Goal: Feedback & Contribution: Contribute content

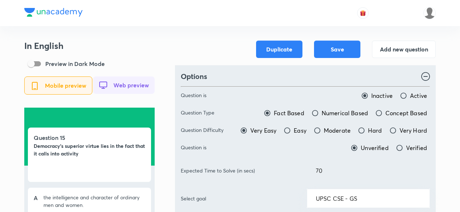
click at [198, 42] on div "Duplicate Save Add new question" at bounding box center [305, 49] width 261 height 17
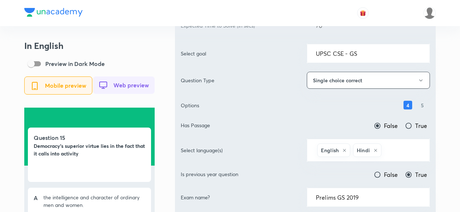
scroll to position [254, 0]
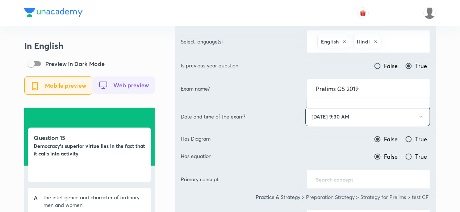
click at [377, 88] on input "Prelims GS 2019" at bounding box center [368, 88] width 105 height 7
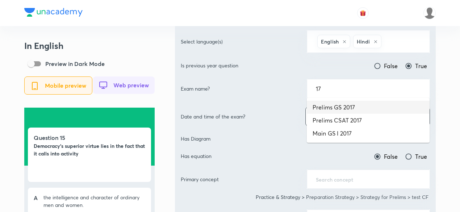
click at [364, 107] on li "Prelims GS 2017" at bounding box center [368, 107] width 123 height 13
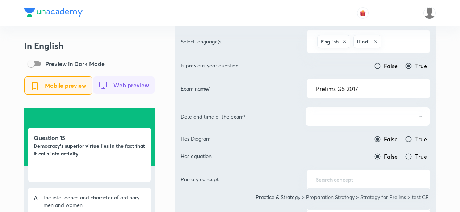
click at [360, 122] on button "button" at bounding box center [368, 116] width 125 height 19
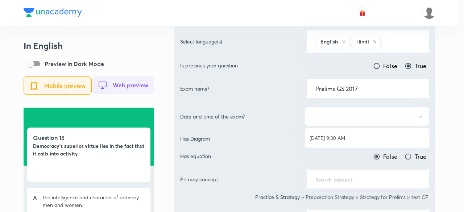
click at [346, 137] on span "Jun 18, 2017, 9:30 AM" at bounding box center [367, 138] width 115 height 8
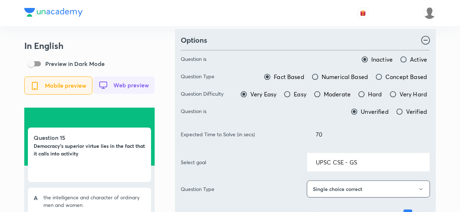
scroll to position [0, 0]
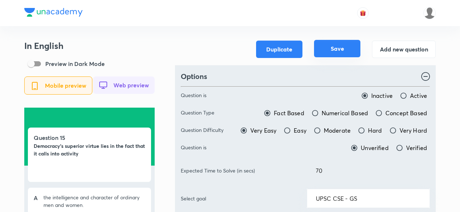
click at [347, 48] on button "Save" at bounding box center [337, 48] width 46 height 17
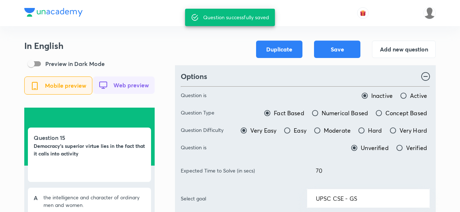
type input "Prelims GS 2019"
click at [406, 49] on button "Add new question" at bounding box center [404, 48] width 64 height 17
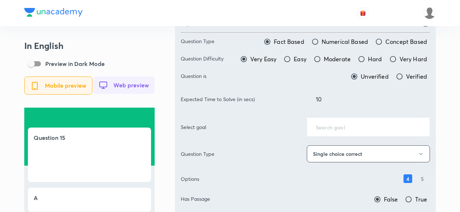
scroll to position [73, 0]
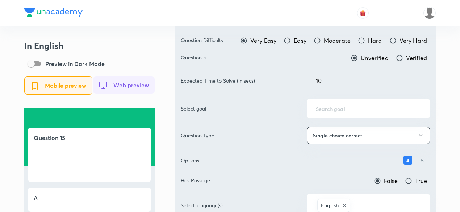
click at [272, 81] on div "Expected Time to Solve (in secs) 10 ​" at bounding box center [305, 80] width 249 height 19
type input "70"
click at [315, 17] on div at bounding box center [230, 13] width 412 height 26
click at [328, 107] on input "text" at bounding box center [368, 108] width 105 height 7
click at [328, 107] on input "u" at bounding box center [368, 108] width 105 height 7
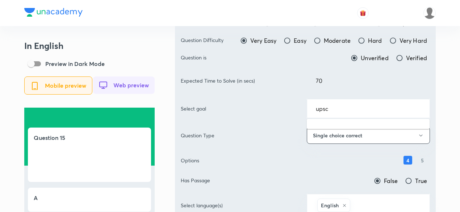
click at [354, 109] on input "upsc" at bounding box center [368, 108] width 105 height 7
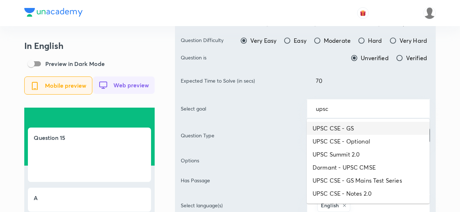
click at [354, 132] on li "UPSC CSE - GS" at bounding box center [368, 128] width 123 height 13
type input "UPSC CSE - GS"
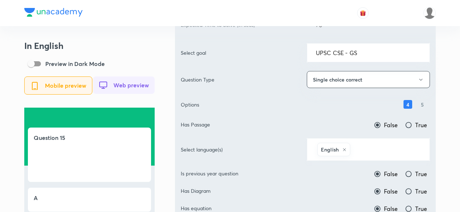
scroll to position [145, 0]
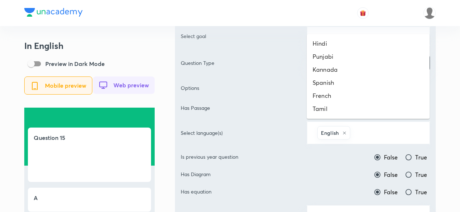
click at [370, 130] on input "text" at bounding box center [386, 132] width 69 height 13
click at [349, 45] on li "Hindi" at bounding box center [368, 43] width 123 height 13
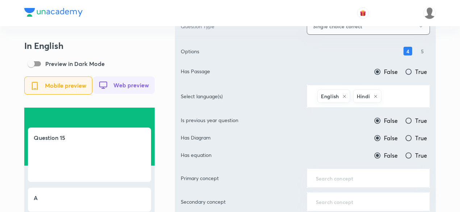
scroll to position [218, 0]
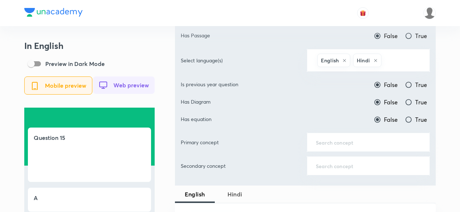
click at [417, 82] on span "True" at bounding box center [422, 84] width 12 height 9
click at [413, 82] on input "True" at bounding box center [408, 84] width 7 height 7
radio input "true"
radio input "false"
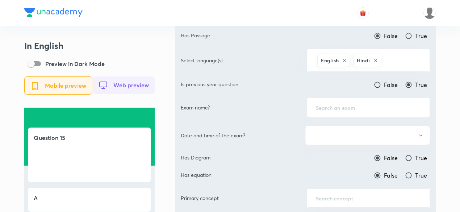
click at [365, 109] on div "​" at bounding box center [368, 107] width 123 height 19
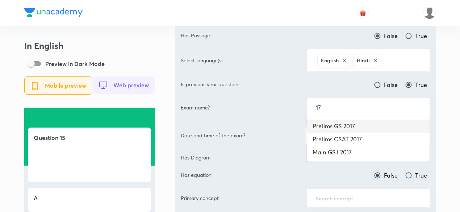
click at [359, 125] on li "Prelims GS 2017" at bounding box center [368, 126] width 123 height 13
type input "Prelims GS 2017"
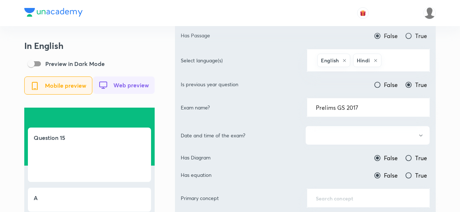
click at [358, 135] on button "button" at bounding box center [368, 135] width 125 height 19
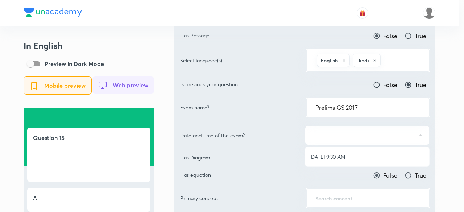
click at [346, 153] on span "Jun 18, 2017, 9:30 AM" at bounding box center [367, 157] width 115 height 8
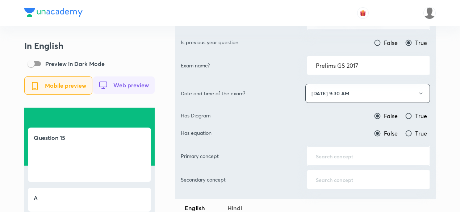
scroll to position [290, 0]
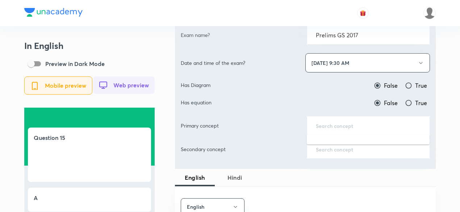
click at [363, 125] on input "text" at bounding box center [368, 125] width 105 height 7
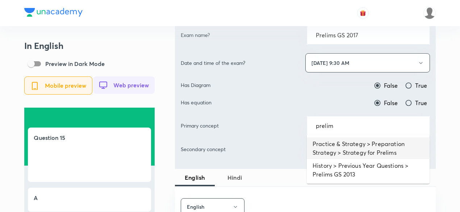
drag, startPoint x: 351, startPoint y: 149, endPoint x: 350, endPoint y: 153, distance: 4.6
click at [351, 149] on li "Practice & Strategy > Preparation Strategy > Strategy for Prelims" at bounding box center [368, 148] width 123 height 22
type input "Practice & Strategy > Preparation Strategy > Strategy for Prelims"
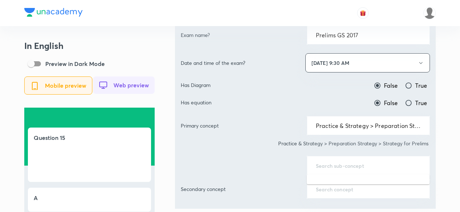
click at [341, 165] on input "text" at bounding box center [368, 165] width 105 height 7
type input "pre"
drag, startPoint x: 341, startPoint y: 165, endPoint x: 308, endPoint y: 162, distance: 32.7
click at [309, 162] on div "pre ​" at bounding box center [368, 165] width 123 height 19
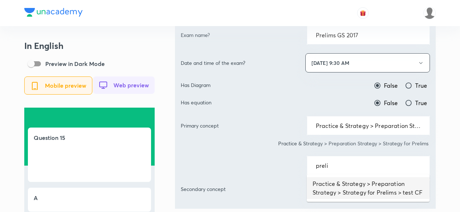
click at [333, 181] on li "Practice & Strategy > Preparation Strategy > Strategy for Prelims > test CF" at bounding box center [368, 188] width 123 height 22
type input "Practice & Strategy > Preparation Strategy > Strategy for Prelims > test CF"
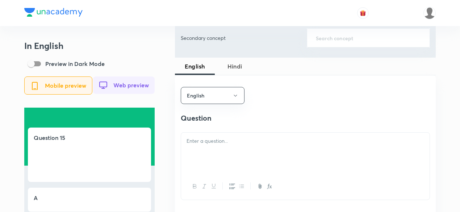
scroll to position [471, 0]
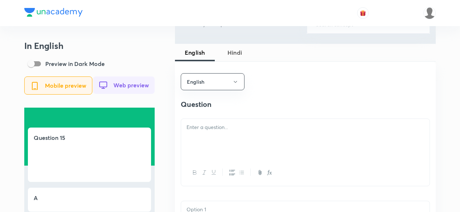
click at [227, 132] on p at bounding box center [306, 127] width 238 height 8
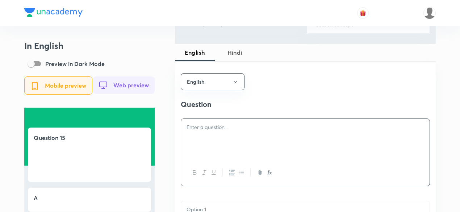
click at [220, 139] on div at bounding box center [305, 139] width 249 height 41
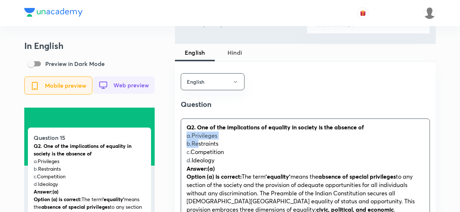
drag, startPoint x: 181, startPoint y: 139, endPoint x: 168, endPoint y: 132, distance: 14.8
click at [247, 150] on p "c. Competition" at bounding box center [306, 152] width 238 height 8
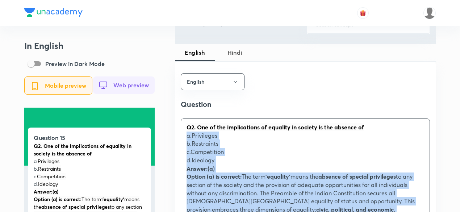
drag, startPoint x: 189, startPoint y: 141, endPoint x: 168, endPoint y: 134, distance: 22.8
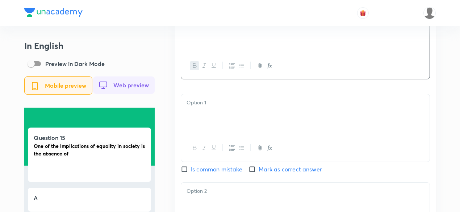
scroll to position [580, 0]
click at [224, 105] on p at bounding box center [306, 101] width 238 height 8
paste div
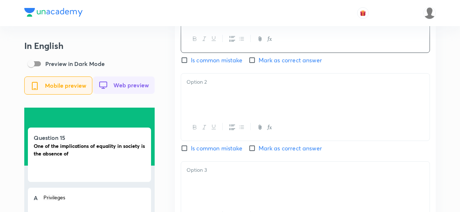
scroll to position [689, 0]
click at [218, 106] on div at bounding box center [305, 92] width 249 height 41
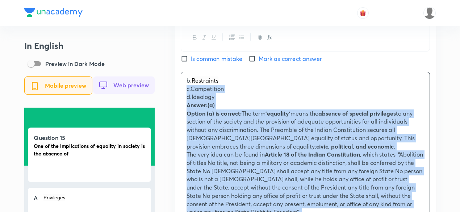
drag, startPoint x: 179, startPoint y: 93, endPoint x: 173, endPoint y: 90, distance: 6.7
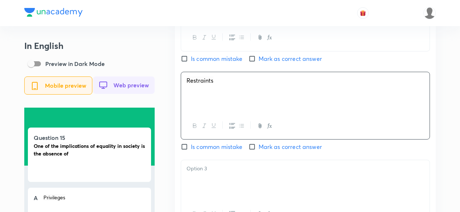
click at [269, 58] on span "Mark as correct answer" at bounding box center [290, 58] width 63 height 9
click at [259, 58] on input "Mark as correct answer" at bounding box center [254, 58] width 10 height 7
checkbox input "true"
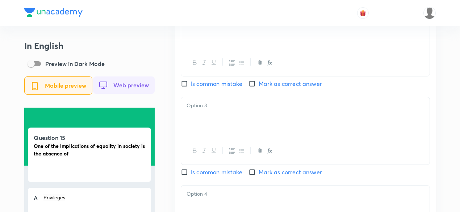
scroll to position [761, 0]
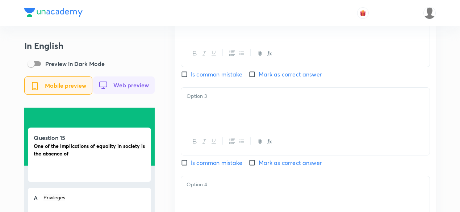
click at [219, 118] on div at bounding box center [305, 108] width 249 height 41
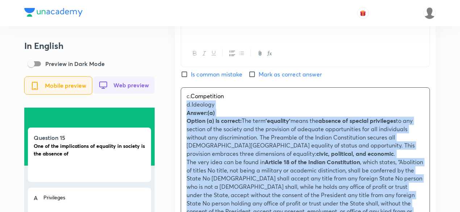
drag, startPoint x: 175, startPoint y: 108, endPoint x: 162, endPoint y: 103, distance: 14.6
click at [162, 103] on div "In English Preview in Dark Mode Mobile preview Web preview Question 15 One of t…" at bounding box center [230, 57] width 412 height 1556
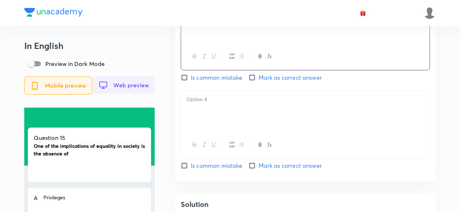
scroll to position [870, 0]
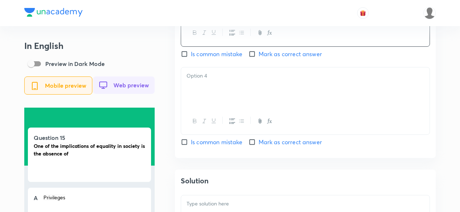
click at [218, 101] on div at bounding box center [305, 87] width 249 height 41
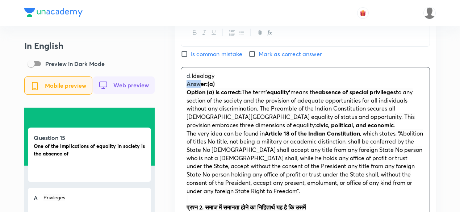
drag, startPoint x: 181, startPoint y: 86, endPoint x: 156, endPoint y: 88, distance: 25.5
click at [256, 98] on p "Option (a) is correct: The term 'equality' means the absence of special privile…" at bounding box center [306, 108] width 238 height 41
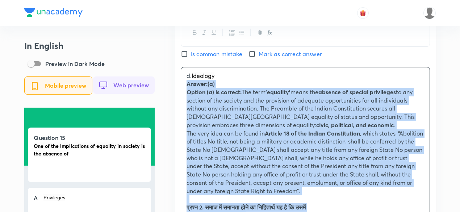
drag, startPoint x: 190, startPoint y: 92, endPoint x: 171, endPoint y: 89, distance: 19.8
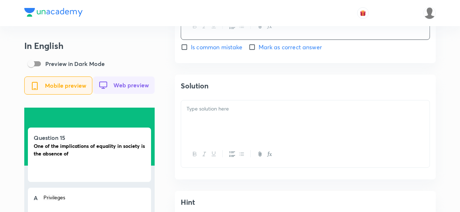
scroll to position [979, 0]
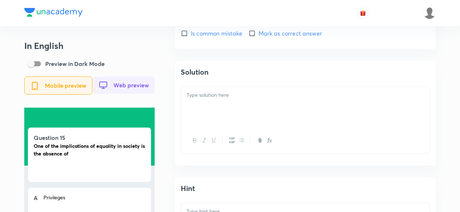
click at [218, 108] on div at bounding box center [305, 107] width 249 height 41
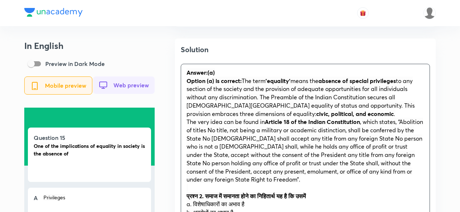
scroll to position [1015, 0]
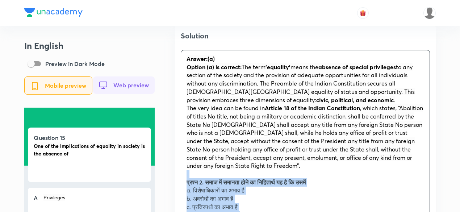
drag, startPoint x: 174, startPoint y: 183, endPoint x: 170, endPoint y: 180, distance: 4.6
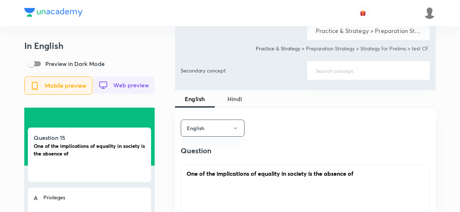
scroll to position [472, 0]
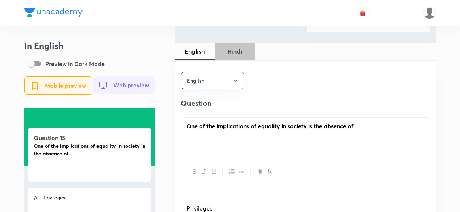
click at [239, 50] on span "Hindi" at bounding box center [234, 51] width 31 height 9
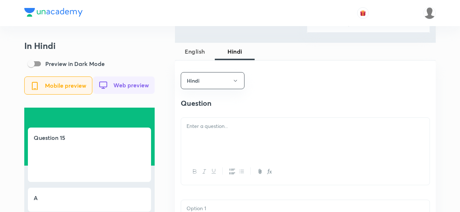
click at [223, 135] on div at bounding box center [305, 138] width 249 height 41
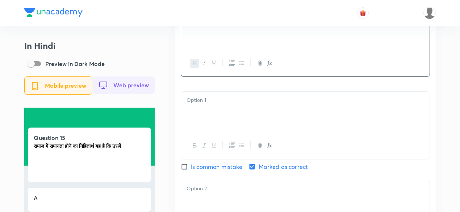
scroll to position [581, 0]
click at [216, 124] on div at bounding box center [305, 111] width 249 height 41
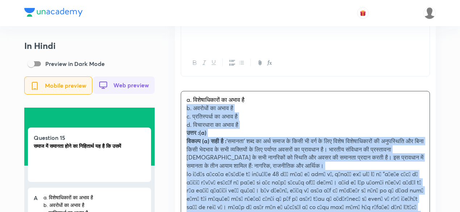
drag, startPoint x: 186, startPoint y: 116, endPoint x: 177, endPoint y: 113, distance: 9.5
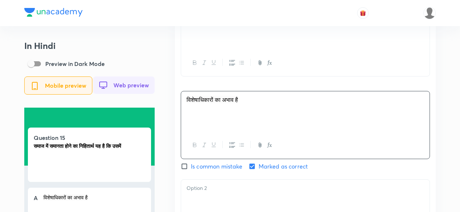
scroll to position [654, 0]
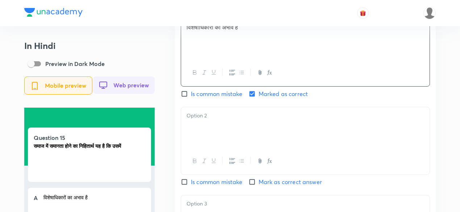
click at [214, 140] on div at bounding box center [305, 127] width 249 height 41
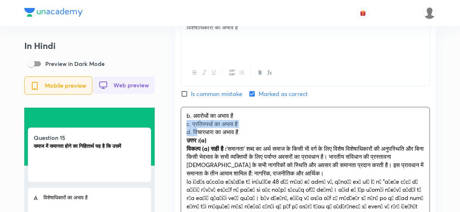
drag, startPoint x: 193, startPoint y: 135, endPoint x: 174, endPoint y: 129, distance: 20.2
click at [174, 129] on div "In Hindi Preview in Dark Mode Mobile preview Web preview Question 15 समाज में स…" at bounding box center [230, 86] width 412 height 1399
click at [255, 142] on p "उत्तर :(a)" at bounding box center [306, 140] width 238 height 8
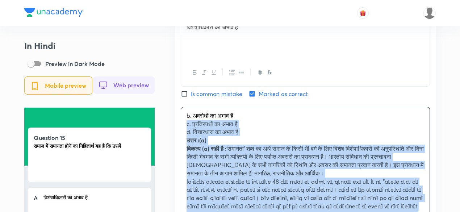
drag, startPoint x: 184, startPoint y: 129, endPoint x: 173, endPoint y: 128, distance: 11.0
click at [173, 128] on div "In Hindi Preview in Dark Mode Mobile preview Web preview Question 15 समाज में स…" at bounding box center [230, 86] width 412 height 1399
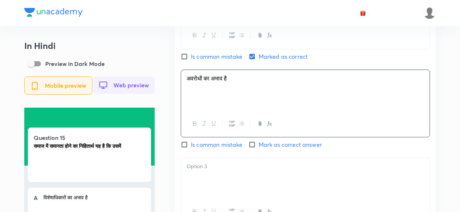
scroll to position [763, 0]
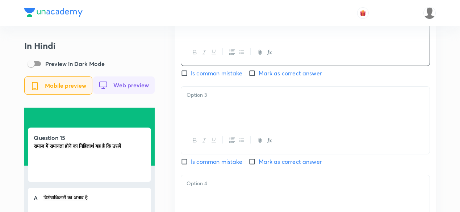
click at [209, 110] on div at bounding box center [305, 107] width 249 height 41
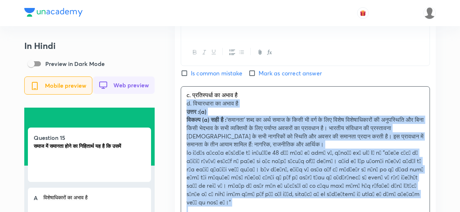
click at [180, 104] on div "Hindi Question समाज में समानता होने का निहितार्थ यह है कि उसमें विशेषाधिकारों क…" at bounding box center [305, 63] width 261 height 587
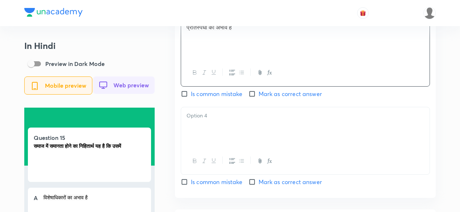
scroll to position [835, 0]
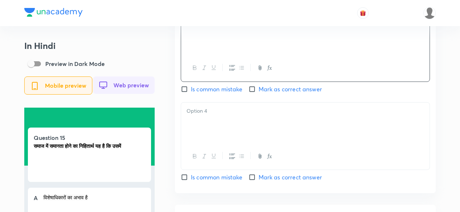
click at [216, 124] on div at bounding box center [305, 123] width 249 height 41
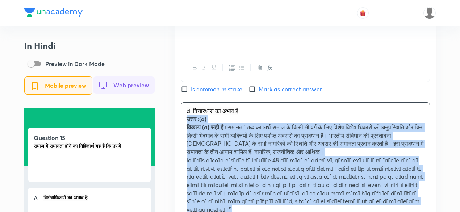
drag, startPoint x: 186, startPoint y: 122, endPoint x: 178, endPoint y: 123, distance: 8.0
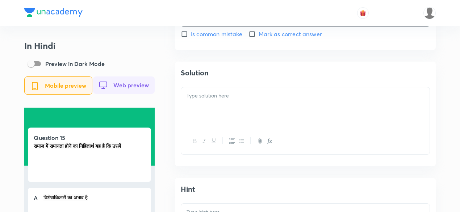
scroll to position [1016, 0]
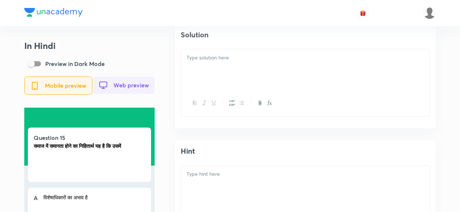
click at [228, 80] on div at bounding box center [305, 69] width 249 height 41
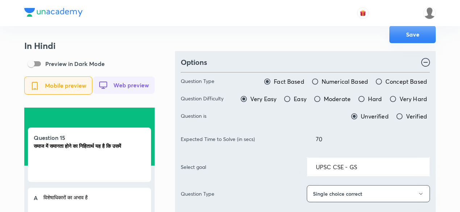
scroll to position [0, 0]
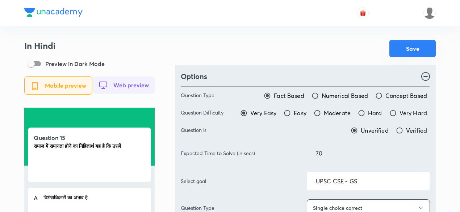
click at [414, 44] on button "Save" at bounding box center [413, 48] width 46 height 17
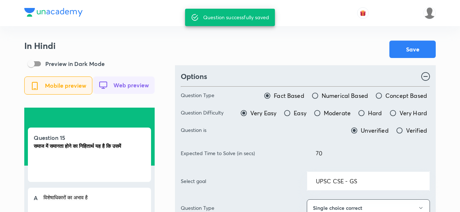
click at [160, 21] on div at bounding box center [230, 13] width 412 height 26
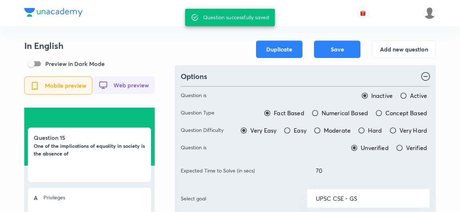
click at [323, 19] on div at bounding box center [230, 13] width 412 height 26
click at [418, 53] on button "Add new question" at bounding box center [404, 48] width 64 height 17
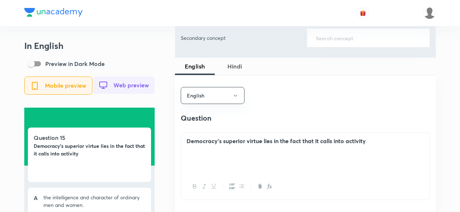
click at [234, 66] on span "Hindi" at bounding box center [234, 66] width 31 height 9
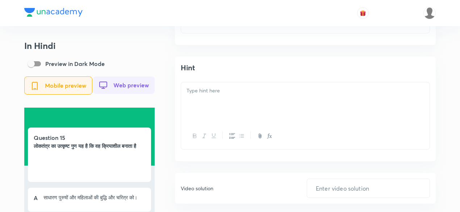
scroll to position [1051, 0]
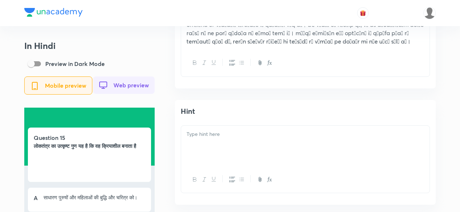
drag, startPoint x: 368, startPoint y: 45, endPoint x: 259, endPoint y: 43, distance: 109.1
click at [259, 43] on p "विकल्प (a) सही है :" at bounding box center [306, 24] width 238 height 41
copy p "लाओं की बुद्धि और चरित्र पर जोर दिया जाता है।"
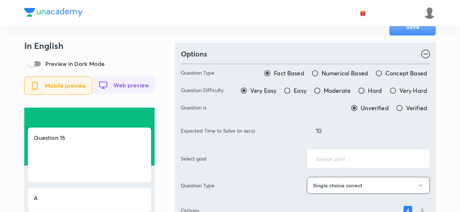
scroll to position [36, 0]
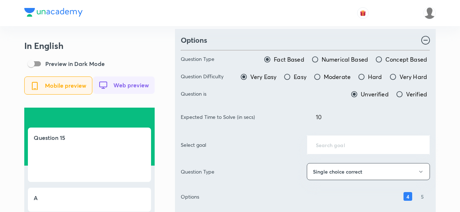
click at [334, 79] on span "Moderate" at bounding box center [337, 77] width 27 height 9
click at [321, 79] on input "Moderate" at bounding box center [317, 76] width 7 height 7
radio input "true"
radio input "false"
drag, startPoint x: 334, startPoint y: 114, endPoint x: 255, endPoint y: 113, distance: 78.3
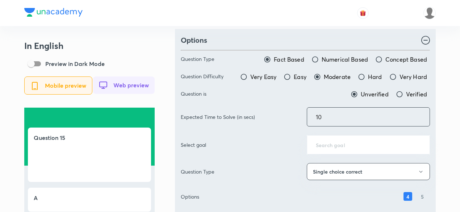
click at [255, 113] on div "Expected Time to Solve (in secs) 10 ​" at bounding box center [305, 116] width 249 height 19
type input "70"
click at [317, 38] on div "Options" at bounding box center [305, 40] width 249 height 11
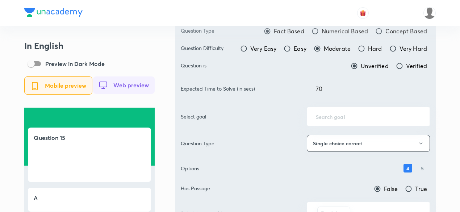
scroll to position [109, 0]
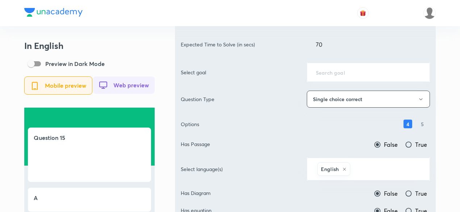
click at [334, 76] on div "​" at bounding box center [368, 72] width 123 height 19
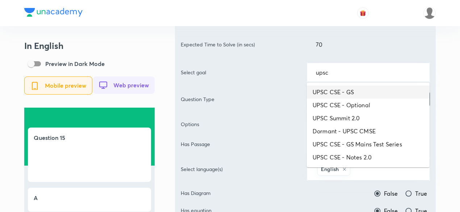
click at [348, 94] on li "UPSC CSE - GS" at bounding box center [368, 92] width 123 height 13
type input "UPSC CSE - GS"
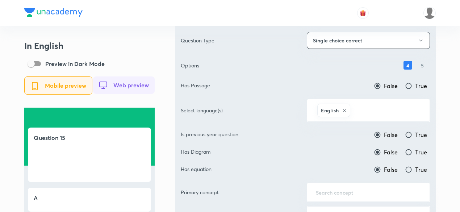
scroll to position [181, 0]
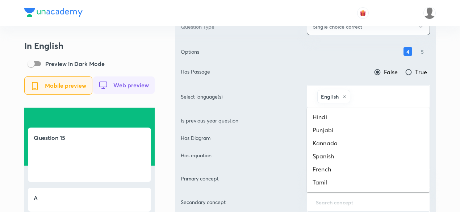
click at [376, 95] on input "text" at bounding box center [386, 96] width 69 height 13
click at [350, 111] on li "Hindi" at bounding box center [368, 117] width 123 height 13
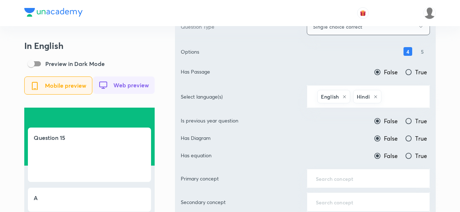
click at [418, 122] on span "True" at bounding box center [422, 121] width 12 height 9
click at [413, 122] on input "True" at bounding box center [408, 120] width 7 height 7
radio input "true"
radio input "false"
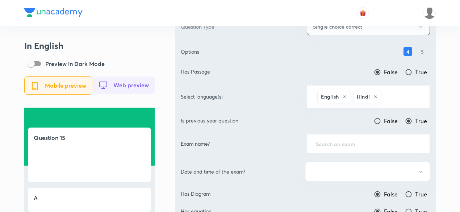
click at [385, 134] on div "​" at bounding box center [368, 143] width 123 height 19
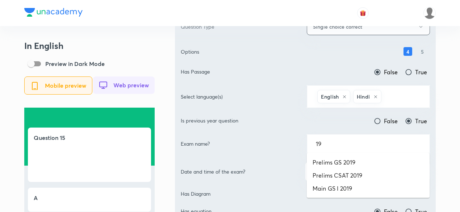
click at [364, 159] on li "Prelims GS 2019" at bounding box center [368, 162] width 123 height 13
type input "Prelims GS 2019"
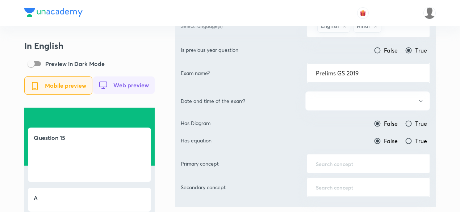
scroll to position [254, 0]
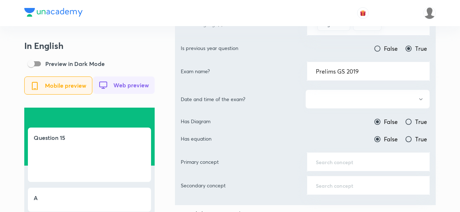
click at [361, 98] on button "button" at bounding box center [368, 99] width 125 height 19
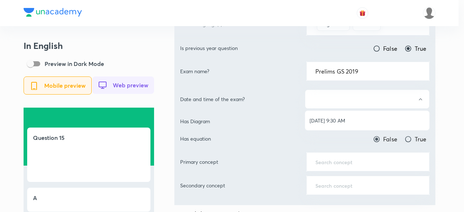
click at [354, 119] on span "Jun 2, 2019, 9:30 AM" at bounding box center [367, 121] width 115 height 8
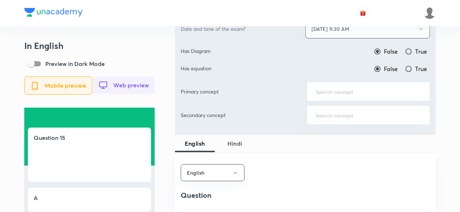
scroll to position [326, 0]
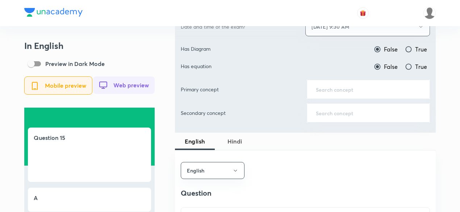
click at [363, 95] on div "​" at bounding box center [368, 89] width 123 height 19
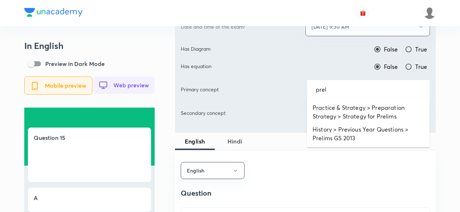
click at [365, 105] on li "Practice & Strategy > Preparation Strategy > Strategy for Prelims" at bounding box center [368, 112] width 123 height 22
type input "Practice & Strategy > Preparation Strategy > Strategy for Prelims"
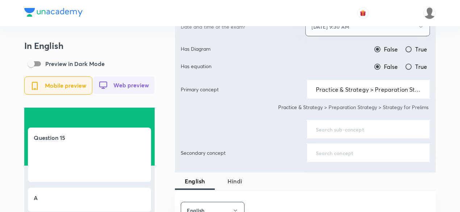
click at [347, 126] on input "text" at bounding box center [368, 129] width 105 height 7
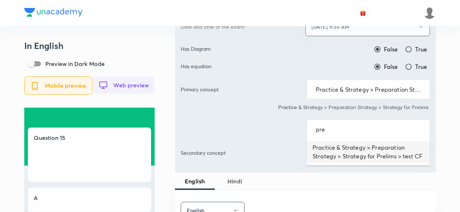
click at [349, 146] on li "Practice & Strategy > Preparation Strategy > Strategy for Prelims > test CF" at bounding box center [368, 152] width 123 height 22
type input "Practice & Strategy > Preparation Strategy > Strategy for Prelims > test CF"
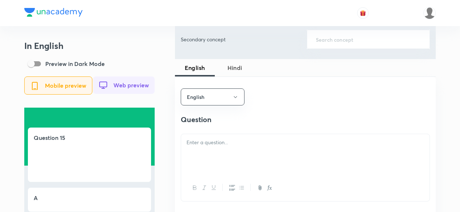
scroll to position [471, 0]
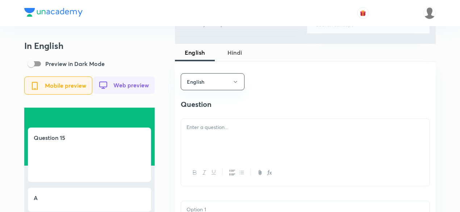
click at [231, 137] on div at bounding box center [305, 139] width 249 height 41
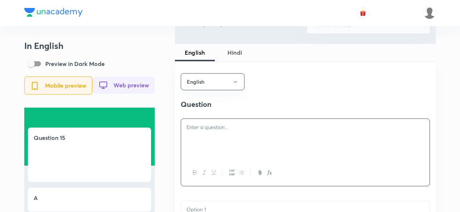
click at [236, 49] on span "Hindi" at bounding box center [234, 52] width 31 height 9
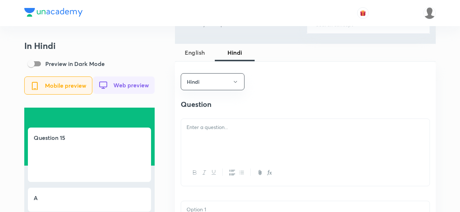
click at [194, 52] on span "English" at bounding box center [194, 52] width 31 height 9
drag, startPoint x: 194, startPoint y: 52, endPoint x: 199, endPoint y: 62, distance: 11.7
click at [194, 52] on span "English" at bounding box center [194, 52] width 31 height 9
click at [229, 127] on p at bounding box center [306, 127] width 238 height 8
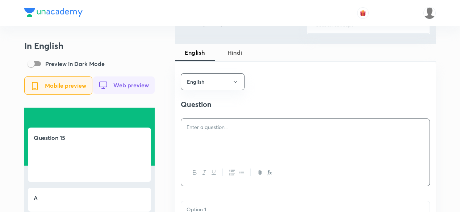
click at [217, 143] on div at bounding box center [305, 139] width 249 height 41
paste div
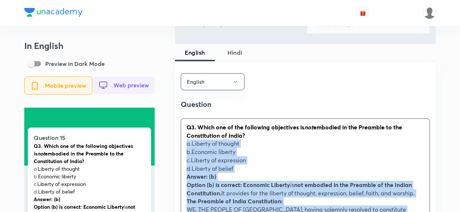
drag, startPoint x: 186, startPoint y: 157, endPoint x: 177, endPoint y: 148, distance: 13.1
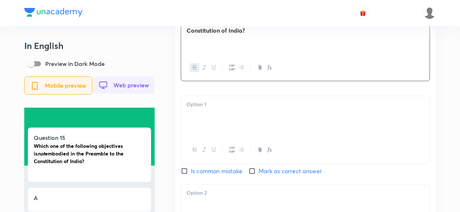
scroll to position [580, 0]
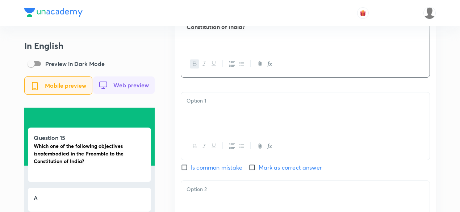
click at [210, 117] on div at bounding box center [305, 112] width 249 height 41
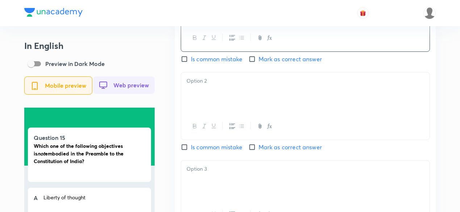
scroll to position [689, 0]
click at [218, 100] on div at bounding box center [305, 92] width 249 height 41
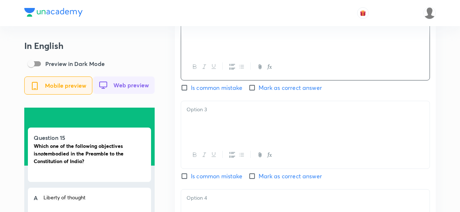
scroll to position [761, 0]
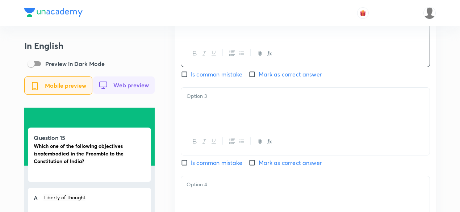
click at [268, 79] on span "Mark as correct answer" at bounding box center [290, 74] width 63 height 9
click at [259, 78] on input "Mark as correct answer" at bounding box center [254, 74] width 10 height 7
checkbox input "true"
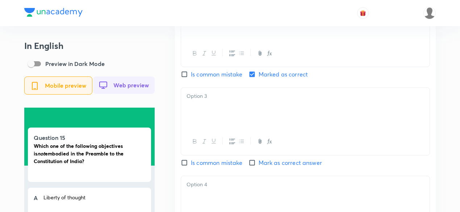
click at [243, 119] on div at bounding box center [305, 108] width 249 height 41
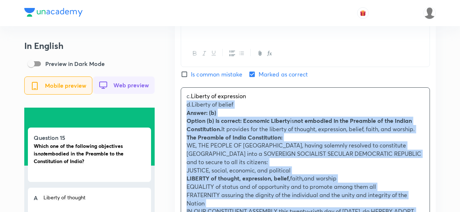
drag, startPoint x: 189, startPoint y: 107, endPoint x: 173, endPoint y: 103, distance: 16.5
click at [173, 103] on div "In English Preview in Dark Mode Mobile preview Web preview Question 15 Which on…" at bounding box center [230, 61] width 412 height 1564
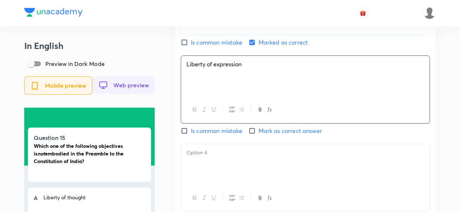
scroll to position [834, 0]
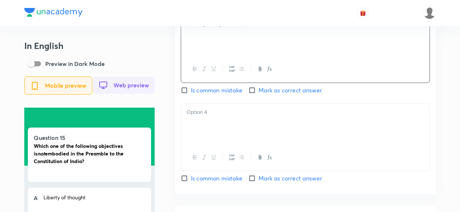
click at [224, 129] on div at bounding box center [305, 124] width 249 height 41
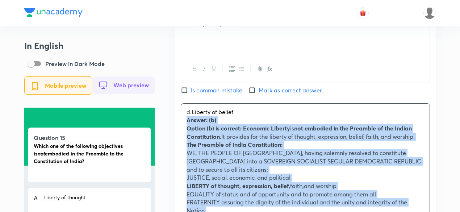
click at [179, 124] on div "English Question Which one of the following objectives is not embodied in the P…" at bounding box center [305, 75] width 261 height 752
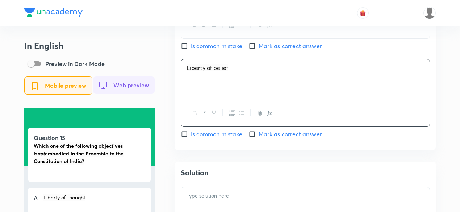
scroll to position [943, 0]
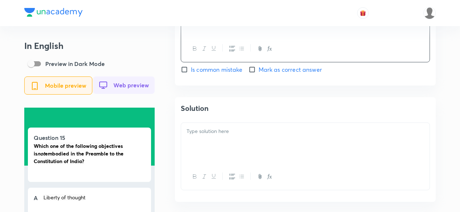
click at [222, 140] on div at bounding box center [305, 143] width 249 height 41
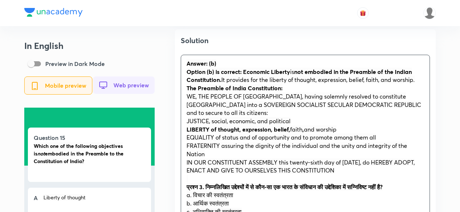
scroll to position [1015, 0]
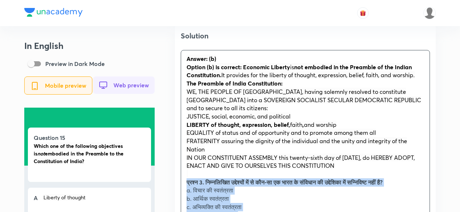
drag, startPoint x: 194, startPoint y: 179, endPoint x: 175, endPoint y: 187, distance: 20.5
click at [175, 187] on div "Solution Answer: (b) Option (b) is correct: Economic Liberty is not embodied in…" at bounding box center [305, 201] width 261 height 353
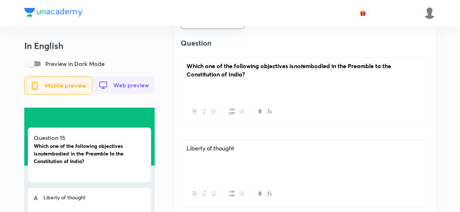
scroll to position [471, 0]
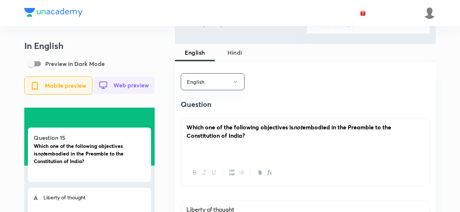
click at [235, 57] on button "Hindi" at bounding box center [235, 52] width 40 height 17
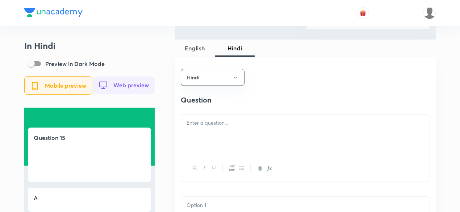
scroll to position [508, 0]
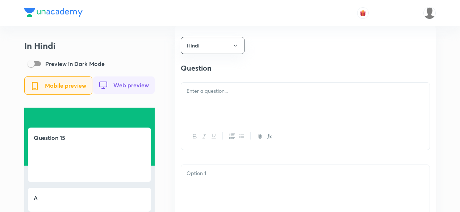
click at [220, 99] on div at bounding box center [305, 103] width 249 height 41
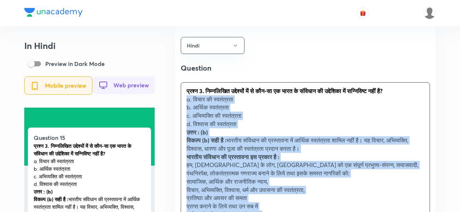
drag, startPoint x: 201, startPoint y: 113, endPoint x: 176, endPoint y: 101, distance: 27.2
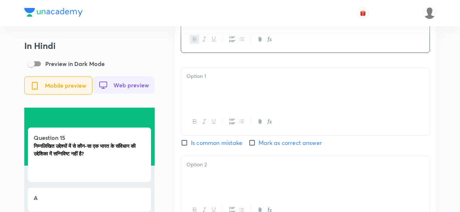
scroll to position [616, 0]
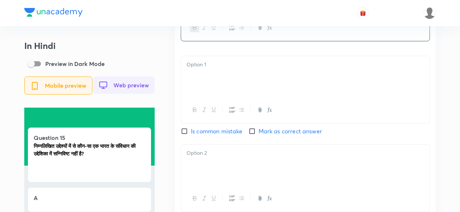
click at [211, 77] on div at bounding box center [305, 76] width 249 height 41
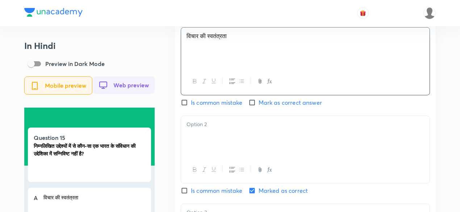
scroll to position [689, 0]
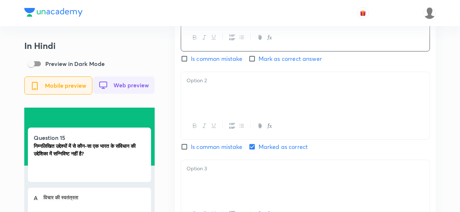
click at [217, 95] on div at bounding box center [305, 92] width 249 height 41
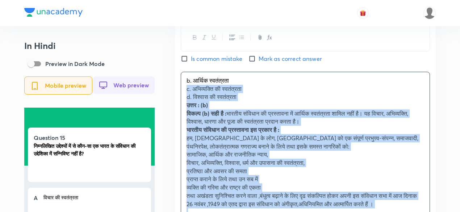
click at [182, 94] on div "b. आर्थिक स्वतंत्रता c. अभिव्यक्ति की स्वतंत्रता d. विश्वास की स्वतंत्रता उत्तर…" at bounding box center [305, 146] width 249 height 149
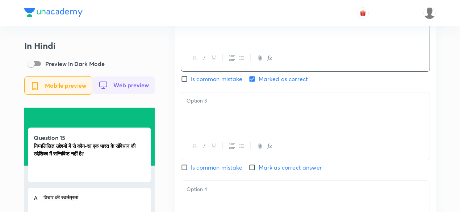
scroll to position [761, 0]
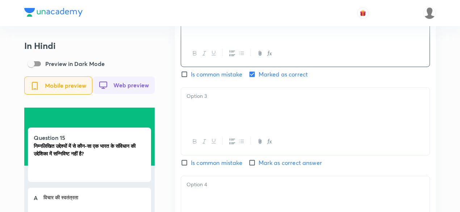
click at [225, 119] on div at bounding box center [305, 108] width 249 height 41
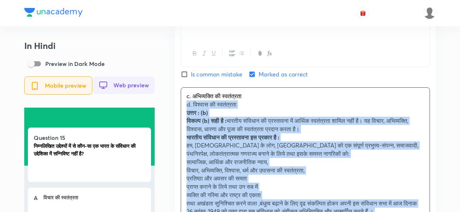
drag, startPoint x: 192, startPoint y: 110, endPoint x: 178, endPoint y: 109, distance: 14.2
click at [178, 109] on div "Hindi Question निम्नलिखित उद्देश्यों में से कौन-सा एक भारत के संविधान की उद्देश…" at bounding box center [305, 69] width 261 height 595
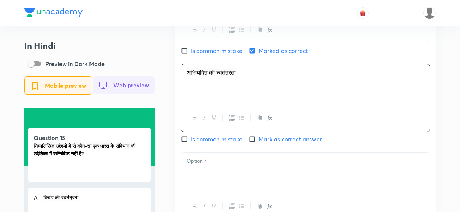
scroll to position [834, 0]
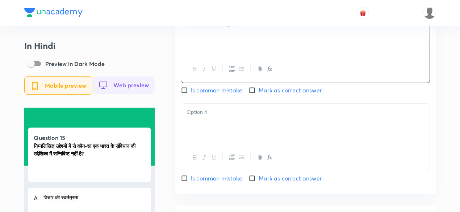
click at [211, 118] on div at bounding box center [305, 124] width 249 height 41
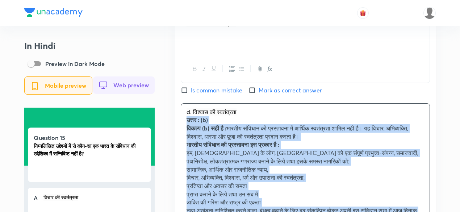
click at [185, 124] on div "d. विश्वास की स्वतंत्रता उत्तर : (b) विकल्प (b) सही है : भारतीय संविधान की प्रस…" at bounding box center [305, 170] width 249 height 132
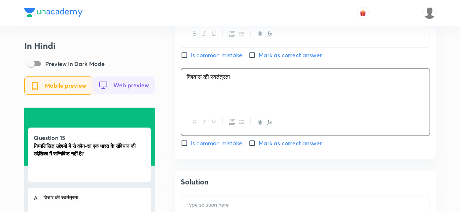
scroll to position [943, 0]
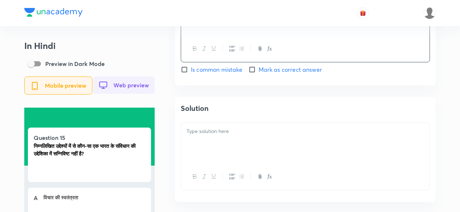
click at [230, 142] on div at bounding box center [305, 143] width 249 height 41
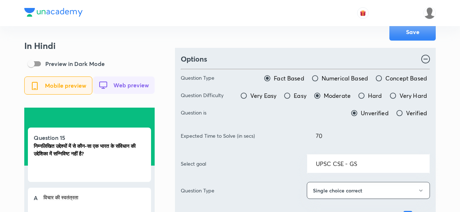
scroll to position [0, 0]
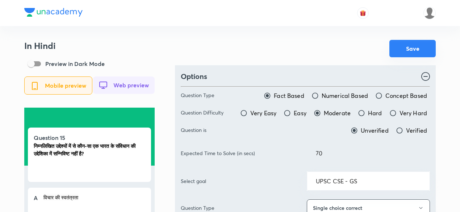
click at [407, 53] on button "Save" at bounding box center [413, 48] width 46 height 17
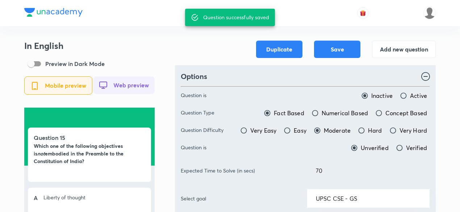
click at [396, 49] on button "Add new question" at bounding box center [404, 48] width 64 height 17
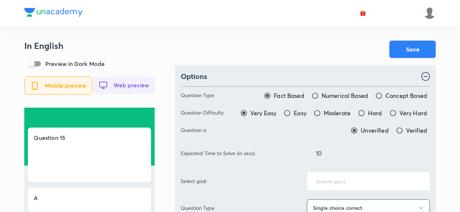
click at [245, 18] on div at bounding box center [230, 13] width 412 height 26
click at [223, 21] on div at bounding box center [230, 13] width 412 height 26
click at [340, 115] on span "Moderate" at bounding box center [337, 113] width 27 height 9
click at [321, 115] on input "Moderate" at bounding box center [317, 113] width 7 height 7
radio input "true"
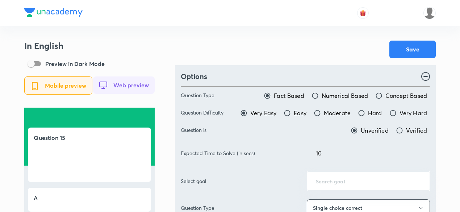
radio input "false"
drag, startPoint x: 328, startPoint y: 151, endPoint x: 268, endPoint y: 148, distance: 59.9
click at [268, 148] on div "Expected Time to Solve (in secs) 10 ​" at bounding box center [305, 153] width 249 height 19
type input "70"
click at [306, 57] on div "Save" at bounding box center [305, 49] width 261 height 17
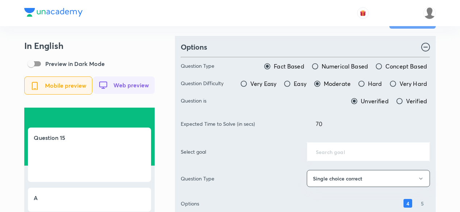
scroll to position [73, 0]
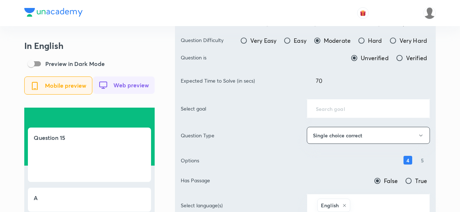
click at [342, 107] on input "text" at bounding box center [368, 108] width 105 height 7
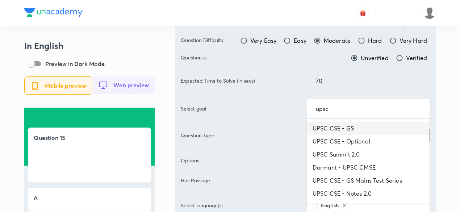
click at [352, 129] on li "UPSC CSE - GS" at bounding box center [368, 128] width 123 height 13
type input "UPSC CSE - GS"
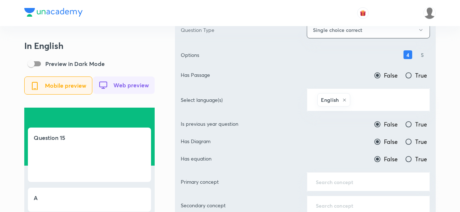
scroll to position [181, 0]
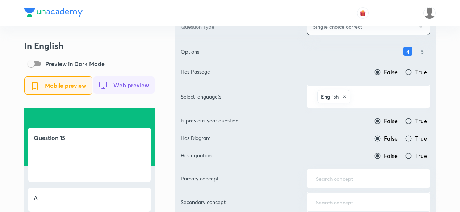
click at [377, 93] on input "text" at bounding box center [386, 96] width 69 height 13
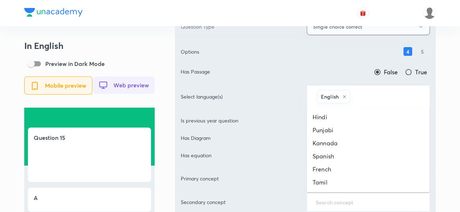
click at [356, 110] on ul "Hindi Punjabi Kannada Spanish French Tamil Telugu Malayalam Marathi Bengali Guj…" at bounding box center [368, 150] width 123 height 85
click at [359, 114] on li "Hindi" at bounding box center [368, 117] width 123 height 13
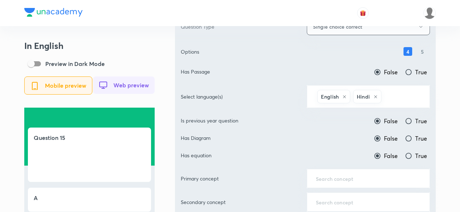
click at [423, 122] on span "True" at bounding box center [422, 121] width 12 height 9
click at [413, 122] on input "True" at bounding box center [408, 120] width 7 height 7
radio input "true"
radio input "false"
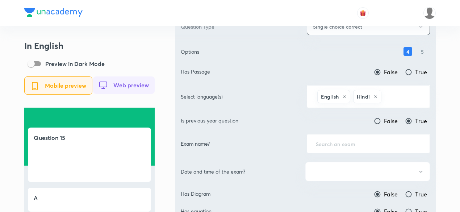
drag, startPoint x: 380, startPoint y: 135, endPoint x: 380, endPoint y: 139, distance: 4.4
click at [380, 136] on div "​" at bounding box center [368, 143] width 123 height 19
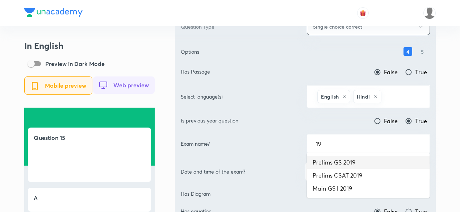
click at [358, 157] on li "Prelims GS 2019" at bounding box center [368, 162] width 123 height 13
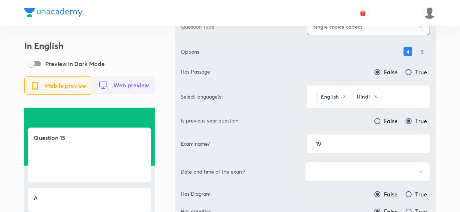
type input "Prelims GS 2019"
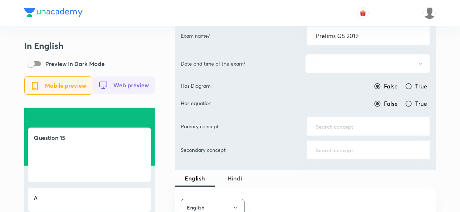
scroll to position [290, 0]
click at [352, 62] on button "button" at bounding box center [368, 62] width 125 height 19
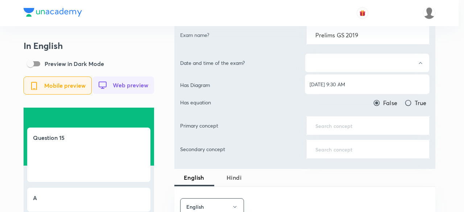
click at [346, 79] on li "[DATE] 9:30 AM" at bounding box center [367, 84] width 124 height 13
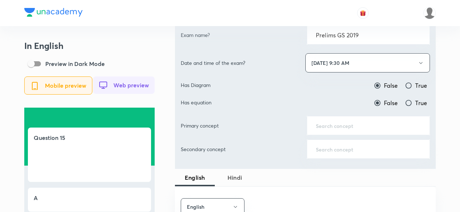
click at [344, 122] on input "text" at bounding box center [368, 125] width 105 height 7
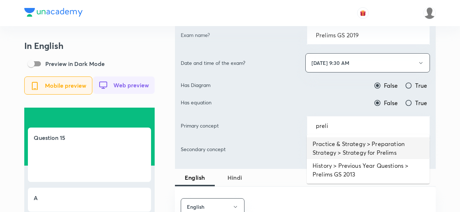
click at [374, 140] on li "Practice & Strategy > Preparation Strategy > Strategy for Prelims" at bounding box center [368, 148] width 123 height 22
type input "Practice & Strategy > Preparation Strategy > Strategy for Prelims"
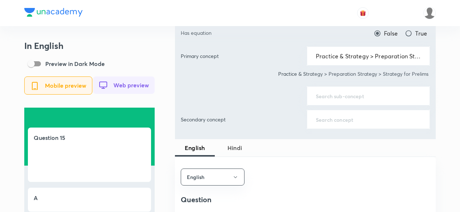
scroll to position [363, 0]
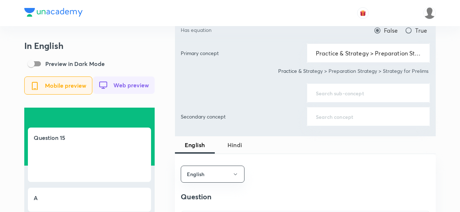
click at [344, 95] on div "​" at bounding box center [368, 92] width 123 height 19
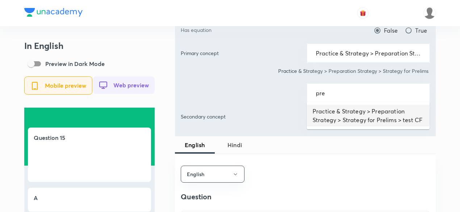
click at [349, 116] on li "Practice & Strategy > Preparation Strategy > Strategy for Prelims > test CF" at bounding box center [368, 116] width 123 height 22
type input "Practice & Strategy > Preparation Strategy > Strategy for Prelims > test CF"
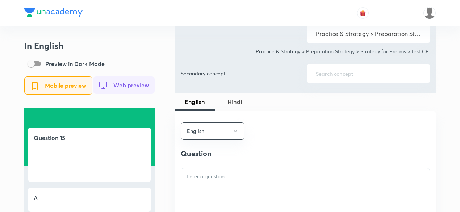
scroll to position [471, 0]
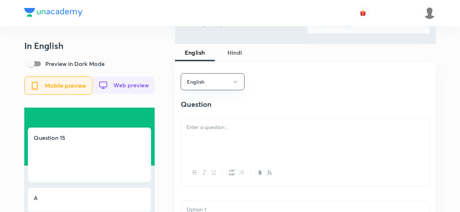
click at [235, 135] on div at bounding box center [305, 139] width 249 height 41
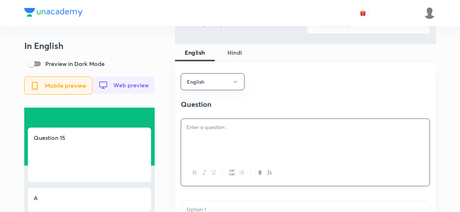
click at [227, 109] on h4 "Question" at bounding box center [305, 104] width 249 height 11
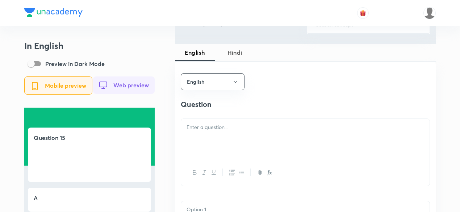
click at [222, 135] on div at bounding box center [305, 139] width 249 height 41
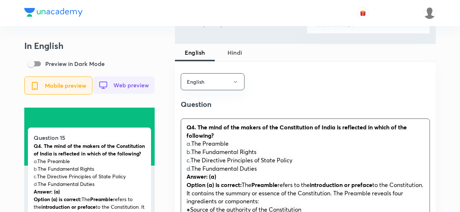
scroll to position [508, 0]
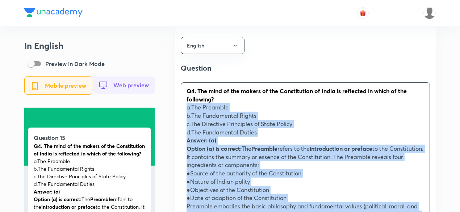
drag, startPoint x: 192, startPoint y: 116, endPoint x: 165, endPoint y: 111, distance: 27.5
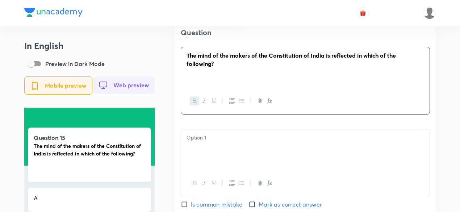
scroll to position [580, 0]
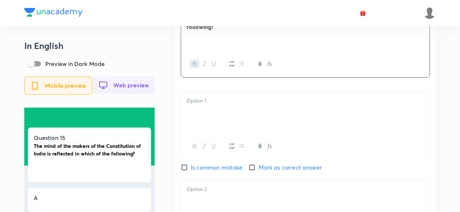
click at [211, 118] on div at bounding box center [305, 112] width 249 height 41
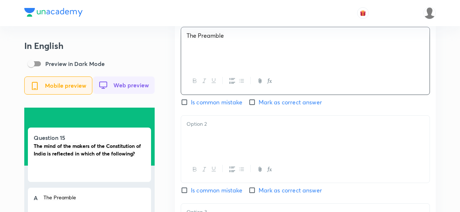
scroll to position [653, 0]
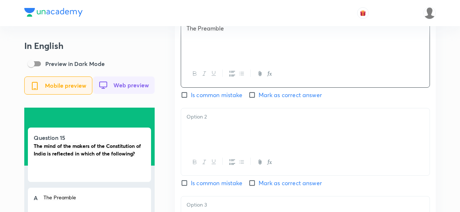
click at [259, 94] on input "Mark as correct answer" at bounding box center [254, 94] width 10 height 7
checkbox input "true"
click at [217, 147] on div at bounding box center [305, 128] width 249 height 41
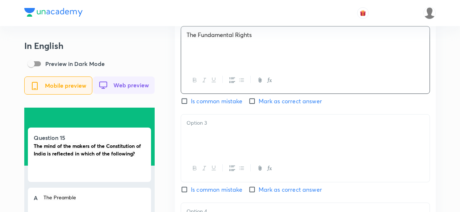
scroll to position [761, 0]
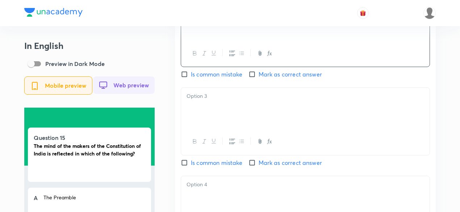
click at [209, 120] on div at bounding box center [305, 108] width 249 height 41
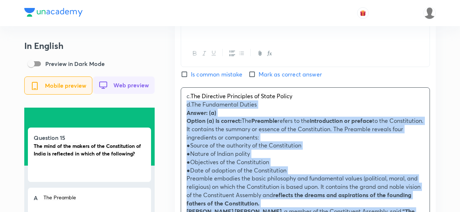
click at [177, 106] on div "English Question The mind of the makers of the Constitution of India is reflect…" at bounding box center [305, 148] width 261 height 752
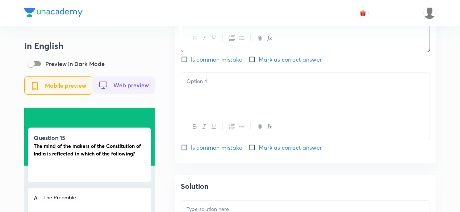
scroll to position [870, 0]
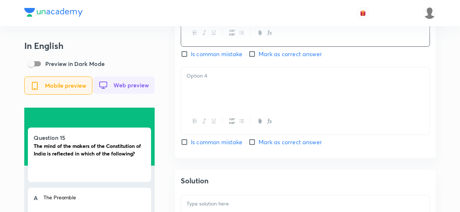
click at [211, 101] on div at bounding box center [305, 87] width 249 height 41
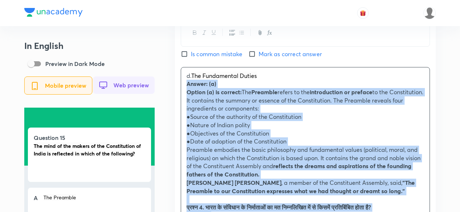
click at [182, 88] on div "d. The Fundamental Duties Answer: (a) Option (a) is correct: The Preamble refer…" at bounding box center [305, 211] width 249 height 289
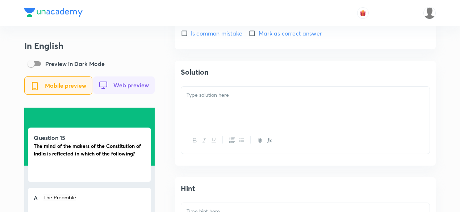
click at [218, 99] on p at bounding box center [306, 95] width 238 height 8
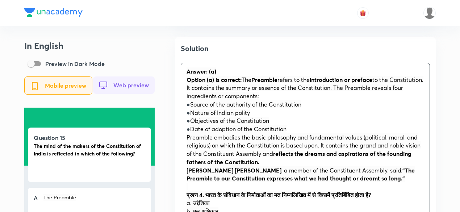
scroll to position [1015, 0]
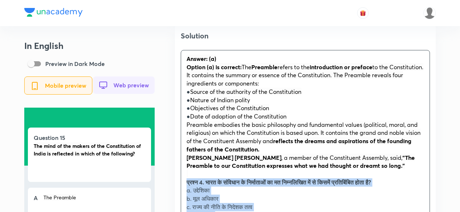
click at [181, 185] on div "Solution Answer: (a) Option (a) is correct: The Preamble refers to the introduc…" at bounding box center [305, 197] width 261 height 345
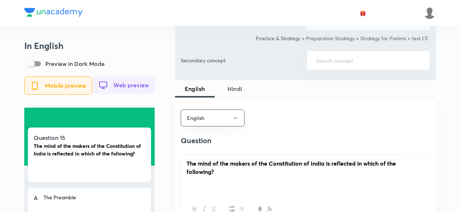
click at [242, 85] on span "Hindi" at bounding box center [234, 88] width 31 height 9
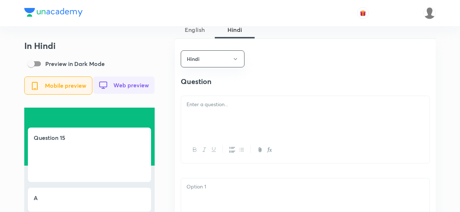
scroll to position [508, 0]
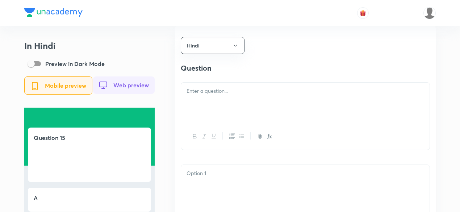
click at [220, 102] on div at bounding box center [305, 103] width 249 height 41
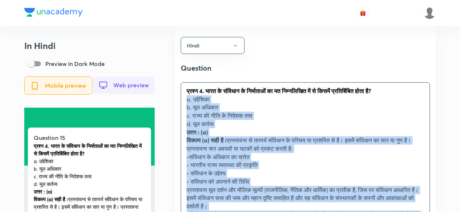
click at [182, 104] on div "प्रश्न 4. भारत के संविधान के निर्माताओं का मत निम्नलिखित में से किसमें प्रतिबिं…" at bounding box center [305, 161] width 249 height 157
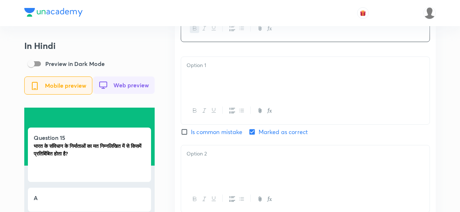
scroll to position [616, 0]
click at [209, 88] on div at bounding box center [305, 76] width 249 height 41
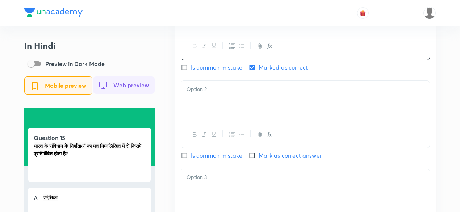
scroll to position [689, 0]
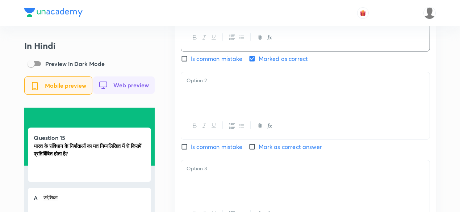
click at [215, 102] on div at bounding box center [305, 92] width 249 height 41
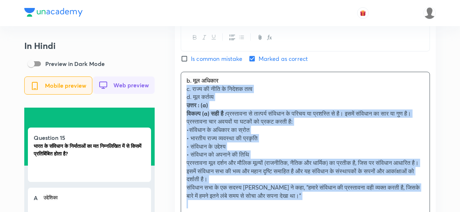
click at [184, 94] on div "b. मूल अधिकार c. राज्य की नीति के निदेशक तत्व d. मूल कर्तव्य उत्तर : (a) विकल्प…" at bounding box center [305, 142] width 249 height 141
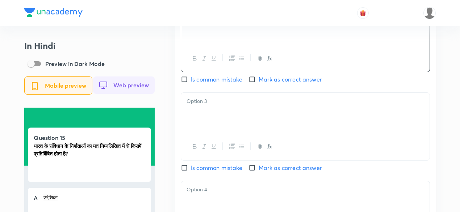
scroll to position [761, 0]
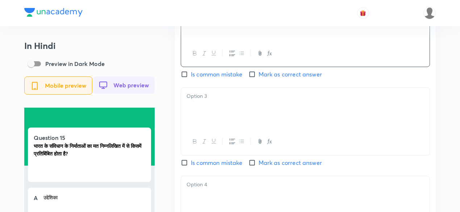
click at [220, 103] on div at bounding box center [305, 108] width 249 height 41
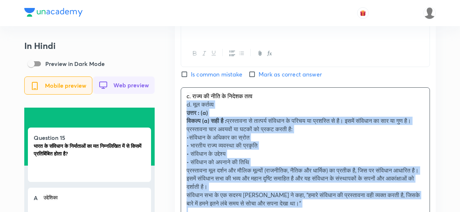
click at [182, 109] on div "c. राज्य की नीति के निदेशक तत्व d. मूल कर्तव्य उत्तर : (a) विकल्प (a) सही है : …" at bounding box center [305, 154] width 249 height 132
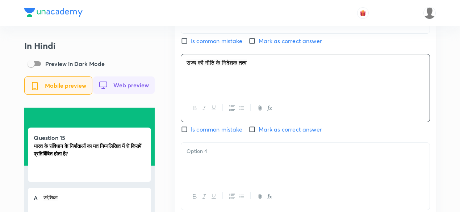
scroll to position [834, 0]
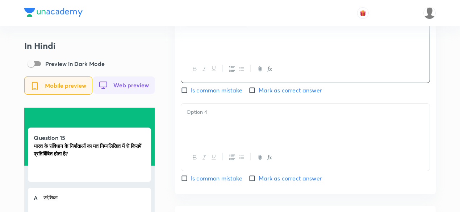
click at [219, 129] on div at bounding box center [305, 124] width 249 height 41
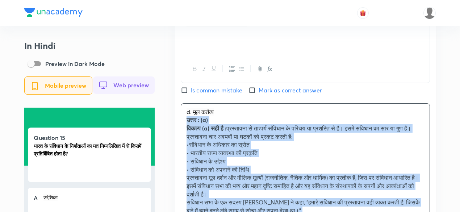
click at [181, 126] on div "d. मूल कर्तव्य उत्तर : (a) विकल्प (a) सही है : प्रस्तावना से तात्पर्य संविधान क…" at bounding box center [305, 166] width 249 height 124
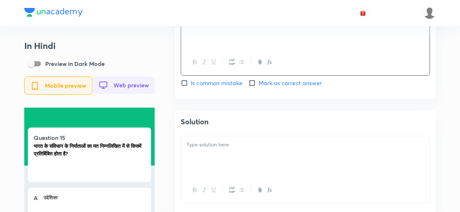
scroll to position [943, 0]
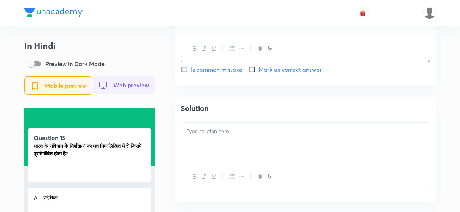
click at [228, 135] on p at bounding box center [306, 131] width 238 height 8
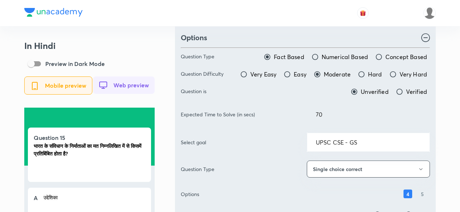
scroll to position [0, 0]
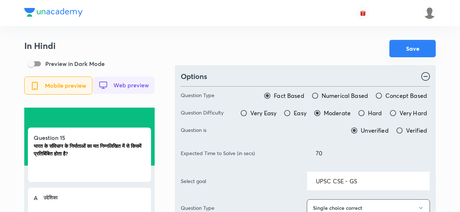
click at [407, 54] on button "Save" at bounding box center [413, 48] width 46 height 17
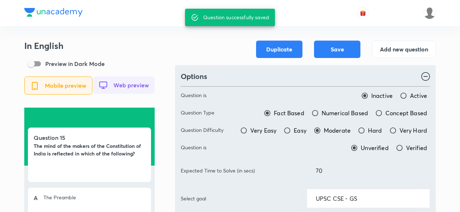
click at [161, 16] on div at bounding box center [230, 13] width 412 height 26
click at [325, 77] on div "Options" at bounding box center [305, 76] width 249 height 11
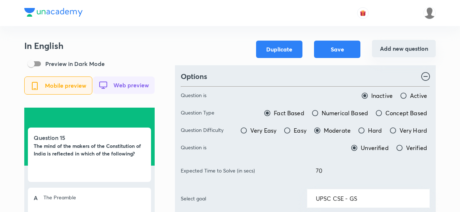
click at [410, 45] on button "Add new question" at bounding box center [404, 48] width 64 height 17
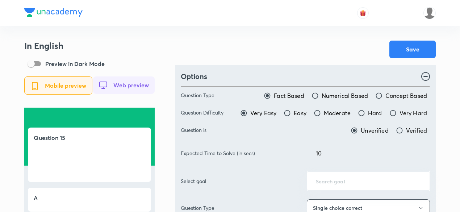
click at [331, 107] on div "Question Type Fact Based Numerical Based Concept Based Question Difficulty Very…" at bounding box center [305, 207] width 249 height 251
click at [330, 111] on span "Moderate" at bounding box center [337, 113] width 27 height 9
click at [321, 111] on input "Moderate" at bounding box center [317, 113] width 7 height 7
radio input "true"
radio input "false"
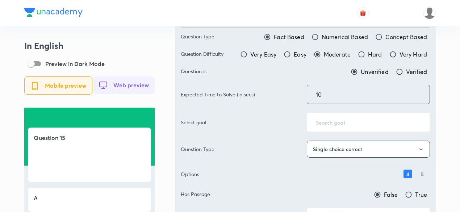
scroll to position [73, 0]
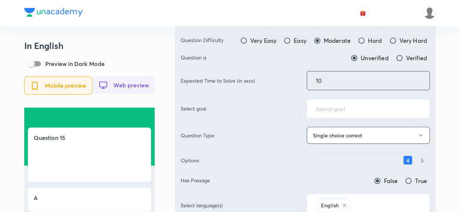
drag, startPoint x: 287, startPoint y: 77, endPoint x: 247, endPoint y: 75, distance: 40.6
click at [247, 75] on div "Expected Time to Solve (in secs) 10 ​" at bounding box center [305, 80] width 249 height 19
type input "70"
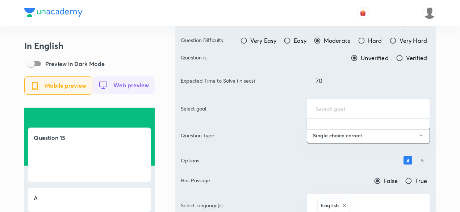
click at [370, 106] on input "text" at bounding box center [368, 108] width 105 height 7
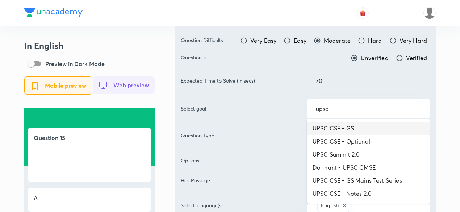
click at [363, 131] on li "UPSC CSE - GS" at bounding box center [368, 128] width 123 height 13
type input "UPSC CSE - GS"
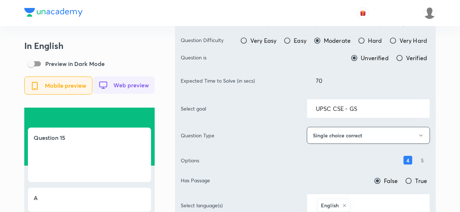
scroll to position [181, 0]
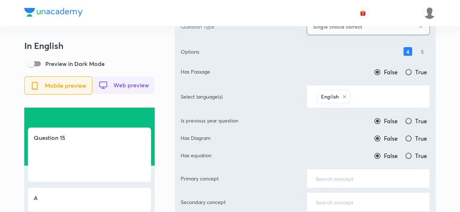
click at [373, 108] on div "Question Type Fact Based Numerical Based Concept Based Question Difficulty Very…" at bounding box center [305, 58] width 249 height 315
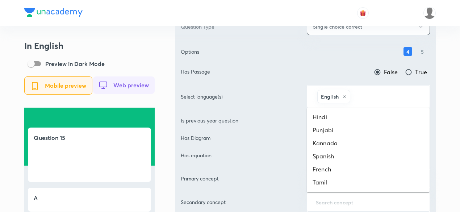
click at [375, 96] on input "text" at bounding box center [386, 96] width 69 height 13
click at [353, 112] on li "Hindi" at bounding box center [368, 117] width 123 height 13
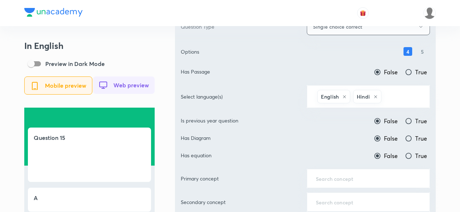
scroll to position [218, 0]
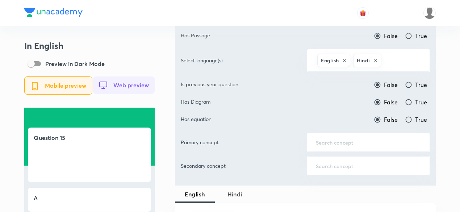
click at [418, 88] on div "Question Type Fact Based Numerical Based Concept Based Question Difficulty Very…" at bounding box center [305, 21] width 249 height 315
click at [418, 85] on span "True" at bounding box center [422, 84] width 12 height 9
click at [413, 85] on input "True" at bounding box center [408, 84] width 7 height 7
radio input "true"
radio input "false"
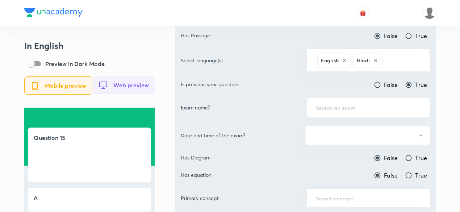
click at [352, 101] on div "​" at bounding box center [368, 107] width 123 height 19
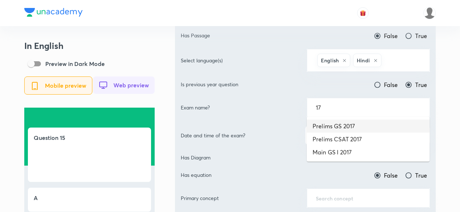
click at [349, 123] on li "Prelims GS 2017" at bounding box center [368, 126] width 123 height 13
type input "Prelims GS 2017"
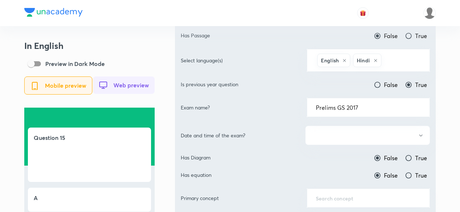
scroll to position [254, 0]
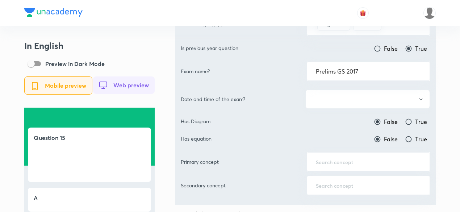
click at [354, 100] on button "button" at bounding box center [368, 99] width 125 height 19
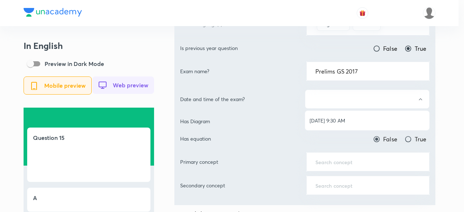
click at [341, 120] on span "[DATE] 9:30 AM" at bounding box center [367, 121] width 115 height 8
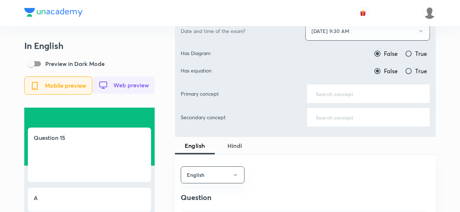
scroll to position [326, 0]
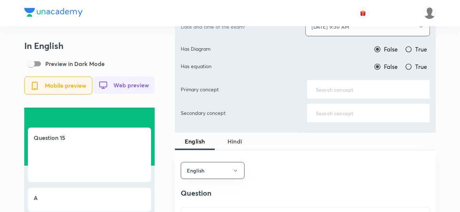
click at [352, 92] on div "​" at bounding box center [368, 89] width 123 height 19
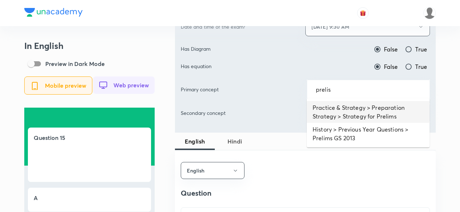
click at [352, 106] on li "Practice & Strategy > Preparation Strategy > Strategy for Prelims" at bounding box center [368, 112] width 123 height 22
type input "Practice & Strategy > Preparation Strategy > Strategy for Prelims"
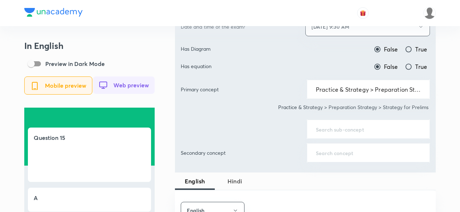
click at [343, 133] on div "​" at bounding box center [368, 129] width 123 height 19
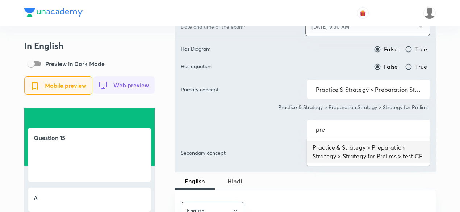
click at [340, 148] on li "Practice & Strategy > Preparation Strategy > Strategy for Prelims > test CF" at bounding box center [368, 152] width 123 height 22
type input "Practice & Strategy > Preparation Strategy > Strategy for Prelims > test CF"
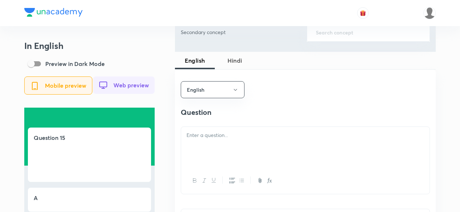
scroll to position [471, 0]
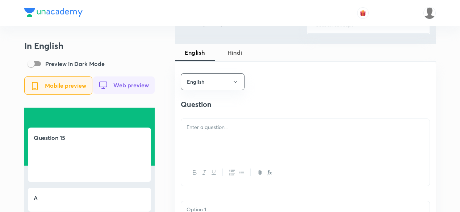
click at [239, 132] on p at bounding box center [306, 127] width 238 height 8
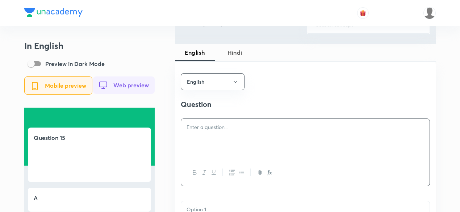
click at [235, 141] on div at bounding box center [305, 139] width 249 height 41
click at [214, 139] on div at bounding box center [305, 139] width 249 height 41
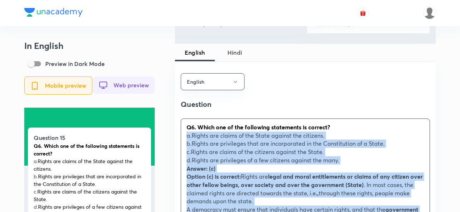
drag, startPoint x: 182, startPoint y: 145, endPoint x: 173, endPoint y: 137, distance: 12.6
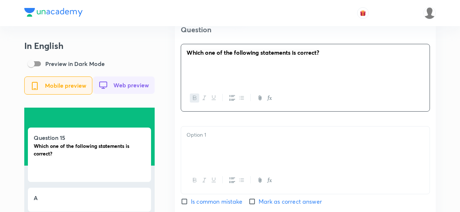
scroll to position [580, 0]
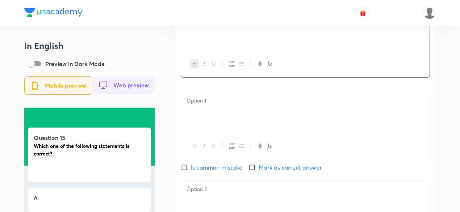
click at [216, 119] on div at bounding box center [305, 112] width 249 height 41
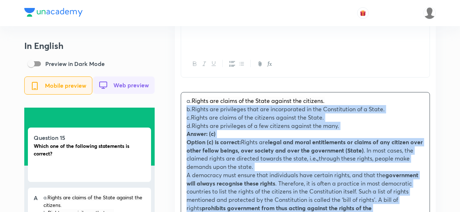
drag, startPoint x: 190, startPoint y: 118, endPoint x: 181, endPoint y: 113, distance: 10.1
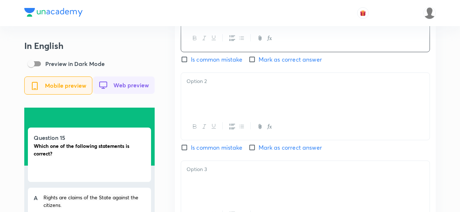
scroll to position [689, 0]
click at [212, 100] on div at bounding box center [305, 92] width 249 height 41
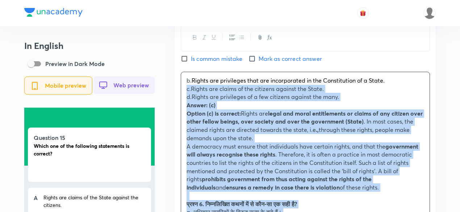
click at [181, 91] on div "b. Rights are privileges that are incorporated in the Constitution of a State. …" at bounding box center [305, 204] width 249 height 264
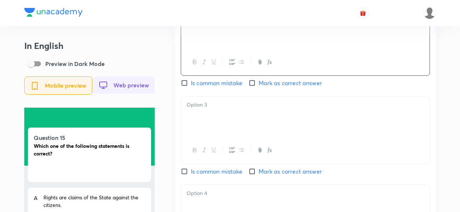
scroll to position [761, 0]
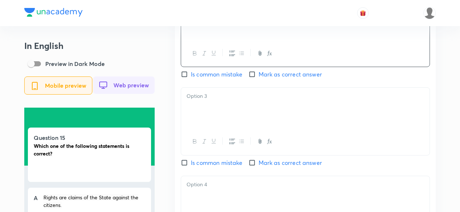
click at [227, 100] on p at bounding box center [306, 96] width 238 height 8
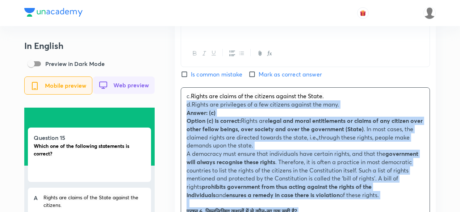
drag, startPoint x: 187, startPoint y: 106, endPoint x: 181, endPoint y: 107, distance: 6.2
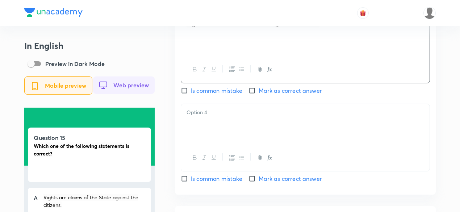
scroll to position [834, 0]
click at [265, 94] on span "Mark as correct answer" at bounding box center [290, 90] width 63 height 9
click at [259, 94] on input "Mark as correct answer" at bounding box center [254, 90] width 10 height 7
checkbox input "true"
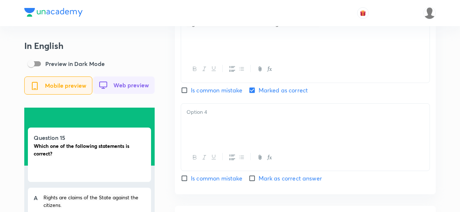
click at [232, 137] on div at bounding box center [305, 124] width 249 height 41
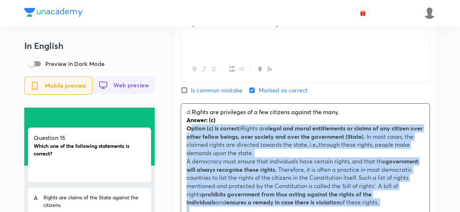
click at [191, 127] on strong "Option (c) is correct:" at bounding box center [214, 128] width 54 height 8
drag, startPoint x: 191, startPoint y: 127, endPoint x: 178, endPoint y: 123, distance: 13.5
click at [178, 123] on div "English Question Which one of the following statements is correct? Rights are c…" at bounding box center [305, 50] width 261 height 702
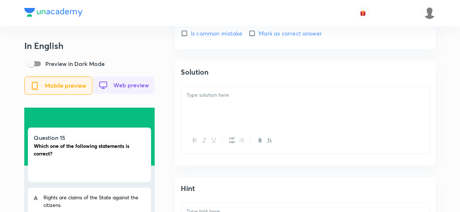
click at [212, 113] on div at bounding box center [305, 107] width 249 height 41
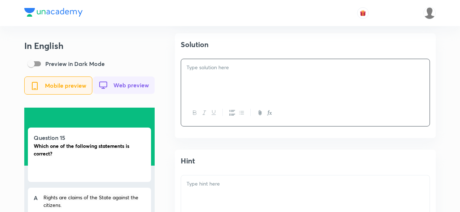
scroll to position [1015, 0]
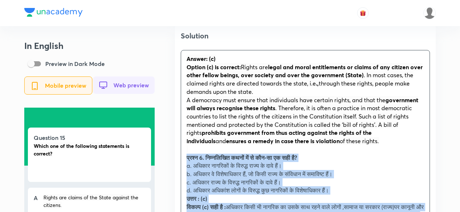
drag, startPoint x: 192, startPoint y: 162, endPoint x: 177, endPoint y: 158, distance: 15.3
click at [177, 158] on div "Solution Answer: (c) Option (c) is correct: Rights are legal and moral entitlem…" at bounding box center [305, 177] width 261 height 304
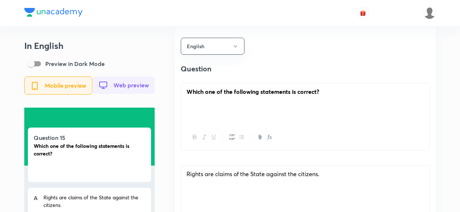
scroll to position [435, 0]
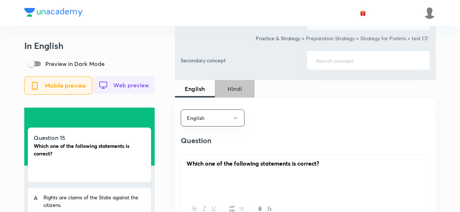
click at [235, 87] on span "Hindi" at bounding box center [234, 88] width 31 height 9
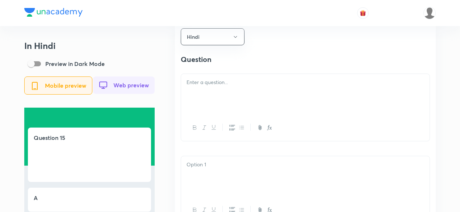
scroll to position [544, 0]
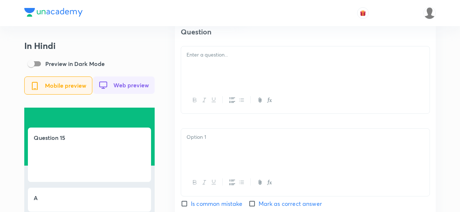
click at [217, 66] on div at bounding box center [305, 66] width 249 height 41
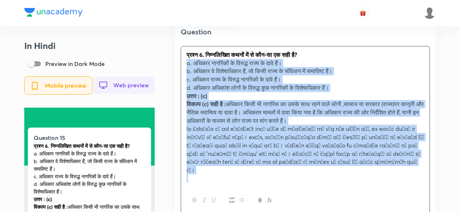
drag, startPoint x: 185, startPoint y: 71, endPoint x: 175, endPoint y: 63, distance: 13.4
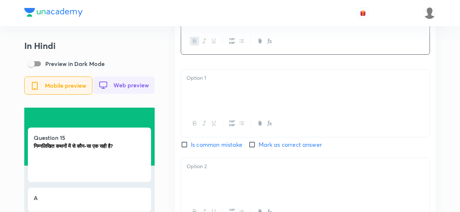
scroll to position [616, 0]
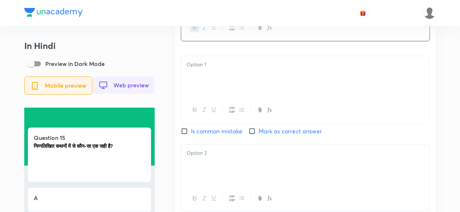
click at [210, 79] on div at bounding box center [305, 76] width 249 height 41
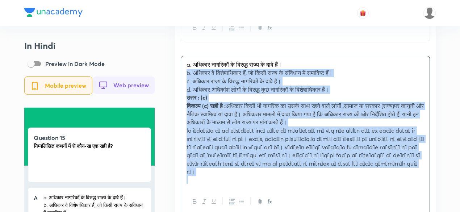
click at [184, 77] on div "a. अधिकार नागरिकों के विरुद्ध राज्य के दावे हैं। b. अधिकार वे विशेषाधिकार हैं, …" at bounding box center [305, 122] width 249 height 132
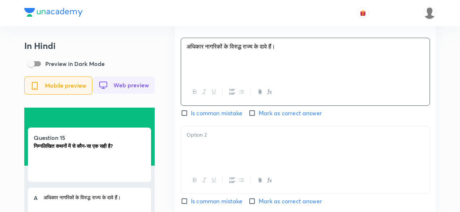
scroll to position [689, 0]
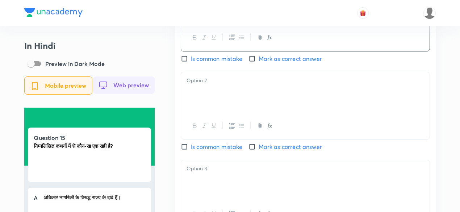
click at [209, 100] on div at bounding box center [305, 92] width 249 height 41
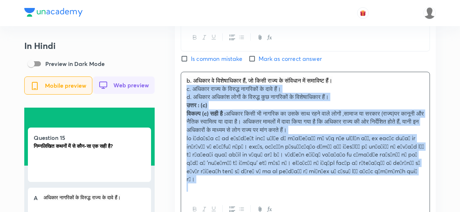
click at [180, 92] on div "Hindi Question निम्नलिखित कथनों में से कौन-सा एक सही है? अधिकार नागरिकों के विर…" at bounding box center [305, 133] width 261 height 579
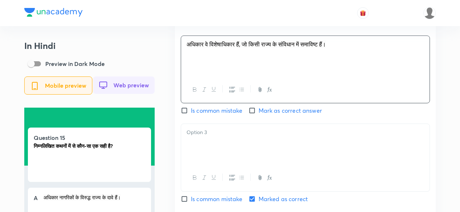
scroll to position [761, 0]
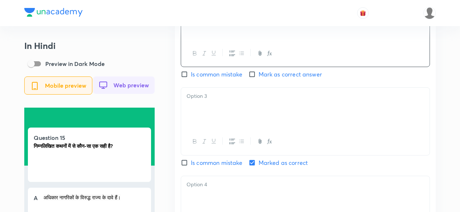
click at [214, 154] on div at bounding box center [305, 141] width 249 height 26
click at [213, 121] on div at bounding box center [305, 108] width 249 height 41
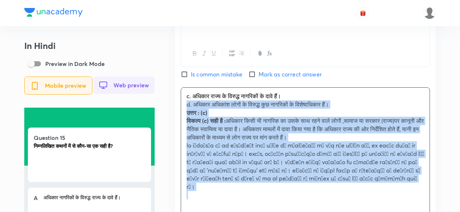
drag, startPoint x: 186, startPoint y: 111, endPoint x: 181, endPoint y: 108, distance: 5.2
click at [181, 108] on div "c. अधिकार राज्य के विरुद्ध नागरिकों के दावे हैं। d. अधिकार अधिकांश लोगों के विर…" at bounding box center [305, 146] width 249 height 116
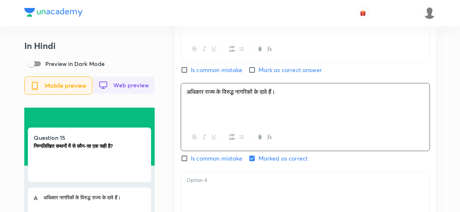
scroll to position [834, 0]
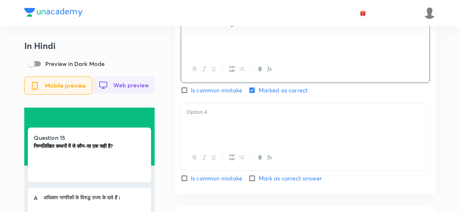
click at [208, 118] on div at bounding box center [305, 124] width 249 height 41
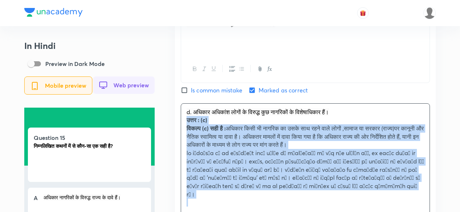
click at [184, 122] on div "d. अधिकार अधिकांश लोगों के विरुद्ध कुछ नागरिकों के विशेषाधिकार हैं। उत्तर : (c)…" at bounding box center [305, 158] width 249 height 108
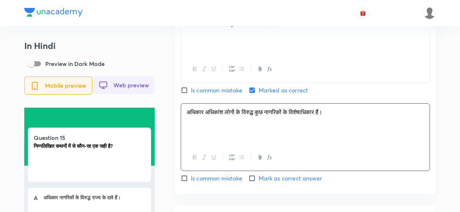
scroll to position [943, 0]
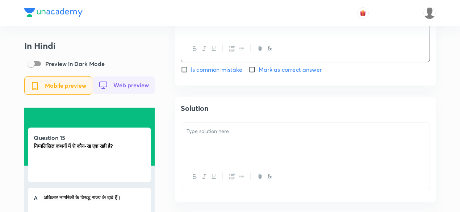
click at [243, 146] on div at bounding box center [305, 143] width 249 height 41
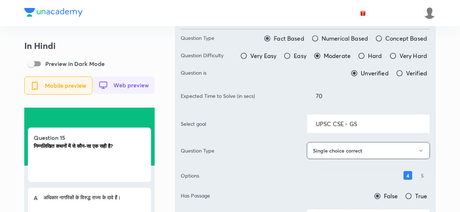
scroll to position [0, 0]
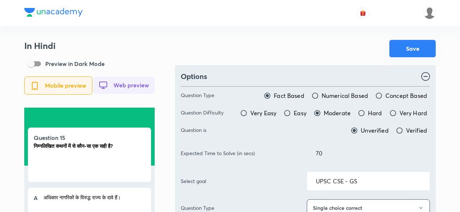
click at [406, 53] on button "Save" at bounding box center [413, 48] width 46 height 17
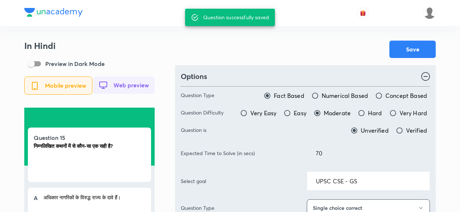
click at [136, 13] on div at bounding box center [230, 13] width 412 height 26
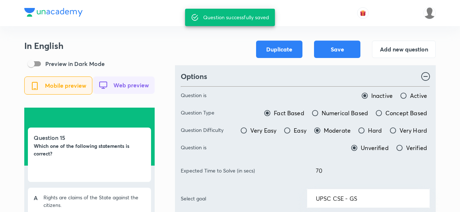
click at [410, 49] on button "Add new question" at bounding box center [404, 48] width 64 height 17
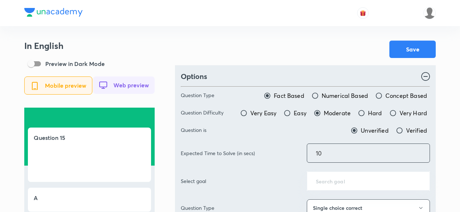
scroll to position [73, 0]
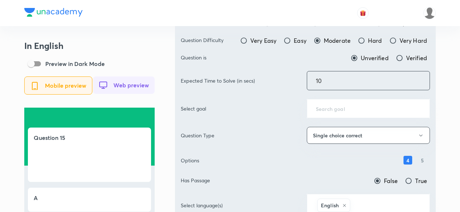
click at [279, 81] on div "Expected Time to Solve (in secs) 10 ​" at bounding box center [305, 80] width 249 height 19
type input "70"
click at [348, 113] on div "​" at bounding box center [368, 108] width 123 height 19
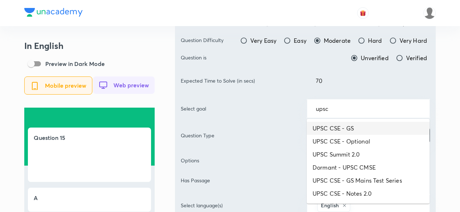
click at [350, 123] on li "UPSC CSE - GS" at bounding box center [368, 128] width 123 height 13
type input "UPSC CSE - GS"
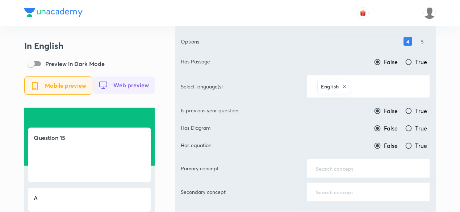
scroll to position [218, 0]
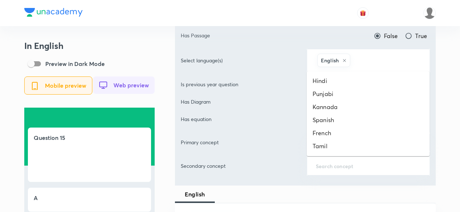
click at [384, 62] on input "text" at bounding box center [386, 60] width 69 height 13
click at [360, 77] on li "Hindi" at bounding box center [368, 80] width 123 height 13
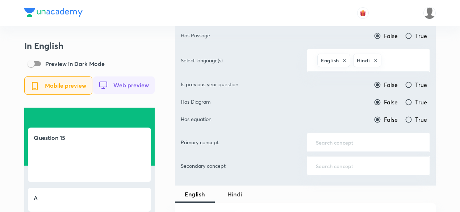
click at [412, 85] on input "True" at bounding box center [408, 84] width 7 height 7
radio input "true"
radio input "false"
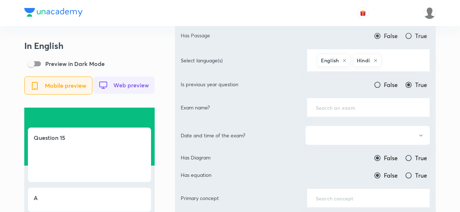
click at [369, 100] on div "​" at bounding box center [368, 107] width 123 height 19
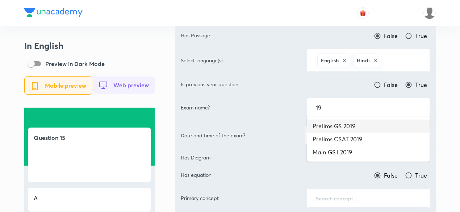
click at [364, 126] on li "Prelims GS 2019" at bounding box center [368, 126] width 123 height 13
drag, startPoint x: 374, startPoint y: 108, endPoint x: 254, endPoint y: 106, distance: 120.1
click at [254, 106] on div "Exam name? Prelims GS 2019 ​" at bounding box center [305, 107] width 249 height 19
click at [359, 127] on li "Prelims GS 2017" at bounding box center [368, 126] width 123 height 13
type input "Prelims GS 2017"
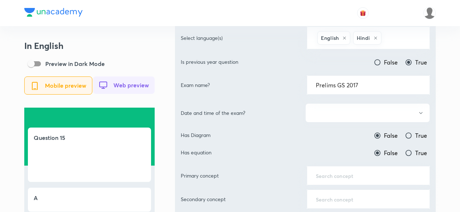
scroll to position [254, 0]
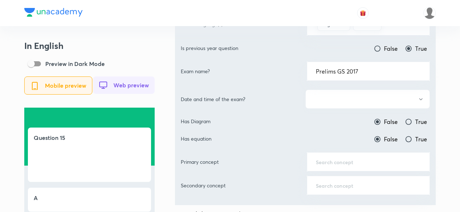
click at [348, 98] on button "button" at bounding box center [368, 99] width 125 height 19
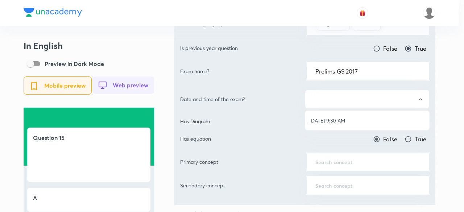
click at [344, 113] on ul "[DATE] 9:30 AM" at bounding box center [367, 120] width 124 height 19
click at [344, 116] on li "[DATE] 9:30 AM" at bounding box center [367, 120] width 124 height 13
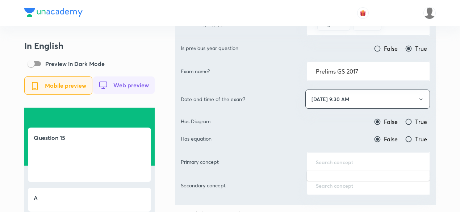
click at [364, 158] on input "text" at bounding box center [368, 161] width 105 height 7
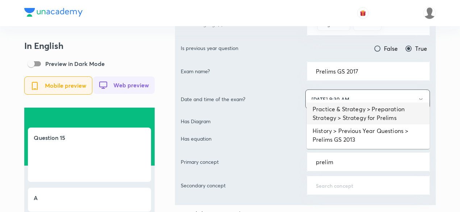
click at [365, 116] on li "Practice & Strategy > Preparation Strategy > Strategy for Prelims" at bounding box center [368, 114] width 123 height 22
type input "Practice & Strategy > Preparation Strategy > Strategy for Prelims"
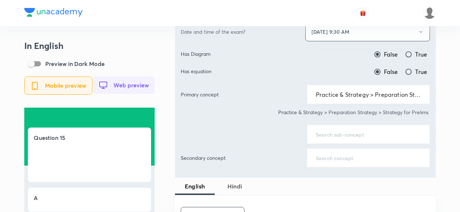
scroll to position [326, 0]
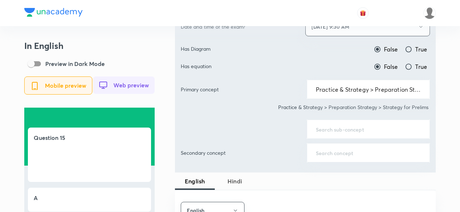
click at [348, 131] on div "​" at bounding box center [368, 129] width 123 height 19
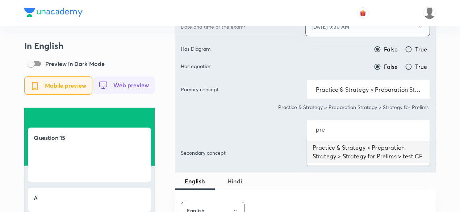
click at [342, 145] on li "Practice & Strategy > Preparation Strategy > Strategy for Prelims > test CF" at bounding box center [368, 152] width 123 height 22
type input "Practice & Strategy > Preparation Strategy > Strategy for Prelims > test CF"
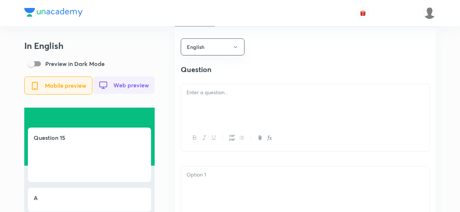
scroll to position [508, 0]
click at [240, 103] on div at bounding box center [305, 103] width 249 height 41
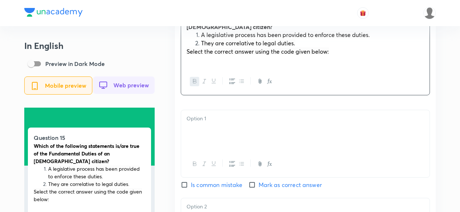
scroll to position [616, 0]
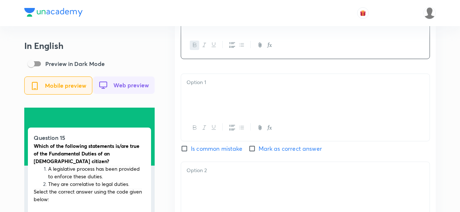
click at [220, 106] on div at bounding box center [305, 94] width 249 height 41
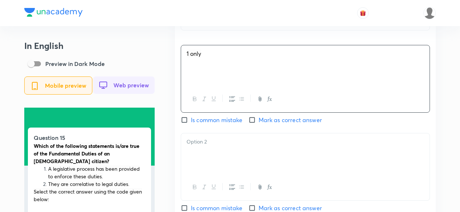
scroll to position [689, 0]
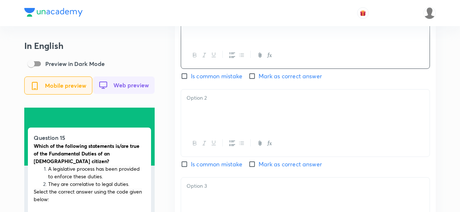
click at [214, 112] on div at bounding box center [305, 110] width 249 height 41
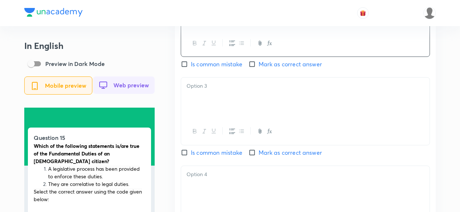
scroll to position [798, 0]
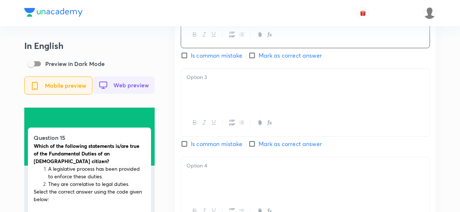
click at [215, 95] on div at bounding box center [305, 89] width 249 height 41
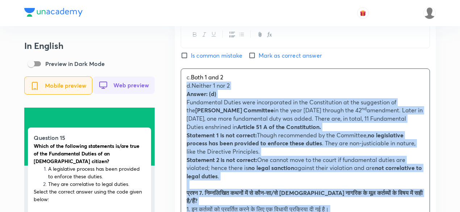
click at [185, 91] on div "c. Both 1 and 2 d. Neither 1 nor 2 Answer: (d) Fundamental Duties were incorpor…" at bounding box center [305, 205] width 249 height 272
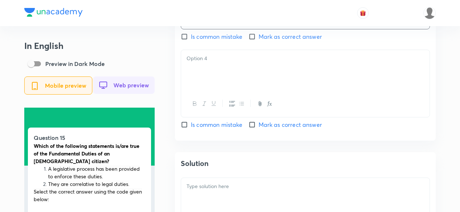
scroll to position [906, 0]
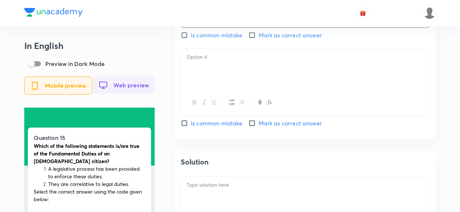
drag, startPoint x: 213, startPoint y: 90, endPoint x: 209, endPoint y: 84, distance: 7.6
click at [212, 89] on div at bounding box center [305, 69] width 249 height 41
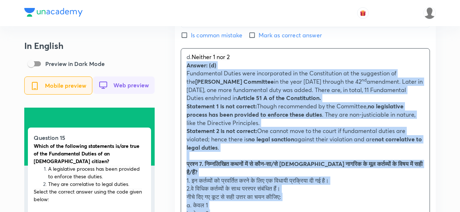
click at [183, 71] on div "d. Neither 1 nor 2 Answer: (d) Fundamental Duties were incorporated in the Cons…" at bounding box center [305, 181] width 249 height 264
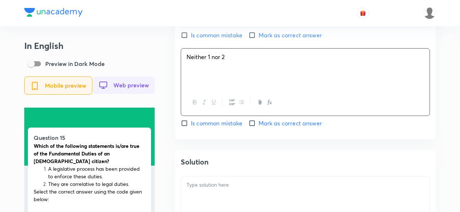
click at [262, 128] on span "Mark as correct answer" at bounding box center [290, 123] width 63 height 9
click at [259, 127] on input "Mark as correct answer" at bounding box center [254, 123] width 10 height 7
checkbox input "true"
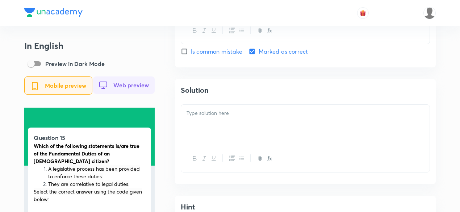
scroll to position [979, 0]
click at [229, 123] on div at bounding box center [305, 124] width 249 height 41
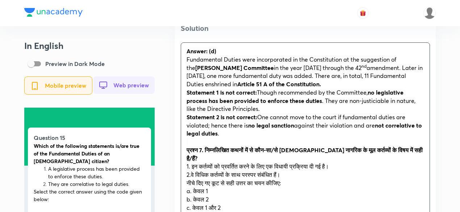
scroll to position [1051, 0]
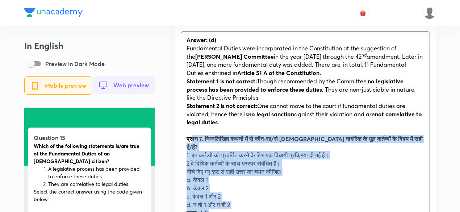
drag, startPoint x: 197, startPoint y: 142, endPoint x: 192, endPoint y: 140, distance: 5.1
click at [192, 140] on div "Answer: (d) Fundamental Duties were incorporated in the Constitution at the sug…" at bounding box center [305, 160] width 249 height 256
drag, startPoint x: 187, startPoint y: 142, endPoint x: 182, endPoint y: 142, distance: 5.1
click at [182, 142] on div "Answer: (d) Fundamental Duties were incorporated in the Constitution at the sug…" at bounding box center [305, 160] width 249 height 256
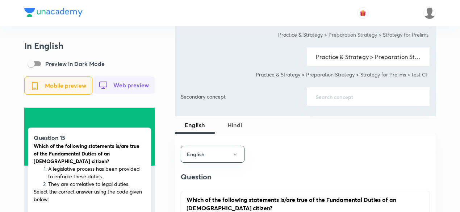
click at [228, 121] on span "Hindi" at bounding box center [234, 125] width 31 height 9
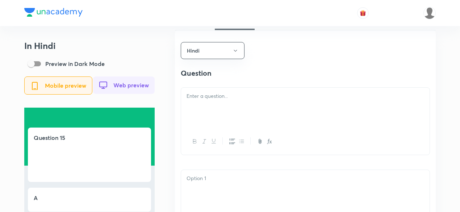
scroll to position [508, 0]
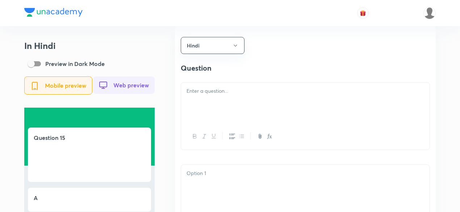
click at [227, 105] on div at bounding box center [305, 103] width 249 height 41
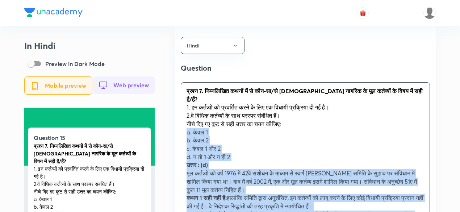
drag, startPoint x: 189, startPoint y: 124, endPoint x: 185, endPoint y: 125, distance: 3.9
click at [185, 125] on div "प्रश्न 7. निम्नलिखित कथनों में से कौन-सा/से भारतीय नागरिक के मूल कर्तव्यों के व…" at bounding box center [305, 161] width 249 height 157
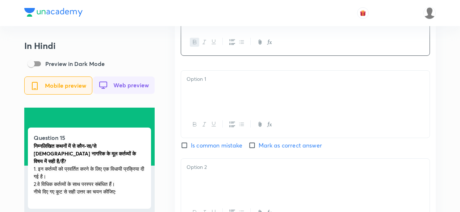
scroll to position [616, 0]
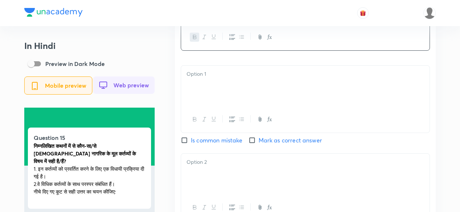
click at [218, 106] on div at bounding box center [305, 86] width 249 height 41
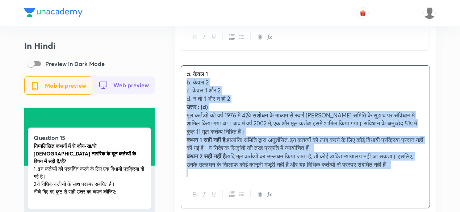
drag, startPoint x: 181, startPoint y: 92, endPoint x: 179, endPoint y: 87, distance: 5.1
click at [178, 87] on div "Hindi Question निम्नलिखित कथनों में से कौन-सा/से भारतीय नागरिक के मूल कर्तव्यों…" at bounding box center [305, 207] width 261 height 580
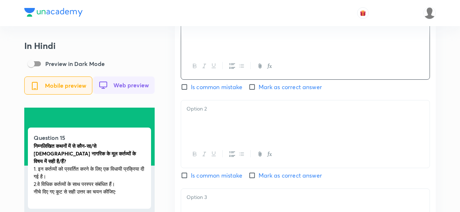
scroll to position [689, 0]
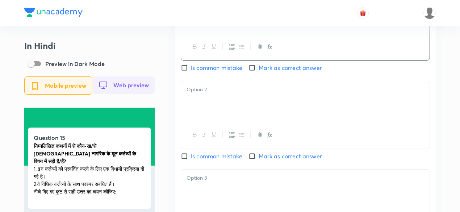
click at [214, 104] on div at bounding box center [305, 101] width 249 height 41
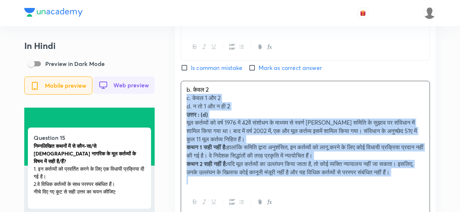
click at [182, 100] on div "b. केवल 2 c. केवल 1 और 2 d. न तो 1 और न ही 2 उत्तर : (d) मूल कर्तव्यों को वर्ष …" at bounding box center [305, 135] width 249 height 108
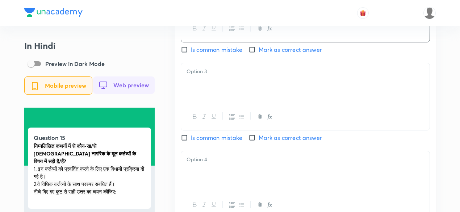
scroll to position [798, 0]
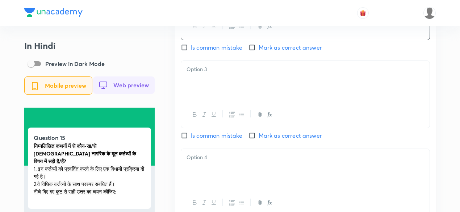
click at [221, 84] on div at bounding box center [305, 81] width 249 height 41
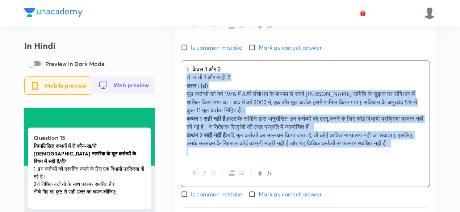
drag, startPoint x: 188, startPoint y: 80, endPoint x: 183, endPoint y: 81, distance: 5.5
click at [183, 81] on div "c. केवल 1 और 2 d. न तो 1 और न ही 2 उत्तर : (d) मूल कर्तव्यों को वर्ष 1976 में 4…" at bounding box center [305, 110] width 249 height 99
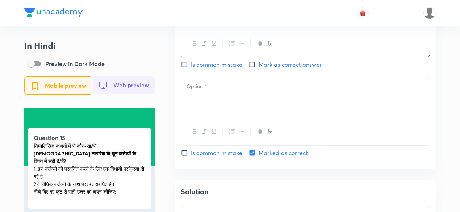
scroll to position [870, 0]
click at [210, 108] on div at bounding box center [305, 97] width 249 height 41
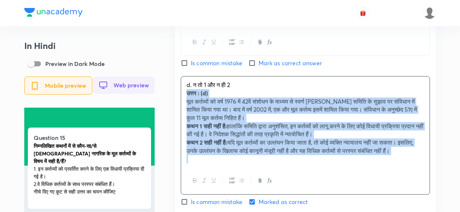
drag, startPoint x: 185, startPoint y: 99, endPoint x: 181, endPoint y: 97, distance: 3.7
click at [181, 97] on div "d. न तो 1 और न ही 2 उत्तर : (d) मूल कर्तव्यों को वर्ष 1976 में 42वें संशोधन के …" at bounding box center [305, 122] width 249 height 91
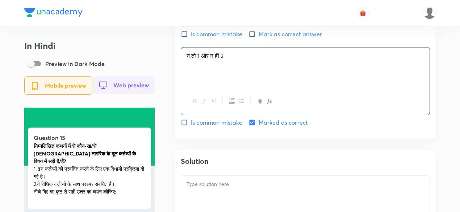
scroll to position [943, 0]
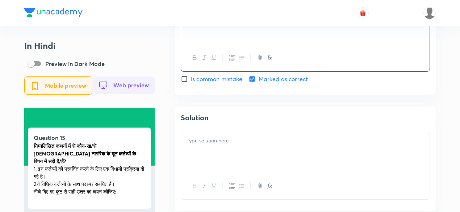
click at [216, 132] on div "Solution" at bounding box center [305, 159] width 261 height 105
click at [221, 141] on p at bounding box center [306, 141] width 238 height 8
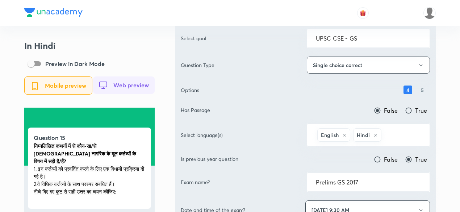
scroll to position [0, 0]
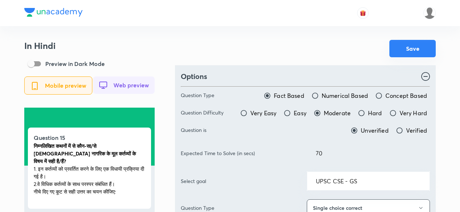
click at [414, 49] on button "Save" at bounding box center [413, 48] width 46 height 17
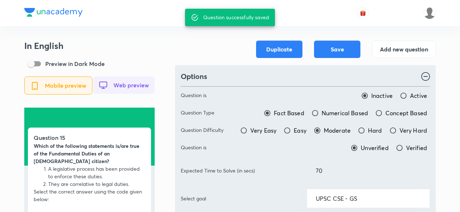
click at [141, 22] on div at bounding box center [230, 13] width 412 height 26
drag, startPoint x: 153, startPoint y: 39, endPoint x: 147, endPoint y: 3, distance: 36.4
click at [397, 49] on button "Add new question" at bounding box center [404, 48] width 64 height 17
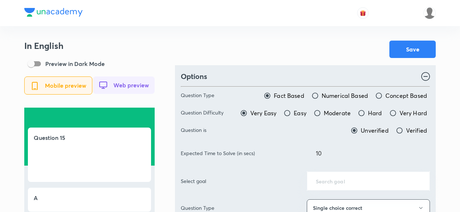
click at [331, 112] on span "Moderate" at bounding box center [337, 113] width 27 height 9
click at [321, 112] on input "Moderate" at bounding box center [317, 113] width 7 height 7
radio input "true"
radio input "false"
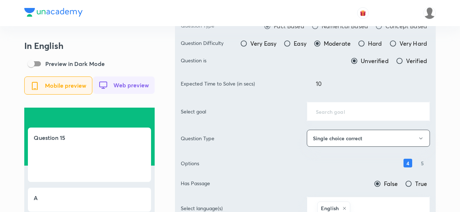
scroll to position [73, 0]
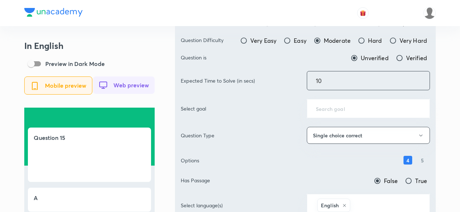
drag, startPoint x: 351, startPoint y: 77, endPoint x: 267, endPoint y: 77, distance: 84.1
click at [267, 77] on div "Expected Time to Solve (in secs) 10 ​" at bounding box center [305, 80] width 249 height 19
type input "70"
click at [200, 22] on div at bounding box center [230, 13] width 412 height 26
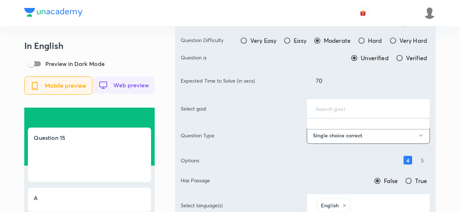
click at [354, 109] on input "text" at bounding box center [368, 108] width 105 height 7
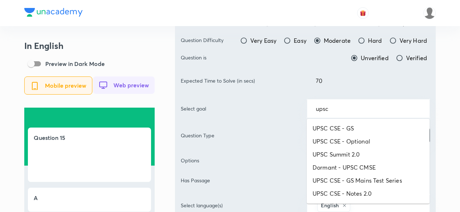
click at [358, 122] on li "UPSC CSE - GS" at bounding box center [368, 128] width 123 height 13
type input "UPSC CSE - GS"
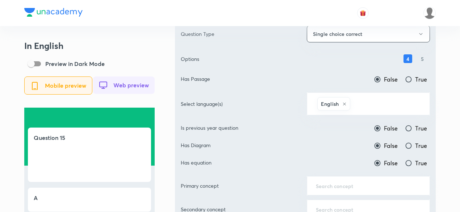
scroll to position [181, 0]
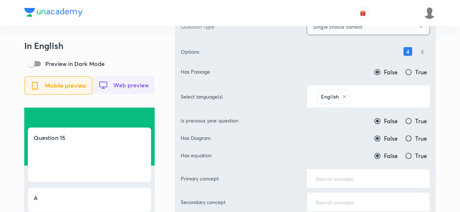
click at [376, 92] on input "text" at bounding box center [386, 96] width 69 height 13
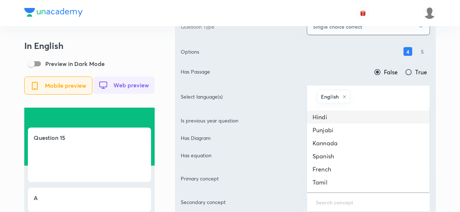
click at [349, 116] on li "Hindi" at bounding box center [368, 117] width 123 height 13
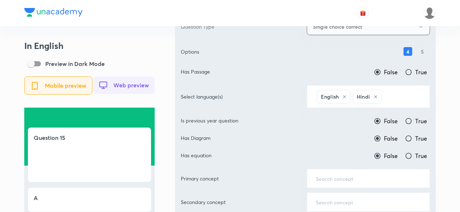
click at [417, 120] on span "True" at bounding box center [422, 121] width 12 height 9
click at [413, 120] on input "True" at bounding box center [408, 120] width 7 height 7
radio input "true"
radio input "false"
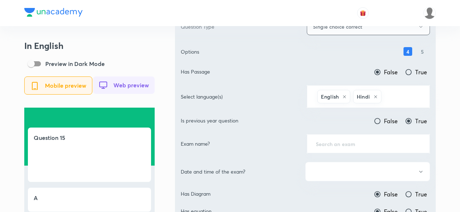
click at [363, 137] on div "​" at bounding box center [368, 143] width 123 height 19
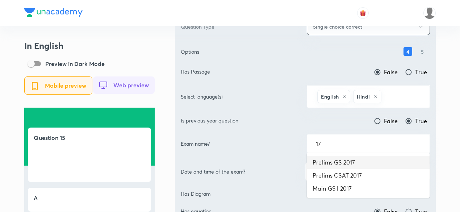
click at [352, 158] on li "Prelims GS 2017" at bounding box center [368, 162] width 123 height 13
type input "Prelims GS 2017"
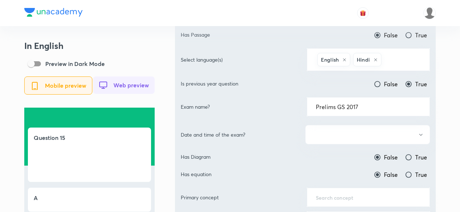
scroll to position [254, 0]
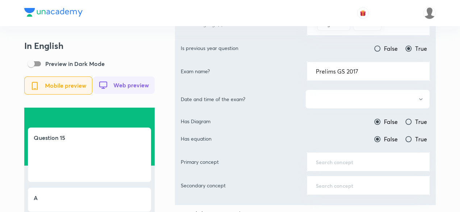
click at [360, 104] on button "button" at bounding box center [368, 99] width 125 height 19
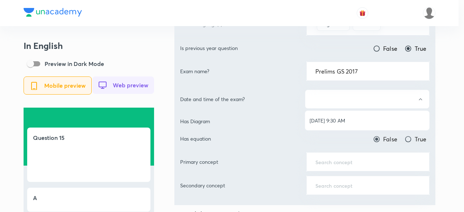
click at [353, 121] on span "[DATE] 9:30 AM" at bounding box center [367, 121] width 115 height 8
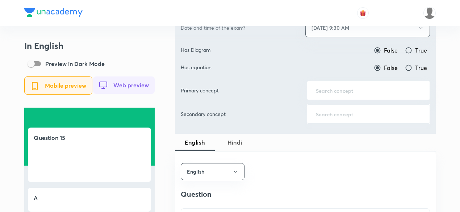
scroll to position [326, 0]
click at [349, 90] on input "text" at bounding box center [368, 89] width 105 height 7
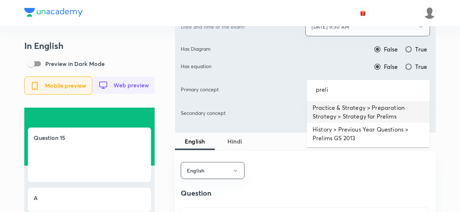
click at [351, 105] on li "Practice & Strategy > Preparation Strategy > Strategy for Prelims" at bounding box center [368, 112] width 123 height 22
type input "Practice & Strategy > Preparation Strategy > Strategy for Prelims"
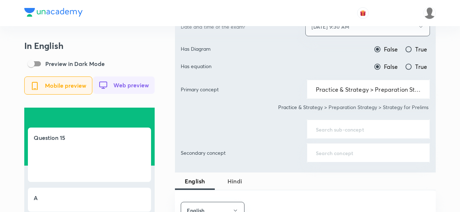
click at [343, 120] on div "​" at bounding box center [368, 129] width 123 height 19
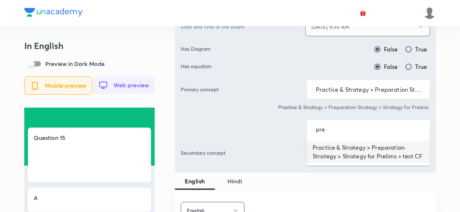
click at [342, 150] on li "Practice & Strategy > Preparation Strategy > Strategy for Prelims > test CF" at bounding box center [368, 152] width 123 height 22
type input "Practice & Strategy > Preparation Strategy > Strategy for Prelims > test CF"
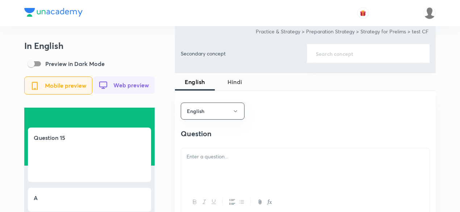
scroll to position [471, 0]
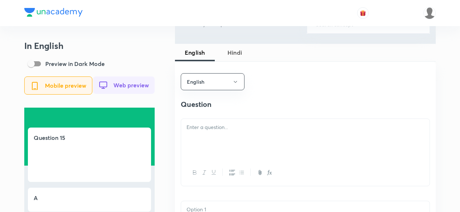
click at [242, 142] on div at bounding box center [305, 139] width 249 height 41
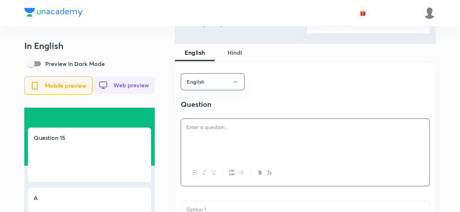
click at [227, 125] on div at bounding box center [305, 139] width 249 height 41
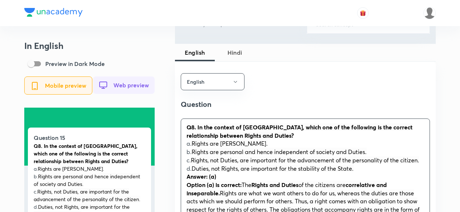
scroll to position [508, 0]
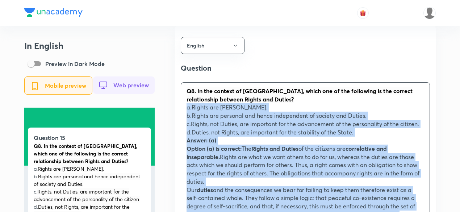
drag, startPoint x: 187, startPoint y: 110, endPoint x: 169, endPoint y: 110, distance: 17.8
drag, startPoint x: 169, startPoint y: 110, endPoint x: 178, endPoint y: 111, distance: 8.8
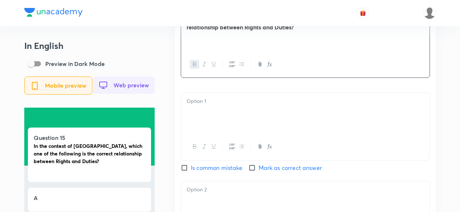
scroll to position [580, 0]
click at [206, 105] on p at bounding box center [306, 101] width 238 height 8
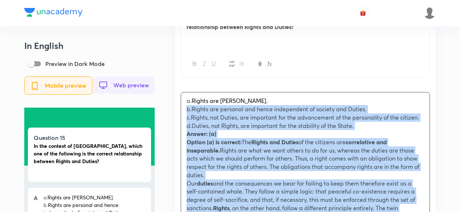
drag, startPoint x: 191, startPoint y: 113, endPoint x: 186, endPoint y: 113, distance: 5.1
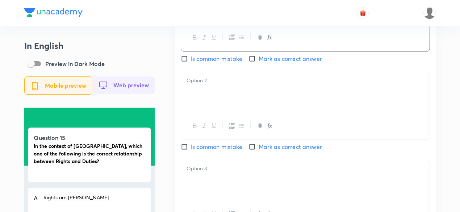
click at [213, 104] on div at bounding box center [305, 92] width 249 height 41
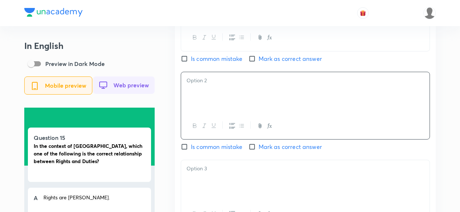
click at [193, 94] on div at bounding box center [305, 92] width 249 height 41
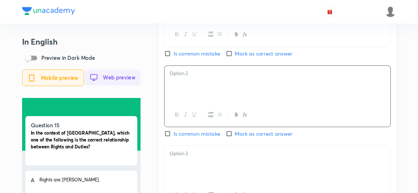
scroll to position [689, 0]
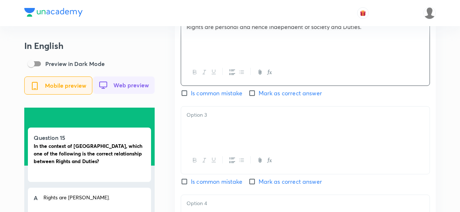
scroll to position [761, 0]
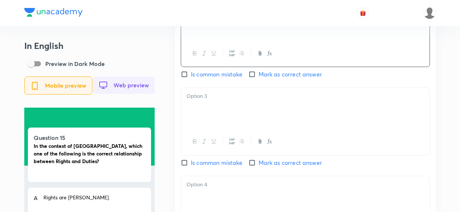
click at [213, 111] on div at bounding box center [305, 108] width 249 height 41
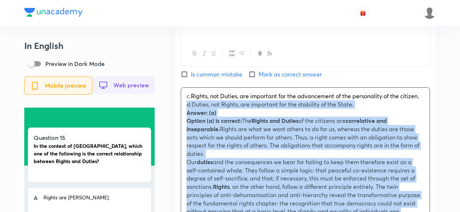
drag, startPoint x: 184, startPoint y: 112, endPoint x: 178, endPoint y: 110, distance: 7.0
click at [178, 110] on div "English Question In the context of India, which one of the following is the cor…" at bounding box center [305, 160] width 261 height 776
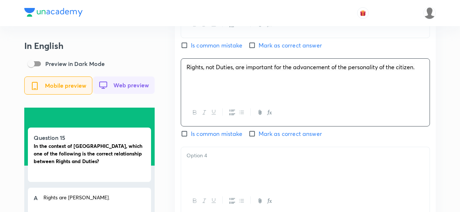
scroll to position [834, 0]
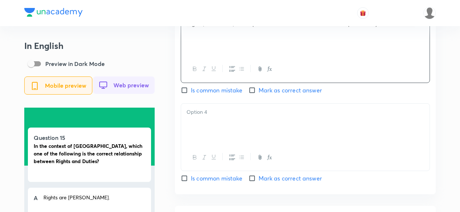
click at [221, 129] on div at bounding box center [305, 124] width 249 height 41
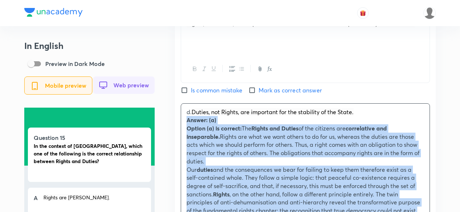
drag, startPoint x: 182, startPoint y: 123, endPoint x: 177, endPoint y: 121, distance: 5.7
click at [177, 122] on div "English Question In the context of India, which one of the following is the cor…" at bounding box center [305, 83] width 261 height 768
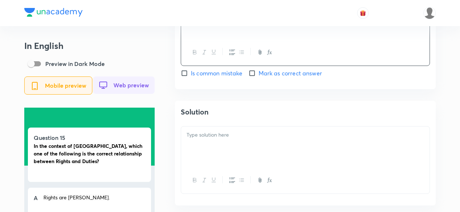
scroll to position [943, 0]
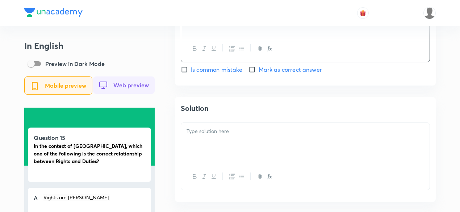
click at [226, 122] on div "Solution" at bounding box center [305, 149] width 261 height 105
click at [227, 126] on div at bounding box center [305, 143] width 249 height 41
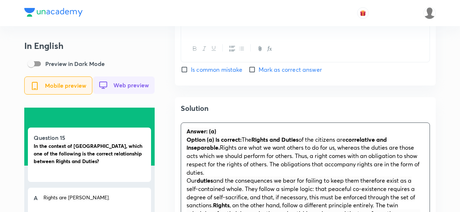
scroll to position [1015, 0]
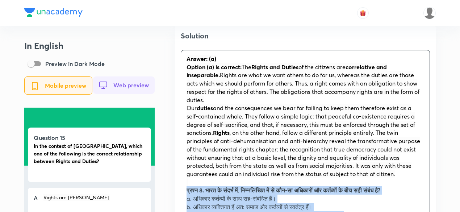
drag, startPoint x: 185, startPoint y: 192, endPoint x: 181, endPoint y: 192, distance: 3.6
click at [182, 192] on div "Answer: (a) Option (a) is correct: The Rights and Duties of the citizens are co…" at bounding box center [305, 202] width 249 height 305
click at [181, 192] on div "Answer: (a) Option (a) is correct: The Rights and Duties of the citizens are co…" at bounding box center [305, 202] width 249 height 305
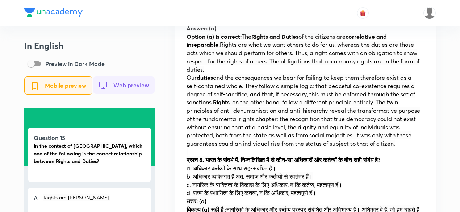
scroll to position [1088, 0]
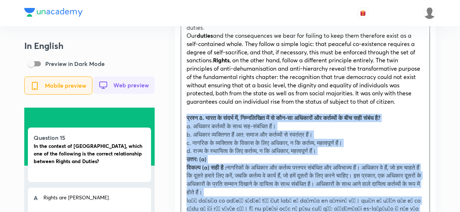
drag, startPoint x: 187, startPoint y: 142, endPoint x: 180, endPoint y: 124, distance: 19.4
click at [180, 124] on div "Solution Answer: (a) Option (a) is correct: The Rights and Duties of the citize…" at bounding box center [305, 136] width 261 height 369
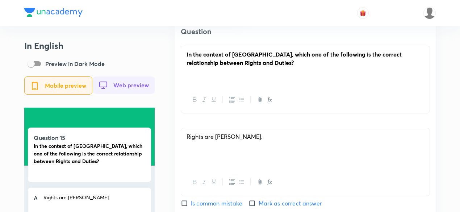
scroll to position [616, 0]
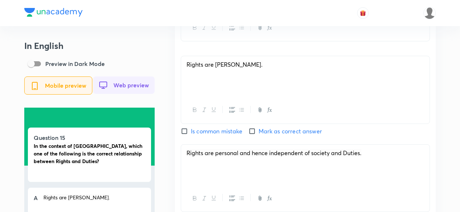
click at [264, 138] on div "English Question In the context of India, which one of the following is the cor…" at bounding box center [305, 164] width 261 height 495
click at [270, 132] on span "Mark as correct answer" at bounding box center [290, 131] width 63 height 9
click at [259, 132] on input "Mark as correct answer" at bounding box center [254, 131] width 10 height 7
click at [270, 132] on span "Mark as correct answer" at bounding box center [290, 131] width 63 height 9
click at [259, 132] on input "Mark as correct answer" at bounding box center [254, 131] width 10 height 7
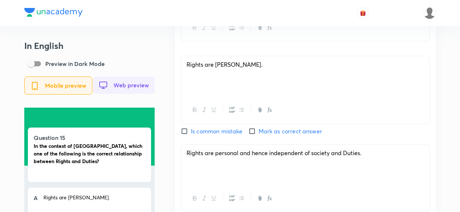
checkbox input "true"
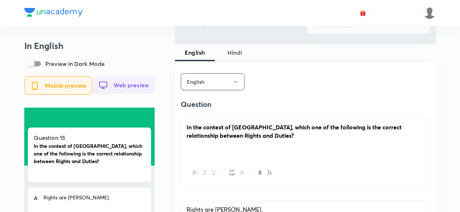
click at [228, 48] on span "Hindi" at bounding box center [234, 52] width 31 height 9
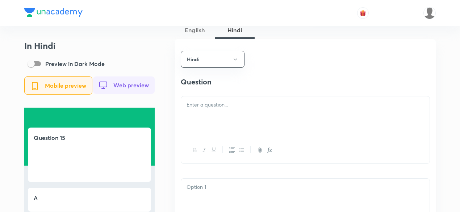
scroll to position [508, 0]
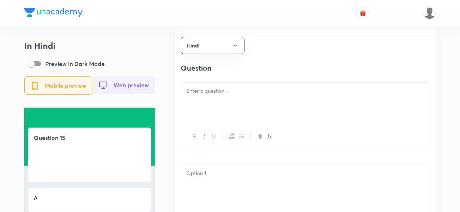
click at [214, 101] on div at bounding box center [305, 103] width 249 height 41
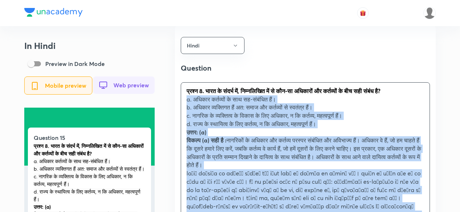
click at [181, 103] on div "प्रश्न 8. भारत के संदर्भ में, निम्नलिखित में से कौन-सा अधिकारों और कर्तव्यों के…" at bounding box center [305, 169] width 249 height 173
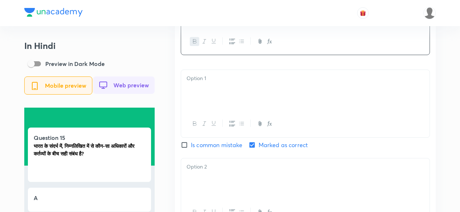
scroll to position [616, 0]
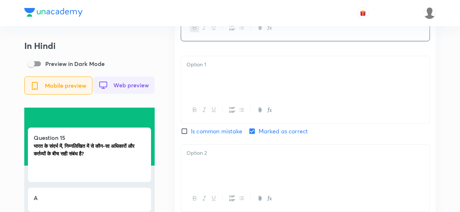
click at [216, 84] on div at bounding box center [305, 76] width 249 height 41
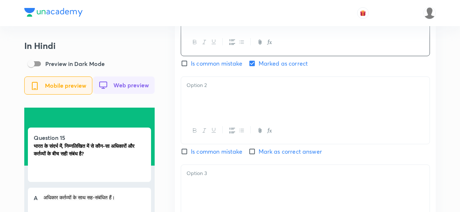
scroll to position [689, 0]
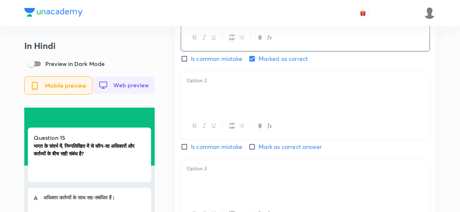
click at [218, 97] on div at bounding box center [305, 92] width 249 height 41
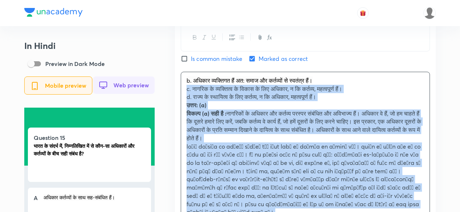
click at [183, 93] on div "b. अधिकार व्यक्तिगत हैं अत: समाज और कर्तव्यों से स्वतंत्र हैं। c. नागरिक के व्य…" at bounding box center [305, 150] width 249 height 157
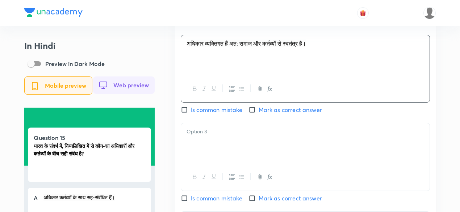
scroll to position [761, 0]
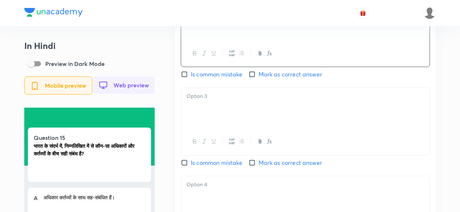
click at [216, 108] on div at bounding box center [305, 108] width 249 height 41
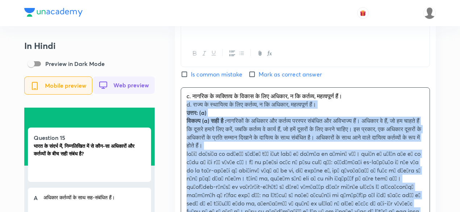
click at [177, 104] on div "Hindi Question भारत के संदर्भ में, निम्नलिखित में से कौन-सा अधिकारों और कर्तव्य…" at bounding box center [305, 73] width 261 height 603
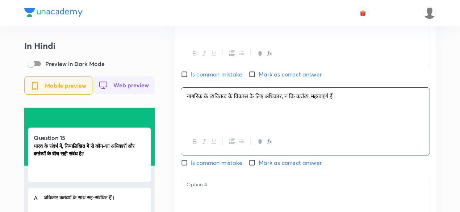
scroll to position [834, 0]
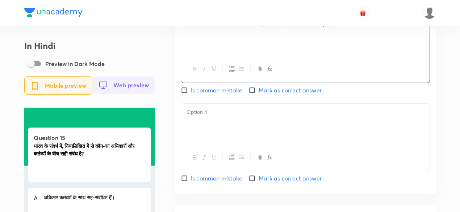
click at [221, 127] on div at bounding box center [305, 124] width 249 height 41
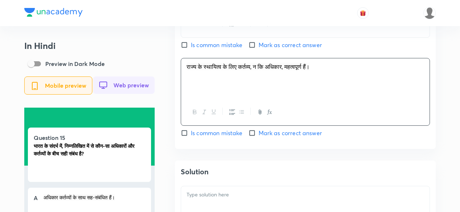
scroll to position [943, 0]
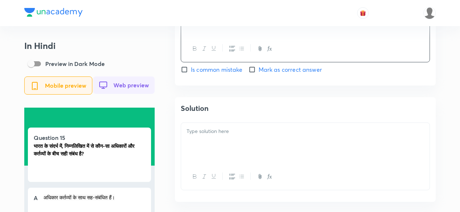
click at [230, 135] on p at bounding box center [306, 131] width 238 height 8
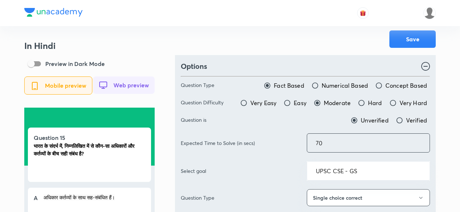
scroll to position [0, 0]
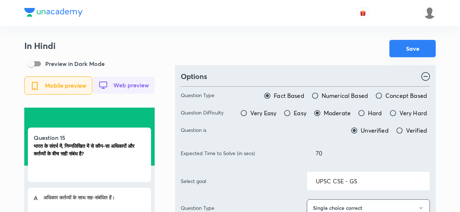
click at [412, 50] on button "Save" at bounding box center [413, 48] width 46 height 17
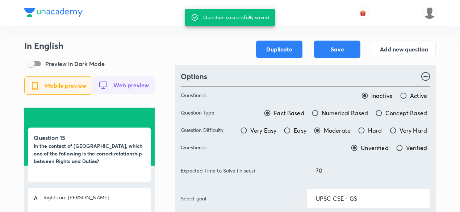
click at [139, 16] on div at bounding box center [230, 13] width 412 height 26
drag, startPoint x: 139, startPoint y: 16, endPoint x: 144, endPoint y: 13, distance: 6.2
click at [139, 16] on div at bounding box center [230, 13] width 412 height 26
click at [216, 42] on div "Duplicate Save Add new question" at bounding box center [305, 49] width 261 height 17
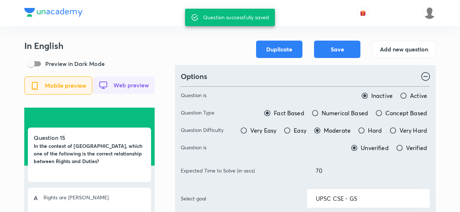
click at [216, 42] on div "Duplicate Save Add new question" at bounding box center [305, 49] width 261 height 17
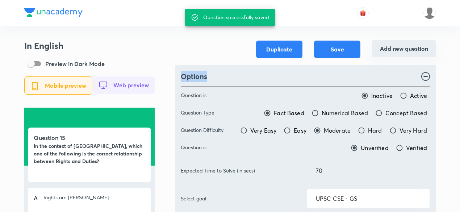
click at [399, 55] on button "Add new question" at bounding box center [404, 48] width 64 height 17
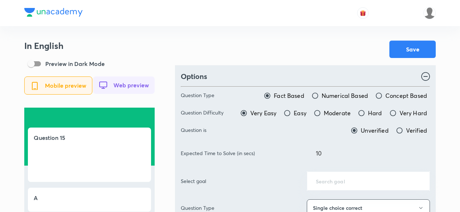
click at [307, 47] on div "Save" at bounding box center [305, 49] width 261 height 17
click at [330, 113] on span "Moderate" at bounding box center [337, 113] width 27 height 9
click at [321, 113] on input "Moderate" at bounding box center [317, 113] width 7 height 7
radio input "true"
radio input "false"
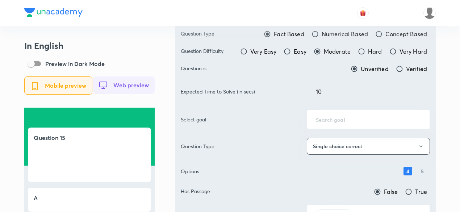
scroll to position [73, 0]
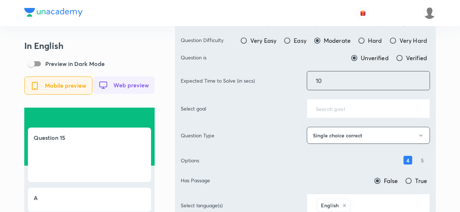
drag, startPoint x: 342, startPoint y: 82, endPoint x: 307, endPoint y: 77, distance: 35.2
click at [307, 77] on input "10" at bounding box center [368, 80] width 123 height 18
type input "1"
click at [344, 101] on div "​" at bounding box center [368, 108] width 123 height 19
type input "70"
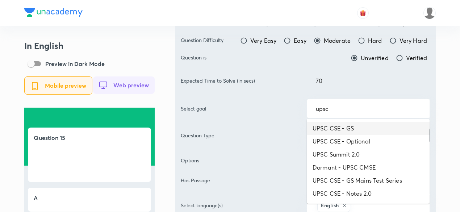
click at [351, 123] on li "UPSC CSE - GS" at bounding box center [368, 128] width 123 height 13
click at [351, 123] on div "Question Type Fact Based Numerical Based Concept Based Question Difficulty Very…" at bounding box center [305, 134] width 249 height 251
type input "UPSC CSE - GS"
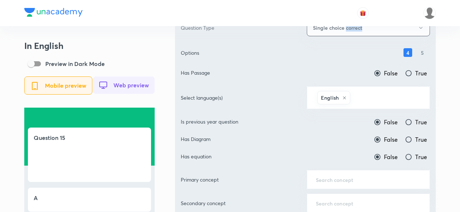
scroll to position [181, 0]
click at [382, 96] on input "text" at bounding box center [386, 96] width 69 height 13
click at [375, 100] on input "text" at bounding box center [386, 96] width 69 height 13
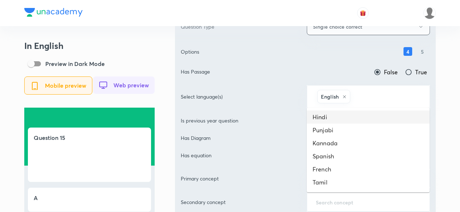
click at [356, 113] on li "Hindi" at bounding box center [368, 117] width 123 height 13
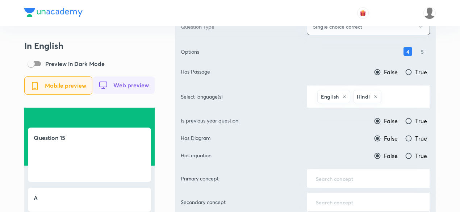
click at [412, 119] on input "True" at bounding box center [408, 120] width 7 height 7
radio input "true"
radio input "false"
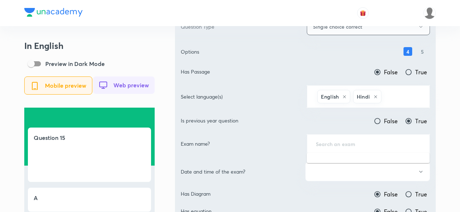
click at [353, 144] on input "text" at bounding box center [368, 143] width 105 height 7
type input "`"
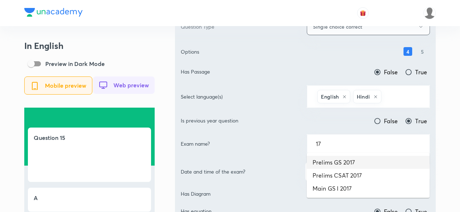
click at [347, 160] on li "Prelims GS 2017" at bounding box center [368, 162] width 123 height 13
type input "Prelims GS 2017"
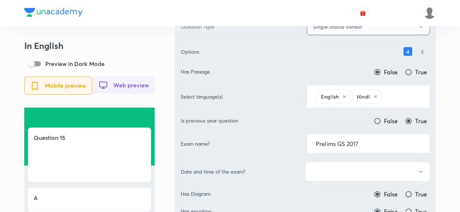
scroll to position [254, 0]
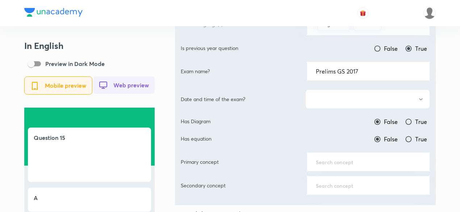
click at [348, 96] on button "button" at bounding box center [368, 99] width 125 height 19
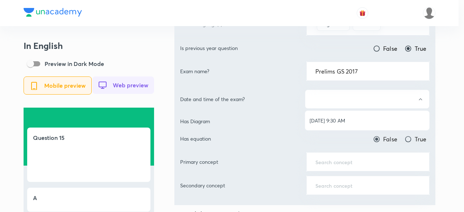
click at [340, 124] on span "[DATE] 9:30 AM" at bounding box center [367, 121] width 115 height 8
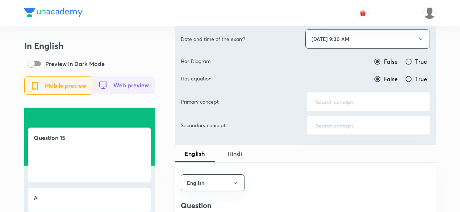
scroll to position [326, 0]
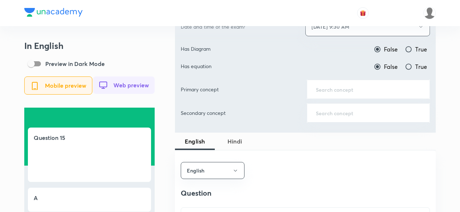
click at [350, 94] on div "​" at bounding box center [368, 89] width 123 height 19
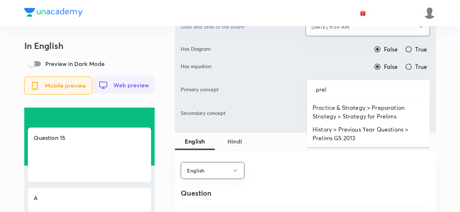
click at [343, 105] on li "Practice & Strategy > Preparation Strategy > Strategy for Prelims" at bounding box center [368, 112] width 123 height 22
type input "Practice & Strategy > Preparation Strategy > Strategy for Prelims"
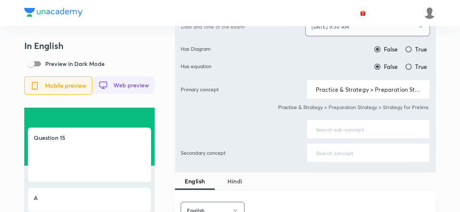
click at [337, 126] on input "text" at bounding box center [368, 129] width 105 height 7
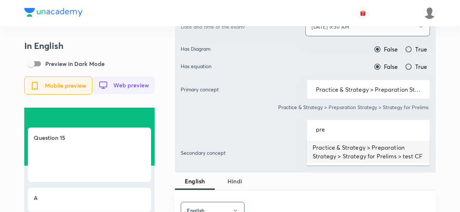
click at [339, 153] on li "Practice & Strategy > Preparation Strategy > Strategy for Prelims > test CF" at bounding box center [368, 152] width 123 height 22
type input "Practice & Strategy > Preparation Strategy > Strategy for Prelims > test CF"
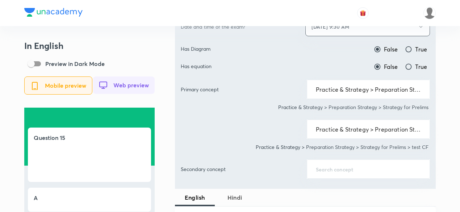
scroll to position [471, 0]
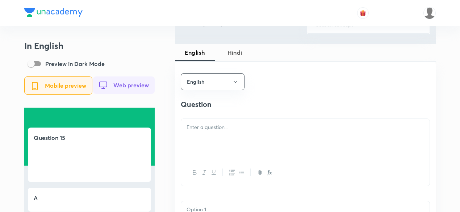
click at [225, 147] on div at bounding box center [305, 139] width 249 height 41
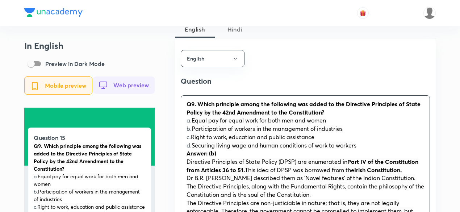
scroll to position [508, 0]
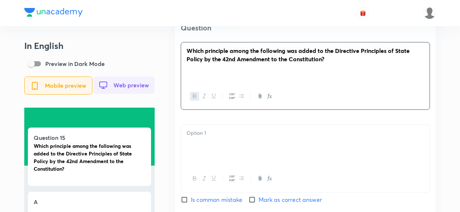
scroll to position [616, 0]
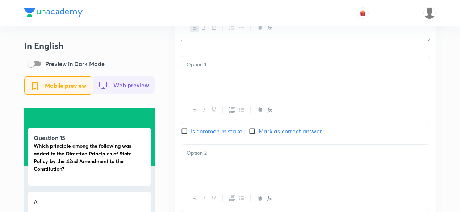
click at [220, 82] on div at bounding box center [305, 76] width 249 height 41
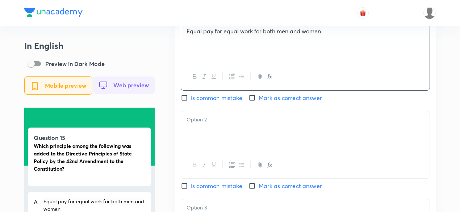
scroll to position [689, 0]
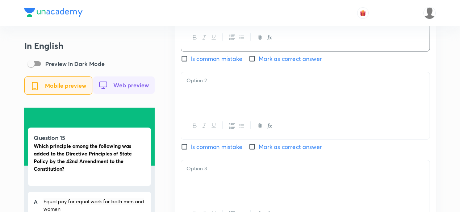
click at [211, 101] on div at bounding box center [305, 92] width 249 height 41
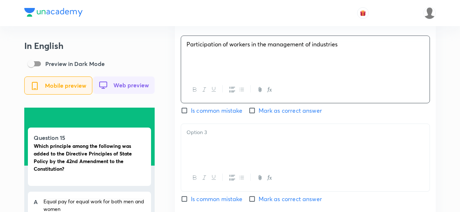
click at [273, 110] on span "Mark as correct answer" at bounding box center [290, 110] width 63 height 9
click at [259, 110] on input "Mark as correct answer" at bounding box center [254, 110] width 10 height 7
checkbox input "true"
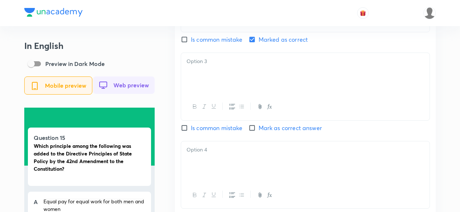
scroll to position [798, 0]
click at [226, 80] on div at bounding box center [305, 71] width 249 height 41
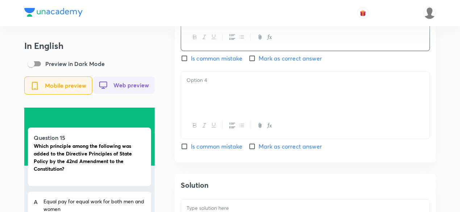
scroll to position [870, 0]
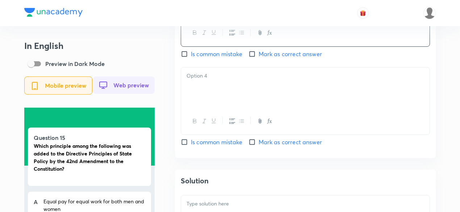
click at [220, 101] on div at bounding box center [305, 87] width 249 height 41
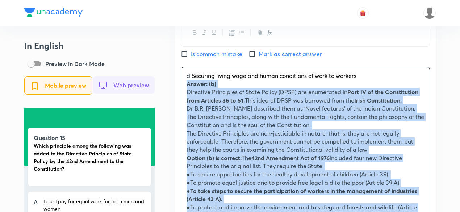
drag, startPoint x: 184, startPoint y: 89, endPoint x: 181, endPoint y: 86, distance: 4.1
click at [180, 86] on div "English Question Which principle among the following was added to the Directive…" at bounding box center [305, 63] width 261 height 801
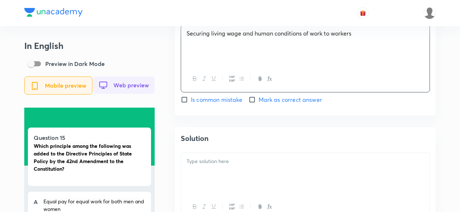
scroll to position [943, 0]
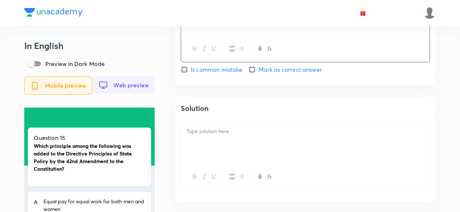
click at [226, 149] on div at bounding box center [305, 143] width 249 height 41
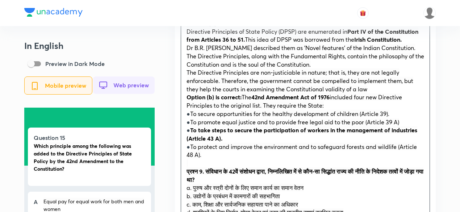
scroll to position [1051, 0]
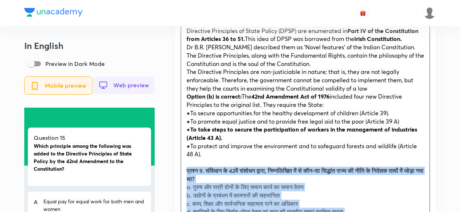
drag, startPoint x: 186, startPoint y: 176, endPoint x: 177, endPoint y: 175, distance: 9.8
click at [177, 175] on div "Solution Answer: (b) Directive Principles of State Policy (DPSP) are enumerated…" at bounding box center [305, 189] width 261 height 402
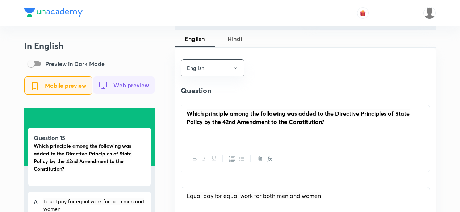
scroll to position [471, 0]
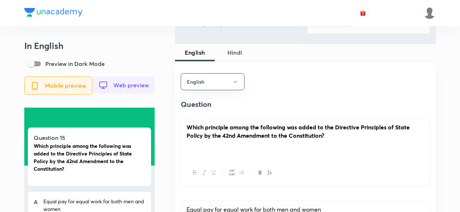
click at [245, 50] on span "Hindi" at bounding box center [234, 52] width 31 height 9
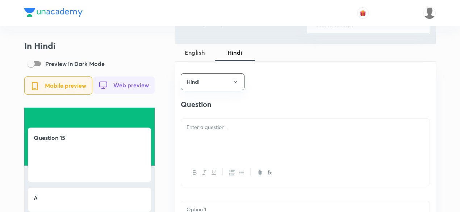
click at [228, 134] on div at bounding box center [305, 139] width 249 height 41
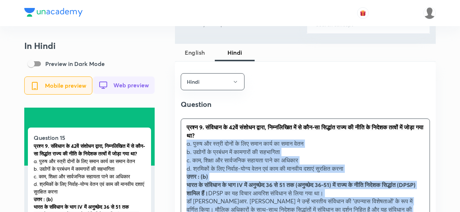
click at [187, 143] on p "a. पुरुष और स्त्री दोनों के लिए समान कार्य का समान वेतन" at bounding box center [306, 144] width 238 height 8
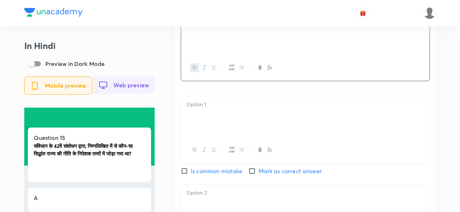
scroll to position [580, 0]
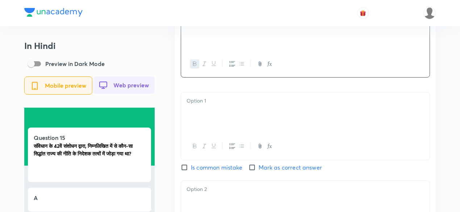
click at [208, 119] on div at bounding box center [305, 112] width 249 height 41
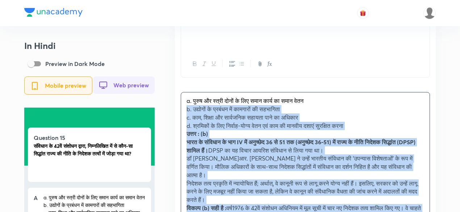
drag, startPoint x: 189, startPoint y: 114, endPoint x: 183, endPoint y: 114, distance: 6.5
click at [183, 114] on div "a. पुरुष और स्त्री दोनों के लिए समान कार्य का समान वेतन b. उद्योगों के प्रबंधन …" at bounding box center [305, 178] width 249 height 173
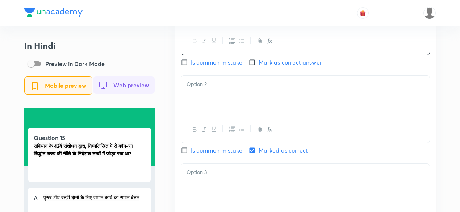
scroll to position [689, 0]
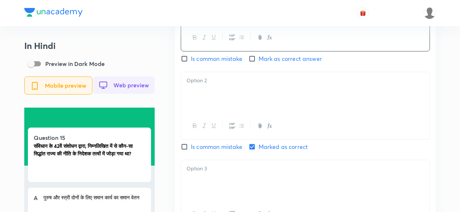
click at [216, 111] on div at bounding box center [305, 92] width 249 height 41
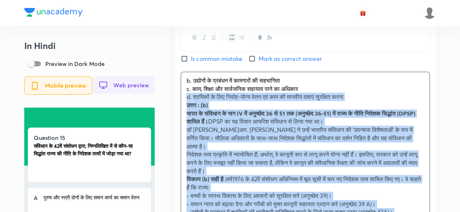
click at [180, 97] on div "Hindi Question संविधान के 42वें संशोधन द्वारा, निम्नलिखित में से कौन-सा सिद्धां…" at bounding box center [305, 154] width 261 height 620
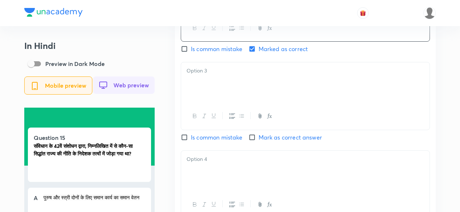
scroll to position [798, 0]
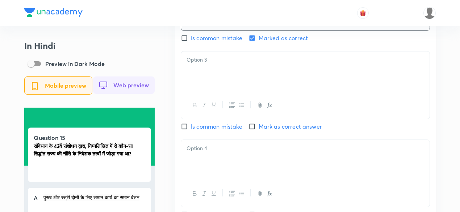
click at [213, 79] on div at bounding box center [305, 71] width 249 height 41
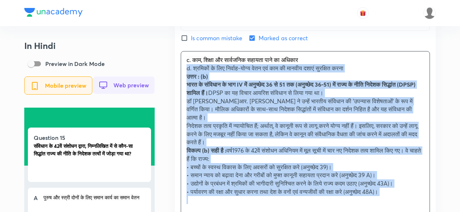
click at [183, 70] on div "c. काम, शिक्षा और सार्वजनिक सहायता पाने का अधिकार d. श्रमिकों के लिए निर्वाह-यो…" at bounding box center [305, 129] width 249 height 157
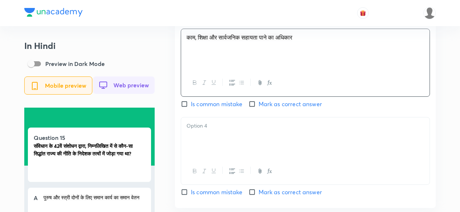
scroll to position [834, 0]
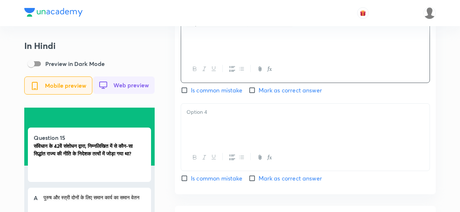
click at [222, 132] on div at bounding box center [305, 124] width 249 height 41
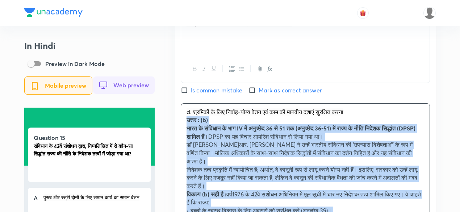
click at [185, 123] on div "d. श्रमिकों के लिए निर्वाह-योग्य वेतन एवं काम की मानवीय दशाएं सुरक्षित करना उत्…" at bounding box center [305, 178] width 249 height 149
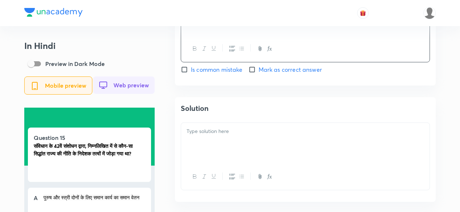
click at [221, 135] on p at bounding box center [306, 131] width 238 height 8
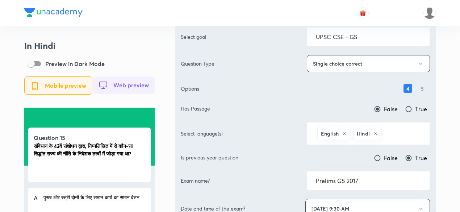
scroll to position [0, 0]
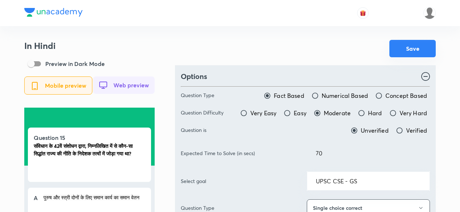
click at [417, 50] on button "Save" at bounding box center [413, 48] width 46 height 17
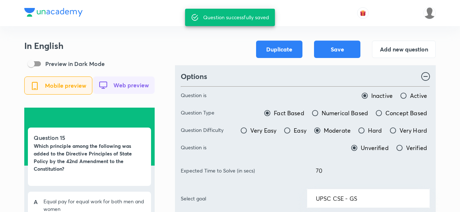
click at [400, 55] on button "Add new question" at bounding box center [404, 48] width 64 height 17
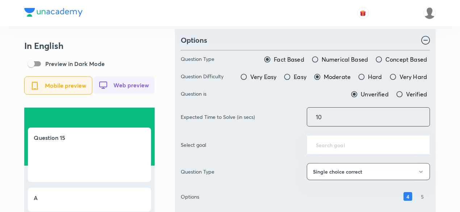
drag, startPoint x: 322, startPoint y: 112, endPoint x: 285, endPoint y: 102, distance: 37.7
click at [285, 102] on div "Question Type Fact Based Numerical Based Concept Based Question Difficulty Very…" at bounding box center [305, 171] width 249 height 251
type input "70"
click at [314, 35] on div "Options" at bounding box center [305, 40] width 249 height 11
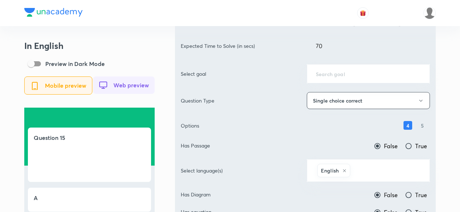
scroll to position [109, 0]
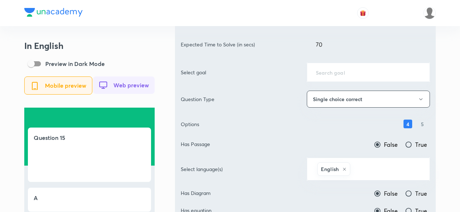
click at [338, 77] on div "​" at bounding box center [368, 72] width 123 height 19
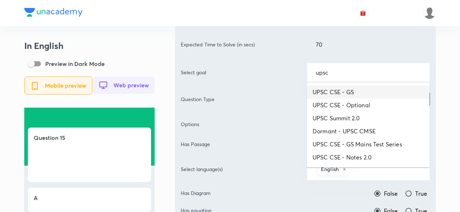
click at [348, 89] on li "UPSC CSE - GS" at bounding box center [368, 92] width 123 height 13
type input "UPSC CSE - GS"
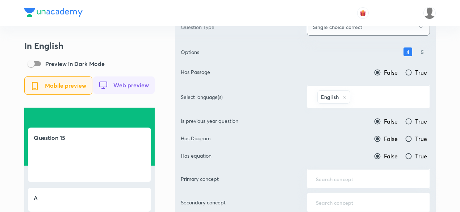
scroll to position [181, 0]
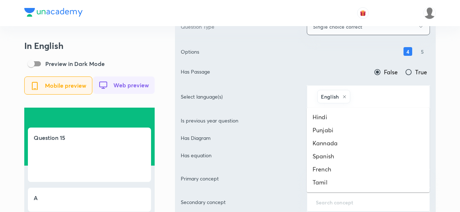
click at [381, 94] on input "text" at bounding box center [386, 96] width 69 height 13
click at [354, 118] on li "Hindi" at bounding box center [368, 117] width 123 height 13
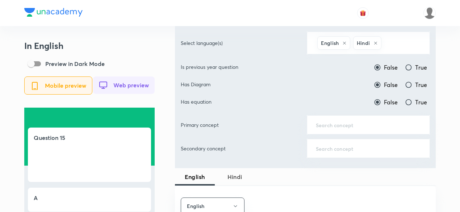
scroll to position [218, 0]
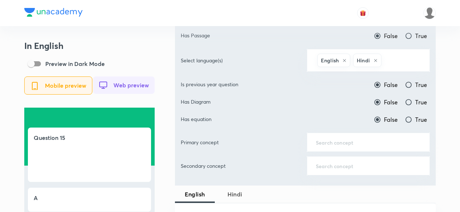
click at [421, 82] on span "True" at bounding box center [422, 84] width 12 height 9
click at [413, 82] on input "True" at bounding box center [408, 84] width 7 height 7
radio input "true"
radio input "false"
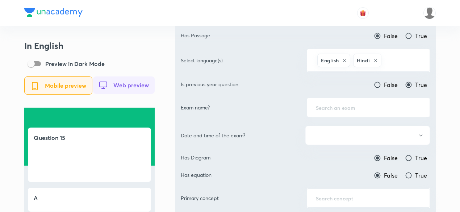
click at [366, 106] on input "text" at bounding box center [368, 107] width 105 height 7
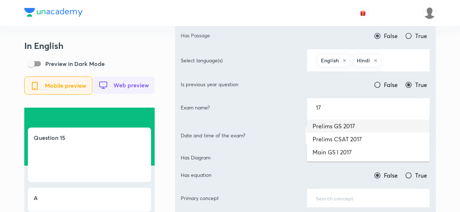
click at [361, 120] on li "Prelims GS 2017" at bounding box center [368, 126] width 123 height 13
type input "Prelims GS 2017"
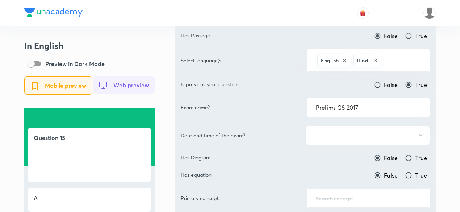
click at [362, 130] on button "button" at bounding box center [368, 135] width 125 height 19
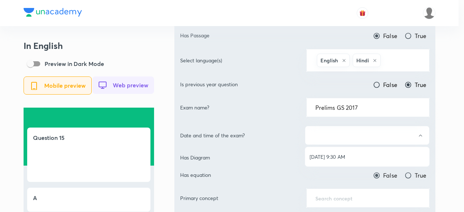
click at [356, 156] on span "[DATE] 9:30 AM" at bounding box center [367, 157] width 115 height 8
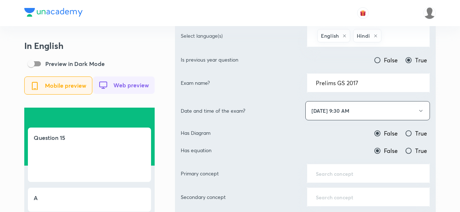
scroll to position [290, 0]
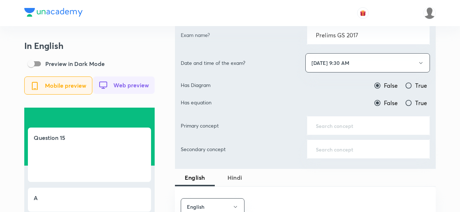
click at [348, 124] on input "text" at bounding box center [368, 125] width 105 height 7
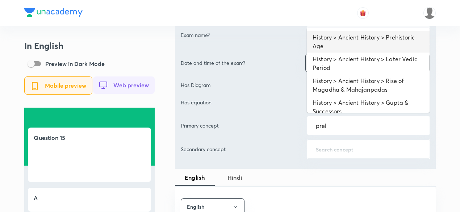
type input "prel"
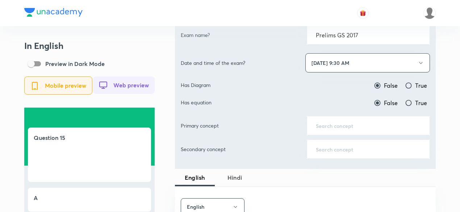
click at [355, 131] on div "​" at bounding box center [368, 125] width 123 height 19
click at [353, 127] on input "text" at bounding box center [368, 125] width 105 height 7
click at [360, 128] on div "​" at bounding box center [368, 125] width 123 height 19
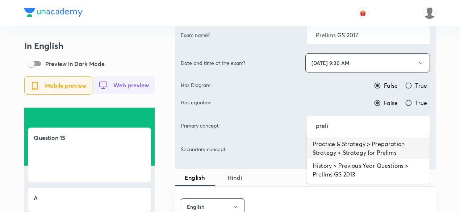
click at [351, 149] on li "Practice & Strategy > Preparation Strategy > Strategy for Prelims" at bounding box center [368, 148] width 123 height 22
type input "Practice & Strategy > Preparation Strategy > Strategy for Prelims"
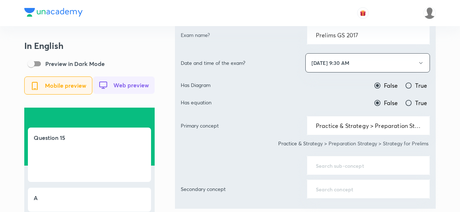
scroll to position [326, 0]
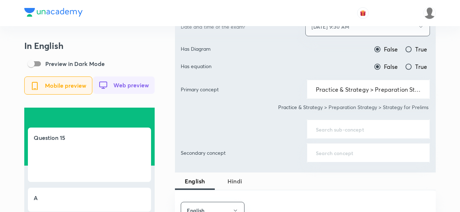
click at [343, 121] on div "​" at bounding box center [368, 129] width 123 height 19
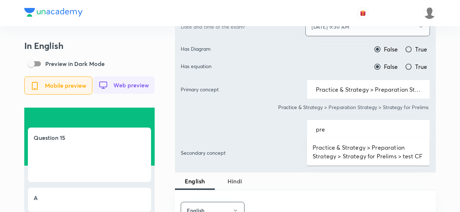
click at [335, 153] on li "Practice & Strategy > Preparation Strategy > Strategy for Prelims > test CF" at bounding box center [368, 152] width 123 height 22
type input "Practice & Strategy > Preparation Strategy > Strategy for Prelims > test CF"
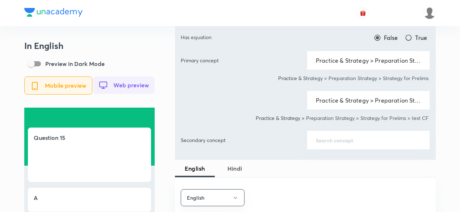
scroll to position [471, 0]
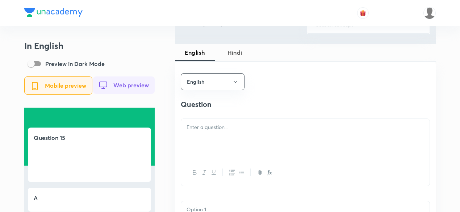
click at [257, 146] on div at bounding box center [305, 139] width 249 height 41
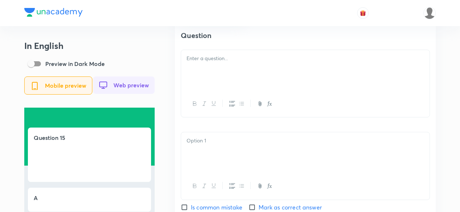
scroll to position [544, 0]
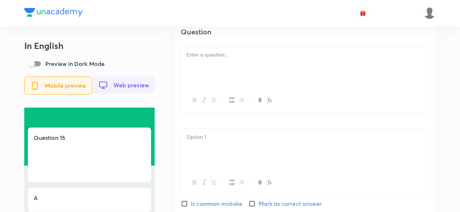
click at [221, 62] on div at bounding box center [305, 66] width 249 height 41
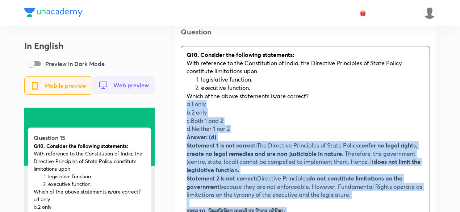
drag, startPoint x: 193, startPoint y: 103, endPoint x: 180, endPoint y: 105, distance: 12.5
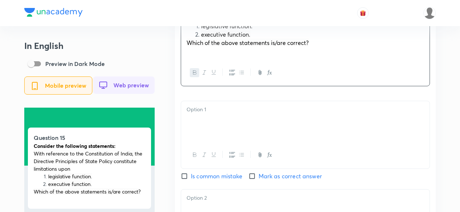
scroll to position [616, 0]
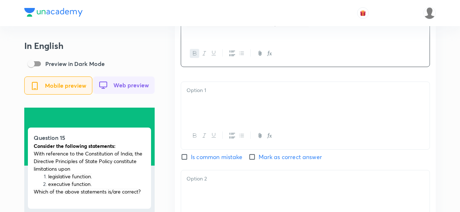
click at [204, 98] on div at bounding box center [305, 102] width 249 height 41
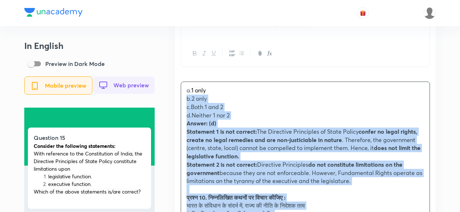
drag, startPoint x: 187, startPoint y: 103, endPoint x: 181, endPoint y: 106, distance: 6.7
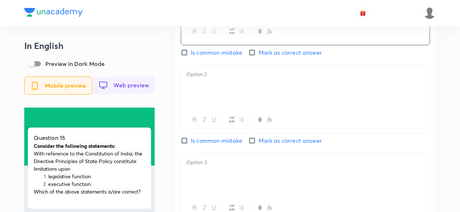
scroll to position [725, 0]
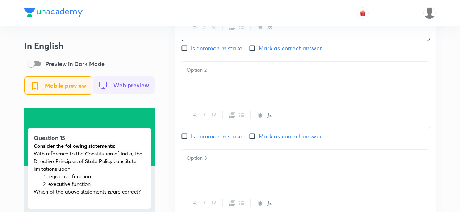
click at [205, 99] on div at bounding box center [305, 82] width 249 height 41
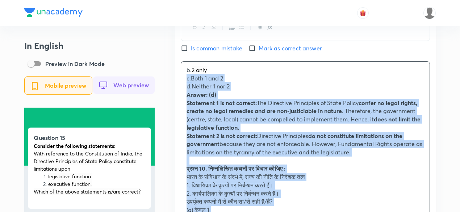
drag, startPoint x: 189, startPoint y: 86, endPoint x: 178, endPoint y: 82, distance: 11.0
click at [178, 82] on div "English Question Consider the following statements: With reference to the Const…" at bounding box center [305, 168] width 261 height 720
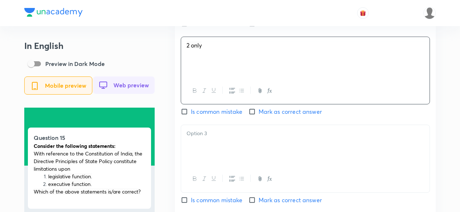
scroll to position [761, 0]
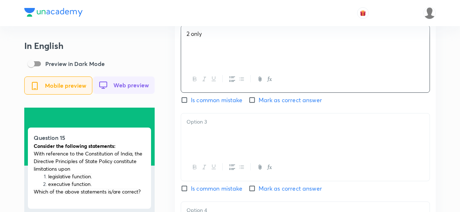
click at [225, 134] on div at bounding box center [305, 133] width 249 height 41
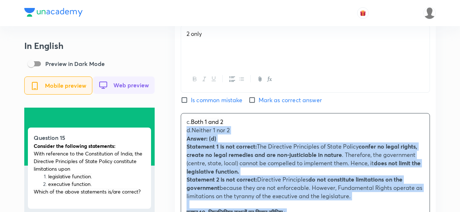
click at [178, 133] on div "English Question Consider the following statements: With reference to the Const…" at bounding box center [305, 127] width 261 height 711
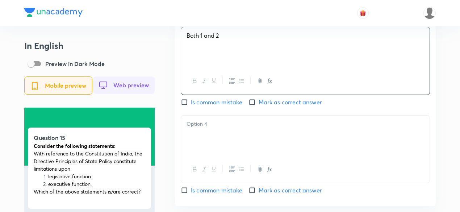
scroll to position [870, 0]
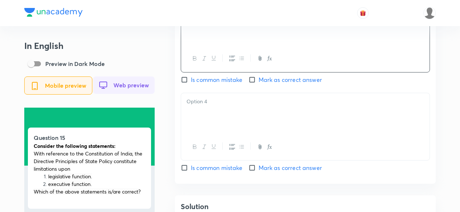
click at [213, 119] on div at bounding box center [305, 113] width 249 height 41
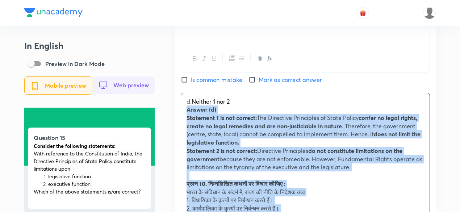
drag, startPoint x: 187, startPoint y: 119, endPoint x: 180, endPoint y: 113, distance: 9.3
click at [180, 113] on div "English Question Consider the following statements: With reference to the Const…" at bounding box center [305, 14] width 261 height 703
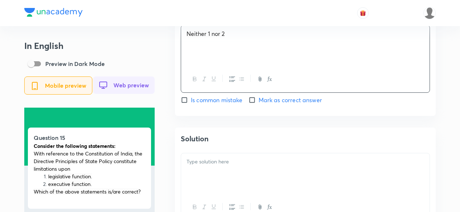
scroll to position [943, 0]
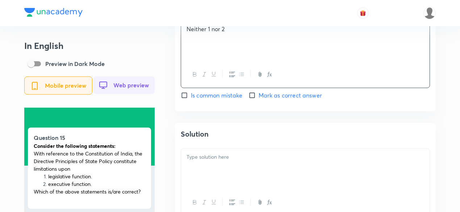
click at [270, 96] on span "Mark as correct answer" at bounding box center [290, 95] width 63 height 9
click at [259, 96] on input "Mark as correct answer" at bounding box center [254, 95] width 10 height 7
checkbox input "true"
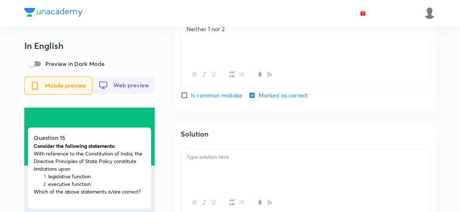
click at [223, 177] on div at bounding box center [305, 169] width 249 height 41
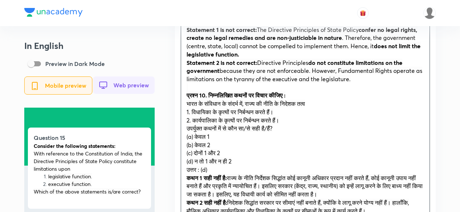
scroll to position [1088, 0]
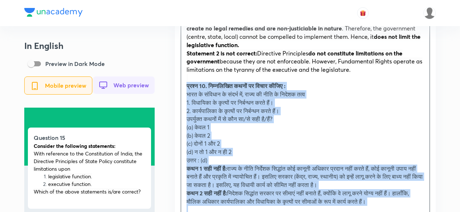
drag, startPoint x: 200, startPoint y: 100, endPoint x: 187, endPoint y: 91, distance: 15.7
click at [187, 91] on div "Answer: (d) Statement 1 is not correct: The Directive Principles of State Polic…" at bounding box center [305, 111] width 249 height 215
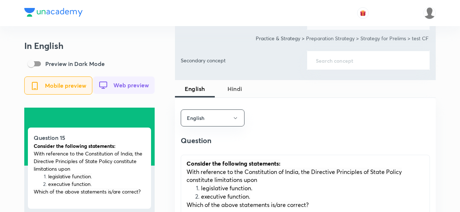
click at [232, 84] on span "Hindi" at bounding box center [234, 88] width 31 height 9
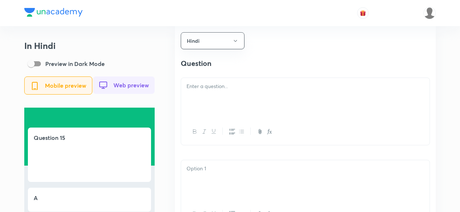
scroll to position [544, 0]
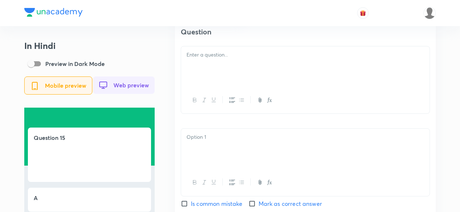
click at [228, 77] on div at bounding box center [305, 66] width 249 height 41
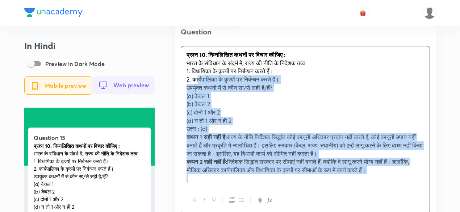
drag, startPoint x: 197, startPoint y: 83, endPoint x: 191, endPoint y: 90, distance: 8.3
click at [194, 83] on span "2. कार्यपालिका के कृत्यों पर निर्बन्धन करते हैं।" at bounding box center [233, 79] width 93 height 8
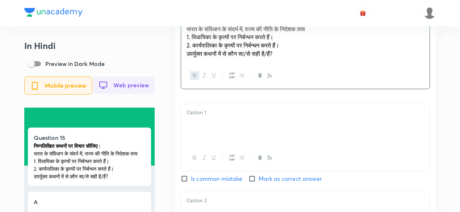
scroll to position [616, 0]
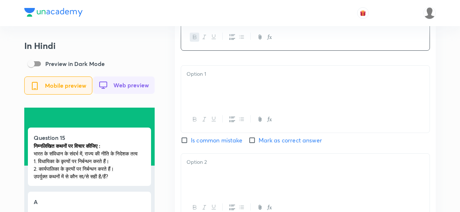
click at [210, 99] on div at bounding box center [305, 86] width 249 height 41
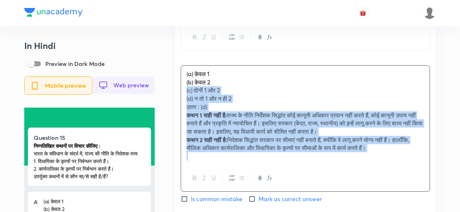
click at [183, 90] on div "(a) केवल 1 (b) केवल 2 (c) दोनों 1 और 2 (d) न तो 1 और न ही 2 उत्तर : (d) कथन 1 स…" at bounding box center [305, 115] width 249 height 99
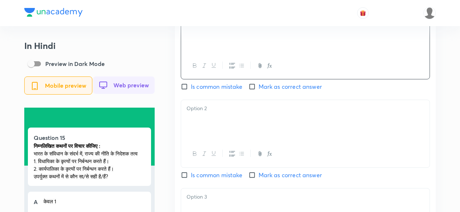
scroll to position [689, 0]
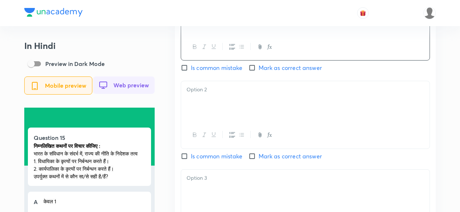
click at [218, 111] on div at bounding box center [305, 101] width 249 height 41
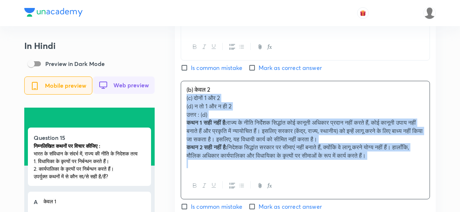
drag, startPoint x: 187, startPoint y: 105, endPoint x: 181, endPoint y: 101, distance: 7.5
click at [181, 101] on div "(b) केवल 2 (c) दोनों 1 और 2 (d) न तो 1 और न ही 2 उत्तर : (d) कथन 1 सही नहीं है:…" at bounding box center [305, 126] width 249 height 91
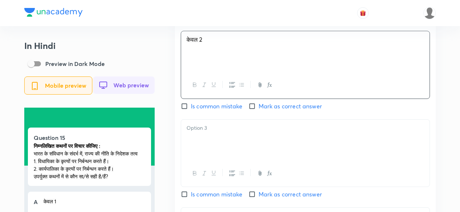
scroll to position [761, 0]
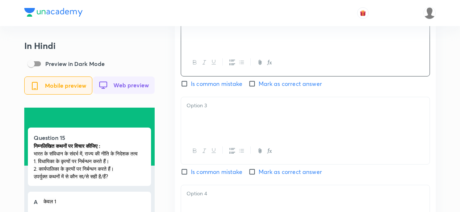
click at [214, 117] on div at bounding box center [305, 117] width 249 height 41
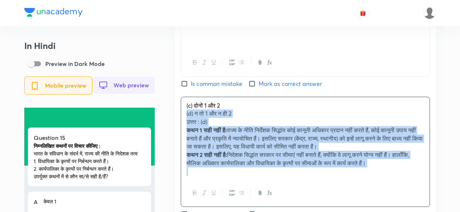
drag, startPoint x: 185, startPoint y: 112, endPoint x: 181, endPoint y: 114, distance: 3.7
click at [181, 113] on div "Hindi Question निम्नलिखित कथनों पर विचार कीजिए : भारत के संविधान के संदर्भ में,…" at bounding box center [305, 45] width 261 height 547
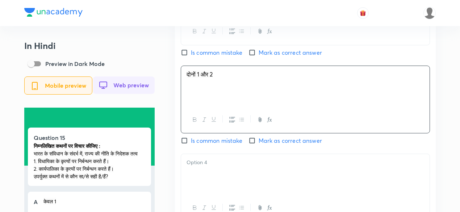
scroll to position [834, 0]
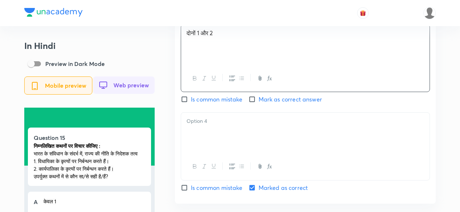
click at [217, 138] on div at bounding box center [305, 133] width 249 height 41
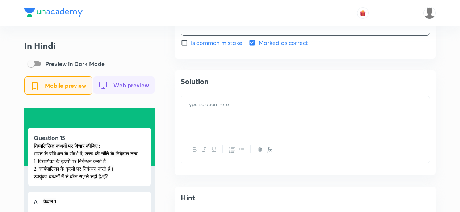
click at [227, 135] on div at bounding box center [305, 116] width 249 height 41
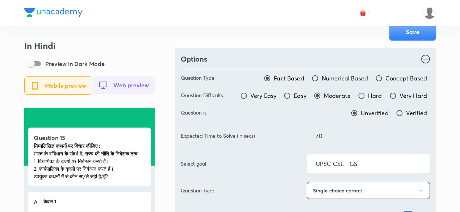
scroll to position [0, 0]
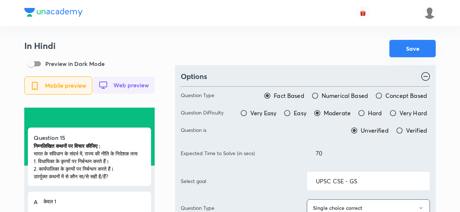
click at [408, 51] on button "Save" at bounding box center [413, 48] width 46 height 17
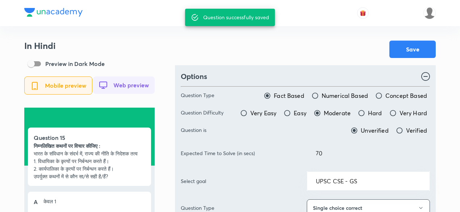
click at [156, 24] on div at bounding box center [230, 13] width 412 height 26
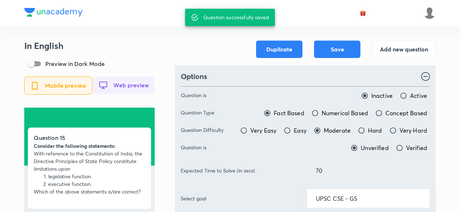
click at [407, 50] on button "Add new question" at bounding box center [404, 48] width 64 height 17
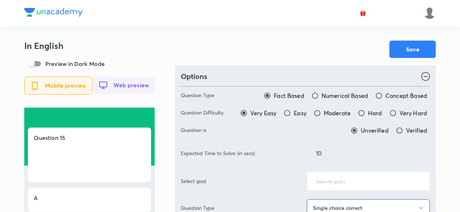
click at [347, 115] on span "Moderate" at bounding box center [337, 113] width 27 height 9
click at [321, 115] on input "Moderate" at bounding box center [317, 113] width 7 height 7
radio input "true"
radio input "false"
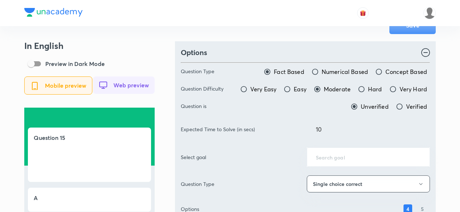
scroll to position [36, 0]
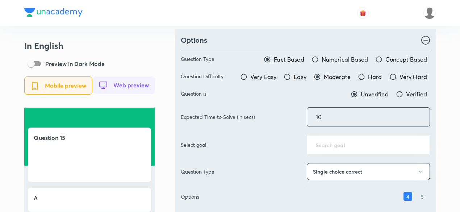
drag, startPoint x: 340, startPoint y: 115, endPoint x: 285, endPoint y: 111, distance: 55.3
click at [285, 111] on div "Expected Time to Solve (in secs) 10 ​" at bounding box center [305, 116] width 249 height 19
type input "70"
click at [318, 42] on div "Options" at bounding box center [305, 40] width 249 height 11
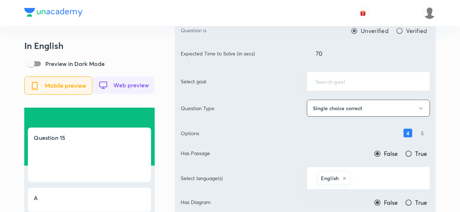
scroll to position [109, 0]
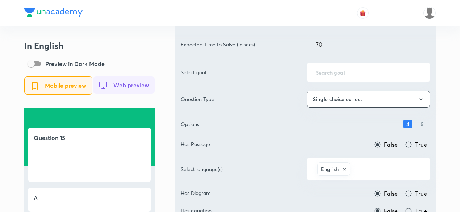
click at [340, 76] on div "​" at bounding box center [368, 72] width 123 height 19
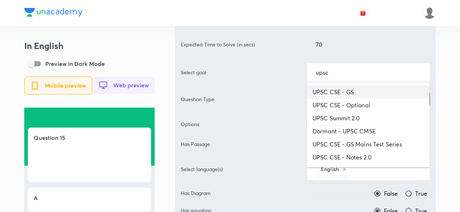
click at [347, 87] on li "UPSC CSE - GS" at bounding box center [368, 92] width 123 height 13
type input "UPSC CSE - GS"
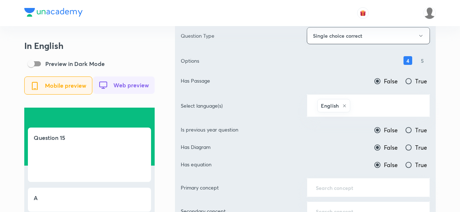
scroll to position [181, 0]
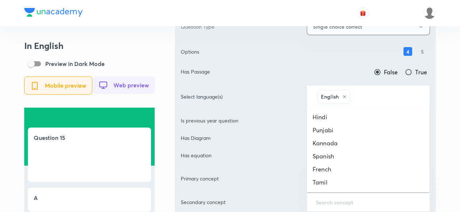
click at [372, 92] on input "text" at bounding box center [386, 96] width 69 height 13
click at [351, 114] on li "Hindi" at bounding box center [368, 117] width 123 height 13
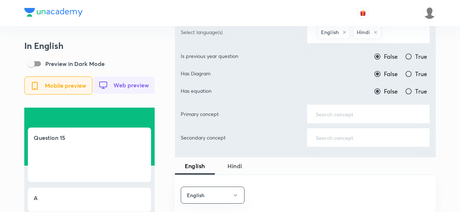
scroll to position [254, 0]
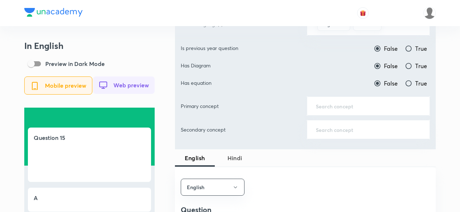
click at [361, 103] on input "text" at bounding box center [368, 106] width 105 height 7
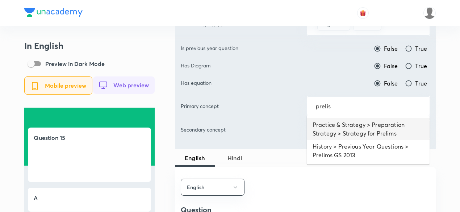
click at [341, 120] on li "Practice & Strategy > Preparation Strategy > Strategy for Prelims" at bounding box center [368, 129] width 123 height 22
type input "Practice & Strategy > Preparation Strategy > Strategy for Prelims"
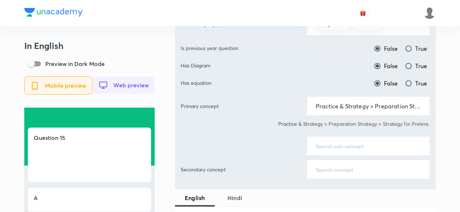
drag, startPoint x: 340, startPoint y: 142, endPoint x: 340, endPoint y: 138, distance: 4.0
click at [340, 142] on input "text" at bounding box center [368, 145] width 105 height 7
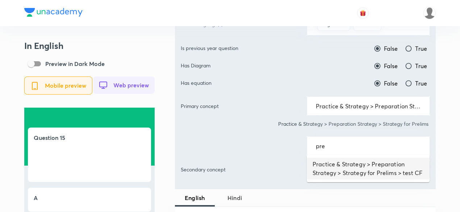
click at [343, 162] on li "Practice & Strategy > Preparation Strategy > Strategy for Prelims > test CF" at bounding box center [368, 169] width 123 height 22
type input "Practice & Strategy > Preparation Strategy > Strategy for Prelims > test CF"
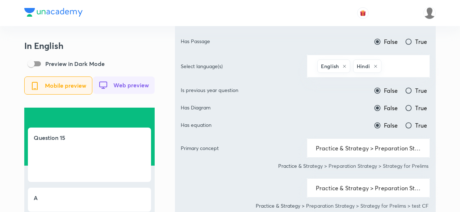
scroll to position [181, 0]
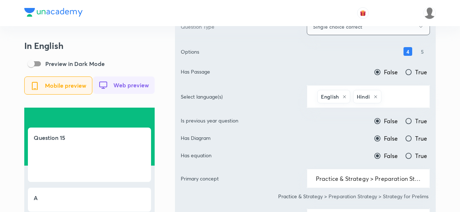
click at [423, 121] on span "True" at bounding box center [422, 121] width 12 height 9
click at [413, 121] on input "True" at bounding box center [408, 120] width 7 height 7
radio input "true"
radio input "false"
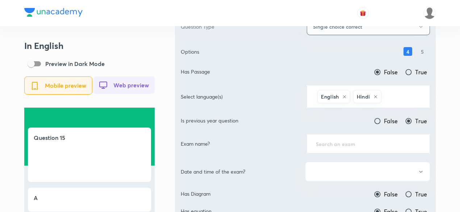
click at [369, 137] on div "​" at bounding box center [368, 143] width 123 height 19
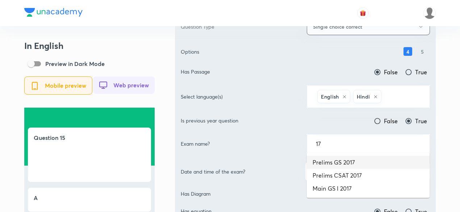
click at [354, 160] on li "Prelims GS 2017" at bounding box center [368, 162] width 123 height 13
type input "Prelims GS 2017"
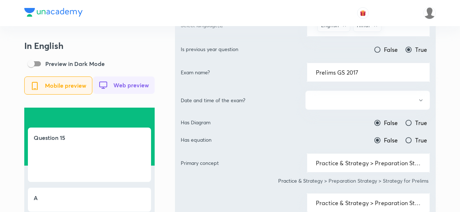
scroll to position [254, 0]
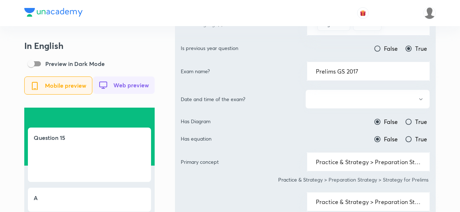
click at [356, 96] on button "button" at bounding box center [368, 99] width 125 height 19
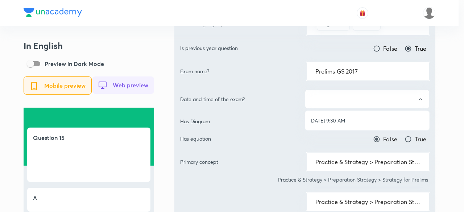
click at [346, 117] on span "[DATE] 9:30 AM" at bounding box center [367, 121] width 115 height 8
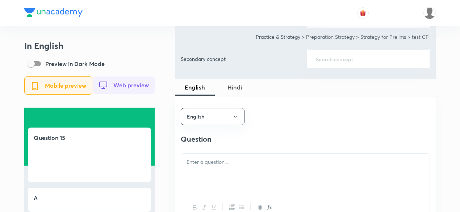
scroll to position [471, 0]
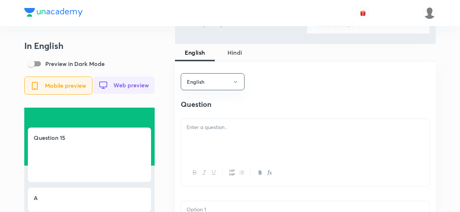
click at [221, 132] on p at bounding box center [306, 127] width 238 height 8
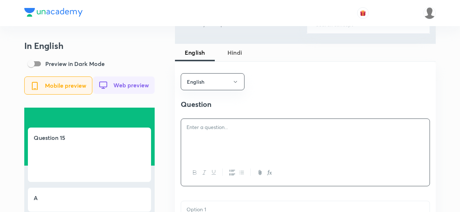
click at [228, 131] on p at bounding box center [306, 127] width 238 height 8
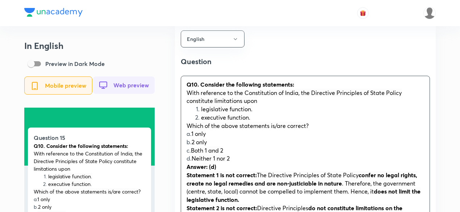
scroll to position [544, 0]
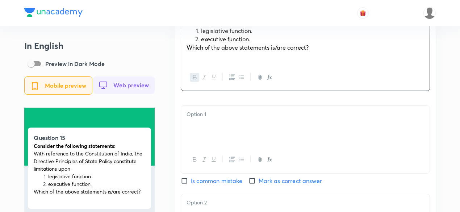
scroll to position [616, 0]
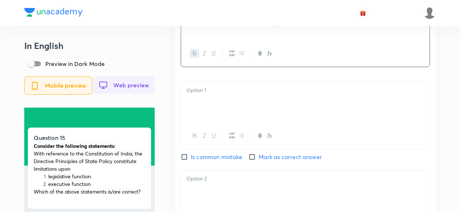
click at [211, 94] on p at bounding box center [306, 90] width 238 height 8
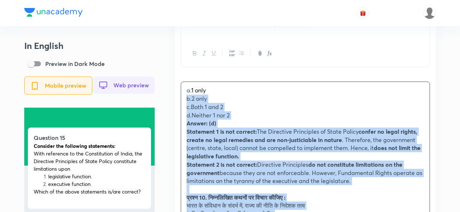
click at [185, 102] on div "a. 1 only b. 2 only c. Both 1 and 2 d. Neither 1 nor 2 Answer: (d) Statement 1 …" at bounding box center [305, 206] width 249 height 248
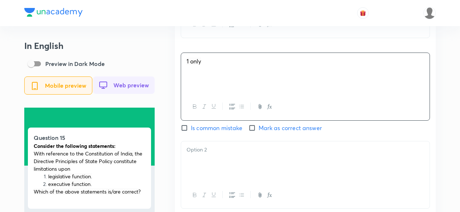
scroll to position [689, 0]
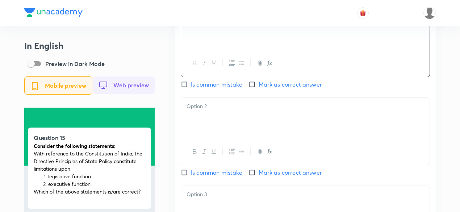
click at [214, 129] on div at bounding box center [305, 118] width 249 height 41
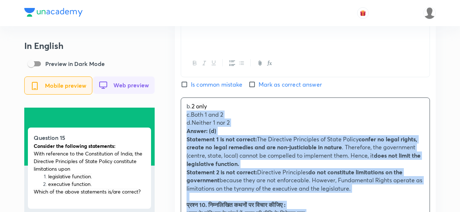
drag, startPoint x: 189, startPoint y: 119, endPoint x: 183, endPoint y: 119, distance: 6.2
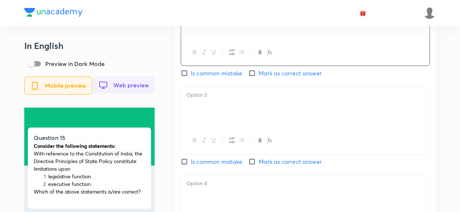
scroll to position [798, 0]
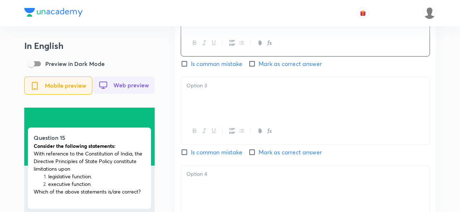
click at [216, 114] on div at bounding box center [305, 97] width 249 height 41
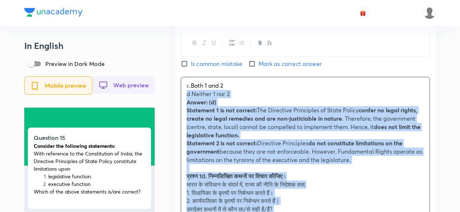
drag, startPoint x: 184, startPoint y: 97, endPoint x: 189, endPoint y: 94, distance: 5.9
click at [185, 96] on div "c. Both 1 and 2 d. Neither 1 nor 2 Answer: (d) Statement 1 is not correct: The …" at bounding box center [305, 192] width 249 height 231
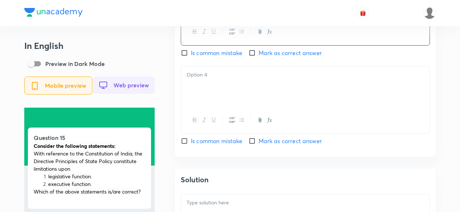
scroll to position [906, 0]
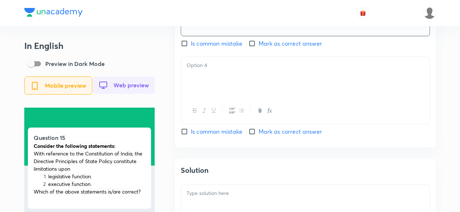
drag, startPoint x: 216, startPoint y: 90, endPoint x: 231, endPoint y: 94, distance: 15.8
click at [216, 89] on div at bounding box center [305, 77] width 249 height 41
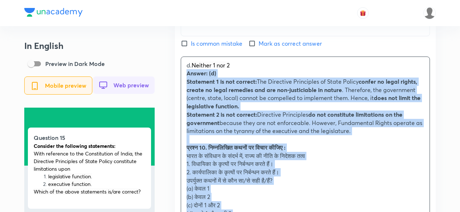
drag, startPoint x: 194, startPoint y: 81, endPoint x: 186, endPoint y: 78, distance: 8.0
click at [186, 77] on div "d. Neither 1 nor 2 Answer: (d) Statement 1 is not correct: The Directive Princi…" at bounding box center [305, 168] width 249 height 223
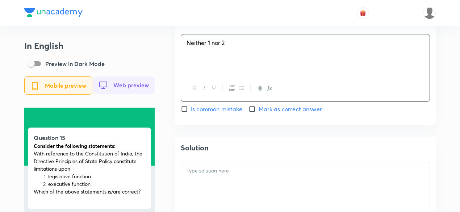
scroll to position [943, 0]
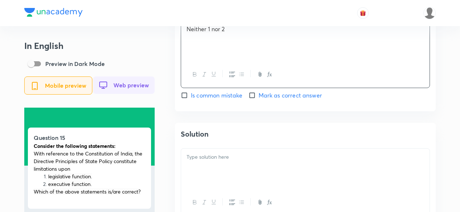
click at [270, 99] on span "Mark as correct answer" at bounding box center [290, 95] width 63 height 9
click at [259, 99] on input "Mark as correct answer" at bounding box center [254, 95] width 10 height 7
click at [270, 99] on span "Mark as correct answer" at bounding box center [290, 95] width 63 height 9
click at [259, 99] on input "Mark as correct answer" at bounding box center [254, 95] width 10 height 7
checkbox input "true"
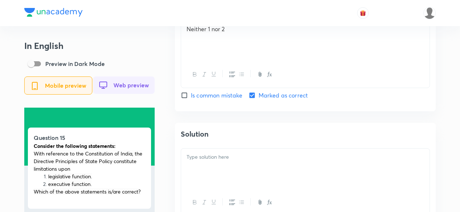
click at [237, 161] on p at bounding box center [306, 157] width 238 height 8
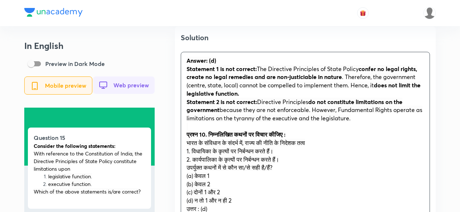
scroll to position [1051, 0]
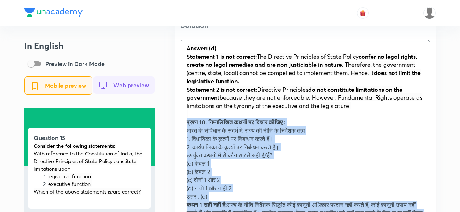
drag, startPoint x: 183, startPoint y: 127, endPoint x: 178, endPoint y: 126, distance: 4.4
click at [178, 126] on div "Solution Answer: (d) Statement 1 is not correct: The Directive Principles of St…" at bounding box center [305, 153] width 261 height 279
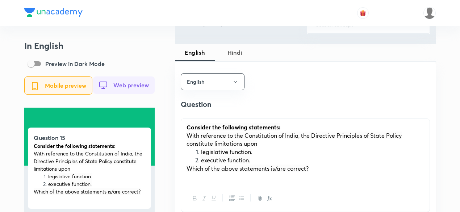
click at [236, 50] on span "Hindi" at bounding box center [234, 52] width 31 height 9
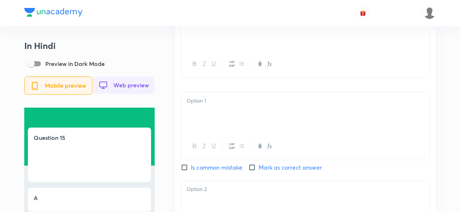
scroll to position [544, 0]
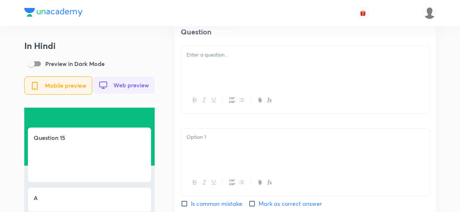
click at [224, 76] on div at bounding box center [305, 66] width 249 height 41
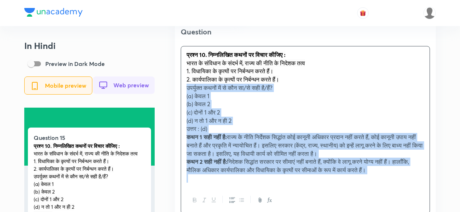
drag, startPoint x: 195, startPoint y: 82, endPoint x: 191, endPoint y: 87, distance: 7.5
click at [184, 88] on div "प्रश्न 10. निम्नलिखित कथनों पर विचार कीजिए : भारत के संविधान के संदर्भ में, राज…" at bounding box center [305, 116] width 249 height 141
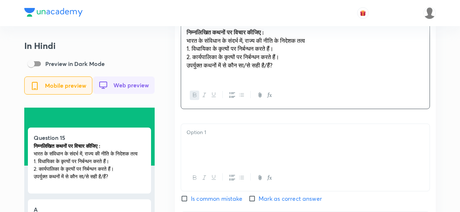
scroll to position [580, 0]
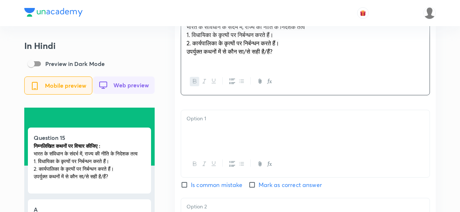
click at [234, 151] on div at bounding box center [305, 130] width 249 height 41
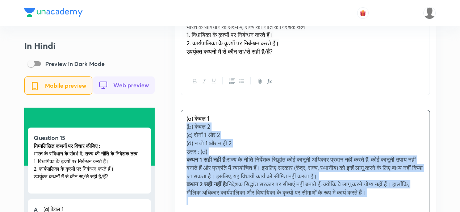
drag, startPoint x: 178, startPoint y: 133, endPoint x: 173, endPoint y: 129, distance: 6.5
click at [173, 129] on div "In Hindi Preview in Dark Mode Mobile preview Web preview Question 15 निम्नलिखित…" at bounding box center [230, 148] width 412 height 1376
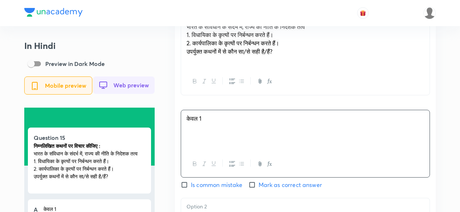
scroll to position [689, 0]
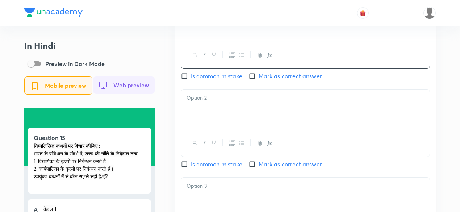
click at [214, 111] on div at bounding box center [305, 110] width 249 height 41
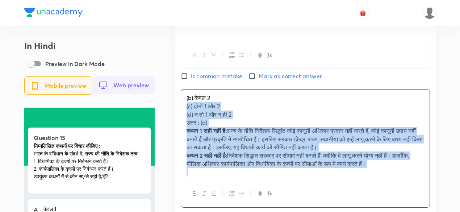
drag, startPoint x: 187, startPoint y: 109, endPoint x: 181, endPoint y: 110, distance: 7.0
click at [180, 110] on div "Hindi Question निम्नलिखित कथनों पर विचार कीजिए : भारत के संविधान के संदर्भ में,…" at bounding box center [305, 125] width 261 height 563
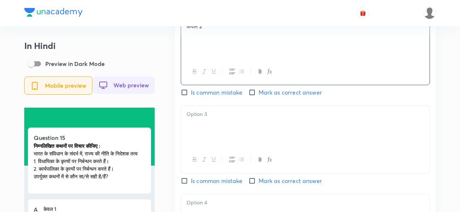
scroll to position [761, 0]
click at [211, 126] on div at bounding box center [305, 125] width 249 height 41
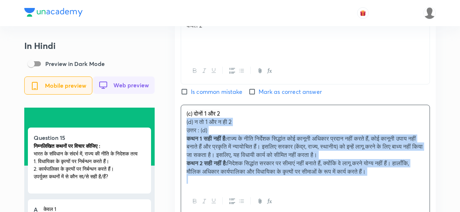
drag, startPoint x: 183, startPoint y: 128, endPoint x: 178, endPoint y: 126, distance: 5.2
click at [178, 126] on div "Hindi Question निम्नलिखित कथनों पर विचार कीजिए : भारत के संविधान के संदर्भ में,…" at bounding box center [305, 49] width 261 height 555
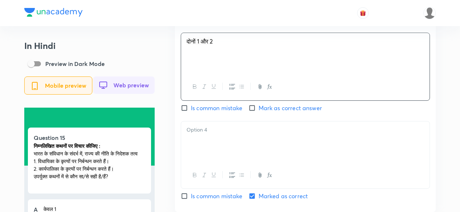
scroll to position [870, 0]
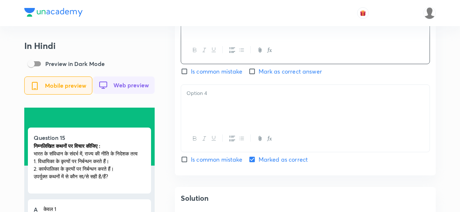
click at [214, 116] on div at bounding box center [305, 105] width 249 height 41
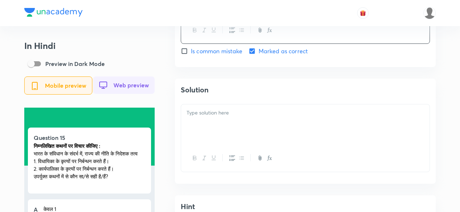
scroll to position [979, 0]
click at [226, 120] on div at bounding box center [305, 124] width 249 height 41
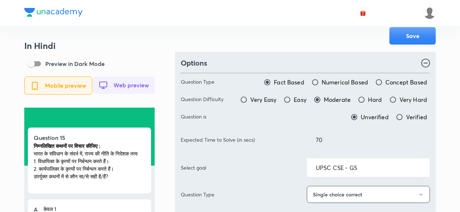
scroll to position [0, 0]
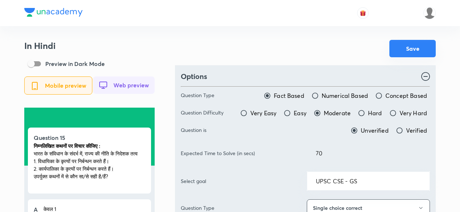
click at [419, 48] on button "Save" at bounding box center [413, 48] width 46 height 17
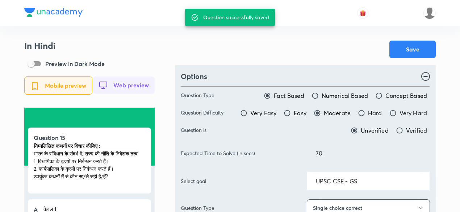
scroll to position [979, 0]
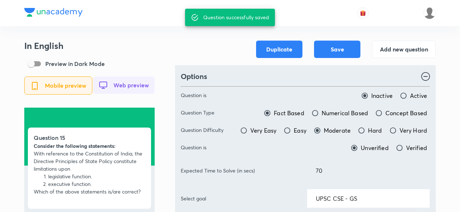
click at [399, 53] on button "Add new question" at bounding box center [404, 48] width 64 height 17
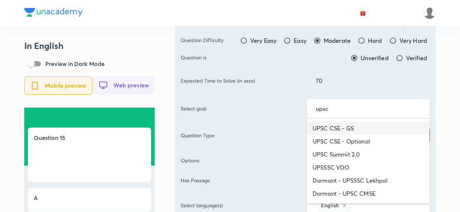
click at [343, 127] on li "UPSC CSE - GS" at bounding box center [368, 128] width 123 height 13
type input "UPSC CSE - GS"
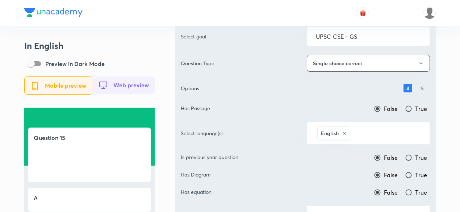
scroll to position [145, 0]
click at [378, 137] on input "text" at bounding box center [386, 132] width 69 height 13
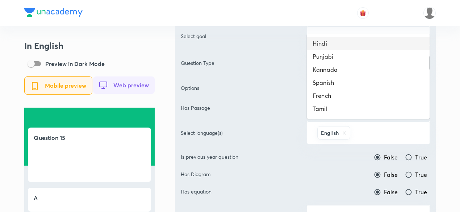
click at [349, 46] on li "Hindi" at bounding box center [368, 43] width 123 height 13
click at [349, 46] on div "Question Type Fact Based Numerical Based Concept Based Question Difficulty Very…" at bounding box center [305, 94] width 249 height 315
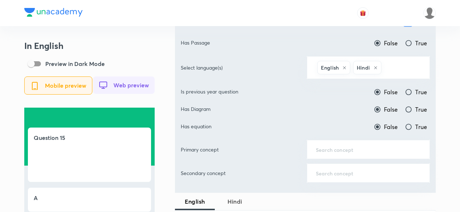
scroll to position [218, 0]
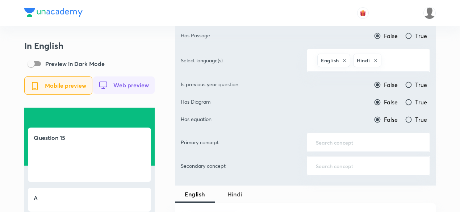
click at [418, 88] on div "Question Type Fact Based Numerical Based Concept Based Question Difficulty Very…" at bounding box center [305, 21] width 249 height 315
click at [425, 81] on span "True" at bounding box center [422, 84] width 12 height 9
click at [413, 81] on input "True" at bounding box center [408, 84] width 7 height 7
radio input "true"
click at [425, 81] on span "True" at bounding box center [422, 84] width 12 height 9
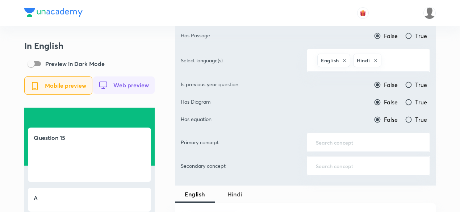
click at [413, 81] on input "True" at bounding box center [408, 84] width 7 height 7
radio input "false"
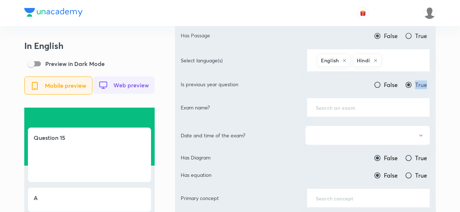
click at [366, 98] on div "​" at bounding box center [368, 107] width 123 height 19
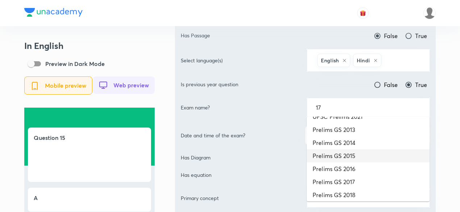
scroll to position [51, 0]
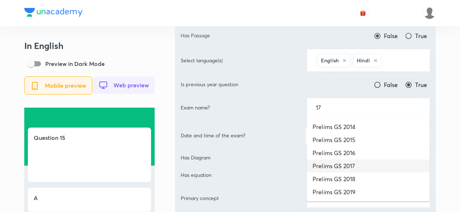
click at [359, 168] on li "Prelims GS 2017" at bounding box center [368, 166] width 123 height 13
type input "Prelims GS 2017"
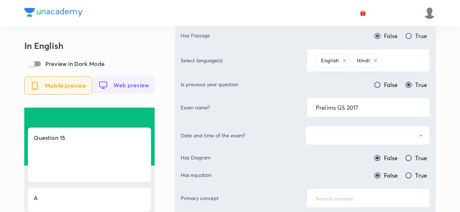
click at [340, 129] on button "button" at bounding box center [368, 135] width 125 height 19
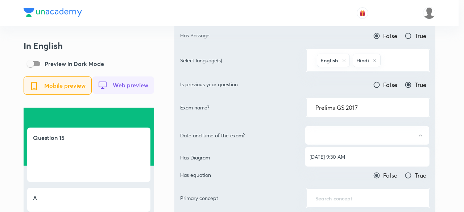
click at [340, 154] on span "[DATE] 9:30 AM" at bounding box center [367, 157] width 115 height 8
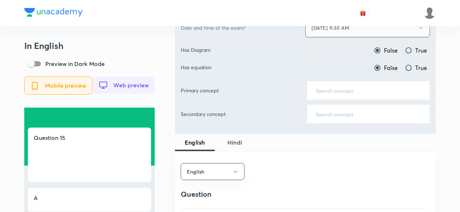
scroll to position [326, 0]
click at [346, 95] on div "​" at bounding box center [368, 89] width 123 height 19
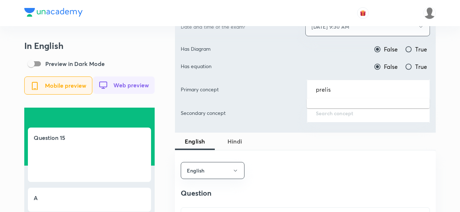
click at [346, 92] on div "prelis ​" at bounding box center [368, 89] width 123 height 19
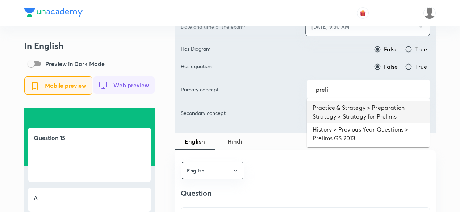
click at [350, 102] on li "Practice & Strategy > Preparation Strategy > Strategy for Prelims" at bounding box center [368, 112] width 123 height 22
type input "Practice & Strategy > Preparation Strategy > Strategy for Prelims"
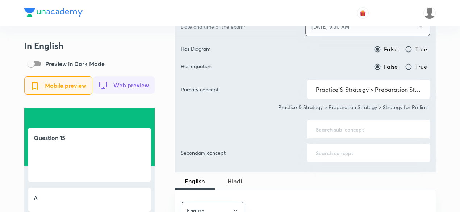
click at [342, 126] on input "text" at bounding box center [368, 129] width 105 height 7
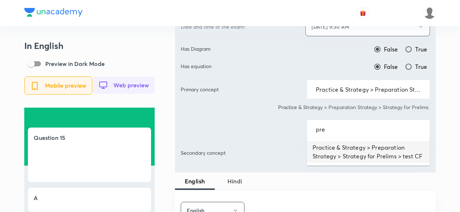
click at [339, 150] on li "Practice & Strategy > Preparation Strategy > Strategy for Prelims > test CF" at bounding box center [368, 152] width 123 height 22
type input "Practice & Strategy > Preparation Strategy > Strategy for Prelims > test CF"
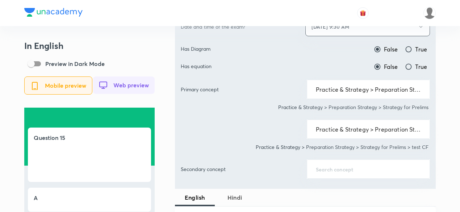
scroll to position [471, 0]
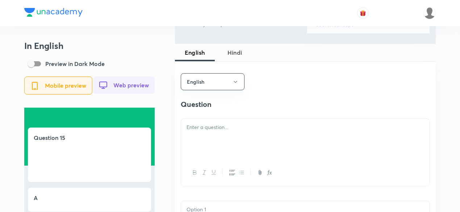
click at [237, 135] on div at bounding box center [305, 139] width 249 height 41
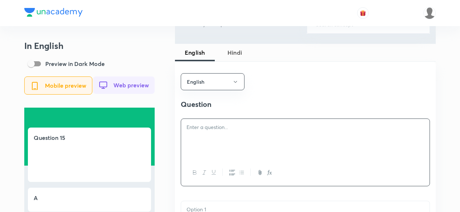
click at [230, 129] on p at bounding box center [306, 127] width 238 height 8
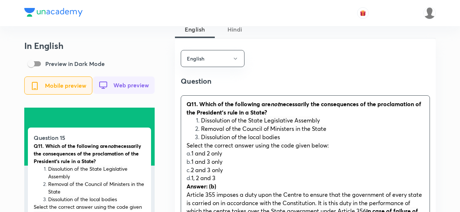
scroll to position [508, 0]
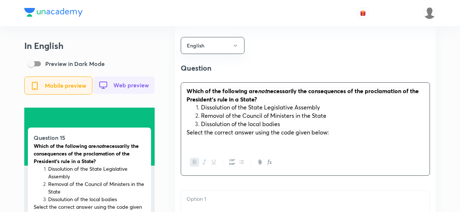
scroll to position [616, 0]
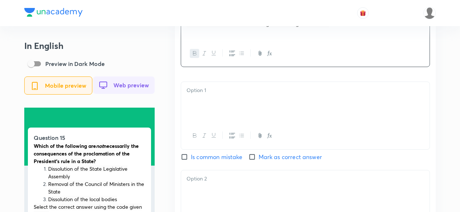
click at [216, 104] on div at bounding box center [305, 102] width 249 height 41
drag, startPoint x: 216, startPoint y: 104, endPoint x: 226, endPoint y: 108, distance: 10.2
click at [216, 104] on div at bounding box center [305, 102] width 249 height 41
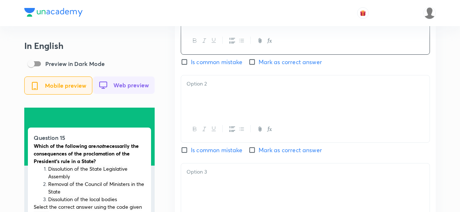
scroll to position [725, 0]
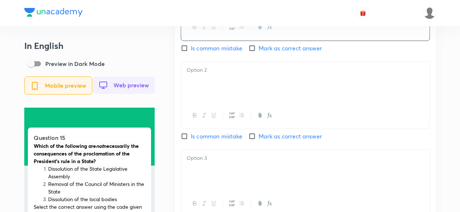
click at [213, 88] on div at bounding box center [305, 82] width 249 height 41
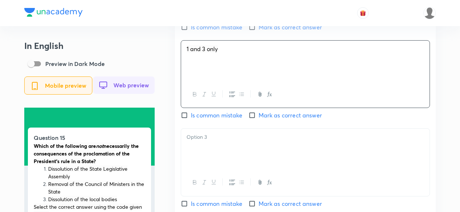
scroll to position [798, 0]
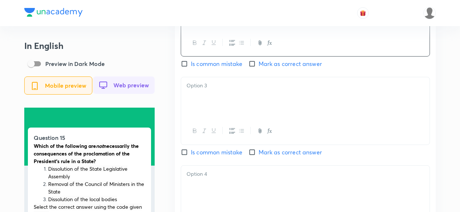
click at [274, 68] on span "Mark as correct answer" at bounding box center [290, 63] width 63 height 9
click at [259, 67] on input "Mark as correct answer" at bounding box center [254, 63] width 10 height 7
checkbox input "true"
click at [231, 120] on div at bounding box center [305, 131] width 249 height 26
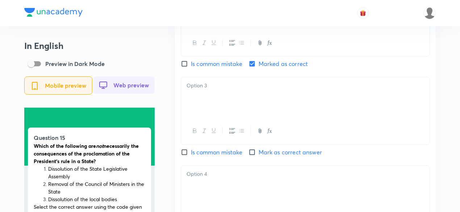
click at [226, 106] on div at bounding box center [305, 97] width 249 height 41
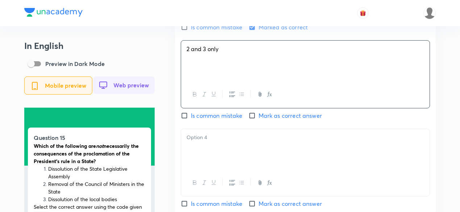
scroll to position [870, 0]
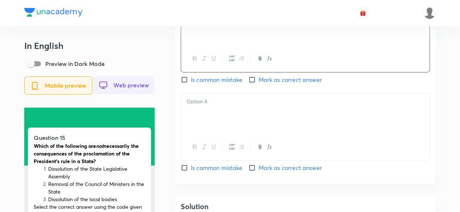
click at [223, 111] on div at bounding box center [305, 113] width 249 height 41
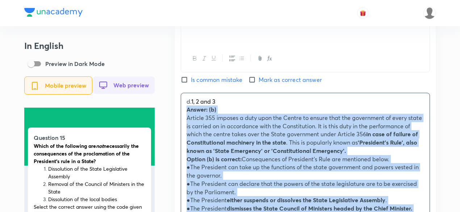
click at [179, 110] on div "English Question Which of the following are not necessarily the consequences of…" at bounding box center [305, 68] width 261 height 810
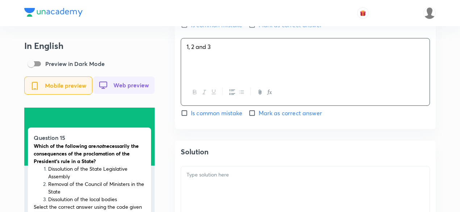
scroll to position [979, 0]
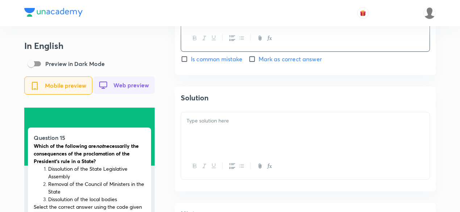
click at [243, 140] on div at bounding box center [305, 132] width 249 height 41
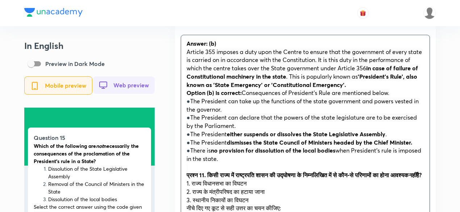
scroll to position [1124, 0]
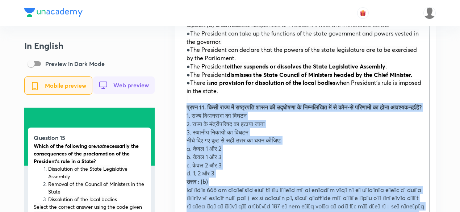
click at [179, 111] on div "Solution Answer: (b) Article 355 imposes a duty upon the Centre to ensure that …" at bounding box center [305, 135] width 261 height 386
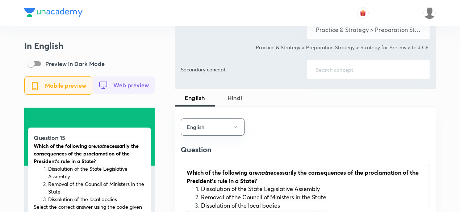
scroll to position [363, 0]
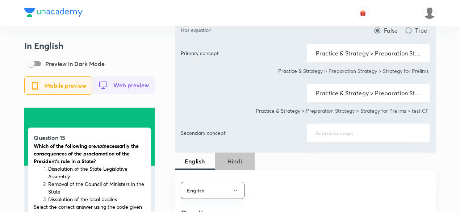
click at [238, 157] on span "Hindi" at bounding box center [234, 161] width 31 height 9
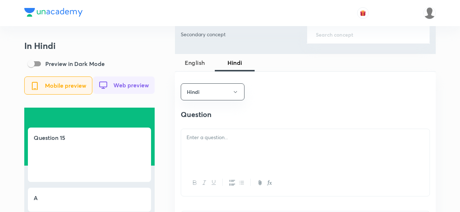
scroll to position [471, 0]
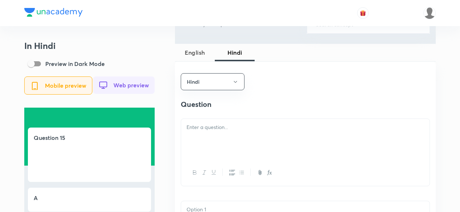
click at [231, 132] on p at bounding box center [306, 127] width 238 height 8
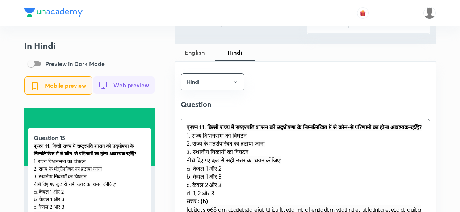
scroll to position [508, 0]
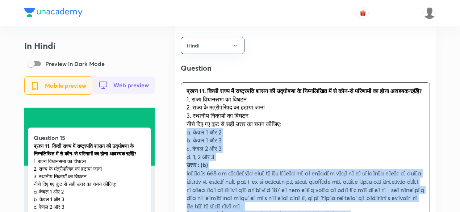
drag, startPoint x: 179, startPoint y: 142, endPoint x: 172, endPoint y: 140, distance: 7.2
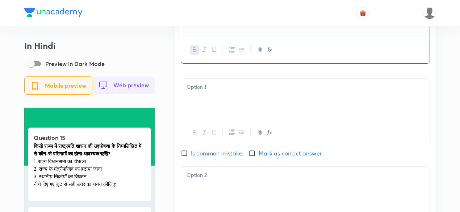
scroll to position [616, 0]
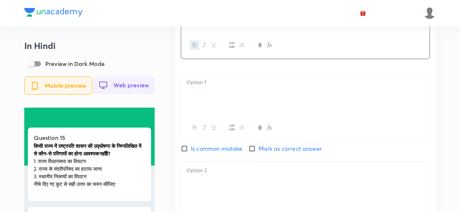
click at [227, 115] on div at bounding box center [305, 94] width 249 height 41
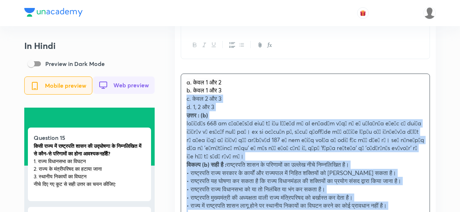
click at [185, 106] on div "a. केवल 1 और 2 b. केवल 1 और 3 c. केवल 2 और 3 d. 1, 2 और 3 उत्तर : (b) विकल्प (b…" at bounding box center [305, 148] width 249 height 149
drag, startPoint x: 184, startPoint y: 106, endPoint x: 179, endPoint y: 102, distance: 5.7
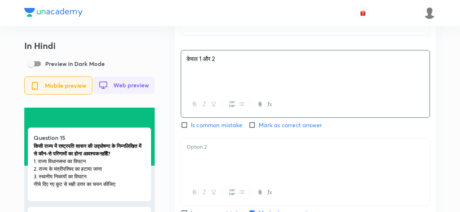
scroll to position [689, 0]
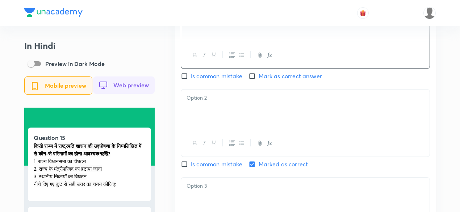
drag, startPoint x: 208, startPoint y: 117, endPoint x: 208, endPoint y: 125, distance: 7.6
click at [208, 117] on div at bounding box center [305, 110] width 249 height 41
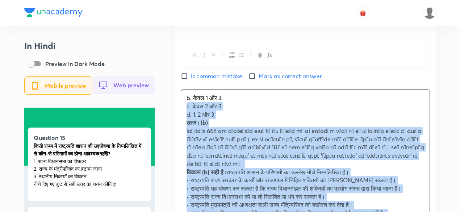
drag, startPoint x: 187, startPoint y: 117, endPoint x: 183, endPoint y: 116, distance: 4.4
click at [183, 116] on div "b. केवल 1 और 3 c. केवल 2 और 3 d. 1, 2 और 3 उत्तर : (b) विकल्प (b) सही है : राष्…" at bounding box center [305, 160] width 249 height 141
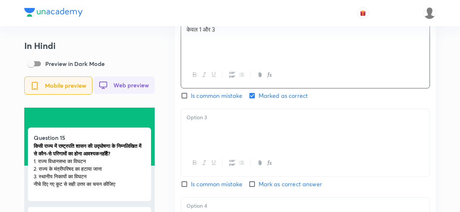
scroll to position [761, 0]
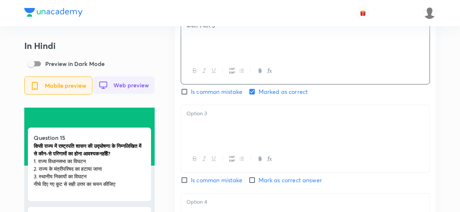
click at [216, 139] on div at bounding box center [305, 125] width 249 height 41
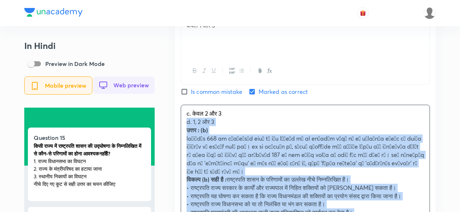
click at [175, 130] on div "Hindi Question किसी राज्य में राष्ट्रपति शासन की उद्घोषणा के निम्नलिखित में से …" at bounding box center [305, 74] width 261 height 604
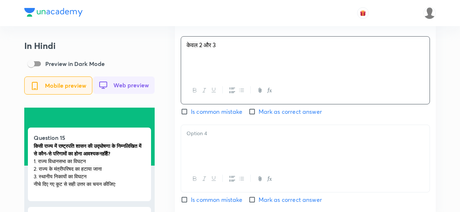
scroll to position [834, 0]
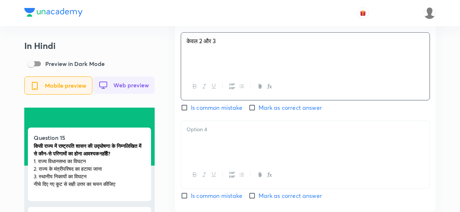
click at [214, 149] on div at bounding box center [305, 141] width 249 height 41
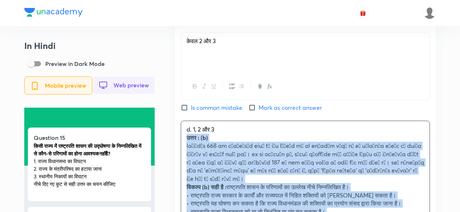
drag, startPoint x: 187, startPoint y: 155, endPoint x: 182, endPoint y: 147, distance: 10.0
click at [182, 147] on div "d. 1, 2 और 3 उत्तर : (b) विकल्प (b) सही है : राष्ट्रपति शासन के परिणामों का उल्…" at bounding box center [305, 183] width 249 height 124
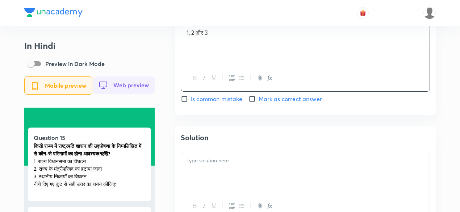
scroll to position [1015, 0]
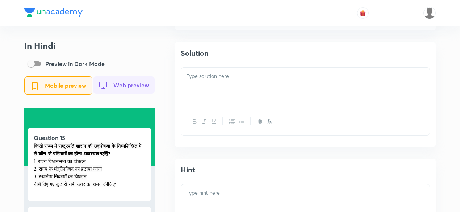
click at [225, 99] on div at bounding box center [305, 88] width 249 height 41
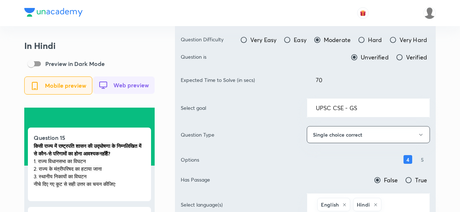
scroll to position [0, 0]
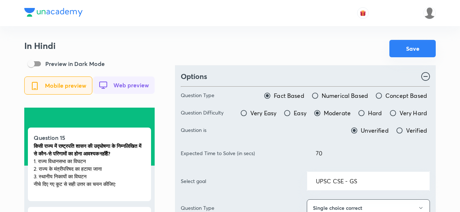
click at [425, 52] on button "Save" at bounding box center [413, 48] width 46 height 17
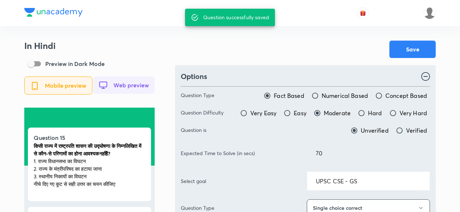
click at [153, 23] on div at bounding box center [230, 13] width 412 height 26
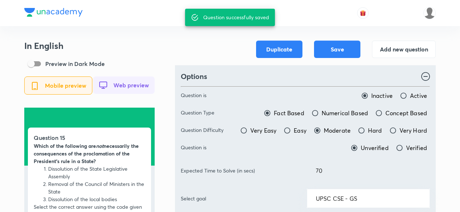
click at [404, 47] on button "Add new question" at bounding box center [404, 48] width 64 height 17
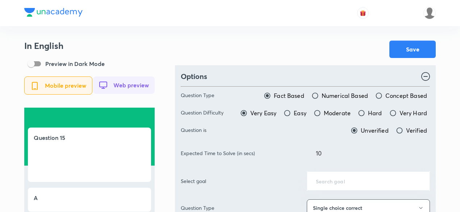
click at [329, 116] on span "Moderate" at bounding box center [337, 113] width 27 height 9
click at [321, 116] on input "Moderate" at bounding box center [317, 113] width 7 height 7
radio input "true"
radio input "false"
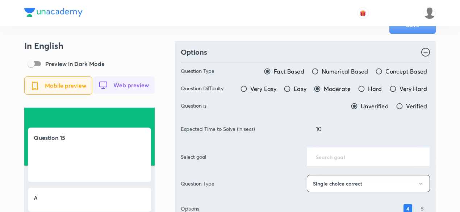
scroll to position [36, 0]
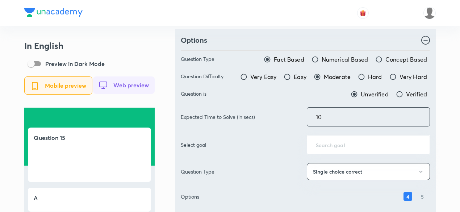
drag, startPoint x: 332, startPoint y: 119, endPoint x: 297, endPoint y: 118, distance: 35.5
click at [297, 118] on div "Expected Time to Solve (in secs) 10 ​" at bounding box center [305, 116] width 249 height 19
type input "70"
click at [335, 47] on div "Question Type Fact Based Numerical Based Concept Based Question Difficulty Very…" at bounding box center [305, 171] width 249 height 251
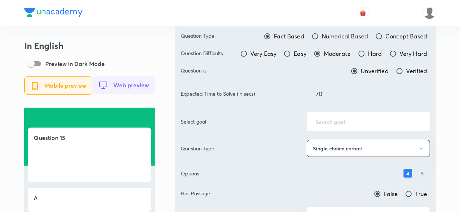
scroll to position [109, 0]
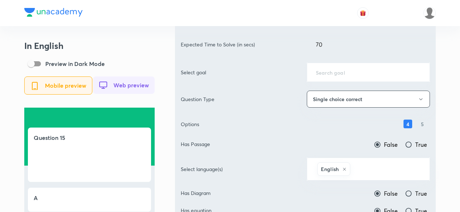
click at [342, 80] on div "​" at bounding box center [368, 72] width 123 height 19
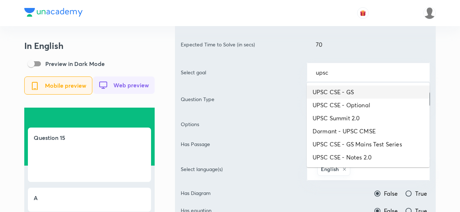
click at [358, 90] on li "UPSC CSE - GS" at bounding box center [368, 92] width 123 height 13
type input "UPSC CSE - GS"
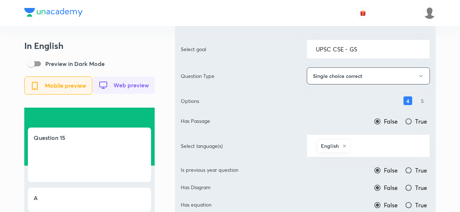
scroll to position [145, 0]
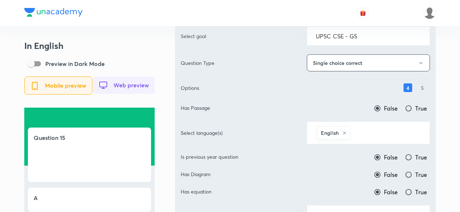
click at [382, 129] on input "text" at bounding box center [386, 132] width 69 height 13
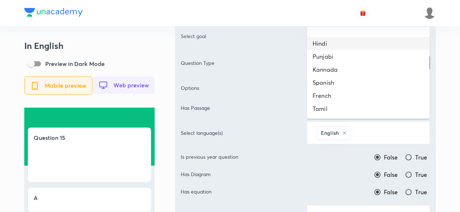
click at [341, 43] on li "Hindi" at bounding box center [368, 43] width 123 height 13
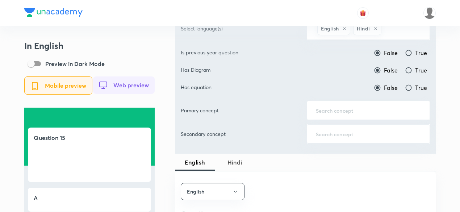
scroll to position [254, 0]
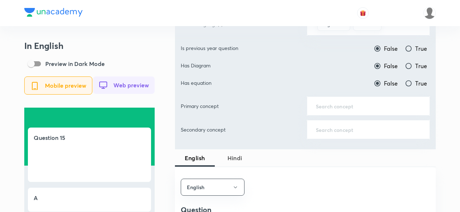
click at [425, 45] on span "True" at bounding box center [422, 48] width 12 height 9
click at [413, 45] on input "True" at bounding box center [408, 48] width 7 height 7
radio input "true"
radio input "false"
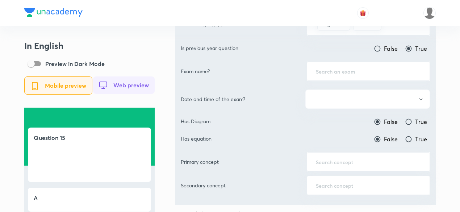
click at [381, 70] on input "text" at bounding box center [368, 71] width 105 height 7
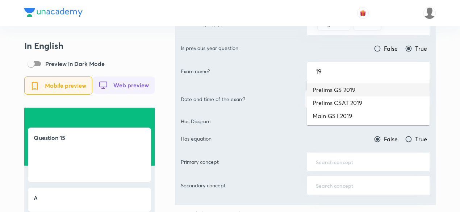
click at [361, 88] on li "Prelims GS 2019" at bounding box center [368, 89] width 123 height 13
type input "Prelims GS 2019"
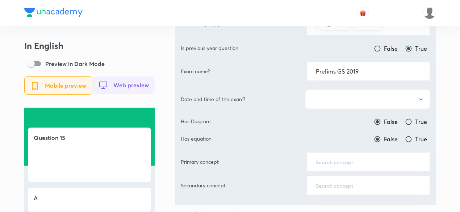
drag, startPoint x: 372, startPoint y: 73, endPoint x: 268, endPoint y: 67, distance: 103.5
click at [268, 67] on div "Exam name? Prelims GS 2019 ​" at bounding box center [305, 71] width 249 height 19
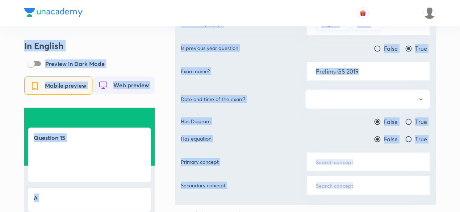
click at [266, 67] on div "Exam name? Prelims GS 2019 ​" at bounding box center [305, 71] width 249 height 19
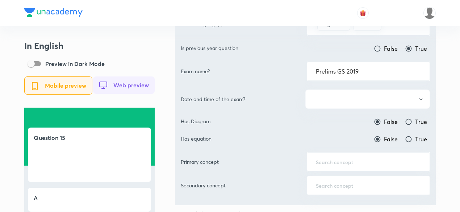
click at [344, 70] on input "Prelims GS 2019" at bounding box center [368, 71] width 105 height 7
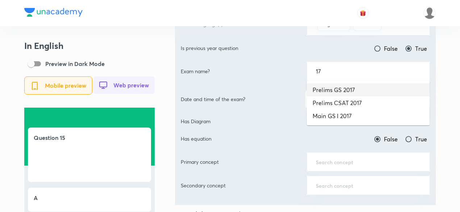
click at [348, 95] on li "Prelims GS 2017" at bounding box center [368, 89] width 123 height 13
type input "Prelims GS 2017"
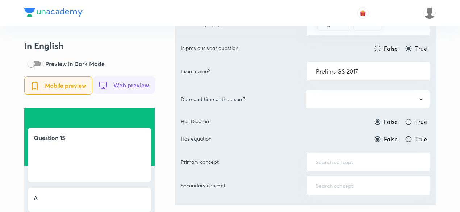
click at [352, 92] on button "button" at bounding box center [368, 99] width 125 height 19
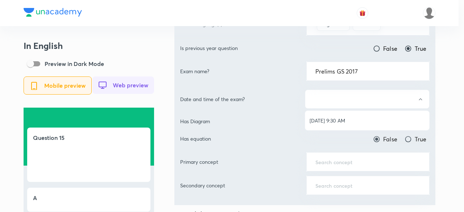
click at [346, 119] on span "[DATE] 9:30 AM" at bounding box center [367, 121] width 115 height 8
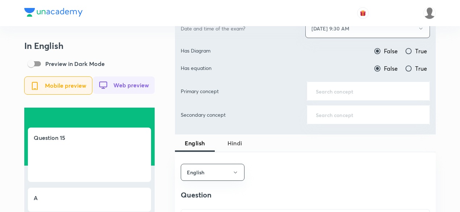
scroll to position [326, 0]
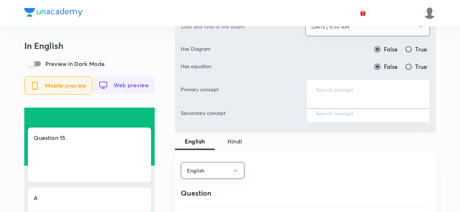
click at [353, 87] on input "text" at bounding box center [368, 89] width 105 height 7
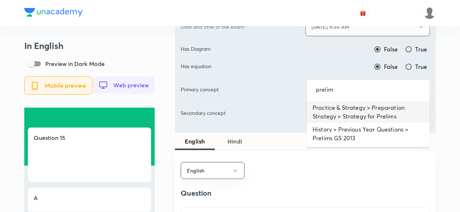
click at [353, 119] on li "Practice & Strategy > Preparation Strategy > Strategy for Prelims" at bounding box center [368, 112] width 123 height 22
type input "Practice & Strategy > Preparation Strategy > Strategy for Prelims"
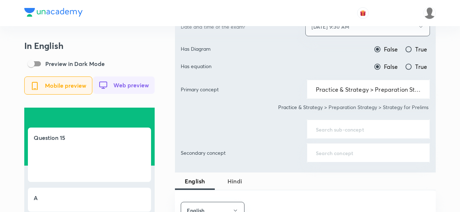
click at [342, 130] on input "text" at bounding box center [368, 129] width 105 height 7
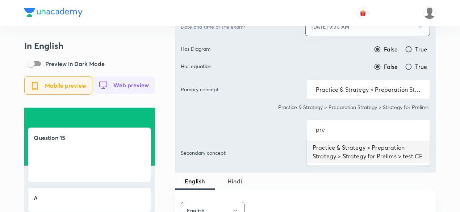
click at [344, 153] on li "Practice & Strategy > Preparation Strategy > Strategy for Prelims > test CF" at bounding box center [368, 152] width 123 height 22
type input "Practice & Strategy > Preparation Strategy > Strategy for Prelims > test CF"
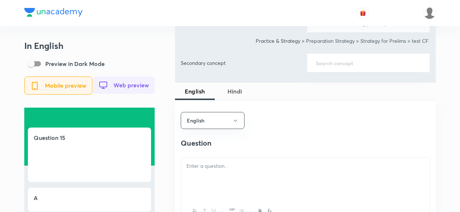
scroll to position [471, 0]
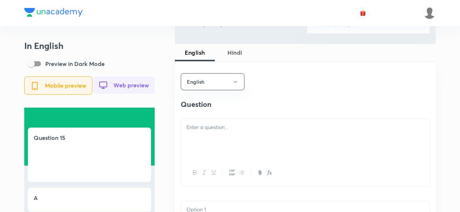
click at [227, 132] on p at bounding box center [306, 127] width 238 height 8
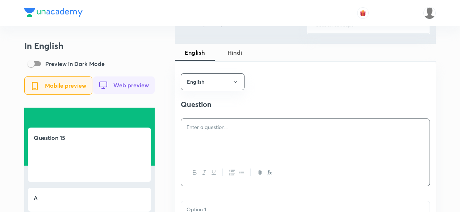
click at [214, 137] on div at bounding box center [305, 139] width 249 height 41
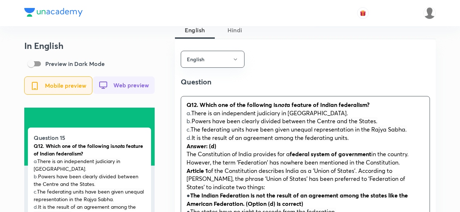
scroll to position [508, 0]
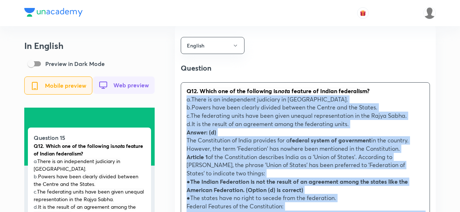
drag, startPoint x: 191, startPoint y: 111, endPoint x: 175, endPoint y: 104, distance: 17.7
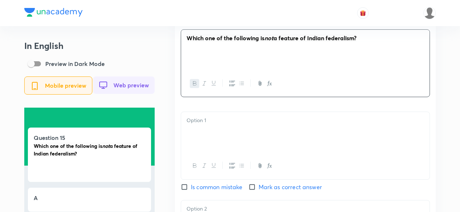
scroll to position [616, 0]
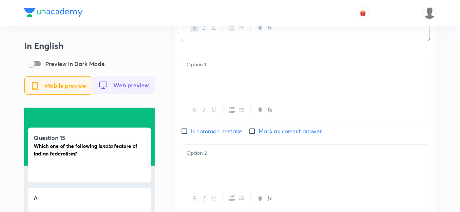
click at [212, 77] on div at bounding box center [305, 76] width 249 height 41
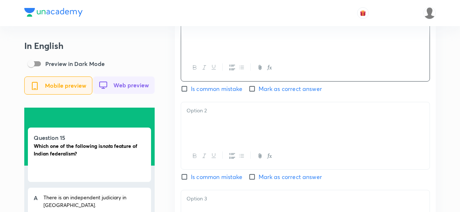
scroll to position [689, 0]
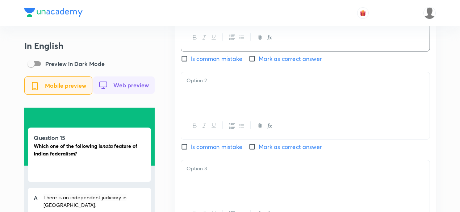
click at [210, 94] on div at bounding box center [305, 92] width 249 height 41
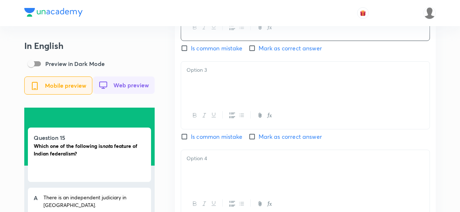
scroll to position [798, 0]
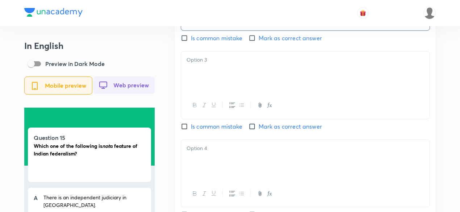
click at [217, 79] on div at bounding box center [305, 71] width 249 height 41
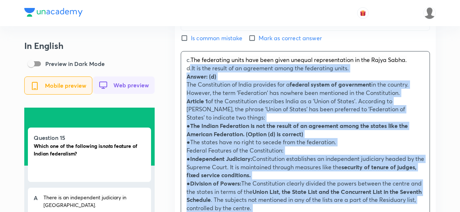
drag, startPoint x: 189, startPoint y: 74, endPoint x: 196, endPoint y: 70, distance: 7.8
click at [190, 74] on p "Answer: (d)" at bounding box center [306, 77] width 238 height 8
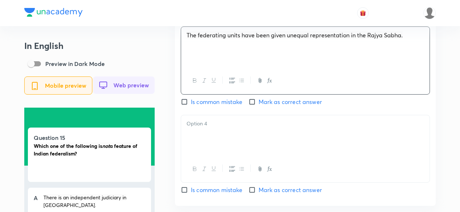
scroll to position [834, 0]
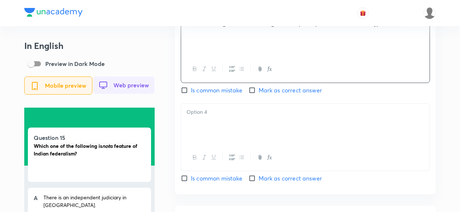
click at [223, 121] on div at bounding box center [305, 124] width 249 height 41
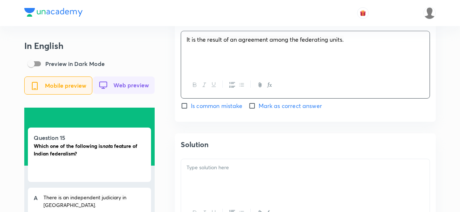
click at [278, 108] on span "Mark as correct answer" at bounding box center [290, 106] width 63 height 9
click at [259, 108] on input "Mark as correct answer" at bounding box center [254, 105] width 10 height 7
checkbox input "true"
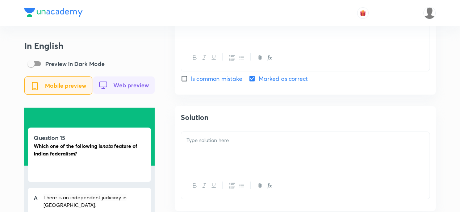
scroll to position [943, 0]
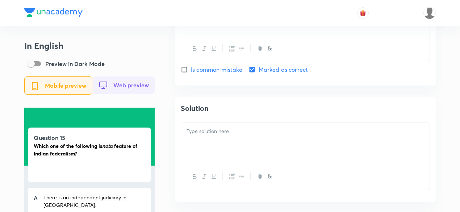
click at [220, 124] on div at bounding box center [305, 157] width 249 height 68
click at [224, 143] on div at bounding box center [305, 143] width 249 height 41
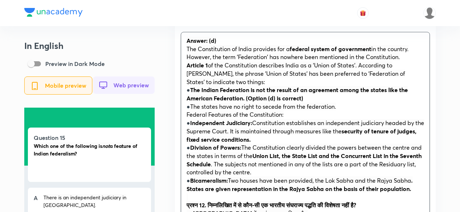
scroll to position [1051, 0]
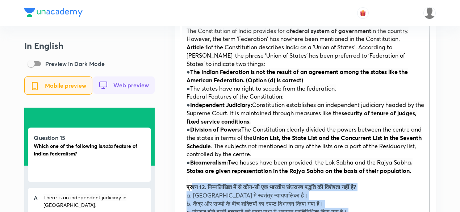
click at [191, 186] on strong "प्रश्न 12. निम्नलिखित में से कौन-सी एक भारतीय संघराज्य पद्धति की विशेषता नहीं ह…" at bounding box center [272, 187] width 170 height 8
click at [187, 187] on strong "प्रश्न 12. निम्नलिखित में से कौन-सी एक भारतीय संघराज्य पद्धति की विशेषता नहीं ह…" at bounding box center [272, 187] width 170 height 8
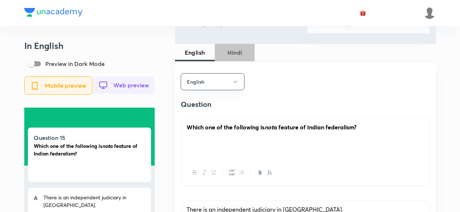
click at [239, 48] on span "Hindi" at bounding box center [234, 52] width 31 height 9
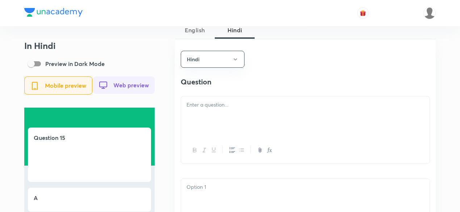
scroll to position [508, 0]
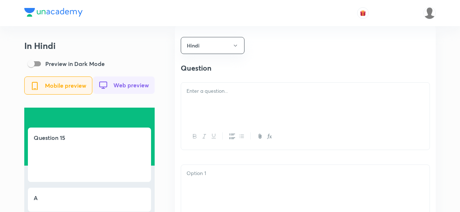
click at [241, 93] on p at bounding box center [306, 91] width 238 height 8
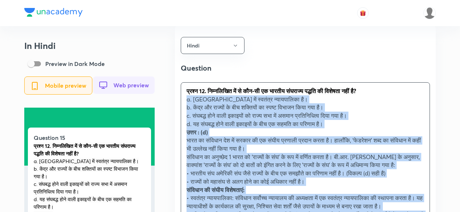
drag, startPoint x: 189, startPoint y: 116, endPoint x: 183, endPoint y: 104, distance: 13.0
click at [183, 104] on div "प्रश्न 12. निम्नलिखित में से कौन-सी एक भारतीय संघराज्य पद्धति की विशेषता नहीं ह…" at bounding box center [305, 174] width 249 height 182
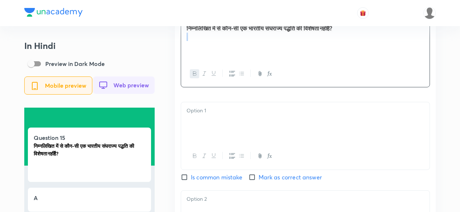
scroll to position [580, 0]
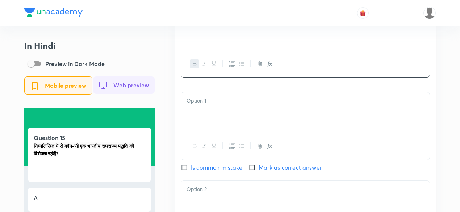
click at [204, 114] on div at bounding box center [305, 112] width 249 height 41
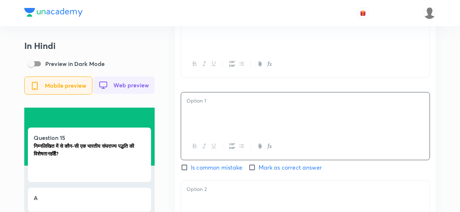
click at [204, 114] on div at bounding box center [305, 112] width 249 height 41
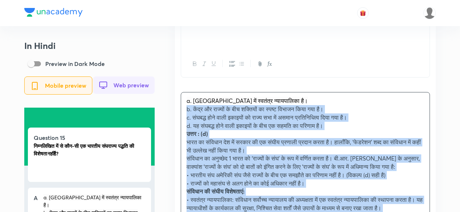
drag, startPoint x: 195, startPoint y: 113, endPoint x: 182, endPoint y: 113, distance: 12.3
click at [182, 112] on div "a. भारत में स्वतंत्र न्यायपालिका है। b. केंद्र और राज्यों के बीच शक्तियों का स्…" at bounding box center [305, 178] width 249 height 173
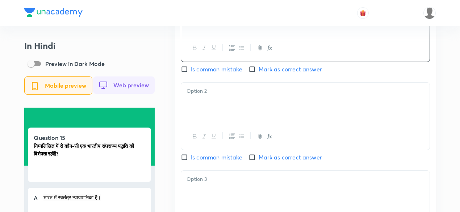
scroll to position [689, 0]
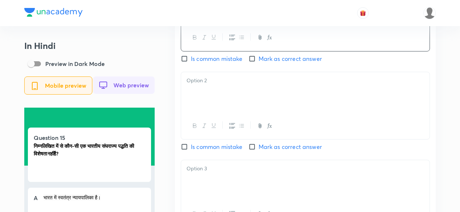
click at [202, 111] on div at bounding box center [305, 92] width 249 height 41
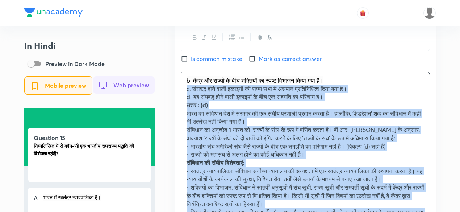
click at [179, 94] on div "Hindi Question निम्नलिखित में से कौन-सी एक भारतीय संघराज्य पद्धति की विशेषता नह…" at bounding box center [305, 154] width 261 height 620
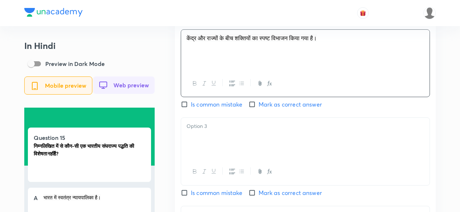
scroll to position [761, 0]
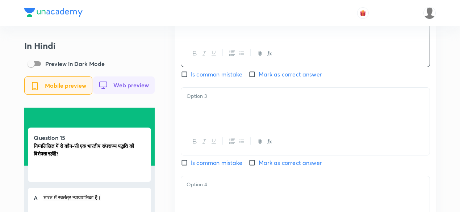
click at [221, 109] on div at bounding box center [305, 108] width 249 height 41
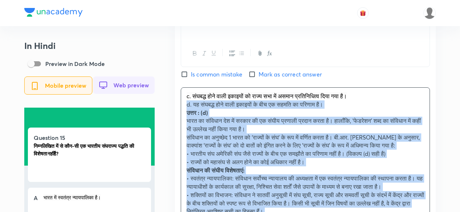
drag, startPoint x: 190, startPoint y: 110, endPoint x: 164, endPoint y: 107, distance: 25.9
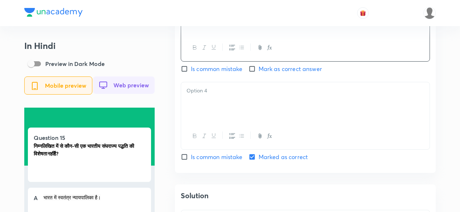
scroll to position [870, 0]
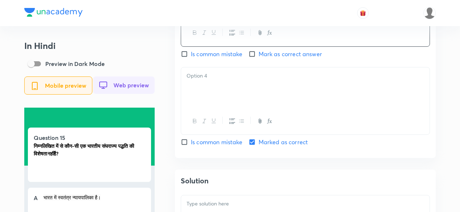
click at [212, 100] on div at bounding box center [305, 87] width 249 height 41
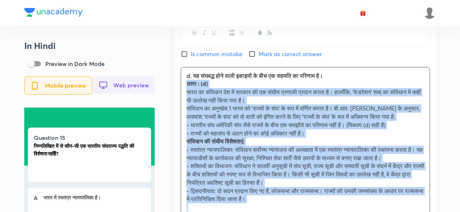
click at [184, 88] on div "d. यह संघबद्ध होने वाली इकाइयों के बीच एक सहमति का परिणाम है। उत्तर : (d) भारत …" at bounding box center [305, 141] width 249 height 149
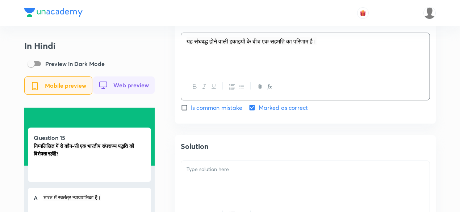
scroll to position [943, 0]
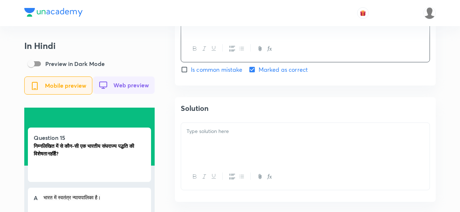
click at [226, 139] on div at bounding box center [305, 143] width 249 height 41
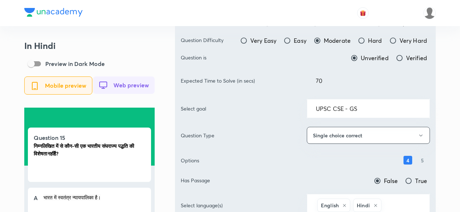
scroll to position [0, 0]
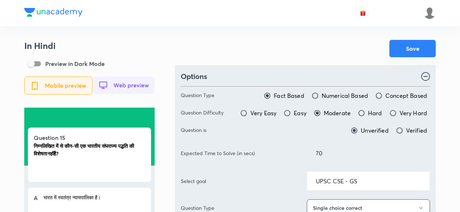
click at [434, 48] on button "Save" at bounding box center [413, 48] width 46 height 17
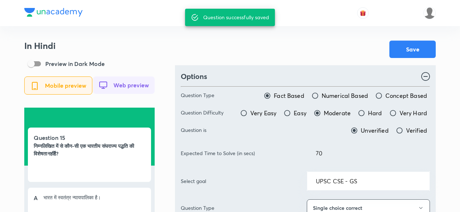
click at [159, 18] on div at bounding box center [230, 13] width 412 height 26
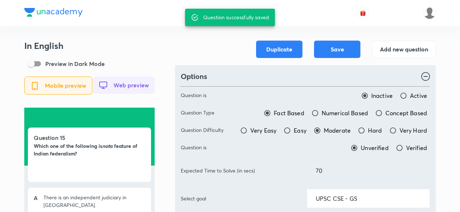
click at [401, 45] on button "Add new question" at bounding box center [404, 48] width 64 height 17
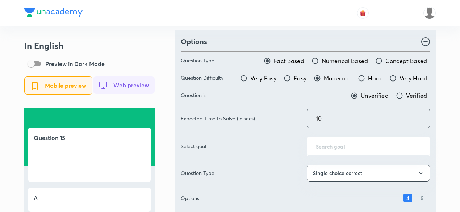
scroll to position [73, 0]
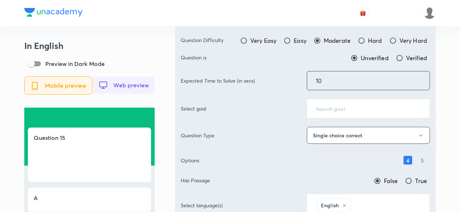
drag, startPoint x: 353, startPoint y: 80, endPoint x: 278, endPoint y: 71, distance: 74.9
click at [278, 71] on div "Expected Time to Solve (in secs) 10 ​" at bounding box center [305, 80] width 249 height 19
type input "70"
click at [434, 89] on div "Options Question Type Fact Based Numerical Based Concept Based Question Difficu…" at bounding box center [305, 129] width 261 height 273
click at [394, 103] on div "​" at bounding box center [368, 108] width 123 height 19
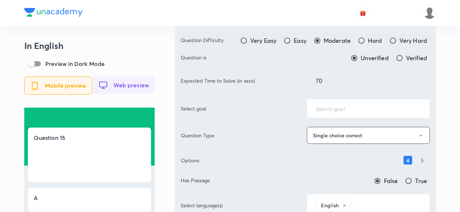
click at [394, 103] on div "​" at bounding box center [368, 108] width 123 height 19
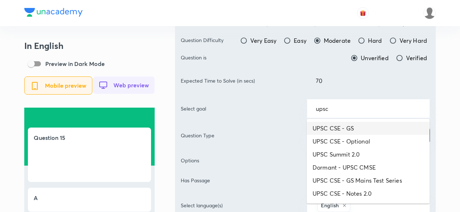
click at [370, 130] on li "UPSC CSE - GS" at bounding box center [368, 128] width 123 height 13
type input "UPSC CSE - GS"
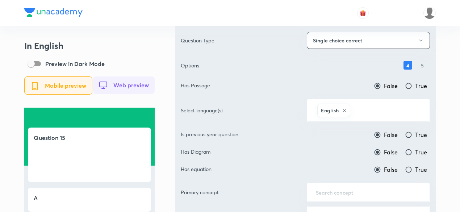
scroll to position [181, 0]
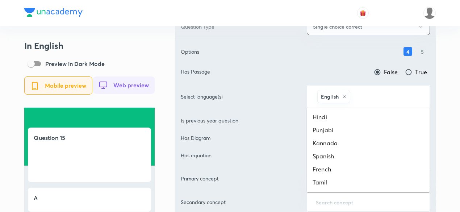
click at [383, 98] on input "text" at bounding box center [386, 96] width 69 height 13
click at [362, 116] on li "Hindi" at bounding box center [368, 117] width 123 height 13
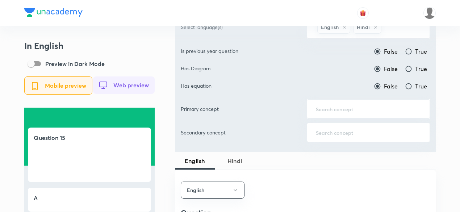
scroll to position [254, 0]
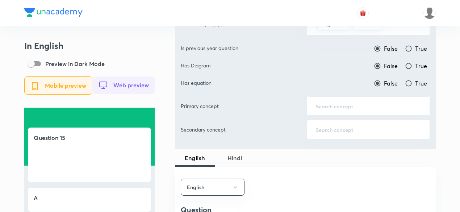
click at [415, 50] on label "True" at bounding box center [416, 48] width 22 height 9
click at [413, 50] on input "True" at bounding box center [408, 48] width 7 height 7
radio input "true"
radio input "false"
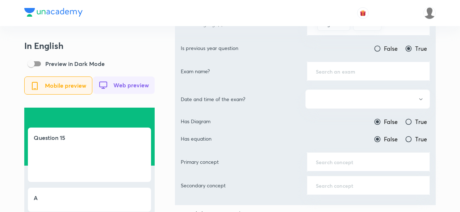
click at [374, 68] on input "text" at bounding box center [368, 71] width 105 height 7
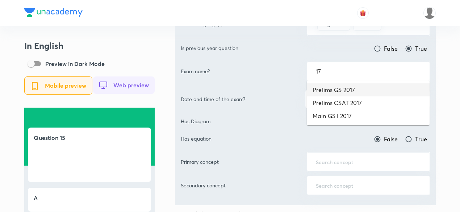
click at [349, 90] on li "Prelims GS 2017" at bounding box center [368, 89] width 123 height 13
type input "Prelims GS 2017"
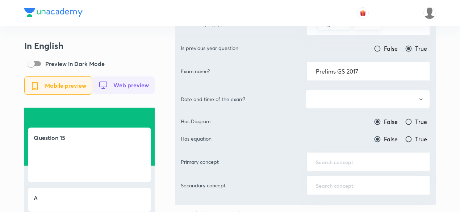
click at [347, 94] on button "button" at bounding box center [368, 99] width 125 height 19
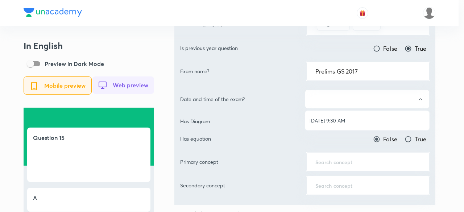
click at [344, 115] on li "[DATE] 9:30 AM" at bounding box center [367, 120] width 124 height 13
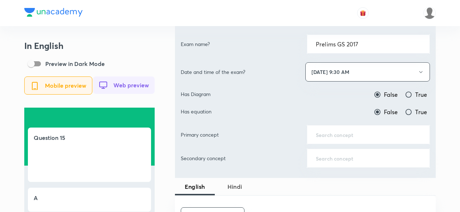
scroll to position [290, 0]
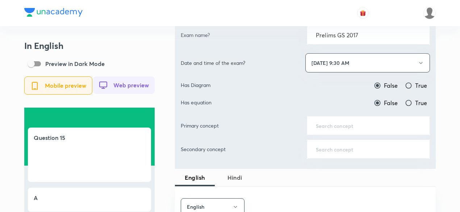
click at [346, 119] on div "​" at bounding box center [368, 125] width 123 height 19
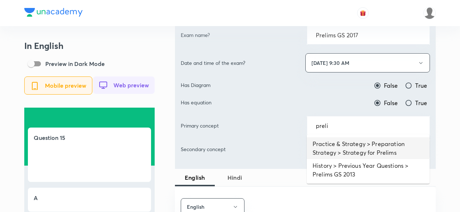
click at [354, 146] on li "Practice & Strategy > Preparation Strategy > Strategy for Prelims" at bounding box center [368, 148] width 123 height 22
type input "Practice & Strategy > Preparation Strategy > Strategy for Prelims"
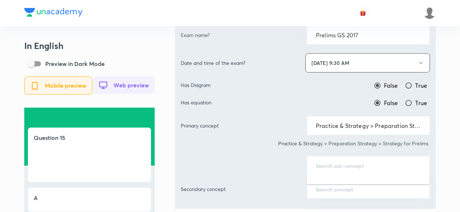
click at [349, 162] on input "text" at bounding box center [368, 165] width 105 height 7
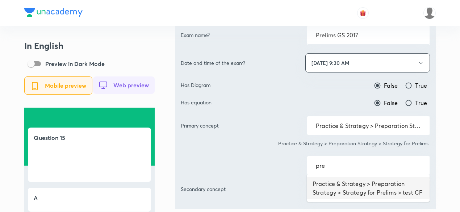
click at [356, 194] on li "Practice & Strategy > Preparation Strategy > Strategy for Prelims > test CF" at bounding box center [368, 188] width 123 height 22
type input "Practice & Strategy > Preparation Strategy > Strategy for Prelims > test CF"
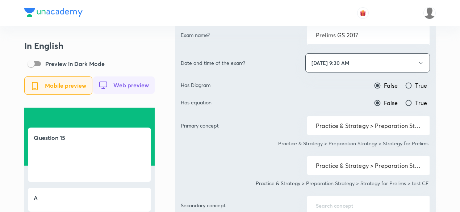
scroll to position [471, 0]
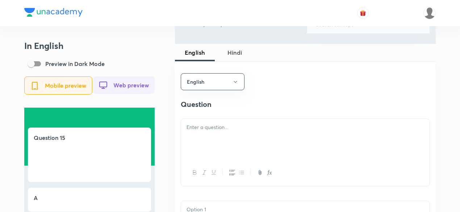
click at [234, 146] on div at bounding box center [305, 139] width 249 height 41
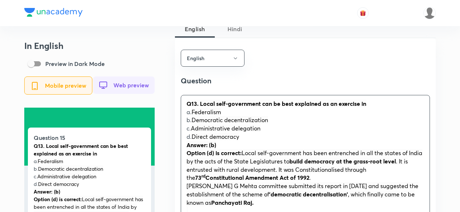
scroll to position [508, 0]
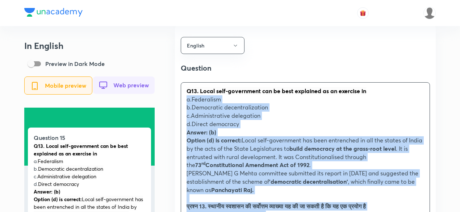
drag, startPoint x: 183, startPoint y: 111, endPoint x: 169, endPoint y: 102, distance: 16.6
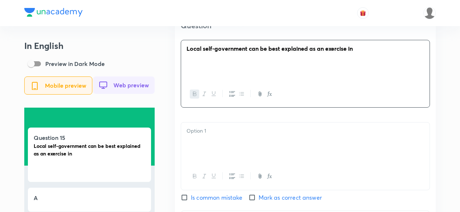
scroll to position [580, 0]
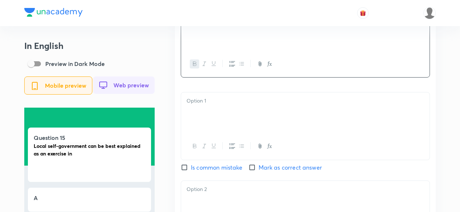
click at [219, 132] on div at bounding box center [305, 112] width 249 height 41
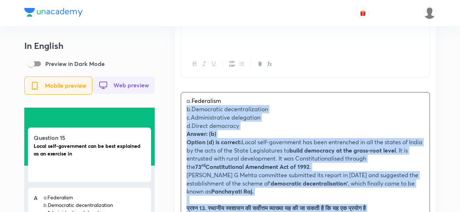
click at [182, 116] on div "a. Federalism b. Democratic decentralization c. Administrative delegation d. Di…" at bounding box center [305, 203] width 249 height 223
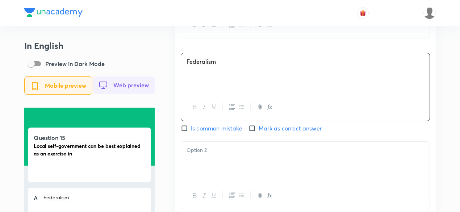
scroll to position [689, 0]
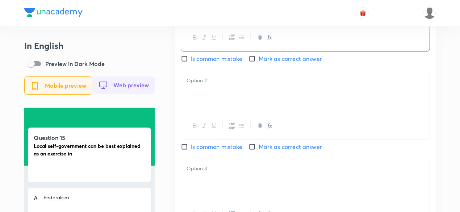
click at [216, 89] on div at bounding box center [305, 92] width 249 height 41
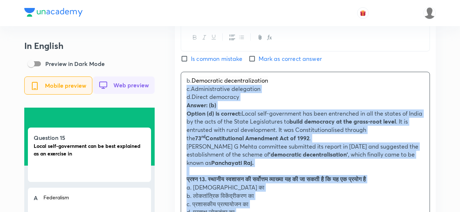
drag, startPoint x: 191, startPoint y: 91, endPoint x: 186, endPoint y: 91, distance: 4.7
click at [187, 91] on p "c. Administrative delegation" at bounding box center [306, 89] width 238 height 8
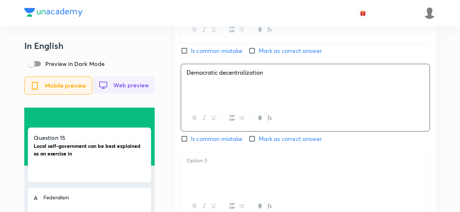
scroll to position [725, 0]
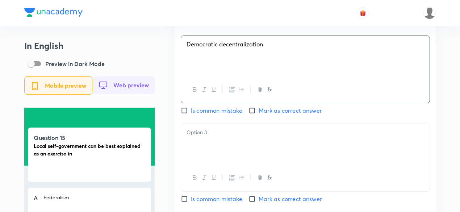
click at [264, 118] on div "English Question Local self-government can be best explained as an exercise in …" at bounding box center [305, 55] width 261 height 495
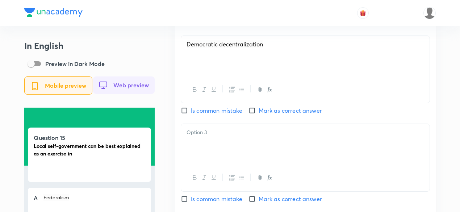
click at [265, 115] on span "Mark as correct answer" at bounding box center [290, 110] width 63 height 9
click at [259, 114] on input "Mark as correct answer" at bounding box center [254, 110] width 10 height 7
checkbox input "true"
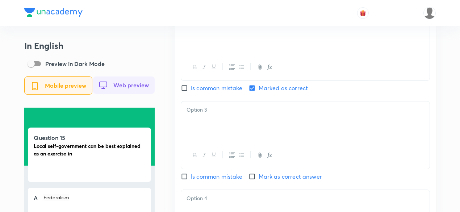
scroll to position [761, 0]
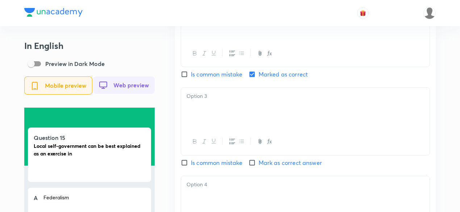
click at [244, 110] on div at bounding box center [305, 108] width 249 height 41
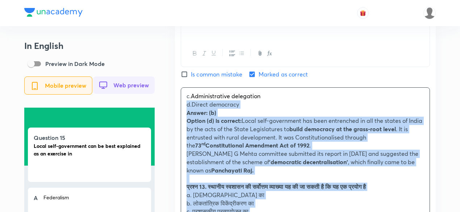
click at [185, 107] on div "c. Administrative delegation d. Direct democracy Answer: (b) Option (d) is corr…" at bounding box center [305, 191] width 249 height 206
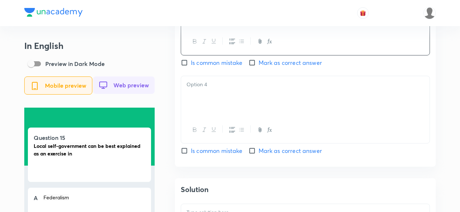
scroll to position [870, 0]
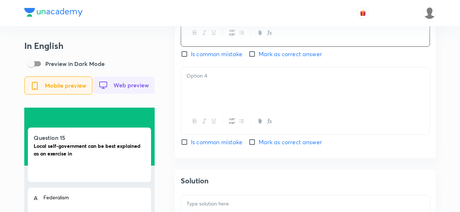
click at [216, 95] on div at bounding box center [305, 87] width 249 height 41
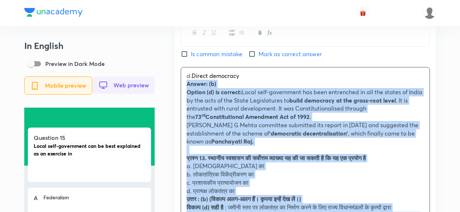
drag, startPoint x: 185, startPoint y: 95, endPoint x: 185, endPoint y: 89, distance: 6.2
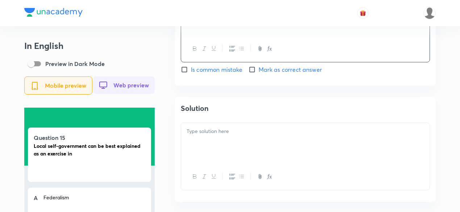
click at [230, 127] on div at bounding box center [305, 143] width 249 height 41
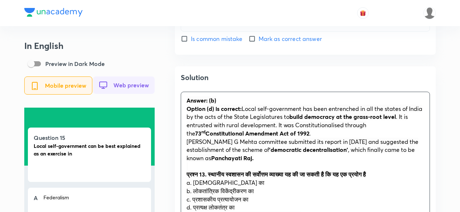
scroll to position [1015, 0]
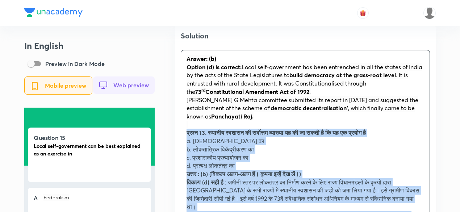
click at [183, 131] on div "Answer: (b) Option (d) is correct: Local self-government has been entrenched in…" at bounding box center [305, 145] width 249 height 190
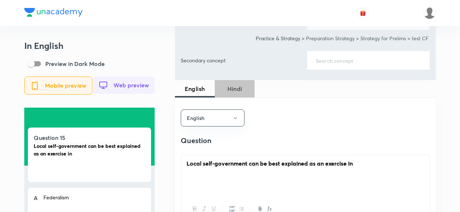
click at [224, 84] on span "Hindi" at bounding box center [234, 88] width 31 height 9
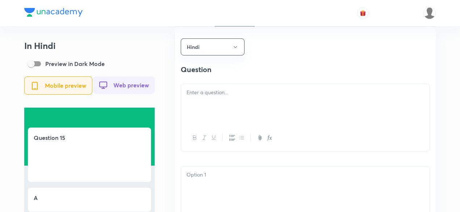
scroll to position [508, 0]
click at [215, 95] on p at bounding box center [306, 91] width 238 height 8
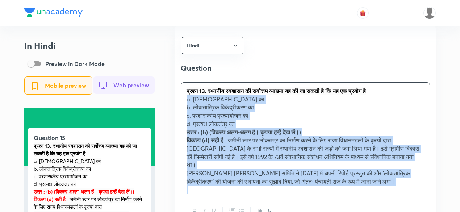
click at [187, 102] on span "a. संघवाद का" at bounding box center [226, 99] width 78 height 8
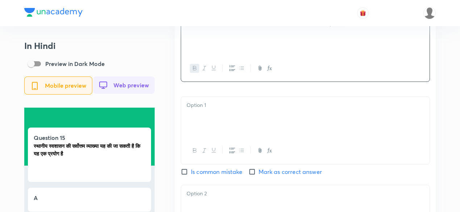
scroll to position [580, 0]
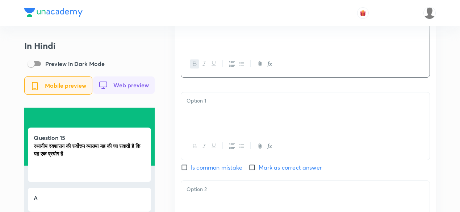
click at [214, 112] on div at bounding box center [305, 112] width 249 height 41
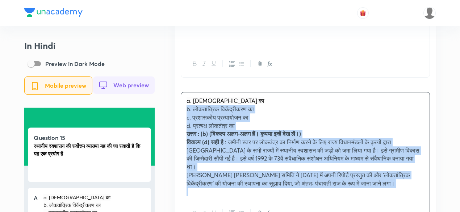
drag, startPoint x: 185, startPoint y: 114, endPoint x: 177, endPoint y: 111, distance: 8.8
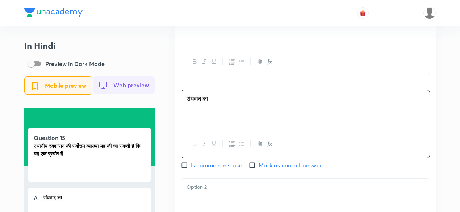
scroll to position [653, 0]
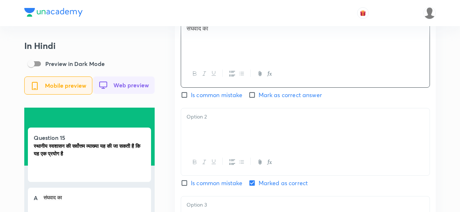
click at [222, 138] on div at bounding box center [305, 128] width 249 height 41
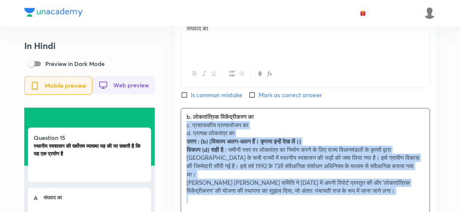
drag, startPoint x: 196, startPoint y: 128, endPoint x: 170, endPoint y: 127, distance: 26.5
click at [169, 126] on div "In Hindi Preview in Dark Mode Mobile preview Web preview Question 15 स्थानीय स्…" at bounding box center [230, 67] width 412 height 1358
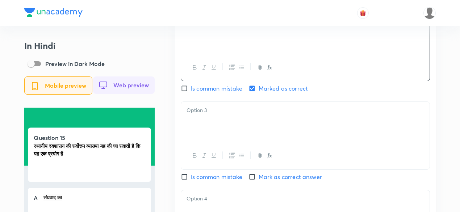
scroll to position [761, 0]
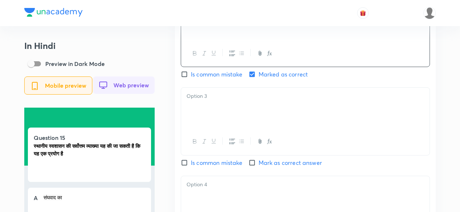
click at [217, 119] on div at bounding box center [305, 108] width 249 height 41
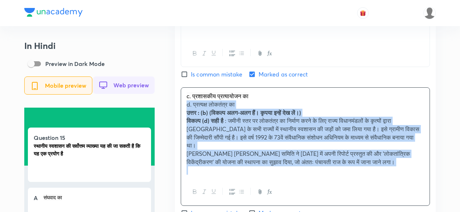
click at [179, 106] on div "Hindi Question स्थानीय स्वशासन की सर्वोत्तम व्याख्या यह की जा सकती है कि यह एक …" at bounding box center [305, 45] width 261 height 546
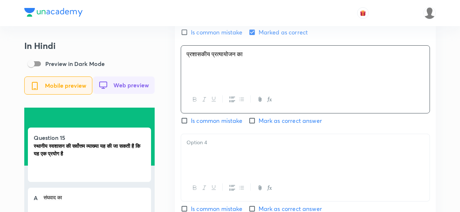
scroll to position [834, 0]
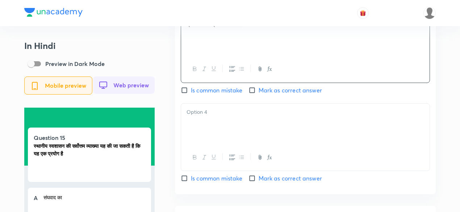
drag, startPoint x: 214, startPoint y: 123, endPoint x: 197, endPoint y: 133, distance: 20.6
click at [214, 123] on div at bounding box center [305, 124] width 249 height 41
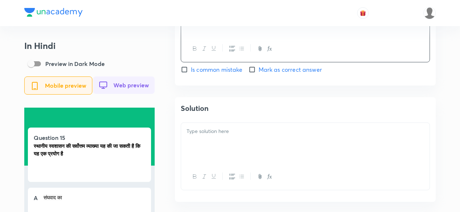
click at [224, 136] on p at bounding box center [306, 131] width 238 height 8
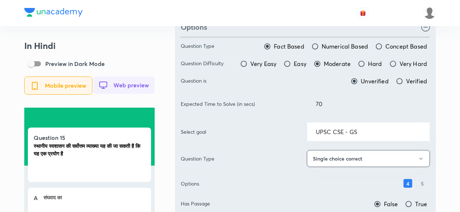
scroll to position [0, 0]
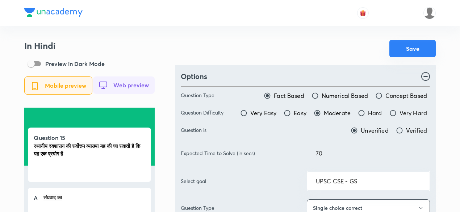
click at [405, 51] on button "Save" at bounding box center [413, 48] width 46 height 17
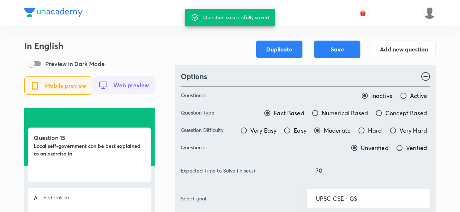
click at [425, 53] on button "Add new question" at bounding box center [404, 48] width 64 height 17
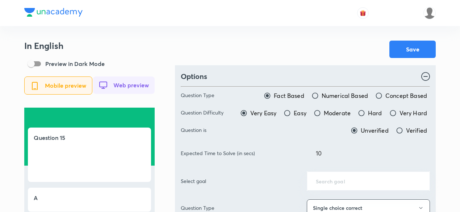
click at [327, 114] on span "Moderate" at bounding box center [337, 113] width 27 height 9
click at [321, 114] on input "Moderate" at bounding box center [317, 113] width 7 height 7
radio input "true"
radio input "false"
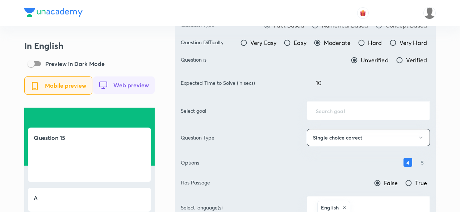
scroll to position [73, 0]
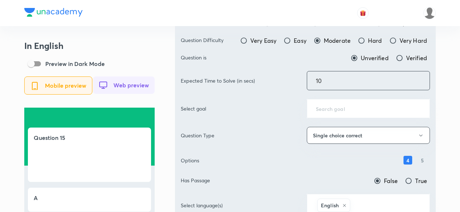
drag, startPoint x: 339, startPoint y: 84, endPoint x: 252, endPoint y: 72, distance: 87.1
click at [252, 72] on div "Expected Time to Solve (in secs) 10 ​" at bounding box center [305, 80] width 249 height 19
type input "70"
drag, startPoint x: 171, startPoint y: 58, endPoint x: 303, endPoint y: 88, distance: 135.7
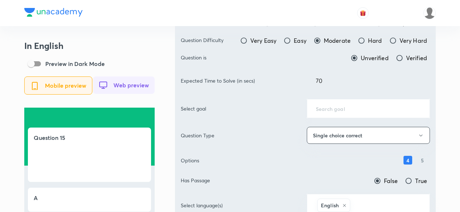
click at [355, 107] on input "text" at bounding box center [368, 108] width 105 height 7
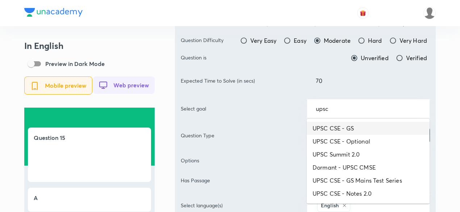
click at [357, 126] on li "UPSC CSE - GS" at bounding box center [368, 128] width 123 height 13
type input "UPSC CSE - GS"
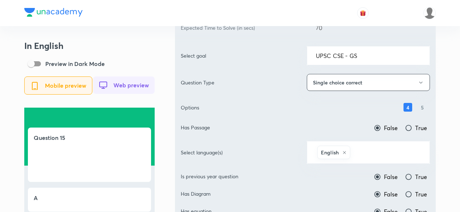
scroll to position [145, 0]
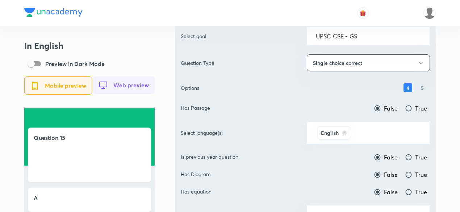
click at [368, 141] on div "English ​" at bounding box center [368, 132] width 123 height 23
click at [371, 134] on input "text" at bounding box center [386, 132] width 69 height 13
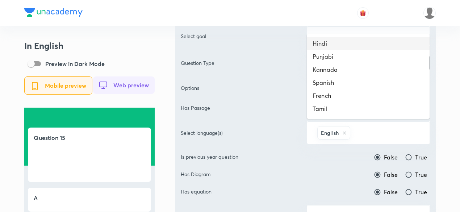
click at [349, 43] on li "Hindi" at bounding box center [368, 43] width 123 height 13
drag, startPoint x: 349, startPoint y: 43, endPoint x: 355, endPoint y: 55, distance: 13.0
click at [349, 43] on div "UPSC CSE - GS ​" at bounding box center [368, 35] width 123 height 19
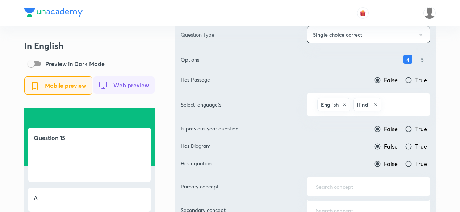
scroll to position [254, 0]
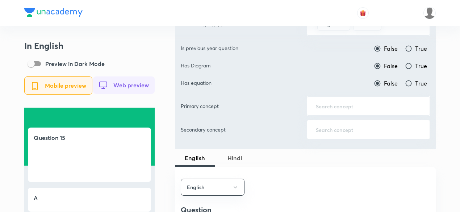
click at [416, 47] on span "True" at bounding box center [422, 48] width 12 height 9
click at [413, 47] on input "True" at bounding box center [408, 48] width 7 height 7
radio input "true"
radio input "false"
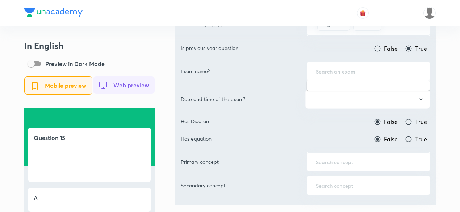
click at [355, 69] on input "text" at bounding box center [368, 71] width 105 height 7
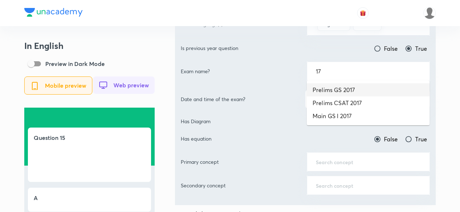
click at [355, 86] on li "Prelims GS 2017" at bounding box center [368, 89] width 123 height 13
type input "Prelims GS 2017"
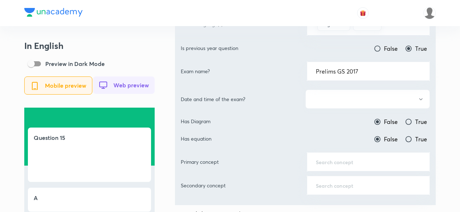
click at [364, 92] on button "button" at bounding box center [368, 99] width 125 height 19
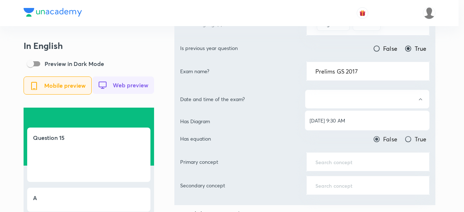
click at [347, 113] on ul "[DATE] 9:30 AM" at bounding box center [367, 120] width 124 height 19
click at [361, 119] on span "[DATE] 9:30 AM" at bounding box center [367, 121] width 115 height 8
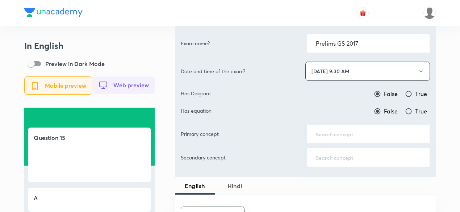
scroll to position [326, 0]
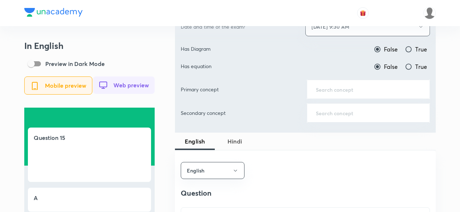
click at [340, 94] on div "​" at bounding box center [368, 89] width 123 height 19
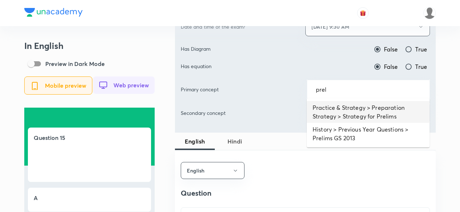
click at [354, 107] on li "Practice & Strategy > Preparation Strategy > Strategy for Prelims" at bounding box center [368, 112] width 123 height 22
type input "Practice & Strategy > Preparation Strategy > Strategy for Prelims"
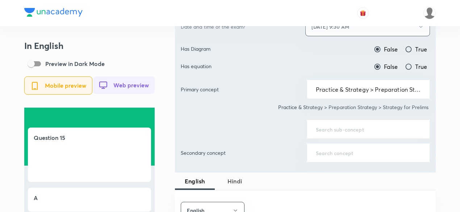
click at [332, 134] on div "​" at bounding box center [368, 129] width 123 height 19
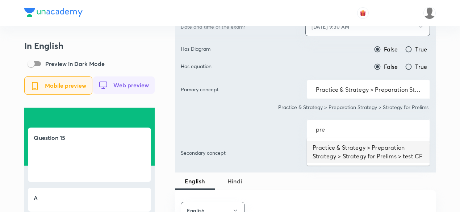
click at [340, 147] on li "Practice & Strategy > Preparation Strategy > Strategy for Prelims > test CF" at bounding box center [368, 152] width 123 height 22
type input "Practice & Strategy > Preparation Strategy > Strategy for Prelims > test CF"
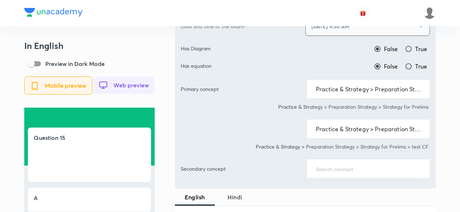
scroll to position [471, 0]
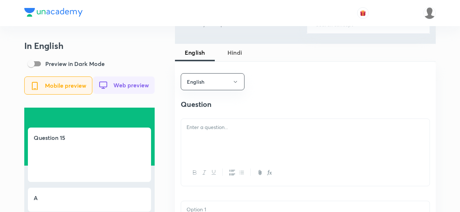
click at [237, 152] on div at bounding box center [305, 139] width 249 height 41
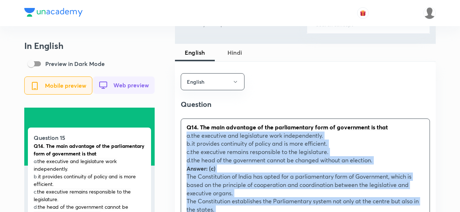
drag, startPoint x: 179, startPoint y: 140, endPoint x: 185, endPoint y: 136, distance: 7.3
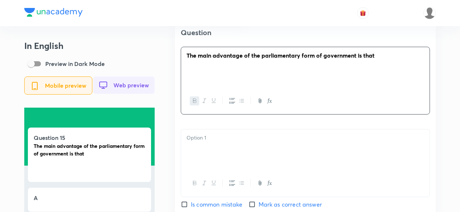
scroll to position [544, 0]
click at [213, 146] on div at bounding box center [305, 149] width 249 height 41
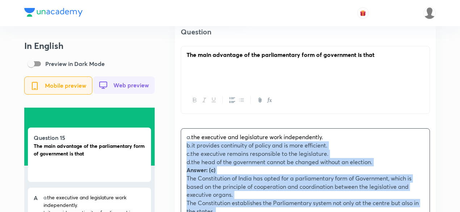
drag, startPoint x: 178, startPoint y: 149, endPoint x: 191, endPoint y: 144, distance: 14.0
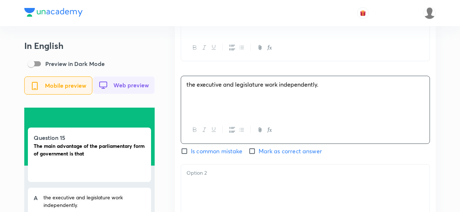
scroll to position [653, 0]
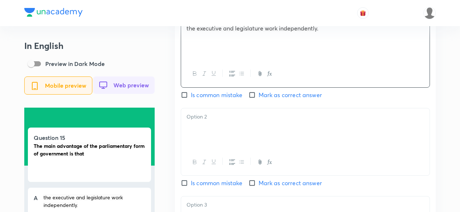
click at [211, 128] on div at bounding box center [305, 128] width 249 height 41
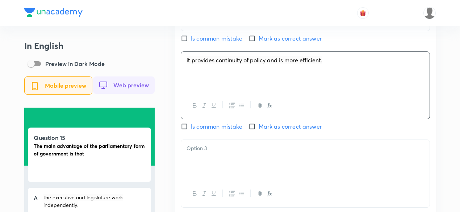
scroll to position [761, 0]
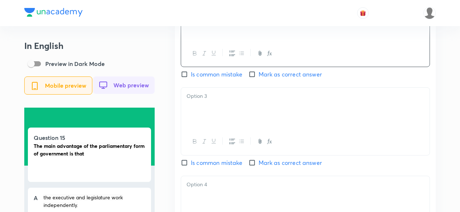
click at [222, 109] on div at bounding box center [305, 108] width 249 height 41
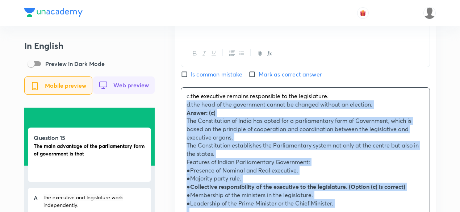
drag, startPoint x: 190, startPoint y: 108, endPoint x: 161, endPoint y: 108, distance: 29.0
click at [155, 109] on div "In English Preview in Dark Mode Mobile preview Web preview Question 15 The main…" at bounding box center [230, 40] width 412 height 1523
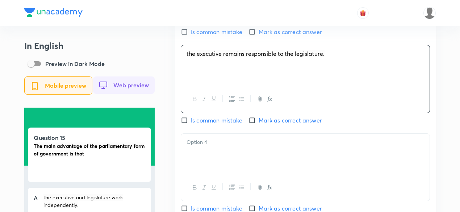
scroll to position [870, 0]
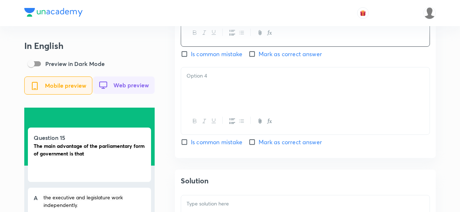
click at [278, 53] on span "Mark as correct answer" at bounding box center [290, 54] width 63 height 9
click at [259, 53] on input "Mark as correct answer" at bounding box center [254, 53] width 10 height 7
checkbox input "true"
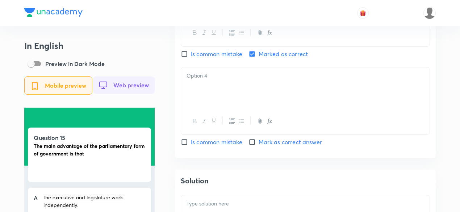
click at [239, 84] on div at bounding box center [305, 87] width 249 height 41
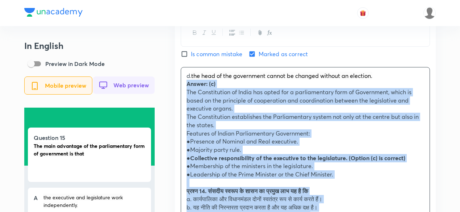
click at [180, 87] on div "English Question The main advantage of the parliamentary form of government is …" at bounding box center [305, 18] width 261 height 711
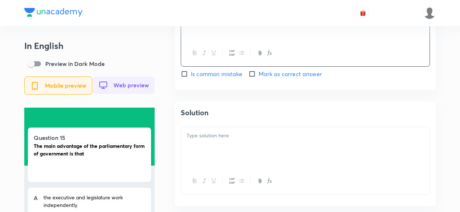
scroll to position [943, 0]
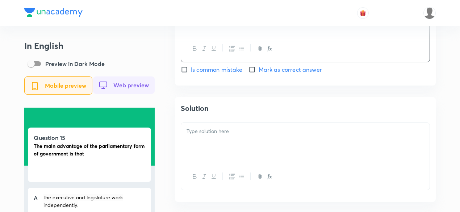
click at [232, 154] on div at bounding box center [305, 143] width 249 height 41
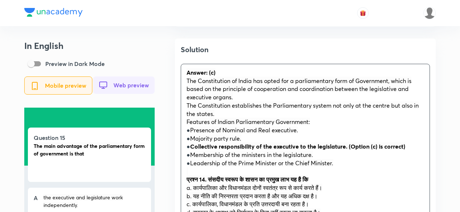
scroll to position [1051, 0]
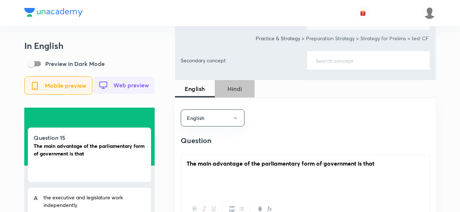
click at [241, 86] on span "Hindi" at bounding box center [234, 88] width 31 height 9
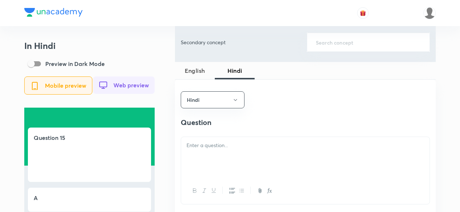
scroll to position [508, 0]
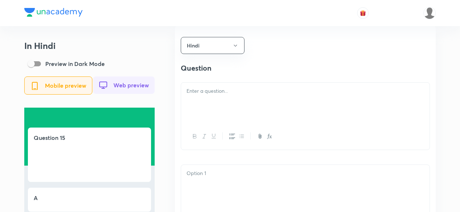
click at [234, 101] on div at bounding box center [305, 103] width 249 height 41
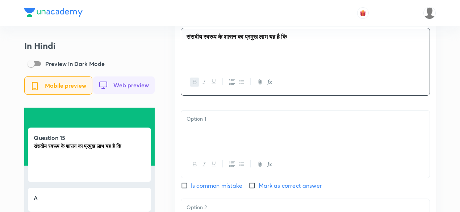
scroll to position [616, 0]
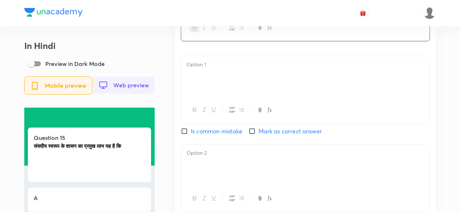
click at [229, 92] on div at bounding box center [305, 76] width 249 height 41
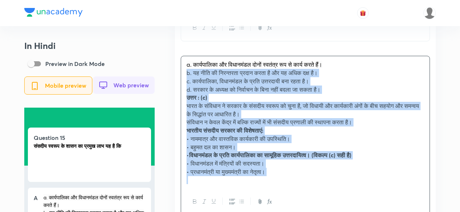
drag, startPoint x: 186, startPoint y: 78, endPoint x: 179, endPoint y: 75, distance: 7.3
click at [179, 75] on div "Hindi Question संसदीय स्वरूप के शासन का प्रमुख लाभ यह है कि a. कार्यपालिका और व…" at bounding box center [305, 210] width 261 height 587
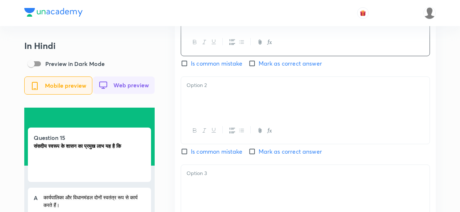
scroll to position [689, 0]
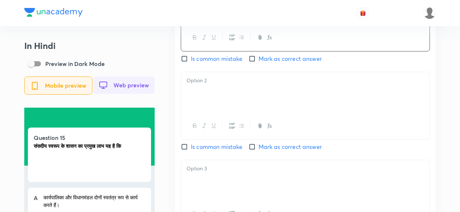
click at [207, 105] on div at bounding box center [305, 92] width 249 height 41
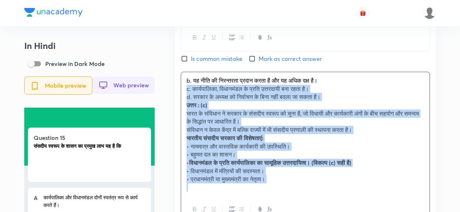
drag, startPoint x: 190, startPoint y: 97, endPoint x: 173, endPoint y: 92, distance: 18.2
click at [173, 92] on div "In Hindi Preview in Dark Mode Mobile preview Web preview Question 15 संसदीय स्व…" at bounding box center [230, 43] width 412 height 1383
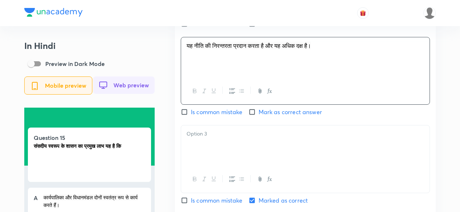
scroll to position [761, 0]
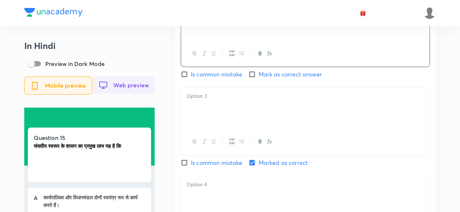
click at [193, 119] on div at bounding box center [305, 108] width 249 height 41
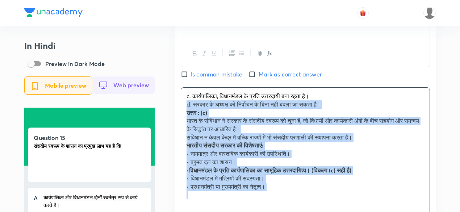
click at [182, 106] on div "c. कार्यपालिका, विधानमंडल के प्रति उत्तरदायी बना रहता है। d. सरकार के अध्यक्ष क…" at bounding box center [305, 146] width 249 height 116
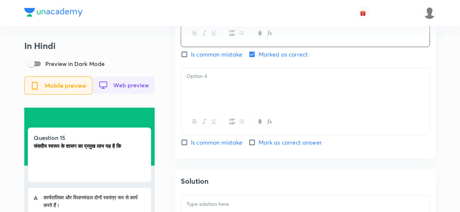
scroll to position [870, 0]
click at [204, 94] on div at bounding box center [305, 87] width 249 height 41
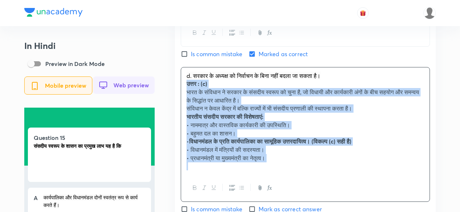
click at [186, 87] on div "d. सरकार के अध्यक्ष को निर्वाचन के बिना नहीं बदला जा सकता है। उत्तर : (c) भारत …" at bounding box center [305, 121] width 249 height 108
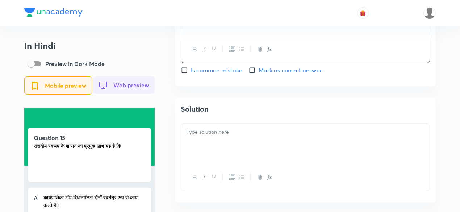
scroll to position [943, 0]
drag, startPoint x: 218, startPoint y: 123, endPoint x: 218, endPoint y: 136, distance: 12.7
click at [218, 124] on div "Solution" at bounding box center [305, 149] width 261 height 105
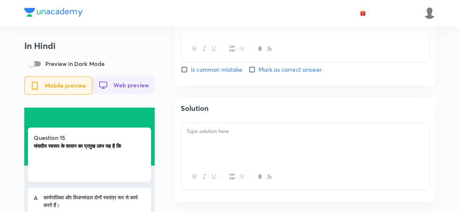
click at [218, 136] on p at bounding box center [306, 131] width 238 height 8
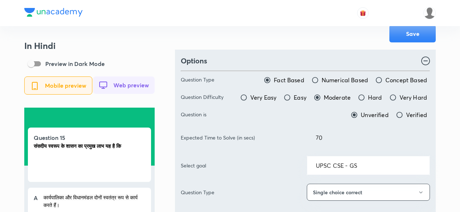
scroll to position [0, 0]
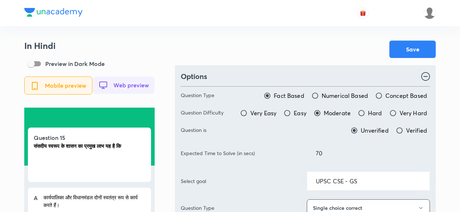
click at [401, 54] on button "Save" at bounding box center [413, 48] width 46 height 17
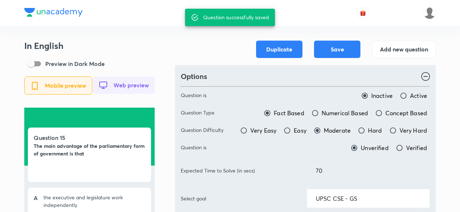
click at [422, 44] on button "Add new question" at bounding box center [404, 48] width 64 height 17
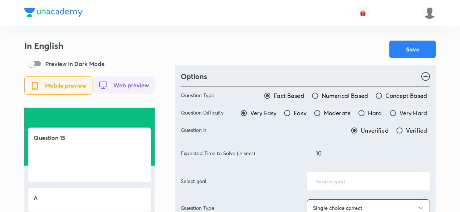
click at [337, 113] on span "Moderate" at bounding box center [337, 113] width 27 height 9
click at [321, 113] on input "Moderate" at bounding box center [317, 113] width 7 height 7
radio input "true"
radio input "false"
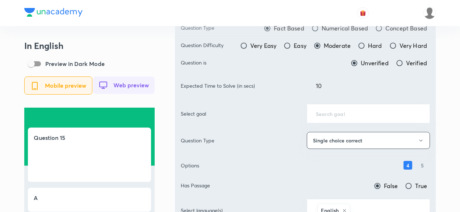
scroll to position [73, 0]
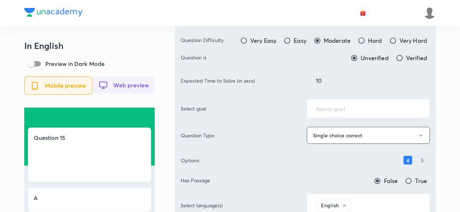
click at [298, 77] on div "Expected Time to Solve (in secs) 10 ​" at bounding box center [305, 80] width 249 height 19
drag, startPoint x: 324, startPoint y: 80, endPoint x: 295, endPoint y: 78, distance: 29.1
click at [295, 78] on div "Expected Time to Solve (in secs) 10 ​" at bounding box center [305, 80] width 249 height 19
click at [344, 102] on div "​" at bounding box center [368, 108] width 123 height 19
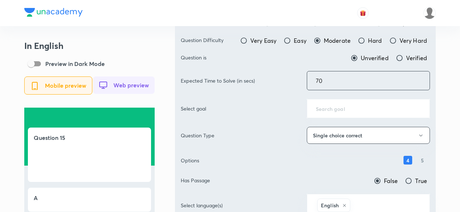
type input "70"
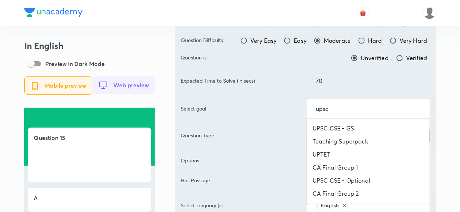
drag, startPoint x: 343, startPoint y: 119, endPoint x: 345, endPoint y: 126, distance: 6.7
click at [344, 120] on ul "UPSC CSE - GS Teaching Superpack UPTET CA Final Group 1 UPSC CSE - Optional CA …" at bounding box center [368, 161] width 123 height 85
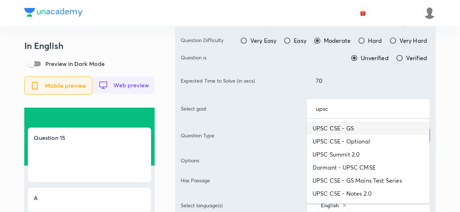
click at [345, 126] on li "UPSC CSE - GS" at bounding box center [368, 128] width 123 height 13
type input "UPSC CSE - GS"
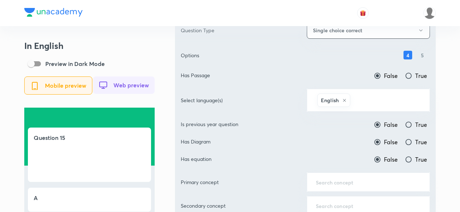
scroll to position [181, 0]
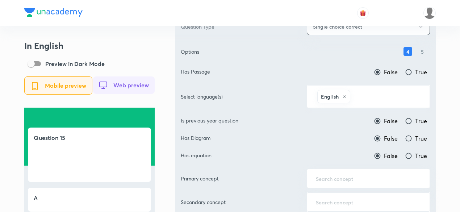
click at [383, 95] on input "text" at bounding box center [386, 96] width 69 height 13
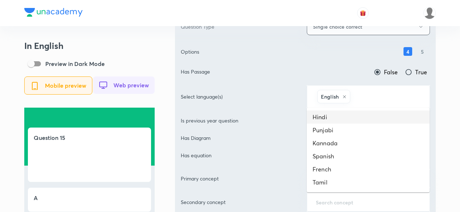
click at [356, 115] on li "Hindi" at bounding box center [368, 117] width 123 height 13
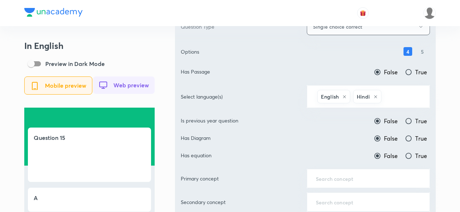
click at [416, 123] on span "True" at bounding box center [422, 121] width 12 height 9
click at [413, 123] on input "True" at bounding box center [408, 120] width 7 height 7
radio input "true"
radio input "false"
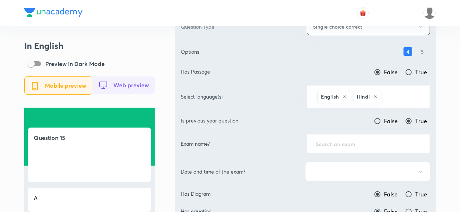
click at [380, 143] on input "text" at bounding box center [368, 143] width 105 height 7
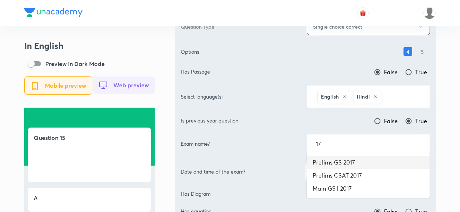
click at [365, 160] on li "Prelims GS 2017" at bounding box center [368, 162] width 123 height 13
type input "Prelims GS 2017"
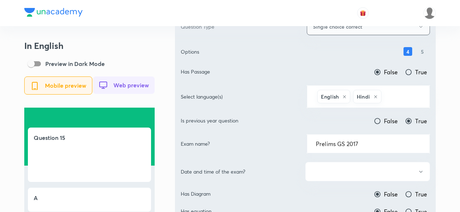
scroll to position [254, 0]
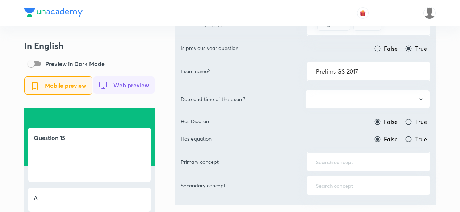
click at [355, 104] on button "button" at bounding box center [368, 99] width 125 height 19
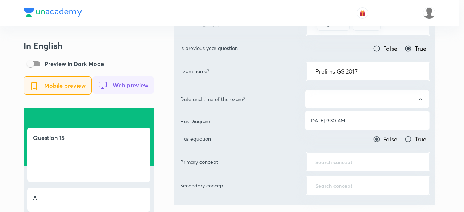
click at [345, 122] on span "[DATE] 9:30 AM" at bounding box center [367, 121] width 115 height 8
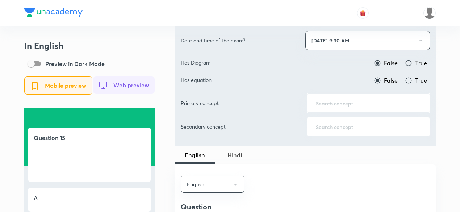
scroll to position [326, 0]
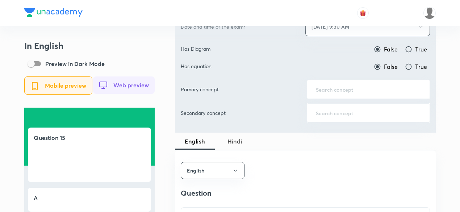
click at [361, 86] on input "text" at bounding box center [368, 89] width 105 height 7
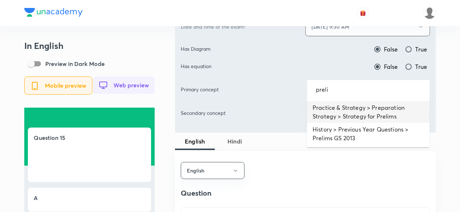
click at [355, 102] on li "Practice & Strategy > Preparation Strategy > Strategy for Prelims" at bounding box center [368, 112] width 123 height 22
type input "Practice & Strategy > Preparation Strategy > Strategy for Prelims"
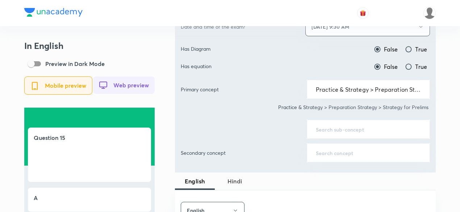
click at [346, 121] on div "​" at bounding box center [368, 129] width 123 height 19
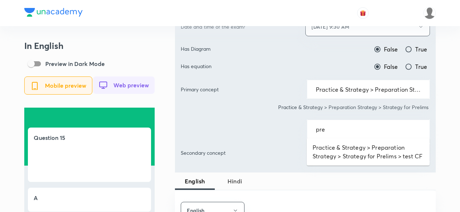
click at [343, 145] on li "Practice & Strategy > Preparation Strategy > Strategy for Prelims > test CF" at bounding box center [368, 152] width 123 height 22
type input "Practice & Strategy > Preparation Strategy > Strategy for Prelims > test CF"
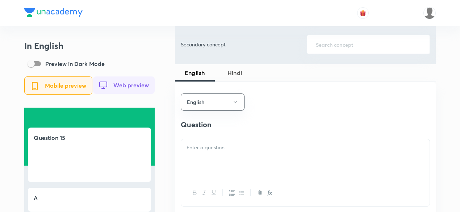
scroll to position [508, 0]
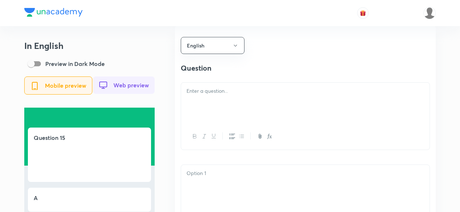
click at [234, 110] on div at bounding box center [305, 103] width 249 height 41
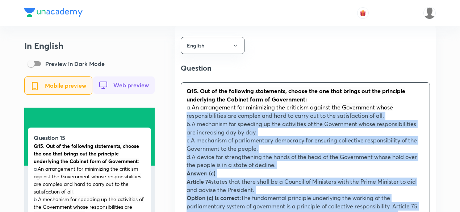
drag, startPoint x: 189, startPoint y: 118, endPoint x: 181, endPoint y: 115, distance: 8.6
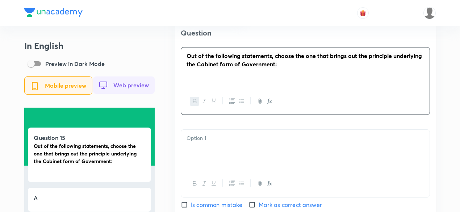
scroll to position [580, 0]
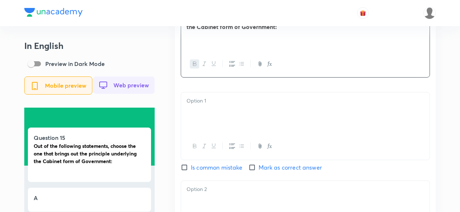
click at [218, 113] on div at bounding box center [305, 112] width 249 height 41
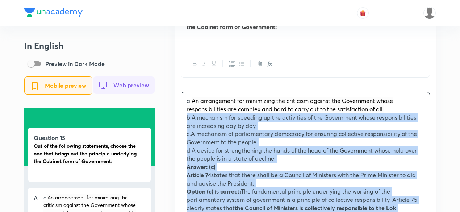
drag, startPoint x: 187, startPoint y: 116, endPoint x: 175, endPoint y: 122, distance: 13.0
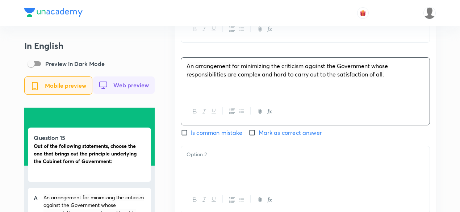
scroll to position [653, 0]
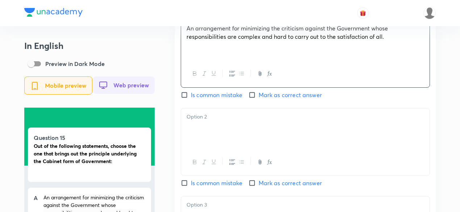
click at [207, 141] on div at bounding box center [305, 128] width 249 height 41
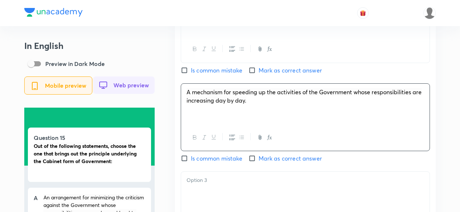
scroll to position [761, 0]
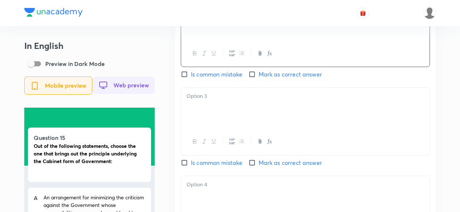
click at [208, 111] on div at bounding box center [305, 108] width 249 height 41
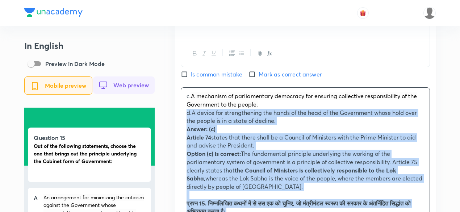
click at [183, 118] on div "c. A mechanism of parliamentary democracy for ensuring collective responsibilit…" at bounding box center [305, 207] width 249 height 239
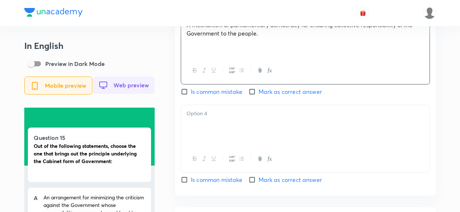
scroll to position [834, 0]
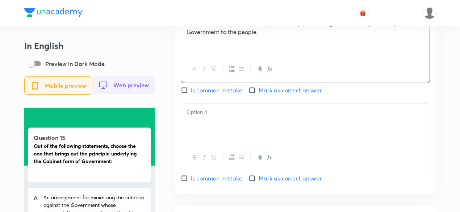
click at [279, 91] on span "Mark as correct answer" at bounding box center [290, 90] width 63 height 9
click at [259, 91] on input "Mark as correct answer" at bounding box center [254, 90] width 10 height 7
checkbox input "true"
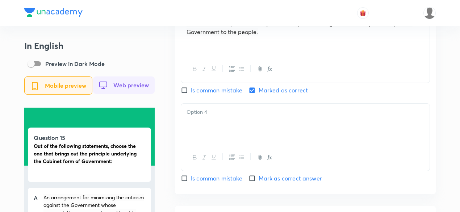
click at [220, 131] on div at bounding box center [305, 124] width 249 height 41
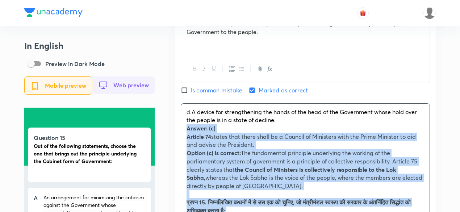
click at [178, 133] on div "English Question Out of the following statements, choose the one that brings ou…" at bounding box center [305, 38] width 261 height 678
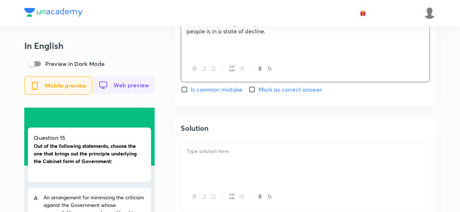
scroll to position [979, 0]
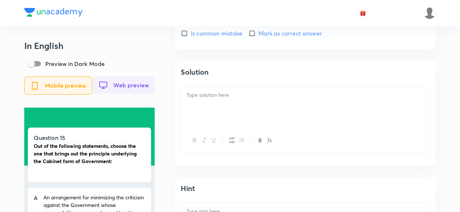
click at [219, 102] on div at bounding box center [305, 107] width 249 height 41
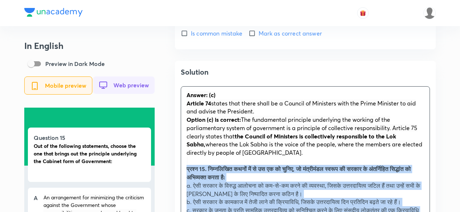
click at [183, 174] on div "Answer: (c) Article 74 states that there shall be a Council of Ministers with t…" at bounding box center [305, 190] width 249 height 206
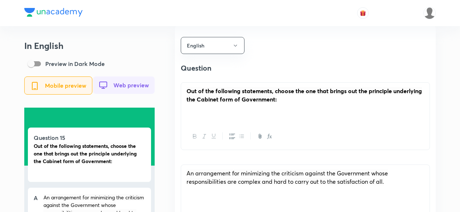
scroll to position [471, 0]
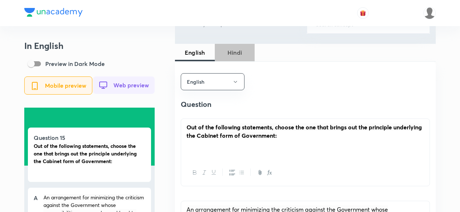
click at [241, 53] on span "Hindi" at bounding box center [234, 52] width 31 height 9
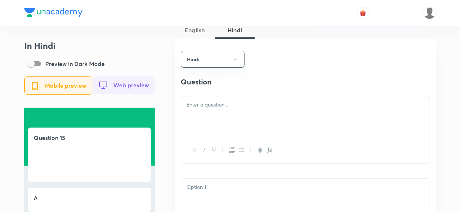
scroll to position [508, 0]
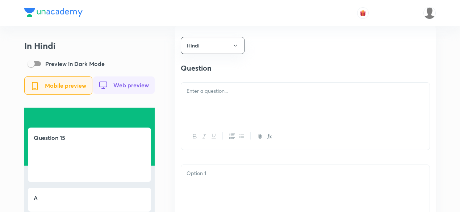
click at [208, 95] on p at bounding box center [306, 91] width 238 height 8
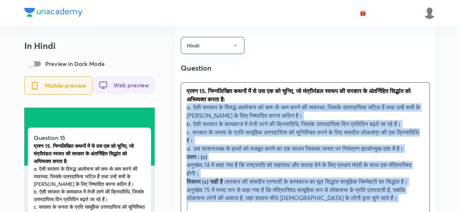
drag, startPoint x: 186, startPoint y: 133, endPoint x: 177, endPoint y: 113, distance: 22.2
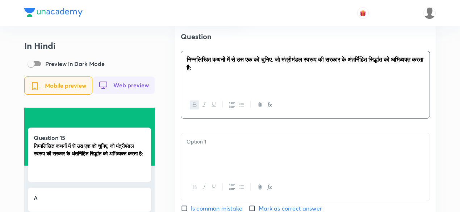
scroll to position [616, 0]
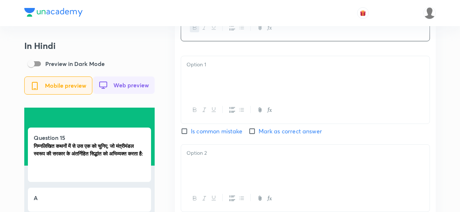
click at [224, 82] on div at bounding box center [305, 76] width 249 height 41
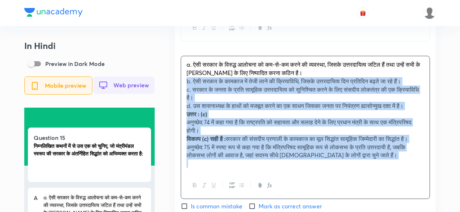
drag, startPoint x: 183, startPoint y: 79, endPoint x: 171, endPoint y: 85, distance: 13.5
click at [173, 84] on div "In Hindi Preview in Dark Mode Mobile preview Web preview Question 15 निम्नलिखित…" at bounding box center [230, 111] width 412 height 1375
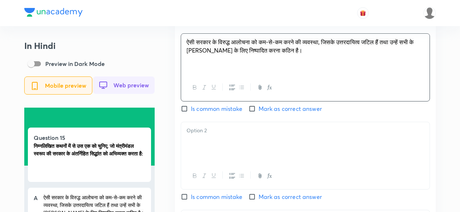
scroll to position [653, 0]
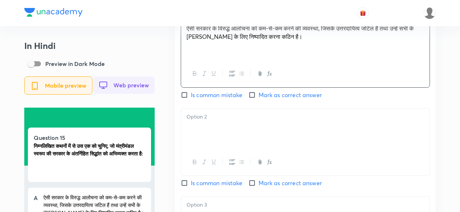
click at [216, 119] on p at bounding box center [306, 117] width 238 height 8
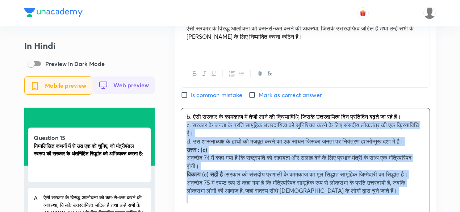
drag, startPoint x: 193, startPoint y: 137, endPoint x: 182, endPoint y: 131, distance: 12.7
click at [182, 131] on div "b. ऐसी सरकार के कामकाज में तेजी लाने की क्रियाविधि, जिसके उत्तरदायित्व दिन प्रत…" at bounding box center [305, 157] width 249 height 99
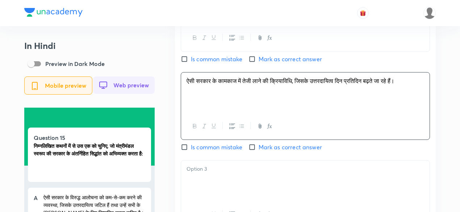
scroll to position [761, 0]
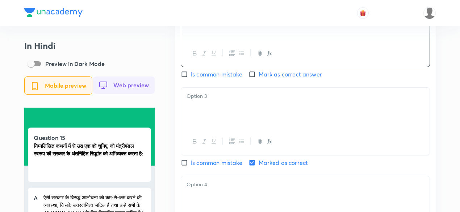
click at [218, 111] on div at bounding box center [305, 108] width 249 height 41
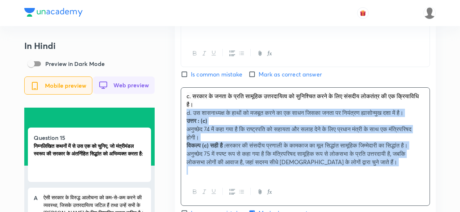
click at [180, 111] on div "Hindi Question निम्नलिखित कथनों में से उस एक को चुनिए, जो मंत्रीमंडल स्वरूप की …" at bounding box center [305, 45] width 261 height 546
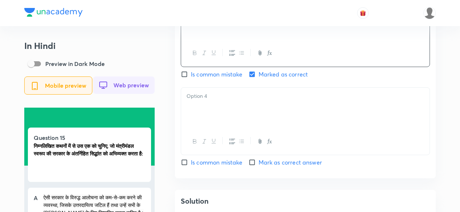
scroll to position [870, 0]
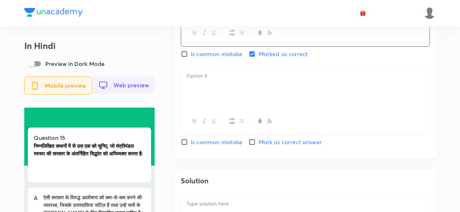
click at [212, 90] on div at bounding box center [305, 87] width 249 height 41
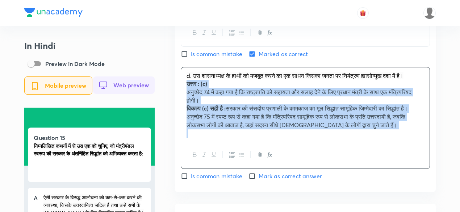
drag, startPoint x: 186, startPoint y: 88, endPoint x: 180, endPoint y: 85, distance: 7.1
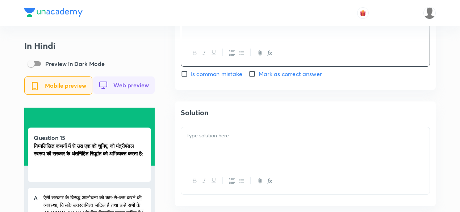
scroll to position [943, 0]
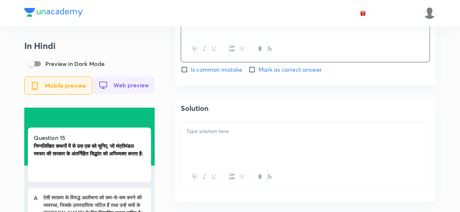
click at [222, 136] on p at bounding box center [306, 131] width 238 height 8
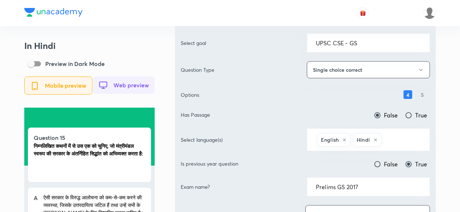
scroll to position [0, 0]
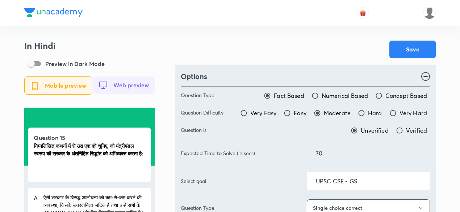
click at [421, 44] on button "Save" at bounding box center [413, 48] width 46 height 17
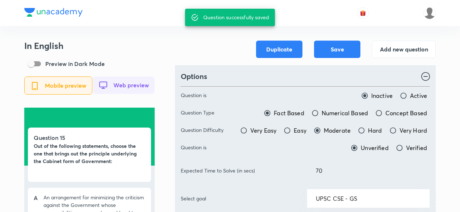
click at [145, 2] on div at bounding box center [230, 13] width 412 height 26
click at [402, 46] on button "Add new question" at bounding box center [404, 48] width 64 height 17
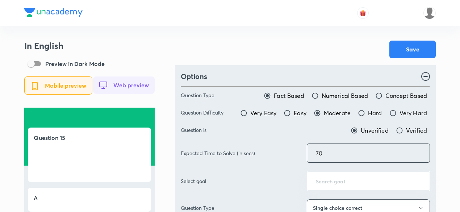
type input "70"
click at [306, 49] on div "Save" at bounding box center [305, 49] width 261 height 17
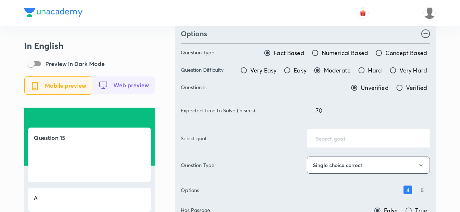
scroll to position [73, 0]
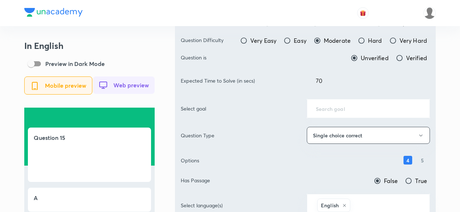
click at [337, 104] on div "​" at bounding box center [368, 108] width 123 height 19
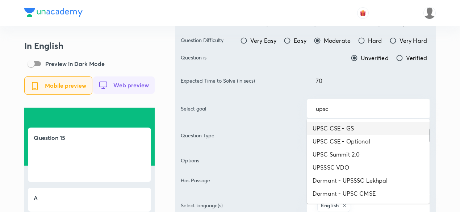
click at [335, 128] on li "UPSC CSE - GS" at bounding box center [368, 128] width 123 height 13
type input "UPSC CSE - GS"
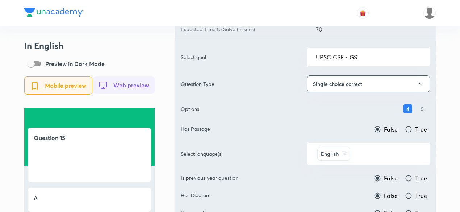
scroll to position [181, 0]
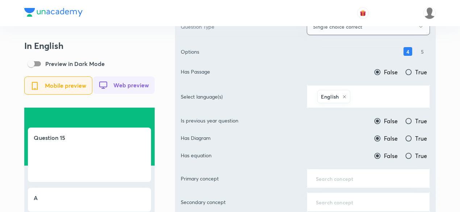
click at [372, 105] on div "English ​" at bounding box center [368, 96] width 123 height 23
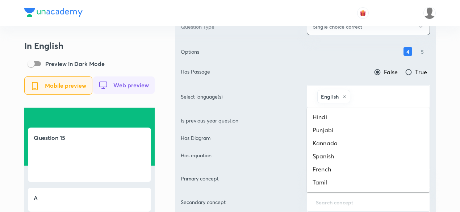
click at [368, 98] on input "text" at bounding box center [386, 96] width 69 height 13
click at [358, 115] on li "Hindi" at bounding box center [368, 117] width 123 height 13
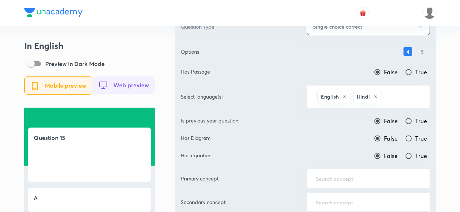
click at [421, 121] on span "True" at bounding box center [422, 121] width 12 height 9
click at [413, 121] on input "True" at bounding box center [408, 120] width 7 height 7
radio input "true"
radio input "false"
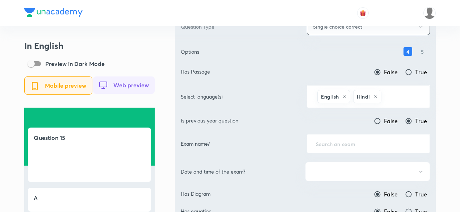
click at [363, 137] on div "​" at bounding box center [368, 143] width 123 height 19
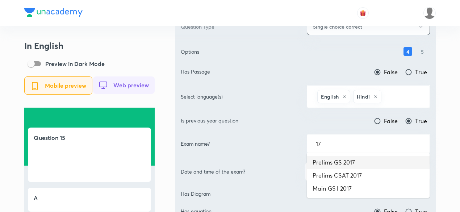
click at [350, 164] on li "Prelims GS 2017" at bounding box center [368, 162] width 123 height 13
type input "Prelims GS 2017"
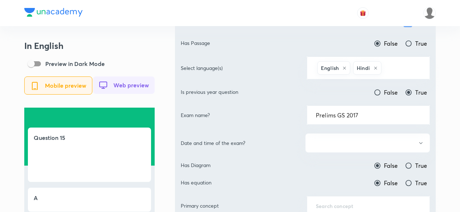
scroll to position [254, 0]
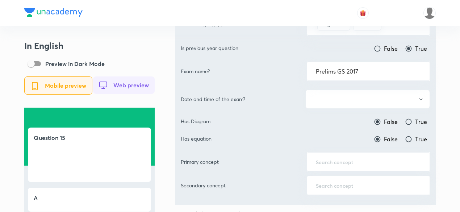
click at [338, 91] on button "button" at bounding box center [368, 99] width 125 height 19
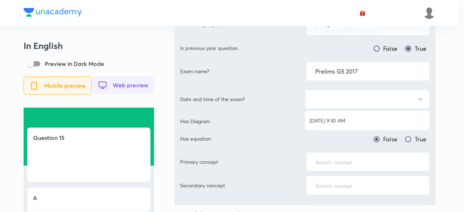
drag, startPoint x: 334, startPoint y: 121, endPoint x: 340, endPoint y: 123, distance: 6.5
click at [334, 121] on span "[DATE] 9:30 AM" at bounding box center [367, 121] width 115 height 8
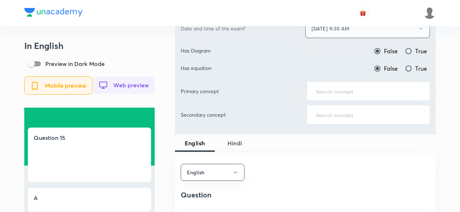
scroll to position [326, 0]
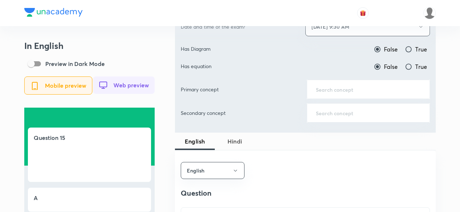
click at [342, 91] on div "​" at bounding box center [368, 89] width 123 height 19
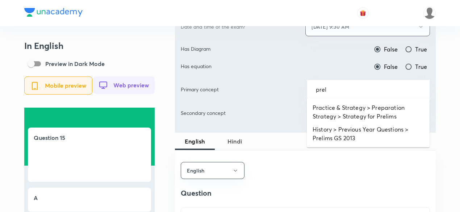
click at [336, 104] on li "Practice & Strategy > Preparation Strategy > Strategy for Prelims" at bounding box center [368, 112] width 123 height 22
type input "Practice & Strategy > Preparation Strategy > Strategy for Prelims"
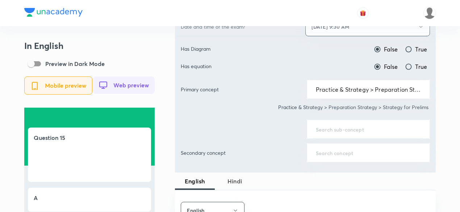
click at [332, 126] on input "text" at bounding box center [368, 129] width 105 height 7
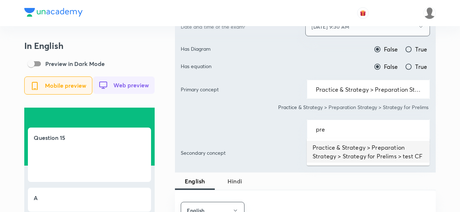
click at [338, 144] on li "Practice & Strategy > Preparation Strategy > Strategy for Prelims > test CF" at bounding box center [368, 152] width 123 height 22
type input "Practice & Strategy > Preparation Strategy > Strategy for Prelims > test CF"
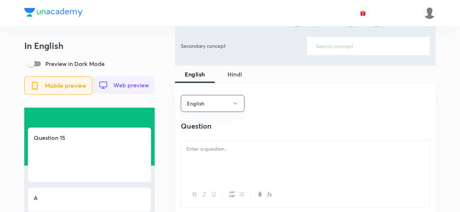
scroll to position [471, 0]
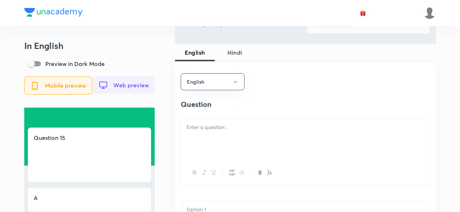
click at [230, 132] on p at bounding box center [306, 127] width 238 height 8
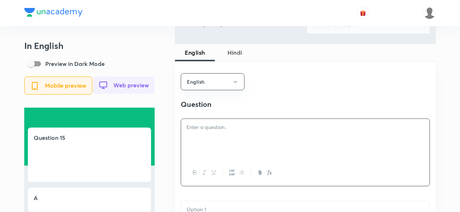
click at [210, 128] on p at bounding box center [306, 127] width 238 height 8
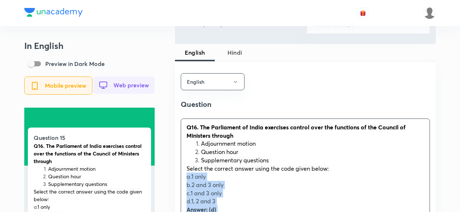
drag, startPoint x: 192, startPoint y: 176, endPoint x: 165, endPoint y: 183, distance: 28.1
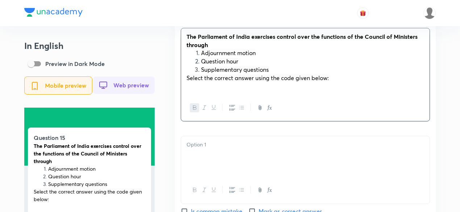
scroll to position [616, 0]
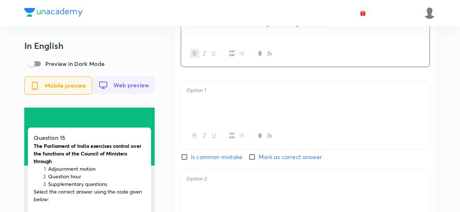
click at [227, 104] on div at bounding box center [305, 102] width 249 height 41
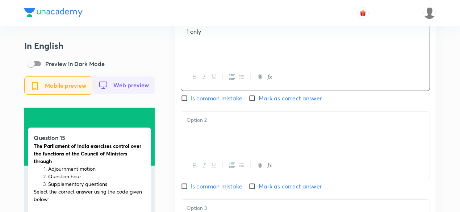
scroll to position [689, 0]
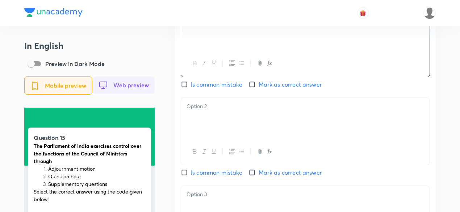
click at [199, 119] on div at bounding box center [305, 118] width 249 height 41
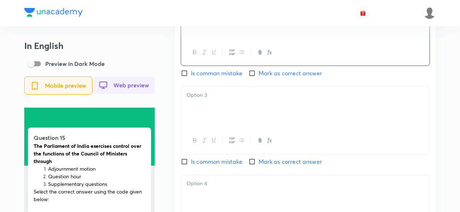
scroll to position [798, 0]
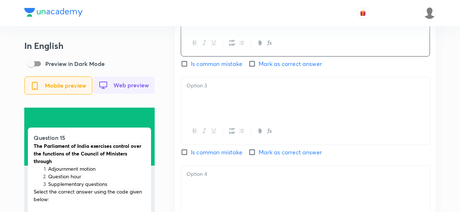
click at [211, 97] on div at bounding box center [305, 97] width 249 height 41
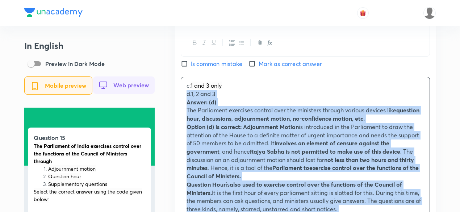
click at [180, 96] on div "English Question The Parliament of India exercises control over the functions o…" at bounding box center [305, 181] width 261 height 893
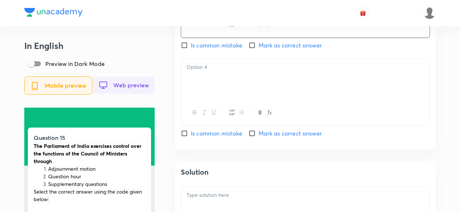
scroll to position [906, 0]
click at [216, 79] on div at bounding box center [305, 77] width 249 height 41
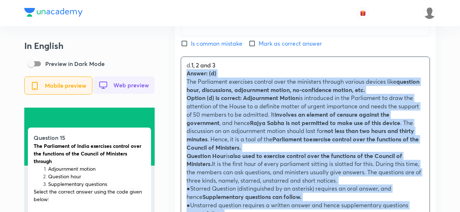
drag, startPoint x: 182, startPoint y: 75, endPoint x: 177, endPoint y: 75, distance: 4.7
click at [177, 75] on div "English Question The Parliament of India exercises control over the functions o…" at bounding box center [305, 69] width 261 height 884
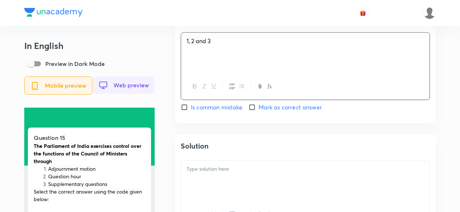
scroll to position [943, 0]
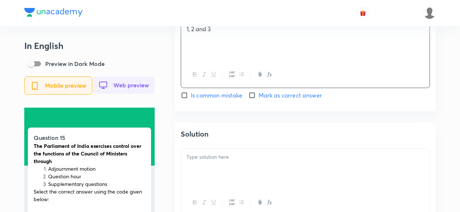
click at [268, 93] on span "Mark as correct answer" at bounding box center [290, 95] width 63 height 9
click at [259, 93] on input "Mark as correct answer" at bounding box center [254, 95] width 10 height 7
checkbox input "true"
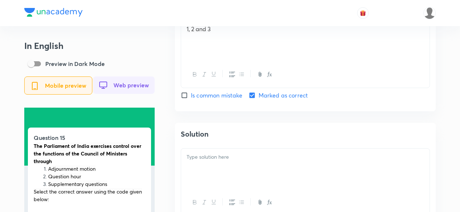
click at [223, 158] on p at bounding box center [306, 157] width 238 height 8
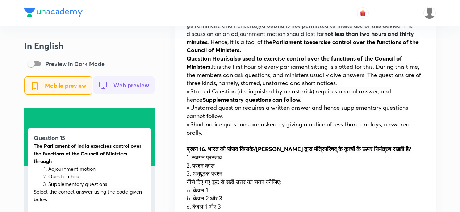
scroll to position [1124, 0]
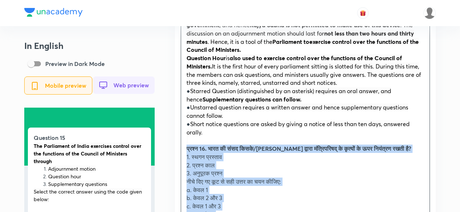
click at [180, 154] on div "Solution Answer: (d) The Parliament exercises control over the ministers throug…" at bounding box center [305, 172] width 261 height 460
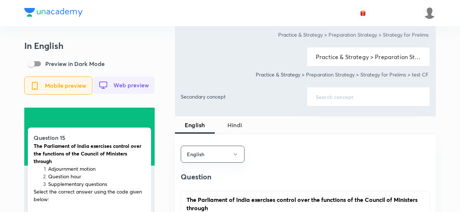
click at [238, 121] on span "Hindi" at bounding box center [234, 125] width 31 height 9
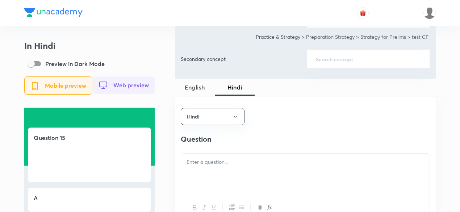
scroll to position [508, 0]
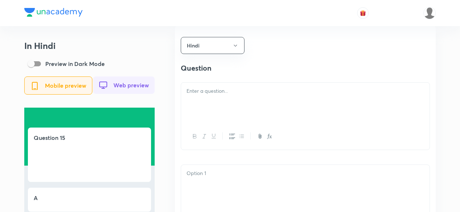
click at [217, 102] on div at bounding box center [305, 103] width 249 height 41
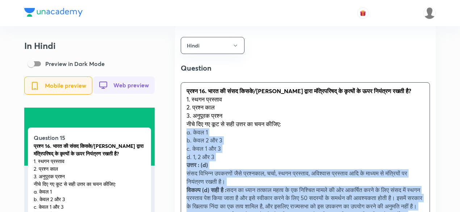
drag, startPoint x: 184, startPoint y: 111, endPoint x: 188, endPoint y: 128, distance: 17.8
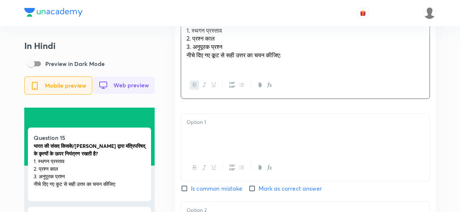
scroll to position [580, 0]
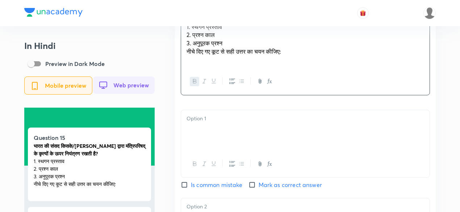
click at [204, 127] on div at bounding box center [305, 130] width 249 height 41
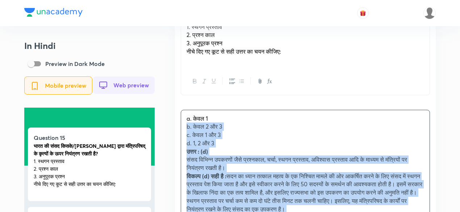
drag, startPoint x: 181, startPoint y: 133, endPoint x: 182, endPoint y: 127, distance: 6.6
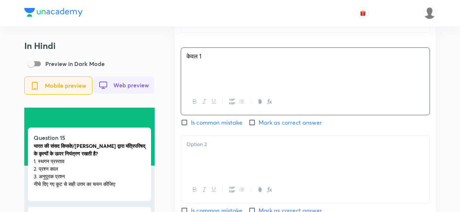
scroll to position [689, 0]
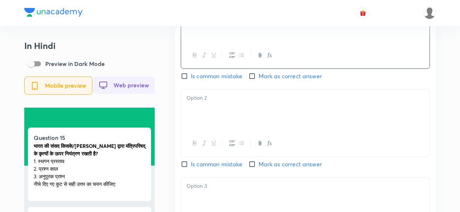
click at [222, 106] on div at bounding box center [305, 110] width 249 height 41
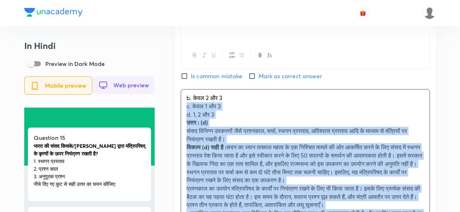
click at [179, 111] on div "Hindi Question भारत की संसद किसके/किनके द्वारा मंत्रिपरिषद् के कृत्यों के ऊपर न…" at bounding box center [305, 167] width 261 height 646
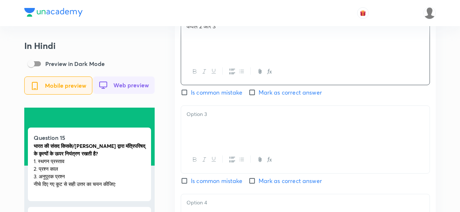
scroll to position [761, 0]
click at [227, 132] on div at bounding box center [305, 125] width 249 height 41
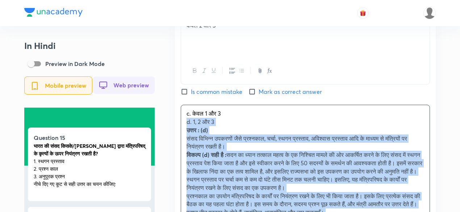
click at [183, 125] on div "c. केवल 1 और 3 d. 1, 2 और 3 उत्तर : (d) संसद विभिन्न उपकरणों जैसे प्रश्नकाल, चर…" at bounding box center [305, 187] width 249 height 165
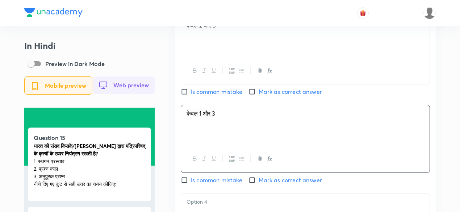
scroll to position [870, 0]
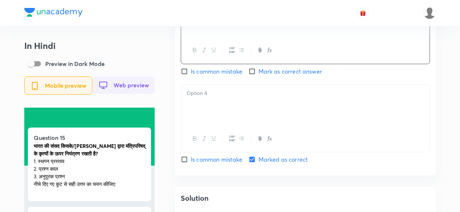
click at [216, 113] on div at bounding box center [305, 105] width 249 height 41
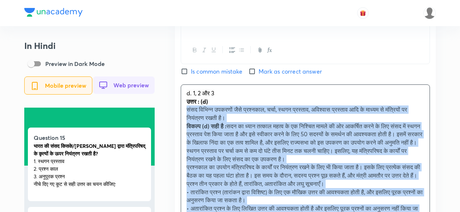
drag, startPoint x: 187, startPoint y: 111, endPoint x: 178, endPoint y: 108, distance: 9.4
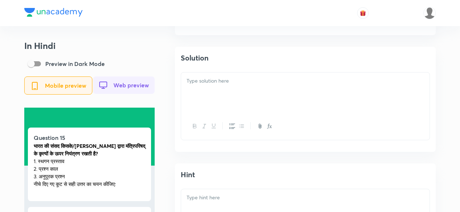
scroll to position [1015, 0]
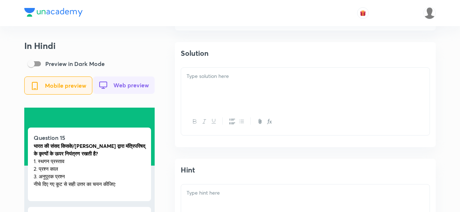
click at [241, 77] on p at bounding box center [306, 76] width 238 height 8
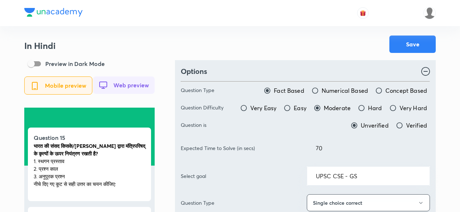
scroll to position [0, 0]
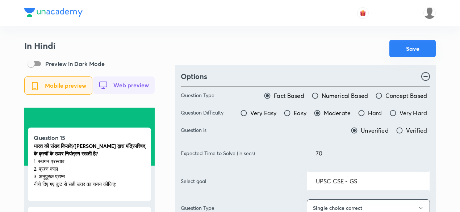
click at [415, 54] on button "Save" at bounding box center [413, 48] width 46 height 17
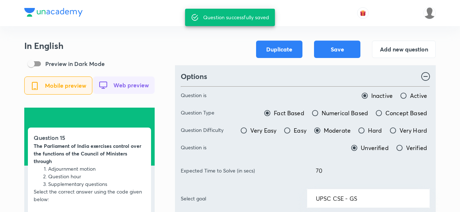
click at [392, 55] on button "Add new question" at bounding box center [404, 48] width 64 height 17
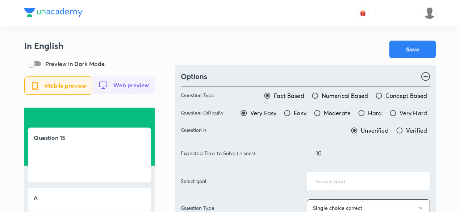
click at [336, 113] on span "Moderate" at bounding box center [337, 113] width 27 height 9
click at [321, 113] on input "Moderate" at bounding box center [317, 113] width 7 height 7
radio input "true"
radio input "false"
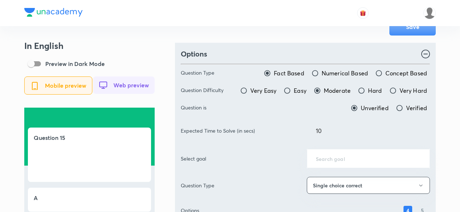
scroll to position [73, 0]
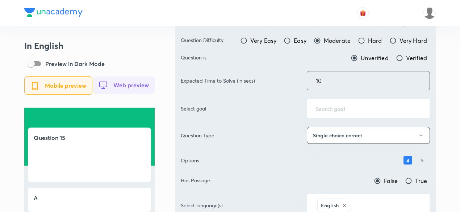
drag, startPoint x: 345, startPoint y: 87, endPoint x: 267, endPoint y: 78, distance: 78.4
click at [268, 78] on div "Expected Time to Solve (in secs) 10 ​" at bounding box center [305, 80] width 249 height 19
click at [267, 78] on div "Expected Time to Solve (in secs) 10 ​" at bounding box center [305, 80] width 249 height 19
drag, startPoint x: 364, startPoint y: 78, endPoint x: 281, endPoint y: 80, distance: 82.7
click at [281, 80] on div "Expected Time to Solve (in secs) 10 ​" at bounding box center [305, 80] width 249 height 19
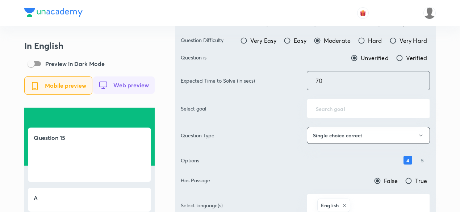
type input "70"
click at [433, 93] on div "Options Question Type Fact Based Numerical Based Concept Based Question Difficu…" at bounding box center [305, 129] width 261 height 273
click at [364, 110] on input "text" at bounding box center [368, 108] width 105 height 7
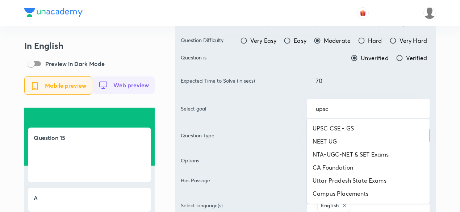
click at [346, 123] on li "UPSC CSE - GS" at bounding box center [368, 128] width 123 height 13
type input "UPSC CSE - GS"
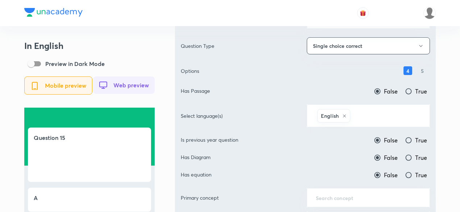
scroll to position [181, 0]
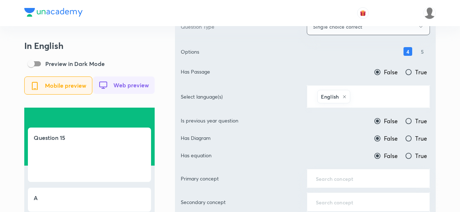
click at [387, 95] on input "text" at bounding box center [386, 96] width 69 height 13
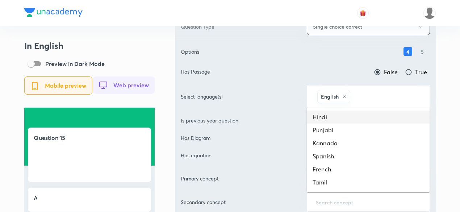
click at [355, 112] on li "Hindi" at bounding box center [368, 117] width 123 height 13
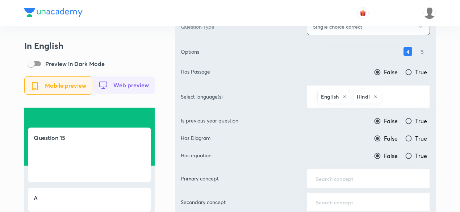
click at [417, 120] on span "True" at bounding box center [422, 121] width 12 height 9
click at [413, 120] on input "True" at bounding box center [408, 120] width 7 height 7
radio input "true"
radio input "false"
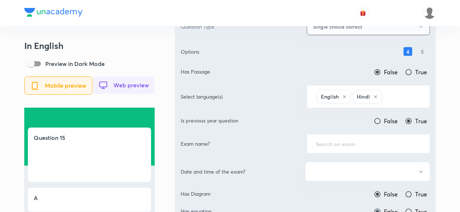
click at [369, 140] on input "text" at bounding box center [368, 143] width 105 height 7
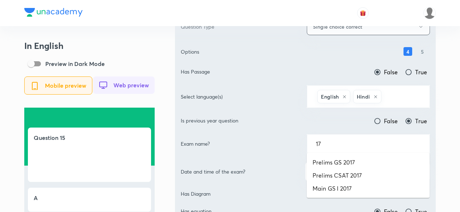
click at [358, 156] on li "Prelims GS 2017" at bounding box center [368, 162] width 123 height 13
type input "Prelims GS 2017"
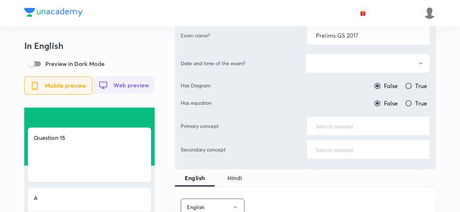
scroll to position [290, 0]
click at [354, 66] on button "button" at bounding box center [368, 62] width 125 height 19
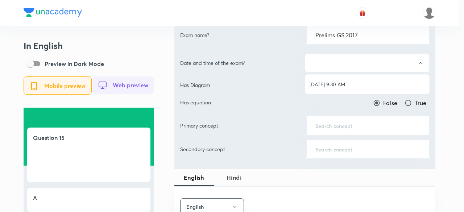
click at [347, 87] on span "[DATE] 9:30 AM" at bounding box center [367, 84] width 115 height 8
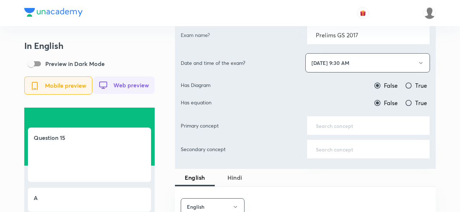
click at [369, 122] on input "text" at bounding box center [368, 125] width 105 height 7
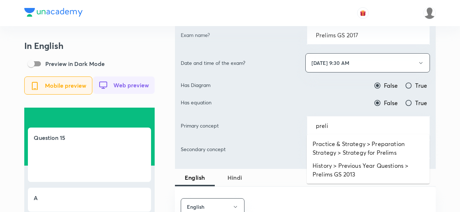
click at [364, 136] on ul "Practice & Strategy > Preparation Strategy > Strategy for Prelims History > Pre…" at bounding box center [368, 159] width 123 height 49
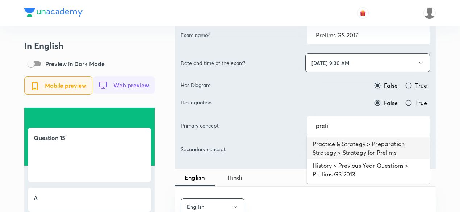
click at [355, 149] on li "Practice & Strategy > Preparation Strategy > Strategy for Prelims" at bounding box center [368, 148] width 123 height 22
type input "Practice & Strategy > Preparation Strategy > Strategy for Prelims"
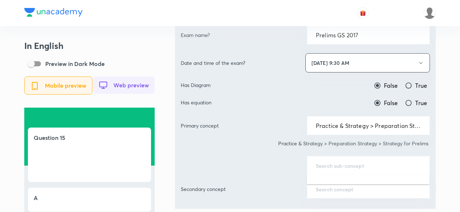
click at [343, 162] on input "text" at bounding box center [368, 165] width 105 height 7
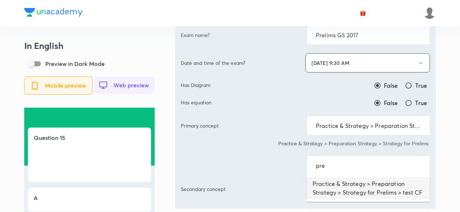
click at [344, 184] on li "Practice & Strategy > Preparation Strategy > Strategy for Prelims > test CF" at bounding box center [368, 188] width 123 height 22
type input "Practice & Strategy > Preparation Strategy > Strategy for Prelims > test CF"
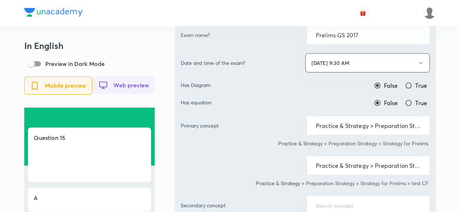
click at [253, 160] on div "Practice & Strategy > Preparation Strategy > Strategy for Prelims > test CF ​" at bounding box center [305, 165] width 249 height 19
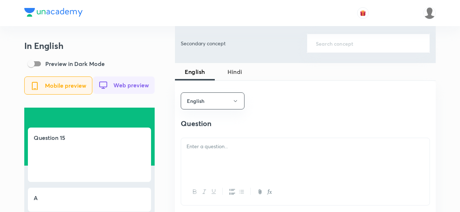
scroll to position [471, 0]
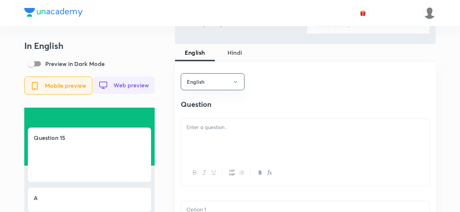
click at [237, 140] on div at bounding box center [305, 139] width 249 height 41
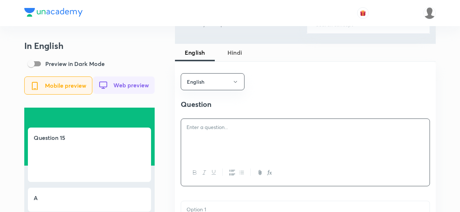
click at [218, 123] on div at bounding box center [305, 139] width 249 height 41
click at [215, 135] on div at bounding box center [305, 139] width 249 height 41
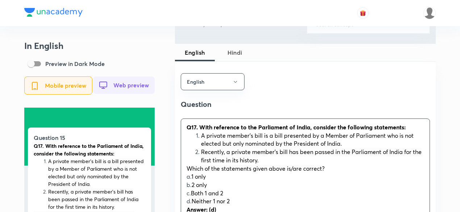
scroll to position [508, 0]
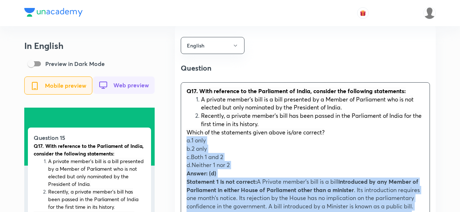
drag, startPoint x: 189, startPoint y: 148, endPoint x: 182, endPoint y: 142, distance: 9.6
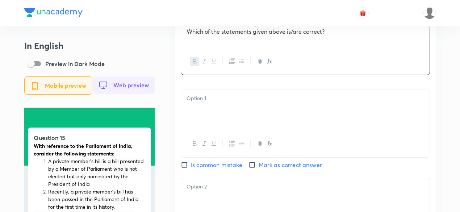
scroll to position [653, 0]
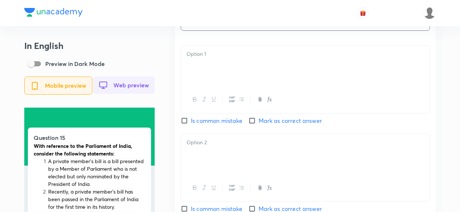
click at [218, 80] on div at bounding box center [305, 66] width 249 height 41
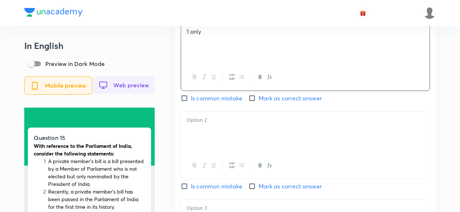
scroll to position [689, 0]
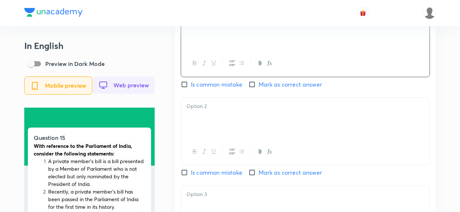
click at [211, 109] on p at bounding box center [306, 106] width 238 height 8
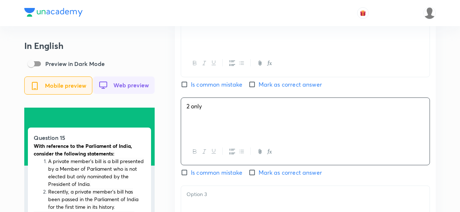
scroll to position [798, 0]
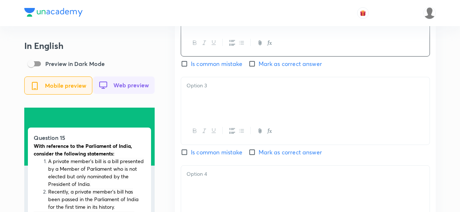
click at [213, 95] on div at bounding box center [305, 97] width 249 height 41
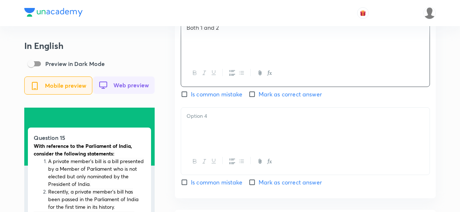
scroll to position [870, 0]
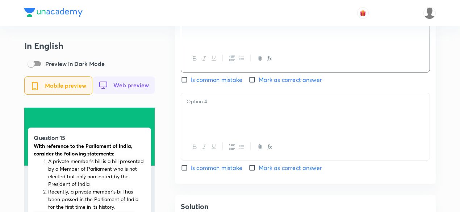
click at [214, 119] on div at bounding box center [305, 113] width 249 height 41
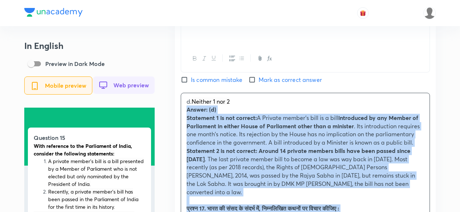
click at [180, 112] on div "English Question With reference to the Parliament of India, consider the follow…" at bounding box center [305, 43] width 261 height 761
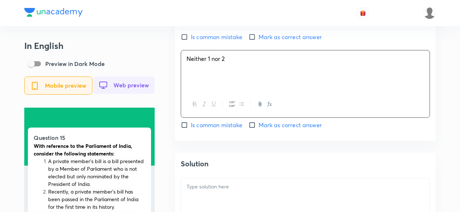
scroll to position [943, 0]
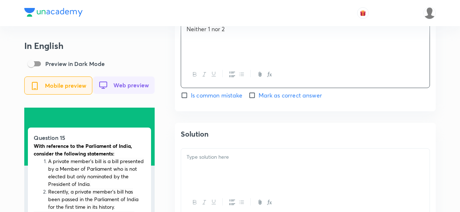
click at [263, 97] on span "Mark as correct answer" at bounding box center [290, 95] width 63 height 9
click at [259, 97] on input "Mark as correct answer" at bounding box center [254, 95] width 10 height 7
checkbox input "true"
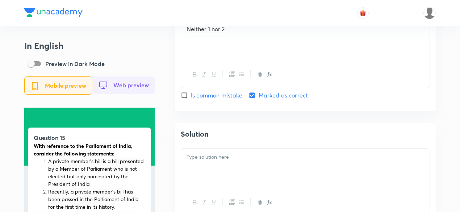
click at [227, 166] on div at bounding box center [305, 169] width 249 height 41
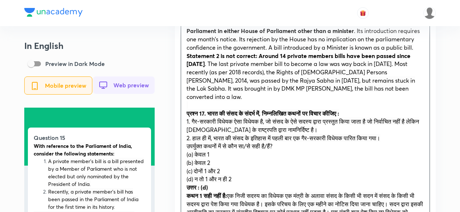
scroll to position [1088, 0]
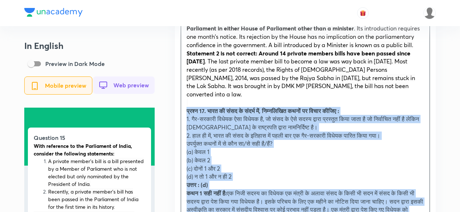
drag, startPoint x: 191, startPoint y: 117, endPoint x: 180, endPoint y: 106, distance: 15.4
click at [180, 106] on div "Solution Answer: (d) Statement 1 is not correct: A Private member's bill is a b…" at bounding box center [305, 146] width 261 height 336
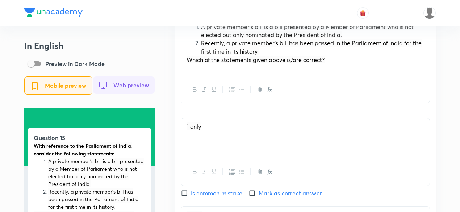
scroll to position [471, 0]
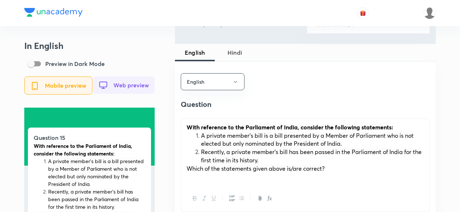
click at [241, 53] on button "Hindi" at bounding box center [235, 52] width 40 height 17
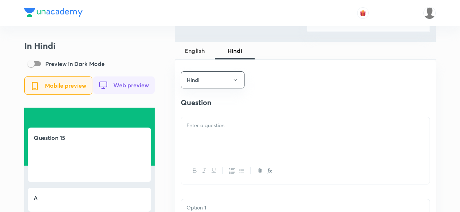
scroll to position [508, 0]
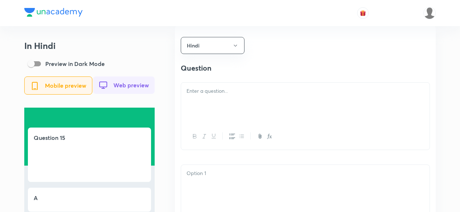
click at [227, 100] on div at bounding box center [305, 103] width 249 height 41
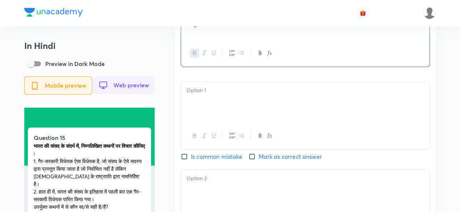
scroll to position [616, 0]
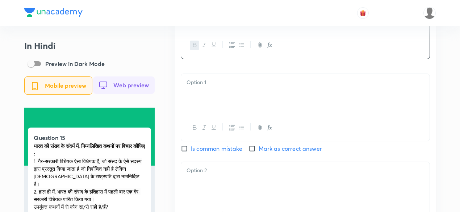
click at [222, 92] on div at bounding box center [305, 94] width 249 height 41
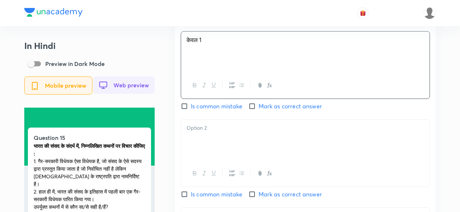
scroll to position [689, 0]
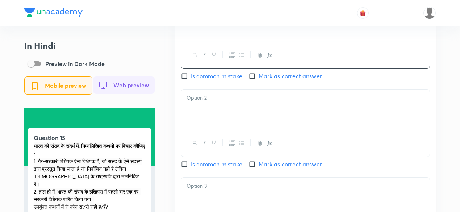
click at [221, 117] on div at bounding box center [305, 110] width 249 height 41
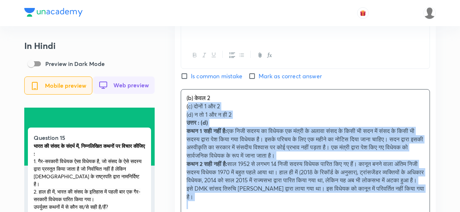
click at [187, 110] on span "(c) दोनों 1 और 2" at bounding box center [203, 106] width 33 height 8
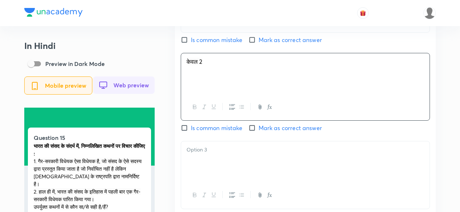
scroll to position [761, 0]
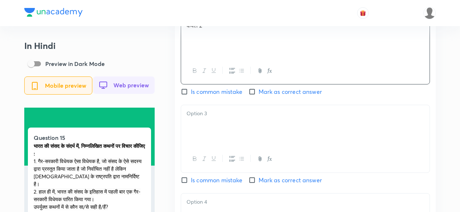
click at [219, 134] on div at bounding box center [305, 125] width 249 height 41
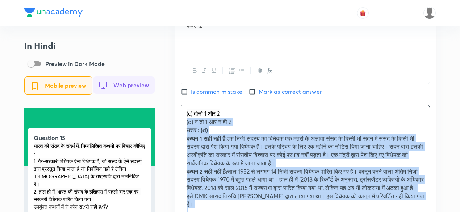
drag, startPoint x: 182, startPoint y: 126, endPoint x: 166, endPoint y: 126, distance: 15.6
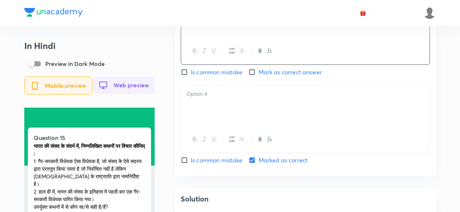
scroll to position [870, 0]
drag, startPoint x: 210, startPoint y: 125, endPoint x: 210, endPoint y: 119, distance: 5.8
click at [210, 120] on div at bounding box center [305, 105] width 249 height 41
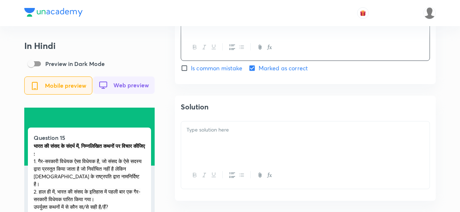
scroll to position [979, 0]
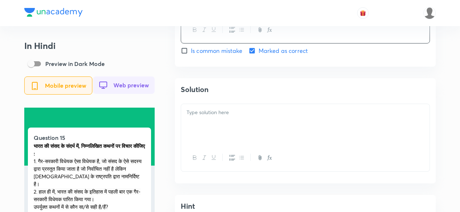
click at [223, 105] on div "Solution" at bounding box center [305, 130] width 261 height 105
click at [226, 111] on p at bounding box center [306, 112] width 238 height 8
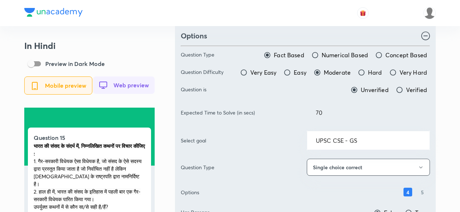
scroll to position [0, 0]
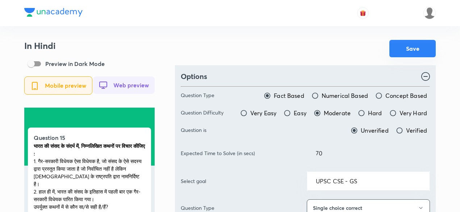
click at [436, 50] on button "Save" at bounding box center [413, 48] width 46 height 17
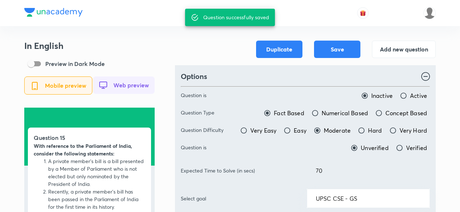
click at [392, 50] on button "Add new question" at bounding box center [404, 48] width 64 height 17
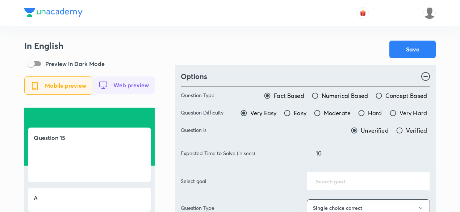
click at [338, 113] on span "Moderate" at bounding box center [337, 113] width 27 height 9
click at [321, 113] on input "Moderate" at bounding box center [317, 113] width 7 height 7
radio input "true"
radio input "false"
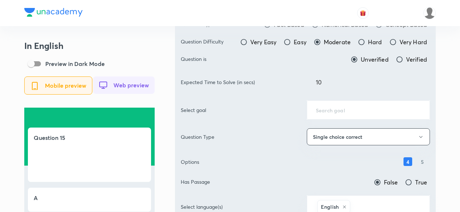
scroll to position [73, 0]
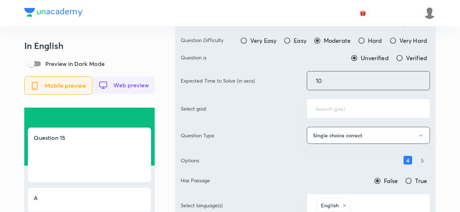
drag, startPoint x: 305, startPoint y: 76, endPoint x: 300, endPoint y: 77, distance: 5.5
click at [301, 76] on div "Expected Time to Solve (in secs) 10 ​" at bounding box center [305, 80] width 249 height 19
type input "70"
click at [392, 108] on input "text" at bounding box center [368, 108] width 105 height 7
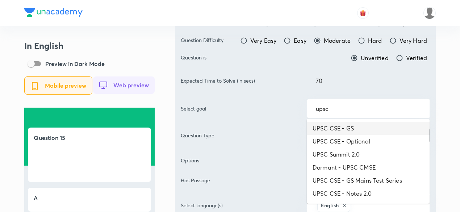
click at [373, 129] on li "UPSC CSE - GS" at bounding box center [368, 128] width 123 height 13
type input "UPSC CSE - GS"
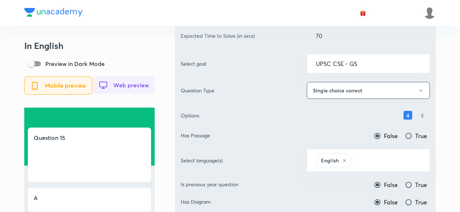
scroll to position [181, 0]
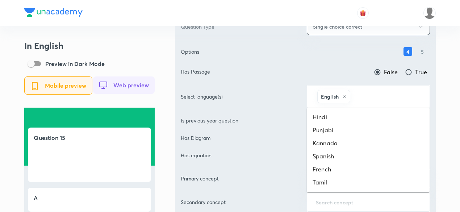
click at [372, 97] on input "text" at bounding box center [386, 96] width 69 height 13
click at [351, 117] on li "Hindi" at bounding box center [368, 117] width 123 height 13
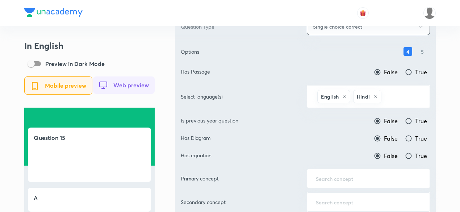
scroll to position [218, 0]
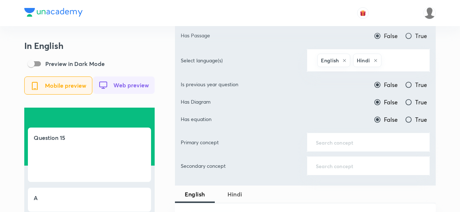
click at [421, 82] on span "True" at bounding box center [422, 84] width 12 height 9
click at [413, 82] on input "True" at bounding box center [408, 84] width 7 height 7
radio input "true"
radio input "false"
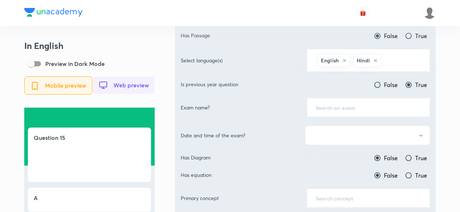
click at [373, 104] on input "text" at bounding box center [368, 107] width 105 height 7
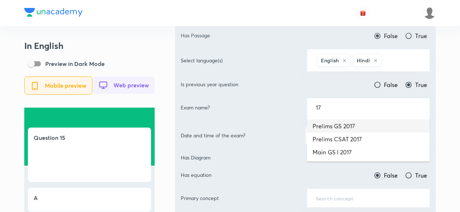
click at [353, 124] on li "Prelims GS 2017" at bounding box center [368, 126] width 123 height 13
type input "Prelims GS 2017"
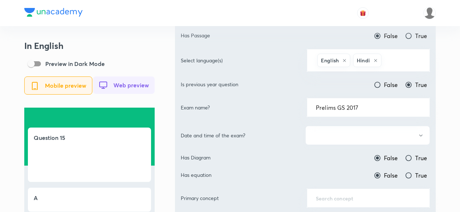
click at [351, 129] on button "button" at bounding box center [368, 135] width 125 height 19
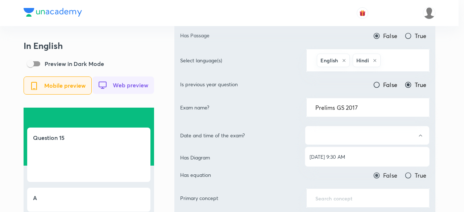
click at [340, 155] on span "[DATE] 9:30 AM" at bounding box center [367, 157] width 115 height 8
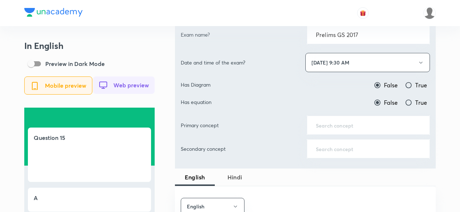
scroll to position [326, 0]
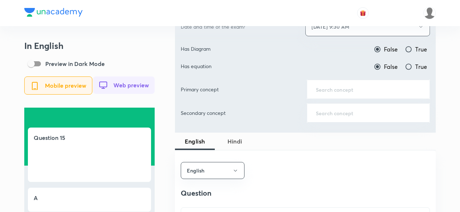
click at [343, 92] on div "​" at bounding box center [368, 89] width 123 height 19
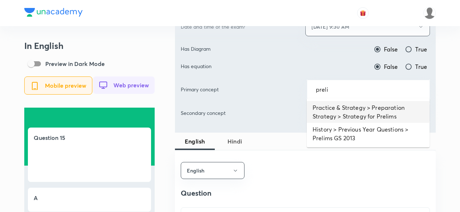
click at [356, 108] on li "Practice & Strategy > Preparation Strategy > Strategy for Prelims" at bounding box center [368, 112] width 123 height 22
type input "Practice & Strategy > Preparation Strategy > Strategy for Prelims"
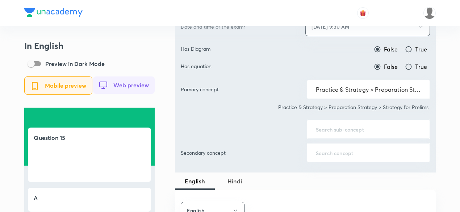
click at [346, 130] on div "​" at bounding box center [368, 129] width 123 height 19
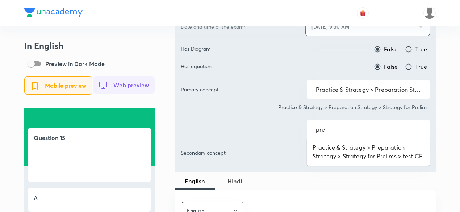
drag, startPoint x: 342, startPoint y: 140, endPoint x: 341, endPoint y: 147, distance: 7.3
click at [342, 141] on ul "Practice & Strategy > Preparation Strategy > Strategy for Prelims > test CF" at bounding box center [368, 152] width 123 height 28
click at [341, 147] on li "Practice & Strategy > Preparation Strategy > Strategy for Prelims > test CF" at bounding box center [368, 152] width 123 height 22
type input "Practice & Strategy > Preparation Strategy > Strategy for Prelims > test CF"
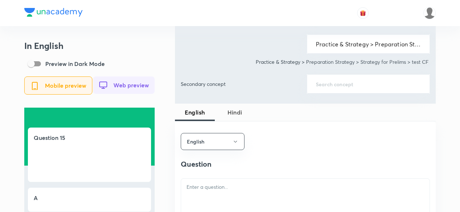
scroll to position [471, 0]
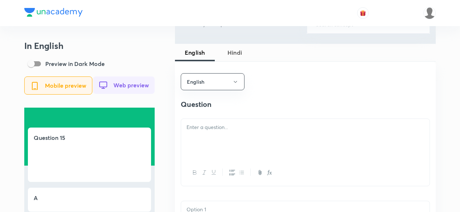
click at [210, 138] on div at bounding box center [305, 139] width 249 height 41
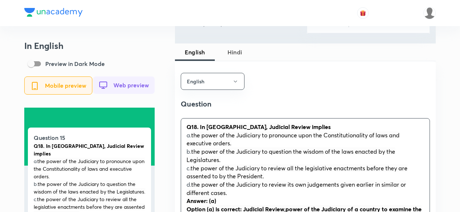
scroll to position [508, 0]
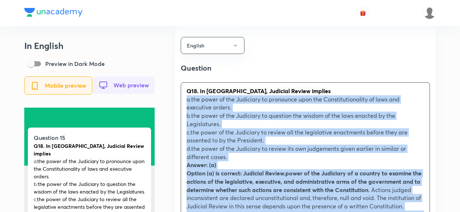
drag, startPoint x: 199, startPoint y: 142, endPoint x: 176, endPoint y: 101, distance: 46.9
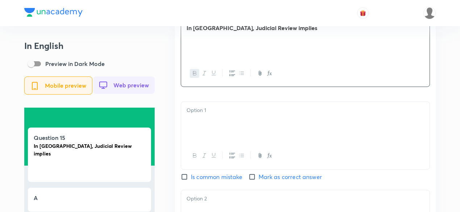
scroll to position [616, 0]
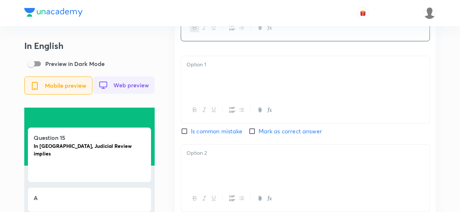
click at [208, 69] on p at bounding box center [306, 65] width 238 height 8
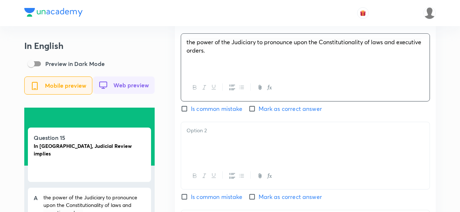
scroll to position [653, 0]
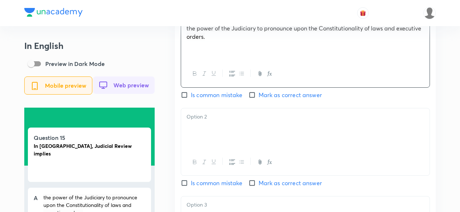
click at [202, 135] on div at bounding box center [305, 128] width 249 height 41
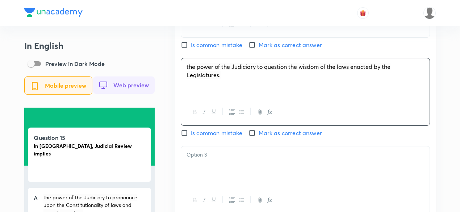
scroll to position [761, 0]
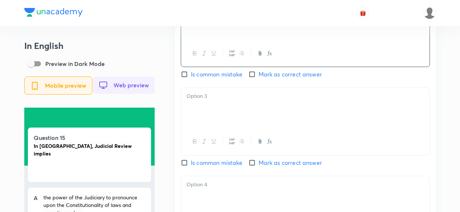
click at [210, 114] on div at bounding box center [305, 108] width 249 height 41
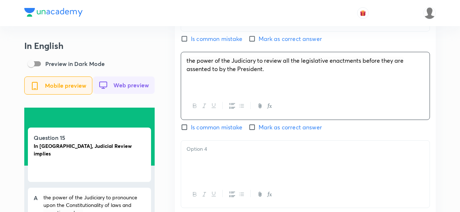
scroll to position [834, 0]
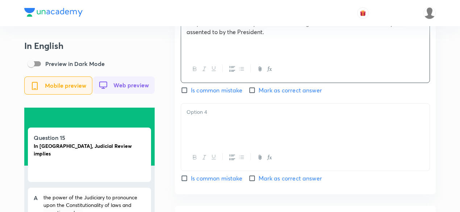
click at [204, 129] on div at bounding box center [305, 124] width 249 height 41
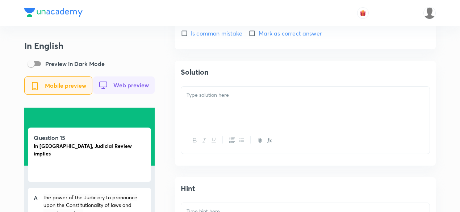
click at [204, 113] on div at bounding box center [305, 107] width 249 height 41
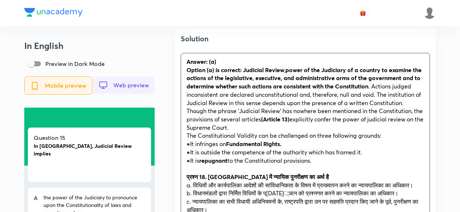
scroll to position [1051, 0]
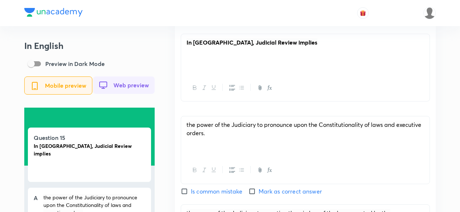
scroll to position [580, 0]
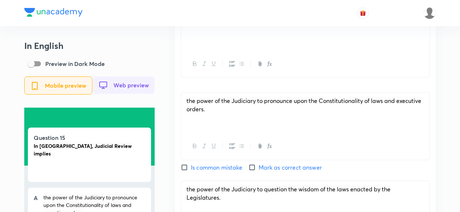
click at [259, 168] on input "Mark as correct answer" at bounding box center [254, 167] width 10 height 7
checkbox input "true"
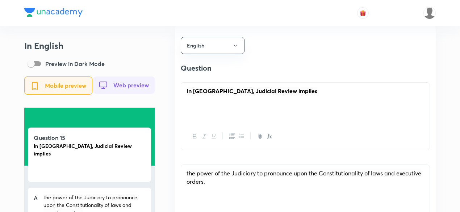
scroll to position [471, 0]
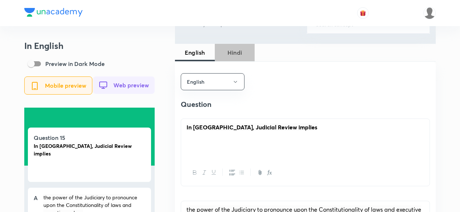
click at [235, 54] on span "Hindi" at bounding box center [234, 52] width 31 height 9
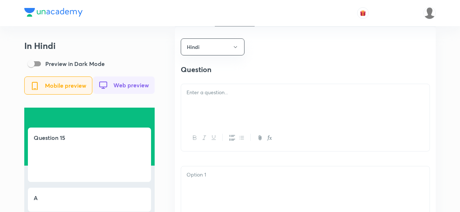
scroll to position [544, 0]
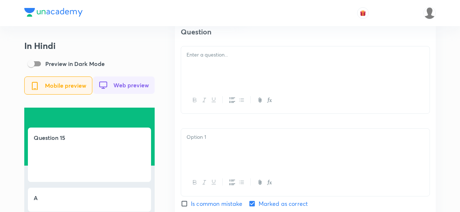
click at [213, 59] on div at bounding box center [305, 66] width 249 height 41
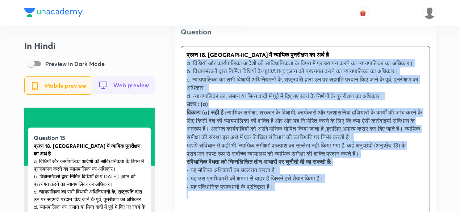
drag, startPoint x: 183, startPoint y: 83, endPoint x: 175, endPoint y: 64, distance: 20.1
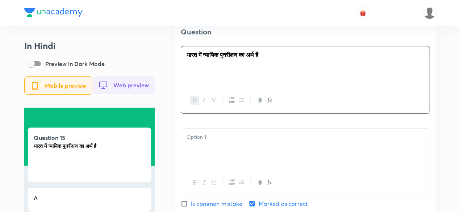
scroll to position [616, 0]
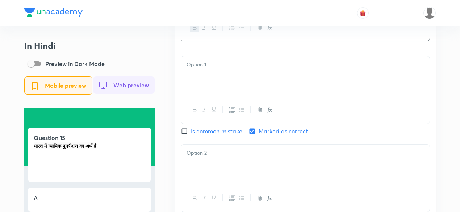
click at [223, 84] on div at bounding box center [305, 76] width 249 height 41
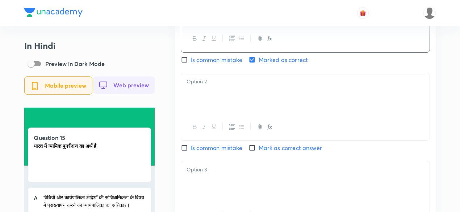
scroll to position [689, 0]
click at [212, 102] on div at bounding box center [305, 92] width 249 height 41
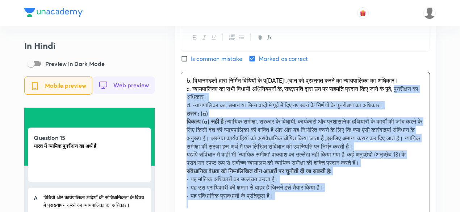
click at [181, 96] on div "b. विधानमंडलों द्वारा निर्मित विधियों के प्[DATE]्ञान को प्रश्नगत करने का न्याय…" at bounding box center [305, 142] width 249 height 141
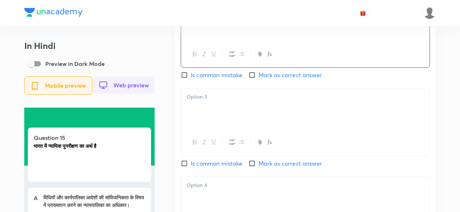
scroll to position [761, 0]
click at [213, 108] on div at bounding box center [305, 108] width 249 height 41
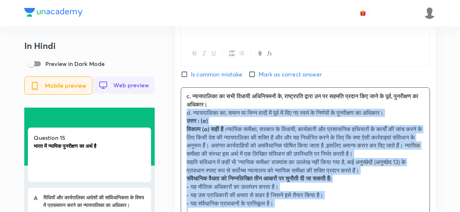
click at [184, 114] on div "c. न्यायपालिका का सभी विधायी अधिनियमनों के, राष्ट्रपति द्वारा उन पर सहमति प्रदा…" at bounding box center [305, 154] width 249 height 132
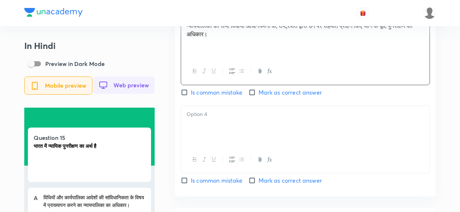
scroll to position [834, 0]
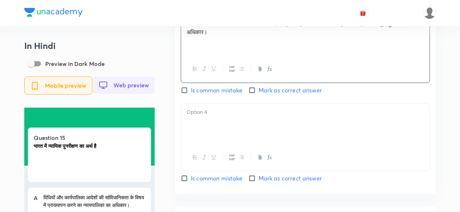
click at [219, 137] on div at bounding box center [305, 124] width 249 height 41
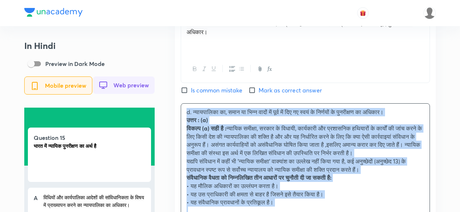
drag, startPoint x: 194, startPoint y: 127, endPoint x: 179, endPoint y: 116, distance: 19.0
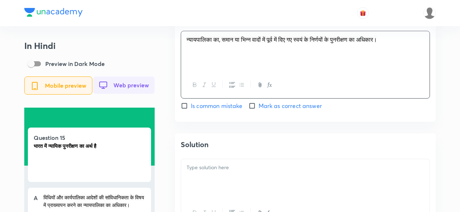
scroll to position [979, 0]
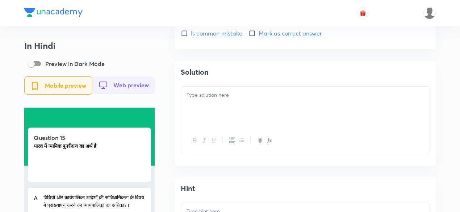
click at [236, 109] on div at bounding box center [305, 107] width 249 height 41
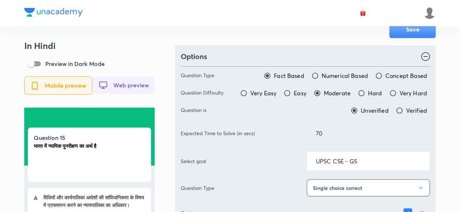
scroll to position [0, 0]
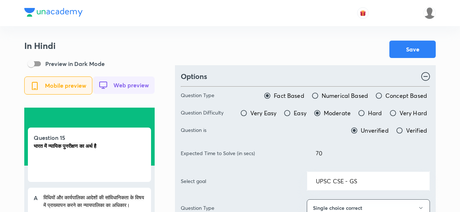
click at [407, 41] on button "Save" at bounding box center [413, 48] width 46 height 17
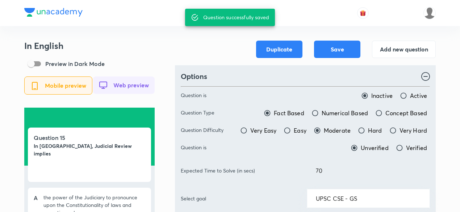
click at [160, 15] on div at bounding box center [230, 13] width 412 height 26
click at [414, 46] on button "Add new question" at bounding box center [404, 48] width 64 height 17
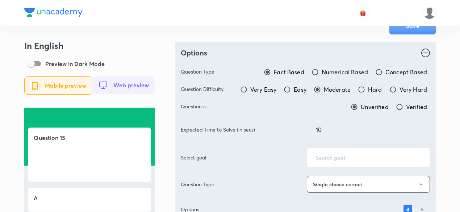
scroll to position [36, 0]
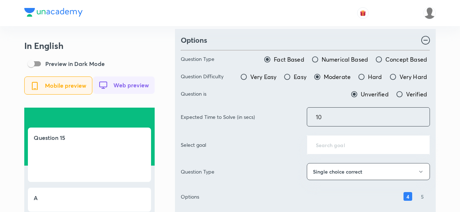
drag, startPoint x: 336, startPoint y: 117, endPoint x: 262, endPoint y: 118, distance: 74.0
click at [262, 118] on div "Expected Time to Solve (in secs) 10 ​" at bounding box center [305, 116] width 249 height 19
type input "70"
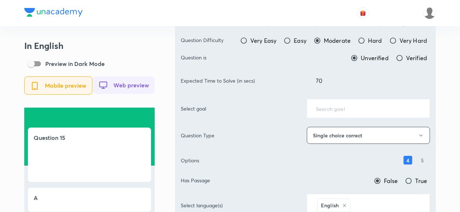
click at [343, 102] on div "​" at bounding box center [368, 108] width 123 height 19
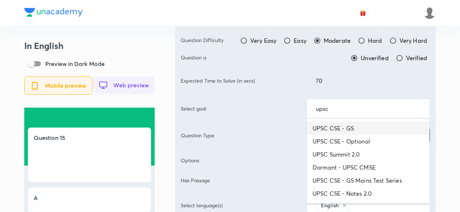
click at [350, 126] on li "UPSC CSE - GS" at bounding box center [368, 128] width 123 height 13
type input "UPSC CSE - GS"
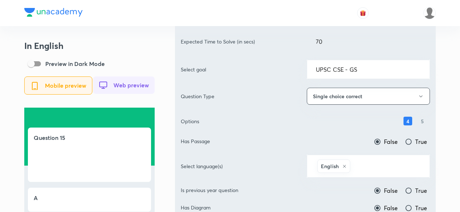
scroll to position [181, 0]
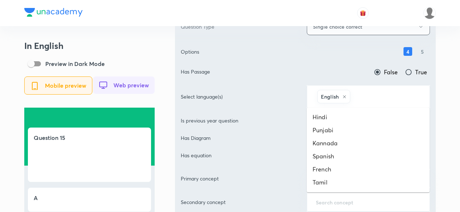
click at [383, 98] on input "text" at bounding box center [386, 96] width 69 height 13
click at [356, 116] on li "Hindi" at bounding box center [368, 117] width 123 height 13
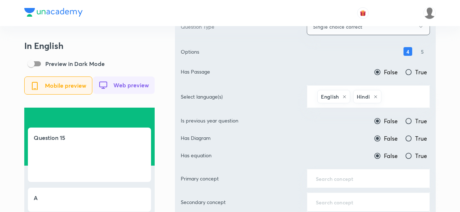
click at [418, 117] on span "True" at bounding box center [422, 121] width 12 height 9
click at [413, 117] on input "True" at bounding box center [408, 120] width 7 height 7
radio input "true"
radio input "false"
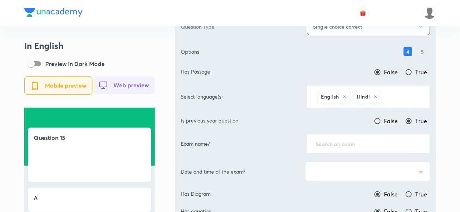
scroll to position [218, 0]
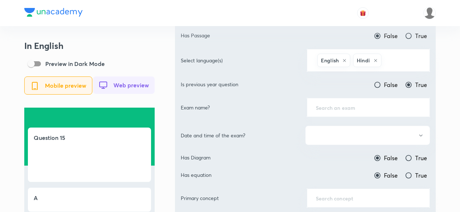
click at [352, 107] on input "text" at bounding box center [368, 107] width 105 height 7
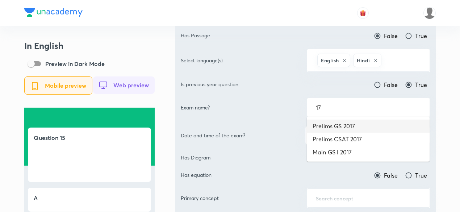
click at [350, 120] on li "Prelims GS 2017" at bounding box center [368, 126] width 123 height 13
type input "Prelims GS 2017"
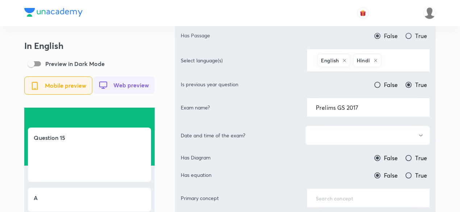
scroll to position [290, 0]
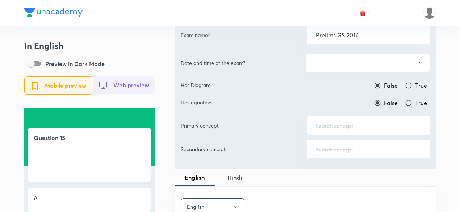
click at [349, 62] on button "button" at bounding box center [368, 62] width 125 height 19
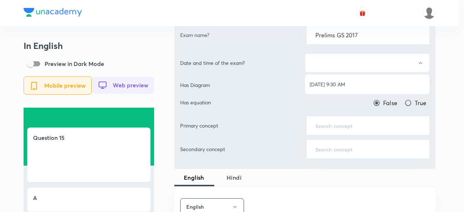
click at [343, 86] on span "[DATE] 9:30 AM" at bounding box center [367, 84] width 115 height 8
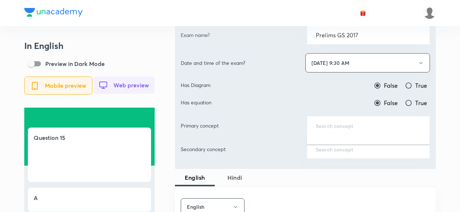
drag, startPoint x: 365, startPoint y: 123, endPoint x: 365, endPoint y: 127, distance: 3.6
click at [365, 123] on input "text" at bounding box center [368, 125] width 105 height 7
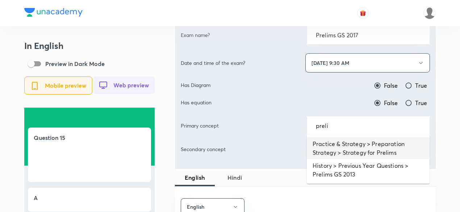
click at [361, 145] on li "Practice & Strategy > Preparation Strategy > Strategy for Prelims" at bounding box center [368, 148] width 123 height 22
type input "Practice & Strategy > Preparation Strategy > Strategy for Prelims"
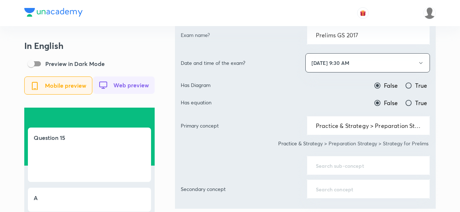
scroll to position [363, 0]
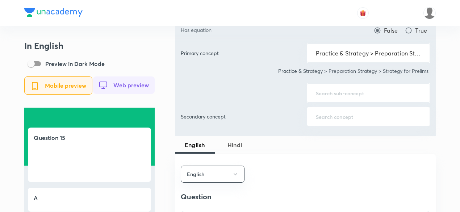
click at [342, 95] on div "​" at bounding box center [368, 92] width 123 height 19
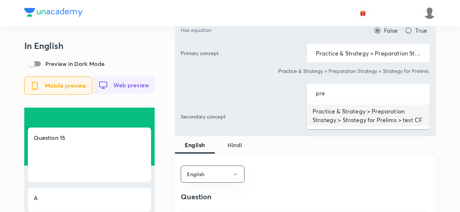
click at [348, 113] on li "Practice & Strategy > Preparation Strategy > Strategy for Prelims > test CF" at bounding box center [368, 116] width 123 height 22
type input "Practice & Strategy > Preparation Strategy > Strategy for Prelims > test CF"
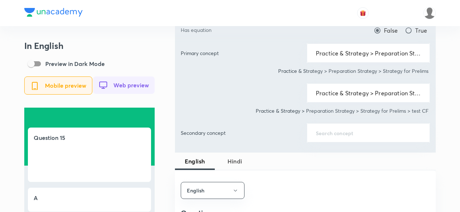
scroll to position [471, 0]
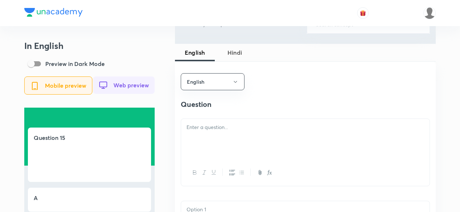
click at [244, 137] on div at bounding box center [305, 139] width 249 height 41
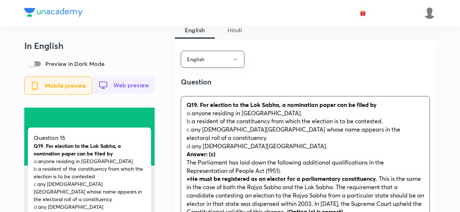
scroll to position [508, 0]
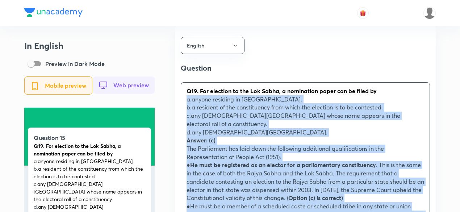
drag, startPoint x: 183, startPoint y: 111, endPoint x: 174, endPoint y: 105, distance: 10.3
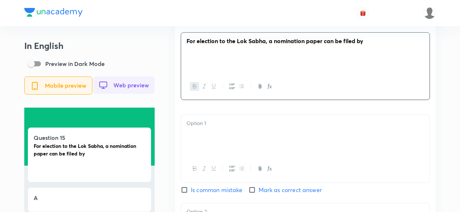
scroll to position [616, 0]
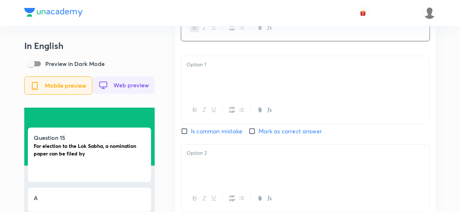
click at [228, 87] on div at bounding box center [305, 76] width 249 height 41
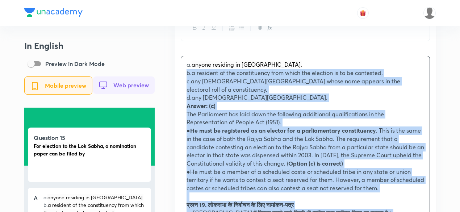
click at [181, 77] on div "a. anyone residing in [DEMOGRAPHIC_DATA]. b. a resident of the constituency fro…" at bounding box center [305, 192] width 249 height 272
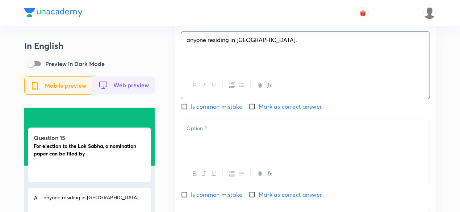
scroll to position [689, 0]
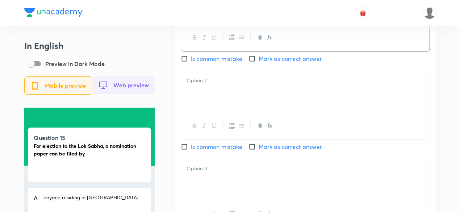
click at [214, 108] on div at bounding box center [305, 92] width 249 height 41
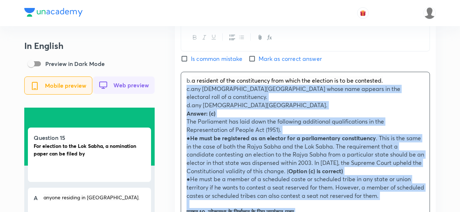
drag, startPoint x: 178, startPoint y: 99, endPoint x: 174, endPoint y: 92, distance: 8.6
click at [174, 92] on div "In English Preview in Dark Mode Mobile preview Web preview Question 15 For elec…" at bounding box center [230, 113] width 412 height 1523
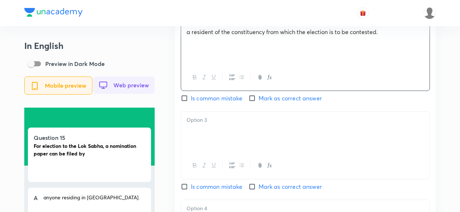
scroll to position [761, 0]
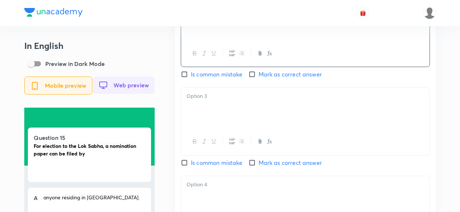
click at [210, 110] on div at bounding box center [305, 108] width 249 height 41
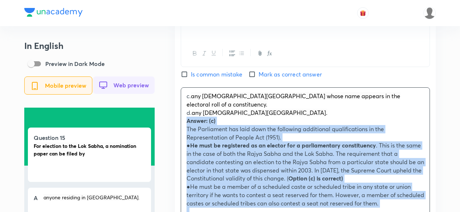
click at [183, 111] on div "c. any [DEMOGRAPHIC_DATA][GEOGRAPHIC_DATA] whose name appears in the electoral …" at bounding box center [305, 216] width 249 height 256
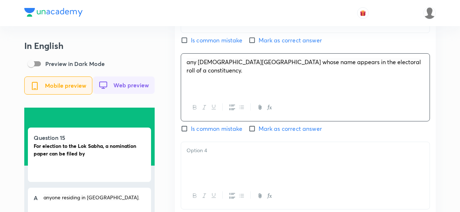
scroll to position [834, 0]
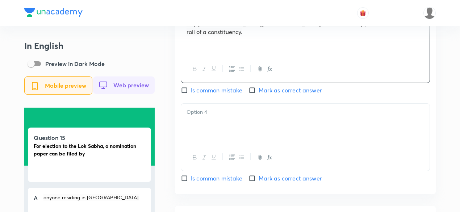
click at [274, 94] on span "Mark as correct answer" at bounding box center [290, 90] width 63 height 9
click at [259, 94] on input "Mark as correct answer" at bounding box center [254, 90] width 10 height 7
checkbox input "true"
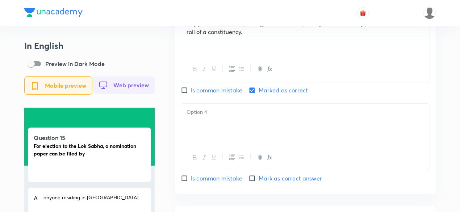
click at [231, 132] on div at bounding box center [305, 124] width 249 height 41
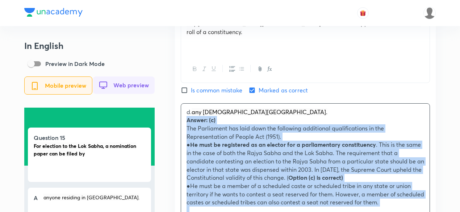
click at [181, 123] on div "English Question For election to the Lok Sabha, a nomination paper can be filed…" at bounding box center [305, 46] width 261 height 694
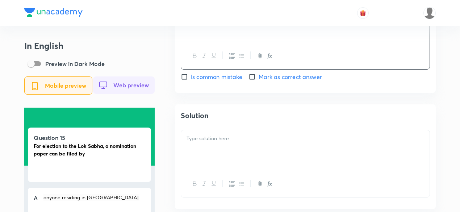
scroll to position [943, 0]
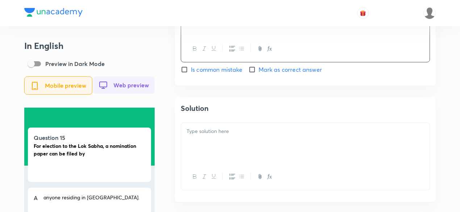
click at [221, 130] on p at bounding box center [306, 131] width 238 height 8
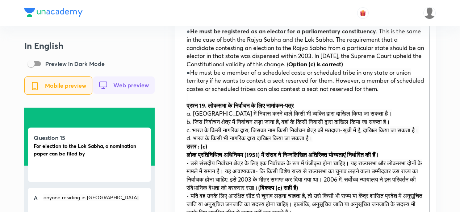
scroll to position [1088, 0]
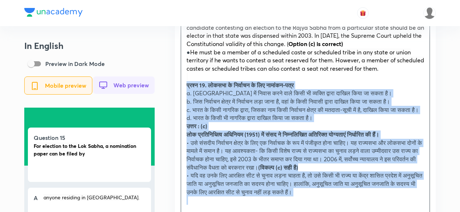
drag, startPoint x: 190, startPoint y: 90, endPoint x: 186, endPoint y: 89, distance: 3.7
click at [186, 89] on div "Answer: (c) The Parliament has laid down the following additional qualification…" at bounding box center [305, 93] width 249 height 231
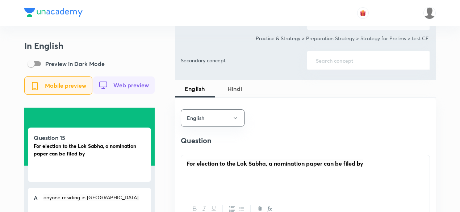
click at [238, 80] on button "Hindi" at bounding box center [235, 88] width 40 height 17
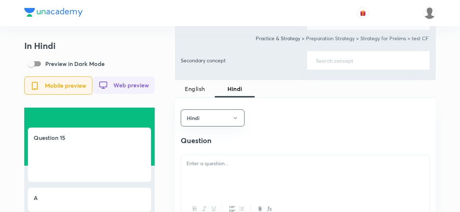
scroll to position [508, 0]
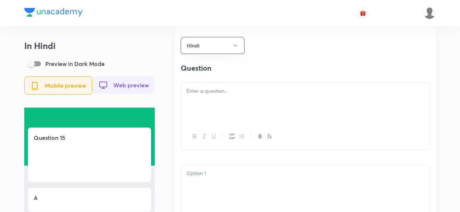
click at [230, 91] on p at bounding box center [306, 91] width 238 height 8
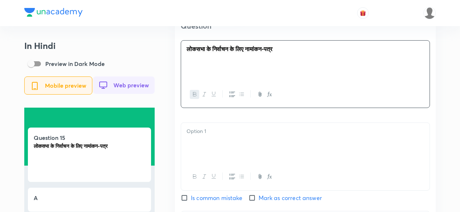
scroll to position [580, 0]
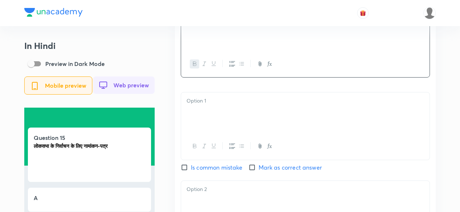
click at [207, 120] on div at bounding box center [305, 112] width 249 height 41
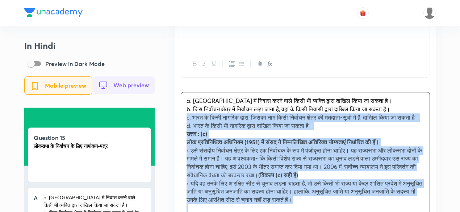
click at [181, 116] on div "a. [GEOGRAPHIC_DATA] में निवास करने वाले किसी भी व्यक्ति द्वारा दाखिल किया जा स…" at bounding box center [305, 154] width 249 height 124
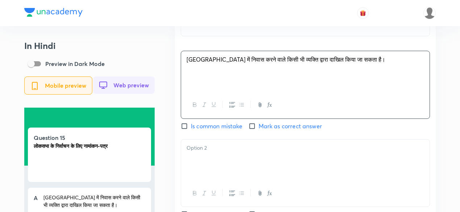
scroll to position [689, 0]
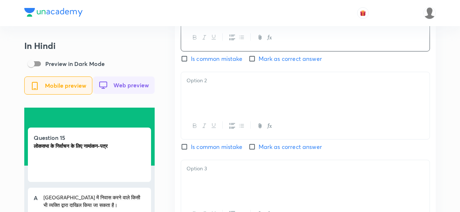
click at [205, 98] on div at bounding box center [305, 92] width 249 height 41
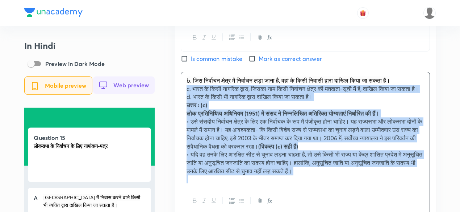
click at [181, 92] on div "b. जिस निर्वाचन क्षेत्र में निर्वाचन लड़ा जाना है, वहां के किसी निवासी द्वारा द…" at bounding box center [305, 130] width 249 height 116
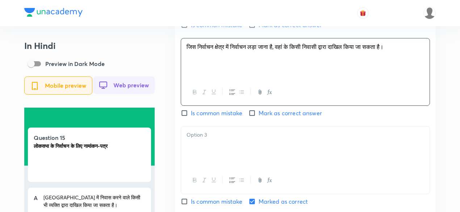
scroll to position [761, 0]
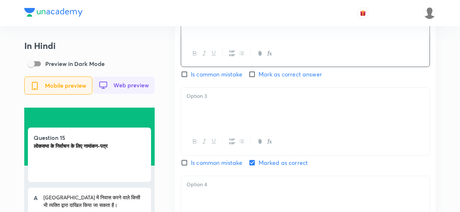
click at [213, 118] on div at bounding box center [305, 108] width 249 height 41
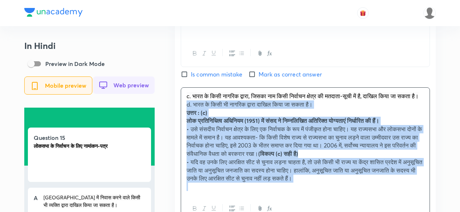
click at [181, 113] on div "c. भारत के किसी नागरिक द्वारा, जिसका नाम किसी निर्वाचन क्षेत्र की मतदाता-सूची म…" at bounding box center [305, 142] width 249 height 108
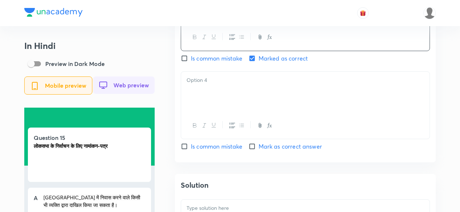
scroll to position [870, 0]
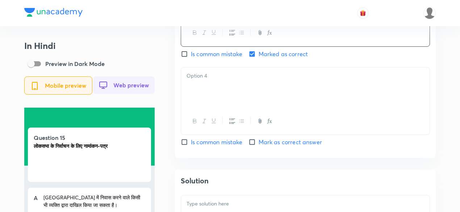
click at [223, 90] on div at bounding box center [305, 87] width 249 height 41
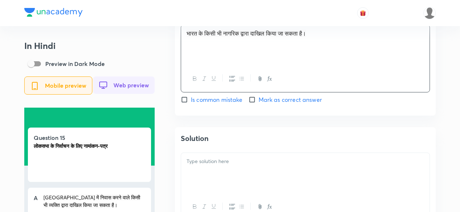
scroll to position [943, 0]
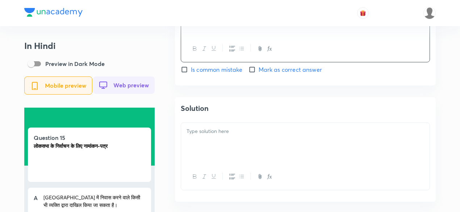
click at [210, 142] on div at bounding box center [305, 143] width 249 height 41
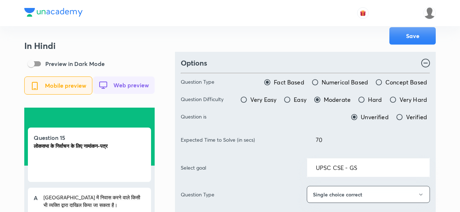
scroll to position [0, 0]
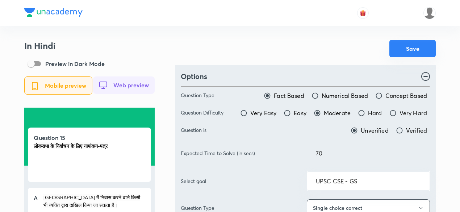
click at [418, 50] on button "Save" at bounding box center [413, 48] width 46 height 17
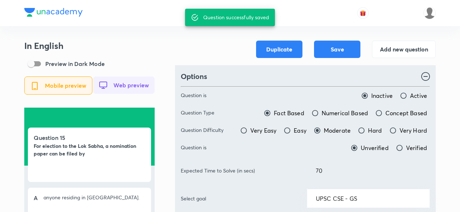
click at [404, 47] on button "Add new question" at bounding box center [404, 48] width 64 height 17
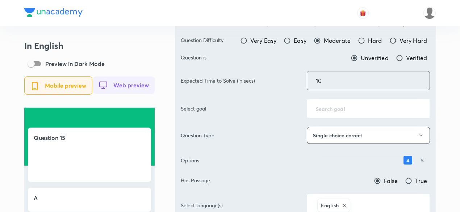
click at [290, 77] on div "Expected Time to Solve (in secs) 10 ​" at bounding box center [305, 80] width 249 height 19
type input "70"
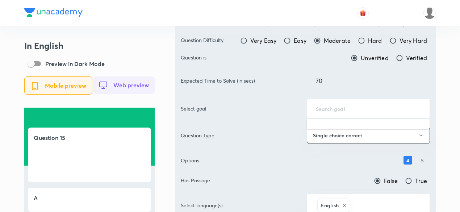
click at [351, 106] on input "text" at bounding box center [368, 108] width 105 height 7
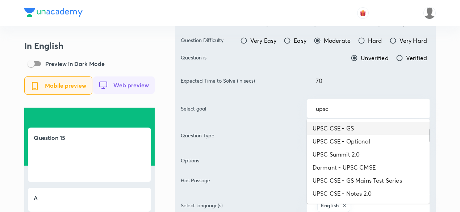
click at [349, 131] on li "UPSC CSE - GS" at bounding box center [368, 128] width 123 height 13
type input "UPSC CSE - GS"
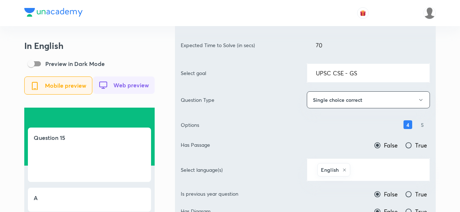
scroll to position [181, 0]
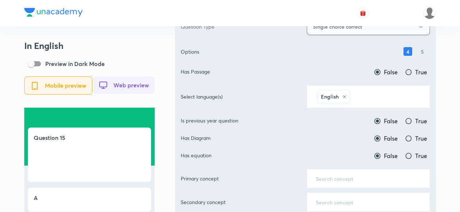
click at [379, 96] on input "text" at bounding box center [386, 96] width 69 height 13
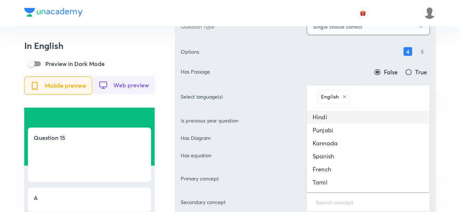
click at [350, 113] on li "Hindi" at bounding box center [368, 117] width 123 height 13
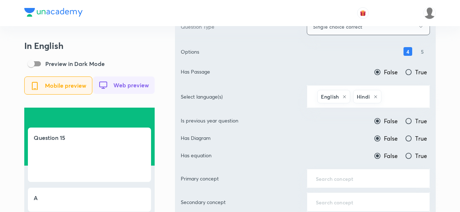
click at [423, 118] on span "True" at bounding box center [422, 121] width 12 height 9
click at [413, 118] on input "True" at bounding box center [408, 120] width 7 height 7
radio input "true"
radio input "false"
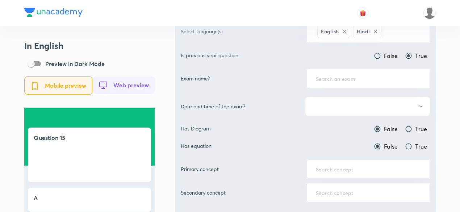
scroll to position [254, 0]
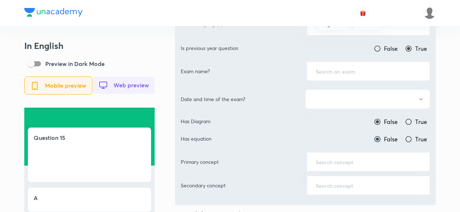
click at [350, 73] on div "​" at bounding box center [368, 71] width 123 height 19
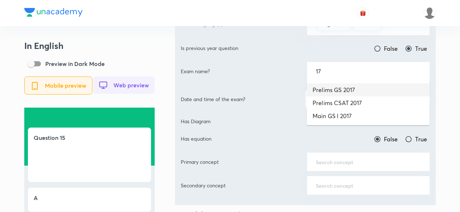
click at [350, 88] on li "Prelims GS 2017" at bounding box center [368, 89] width 123 height 13
type input "Prelims GS 2017"
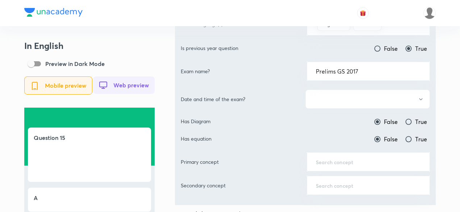
click at [354, 103] on button "button" at bounding box center [368, 99] width 125 height 19
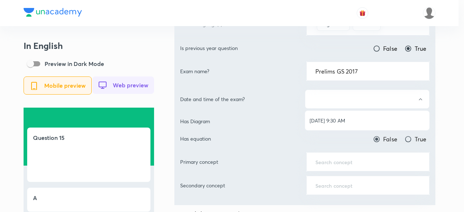
click at [348, 116] on li "[DATE] 9:30 AM" at bounding box center [367, 120] width 124 height 13
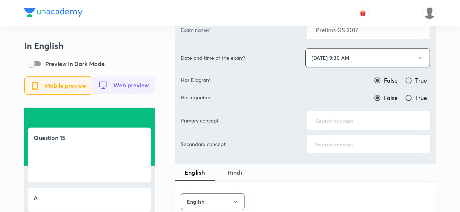
scroll to position [326, 0]
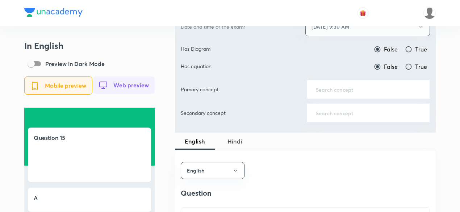
click at [350, 89] on input "text" at bounding box center [368, 89] width 105 height 7
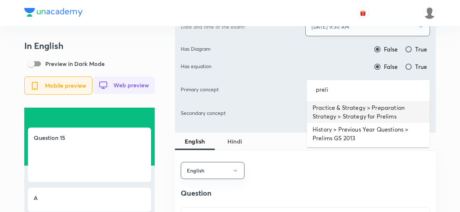
click at [350, 113] on li "Practice & Strategy > Preparation Strategy > Strategy for Prelims" at bounding box center [368, 112] width 123 height 22
type input "Practice & Strategy > Preparation Strategy > Strategy for Prelims"
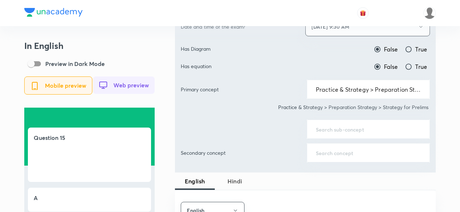
drag, startPoint x: 348, startPoint y: 123, endPoint x: 340, endPoint y: 111, distance: 14.7
click at [347, 123] on div "​" at bounding box center [368, 129] width 123 height 19
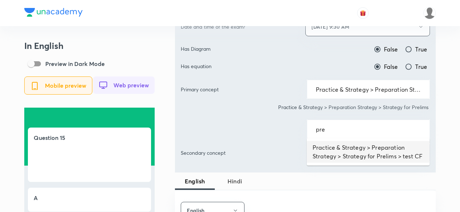
click at [345, 148] on li "Practice & Strategy > Preparation Strategy > Strategy for Prelims > test CF" at bounding box center [368, 152] width 123 height 22
type input "Practice & Strategy > Preparation Strategy > Strategy for Prelims > test CF"
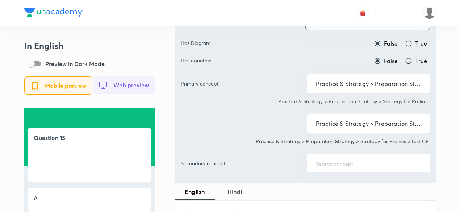
scroll to position [508, 0]
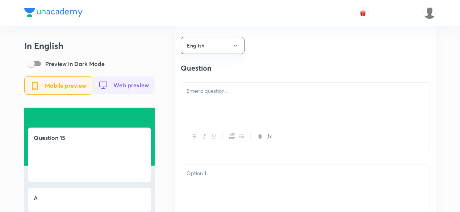
click at [244, 110] on div at bounding box center [305, 103] width 249 height 41
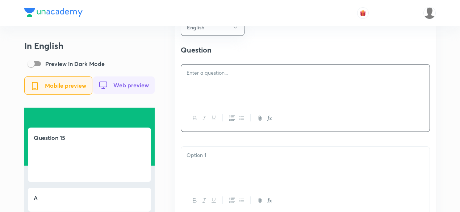
scroll to position [544, 0]
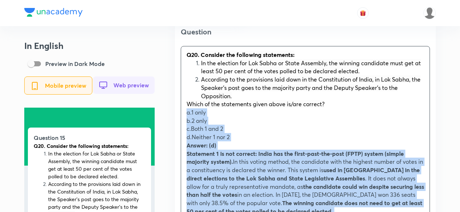
drag, startPoint x: 184, startPoint y: 116, endPoint x: 178, endPoint y: 113, distance: 7.1
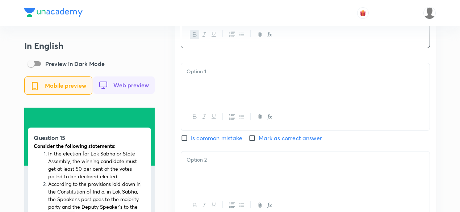
scroll to position [653, 0]
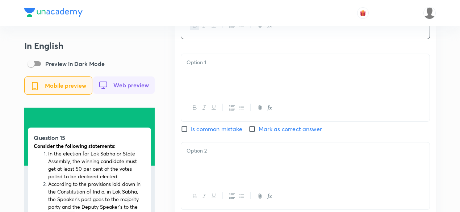
click at [202, 70] on div at bounding box center [305, 74] width 249 height 41
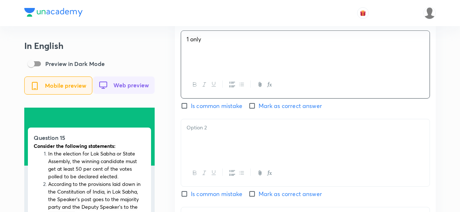
scroll to position [689, 0]
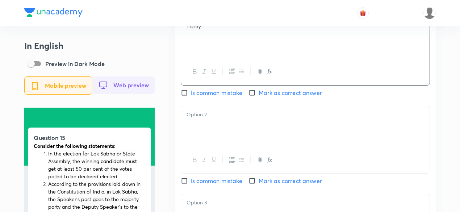
click at [215, 123] on div at bounding box center [305, 126] width 249 height 41
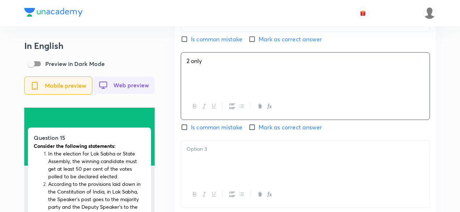
scroll to position [761, 0]
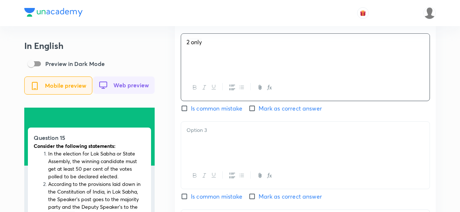
click at [211, 135] on p at bounding box center [306, 130] width 238 height 8
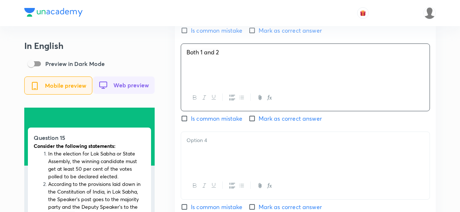
scroll to position [870, 0]
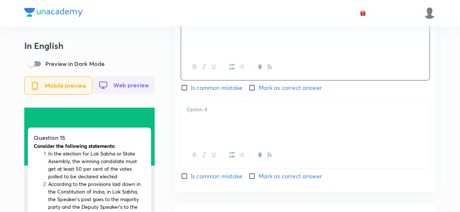
click at [215, 119] on div at bounding box center [305, 121] width 249 height 41
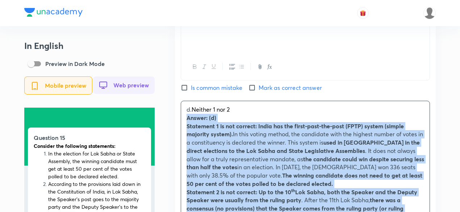
click at [180, 119] on div "English Question Consider the following statements: In the election for Lok Sab…" at bounding box center [305, 80] width 261 height 835
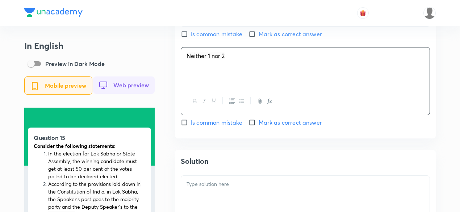
scroll to position [979, 0]
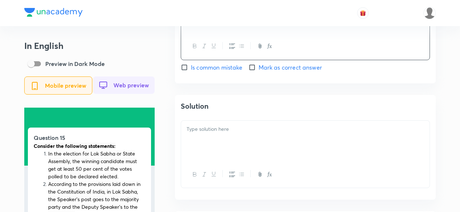
click at [278, 67] on span "Mark as correct answer" at bounding box center [290, 67] width 63 height 9
click at [259, 67] on input "Mark as correct answer" at bounding box center [254, 67] width 10 height 7
checkbox input "true"
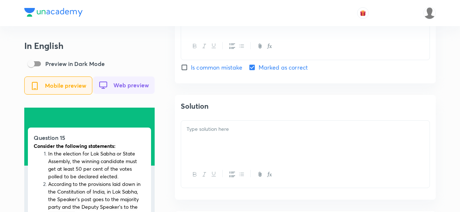
click at [243, 128] on p at bounding box center [306, 129] width 238 height 8
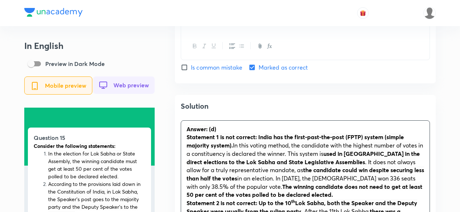
scroll to position [1088, 0]
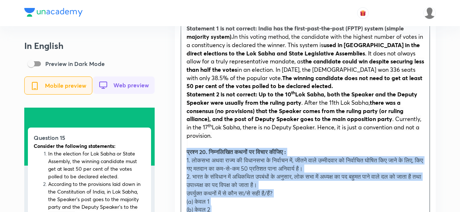
drag, startPoint x: 184, startPoint y: 154, endPoint x: 178, endPoint y: 154, distance: 5.4
click at [178, 154] on div "Solution Answer: (d) Statement 1 is not correct: [GEOGRAPHIC_DATA] has the firs…" at bounding box center [305, 187] width 261 height 402
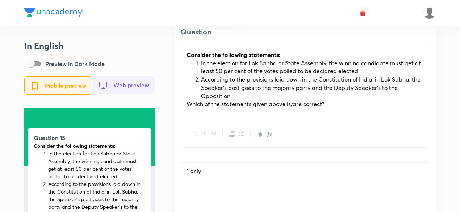
scroll to position [471, 0]
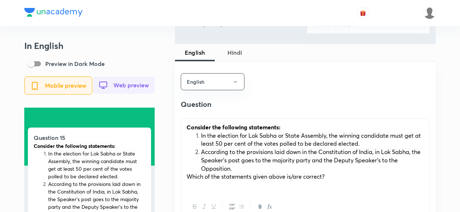
click at [236, 48] on span "Hindi" at bounding box center [234, 52] width 31 height 9
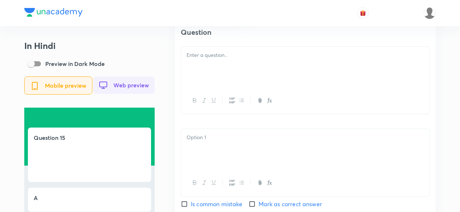
scroll to position [544, 0]
click at [219, 66] on div at bounding box center [305, 66] width 249 height 41
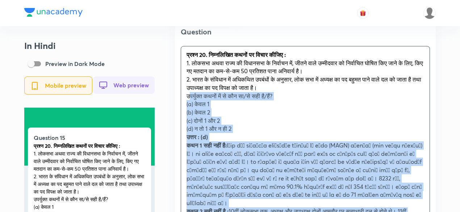
drag, startPoint x: 191, startPoint y: 96, endPoint x: 165, endPoint y: 108, distance: 28.5
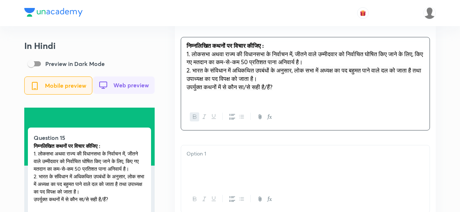
scroll to position [653, 0]
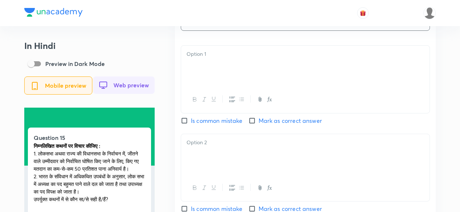
click at [215, 64] on div at bounding box center [305, 66] width 249 height 41
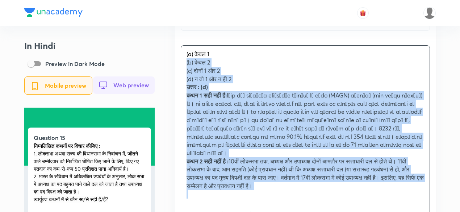
click at [181, 66] on div "(a) केवल 1 (b) केवल 2 (c) दोनों 1 और 2 (d) न तो 1 और न ही 2 उत्तर : (d) कथन 1 स…" at bounding box center [305, 124] width 249 height 157
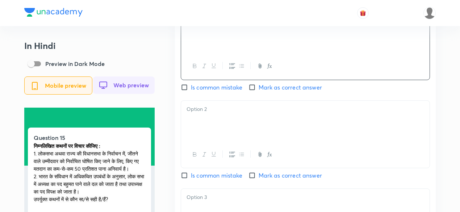
scroll to position [725, 0]
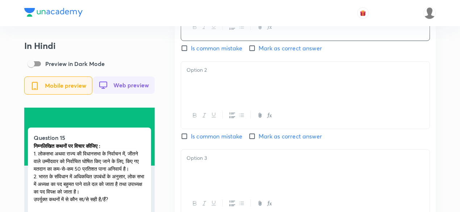
click at [208, 92] on div at bounding box center [305, 82] width 249 height 41
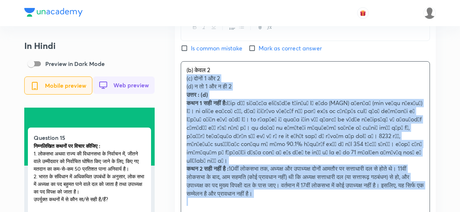
click at [181, 82] on div "(b) केवल 2 (c) दोनों 1 और 2 (d) न तो 1 और न ही 2 उत्तर : (d) कथन 1 सही नहीं है:…" at bounding box center [305, 136] width 249 height 149
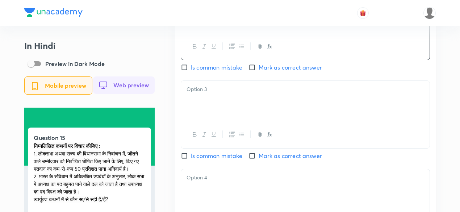
scroll to position [798, 0]
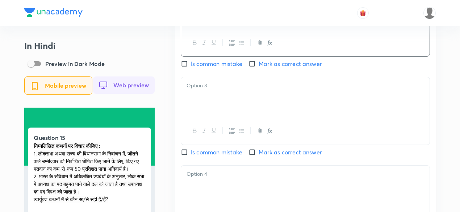
click at [223, 120] on div at bounding box center [305, 131] width 249 height 26
click at [215, 108] on div at bounding box center [305, 97] width 249 height 41
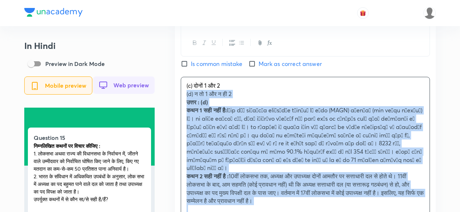
drag, startPoint x: 189, startPoint y: 102, endPoint x: 180, endPoint y: 96, distance: 11.1
click at [180, 96] on div "Hindi Question निम्नलिखित कथनों पर विचार कीजिए : 1. लोकसभा अथवा राज्य की विधानस…" at bounding box center [305, 45] width 261 height 621
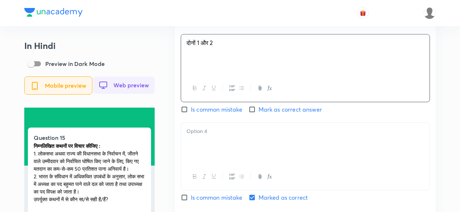
scroll to position [870, 0]
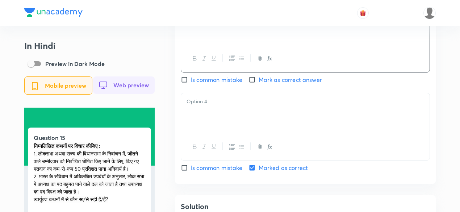
click at [216, 106] on p at bounding box center [306, 102] width 238 height 8
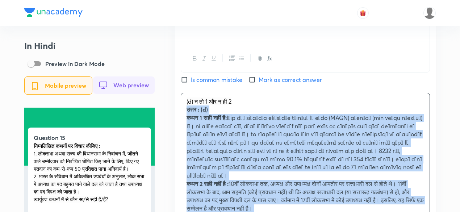
drag, startPoint x: 191, startPoint y: 124, endPoint x: 181, endPoint y: 114, distance: 13.3
click at [181, 114] on div "(d) न तो 1 और न ही 2 उत्तर : (d) कथन 1 सही नहीं है: कथन 2 सही नहीं है : 10वीं ल…" at bounding box center [305, 159] width 249 height 132
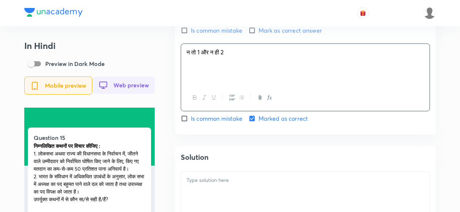
scroll to position [1015, 0]
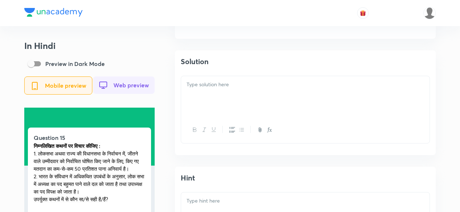
click at [231, 121] on div at bounding box center [305, 130] width 249 height 26
click at [228, 98] on div at bounding box center [305, 96] width 249 height 41
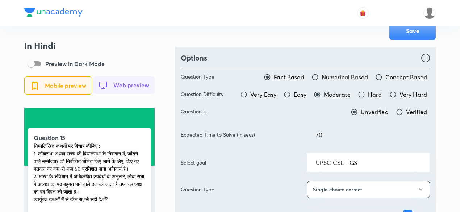
scroll to position [0, 0]
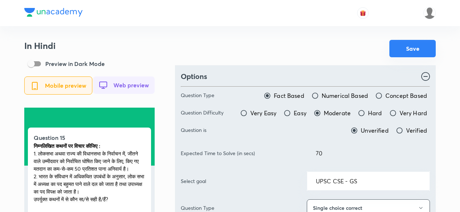
click at [415, 45] on button "Save" at bounding box center [413, 48] width 46 height 17
click at [129, 20] on div at bounding box center [230, 13] width 412 height 26
